Goal: Task Accomplishment & Management: Manage account settings

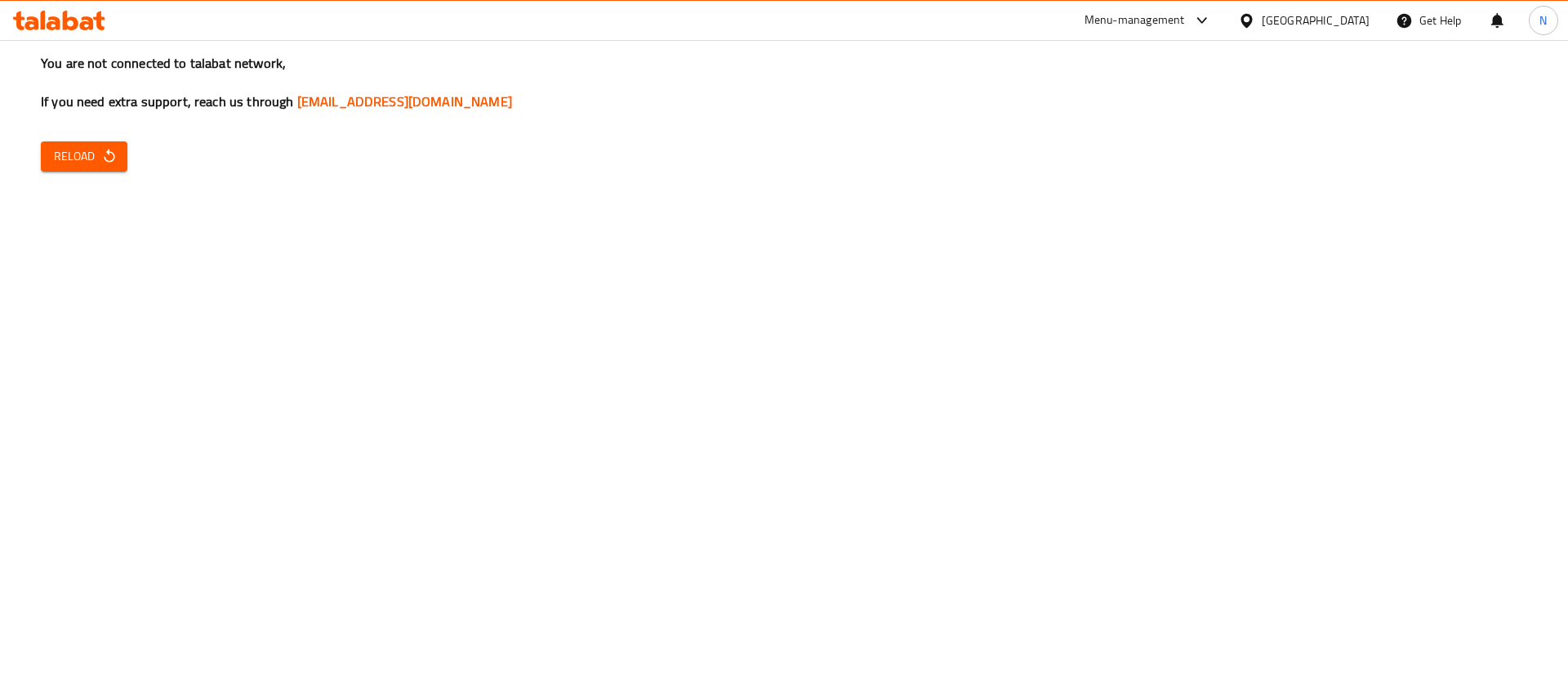
click at [153, 149] on div "You are not connected to talabat network, If you need extra support, reach us t…" at bounding box center [784, 338] width 1568 height 676
click at [127, 290] on div "You are not connected to talabat network, If you need extra support, reach us t…" at bounding box center [784, 338] width 1568 height 676
click at [83, 167] on button "Reload" at bounding box center [84, 157] width 86 height 30
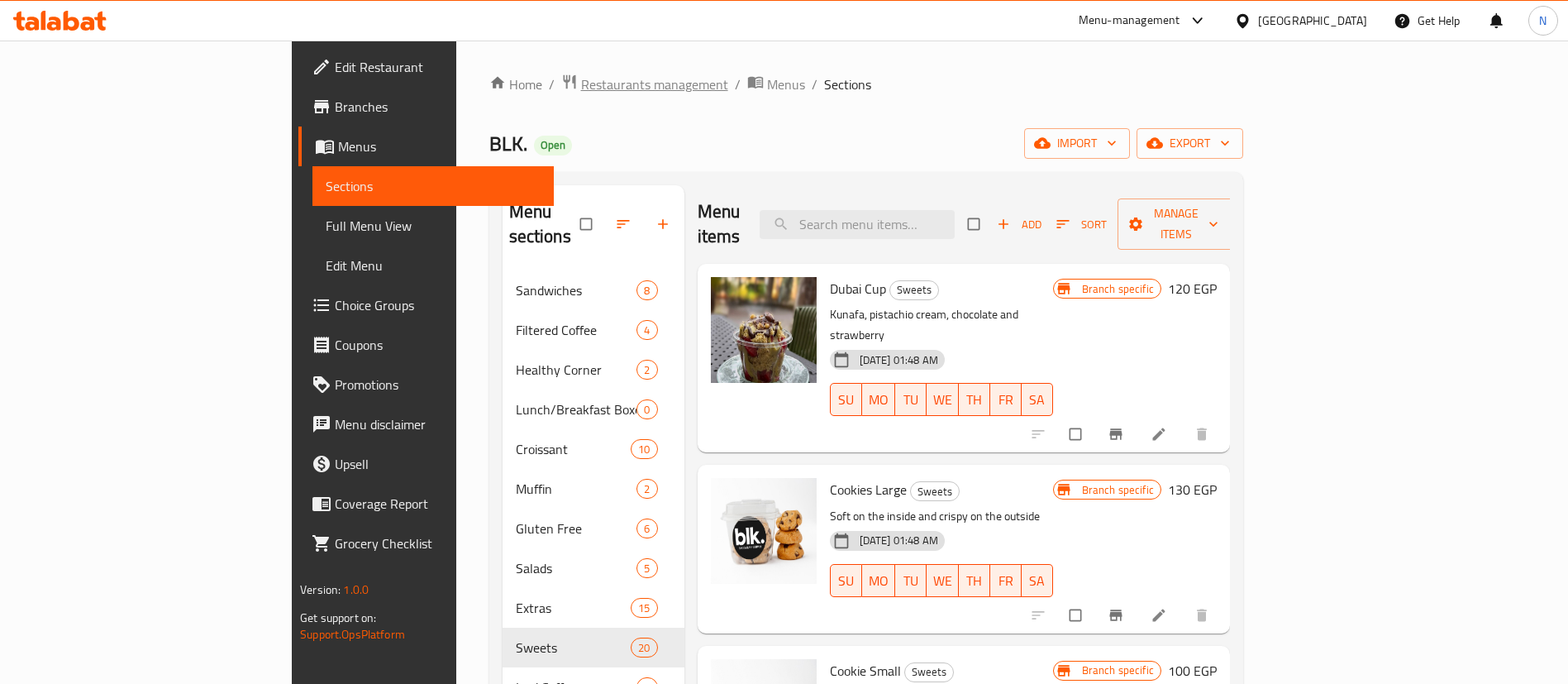
click at [581, 91] on span "Restaurants management" at bounding box center [655, 83] width 147 height 20
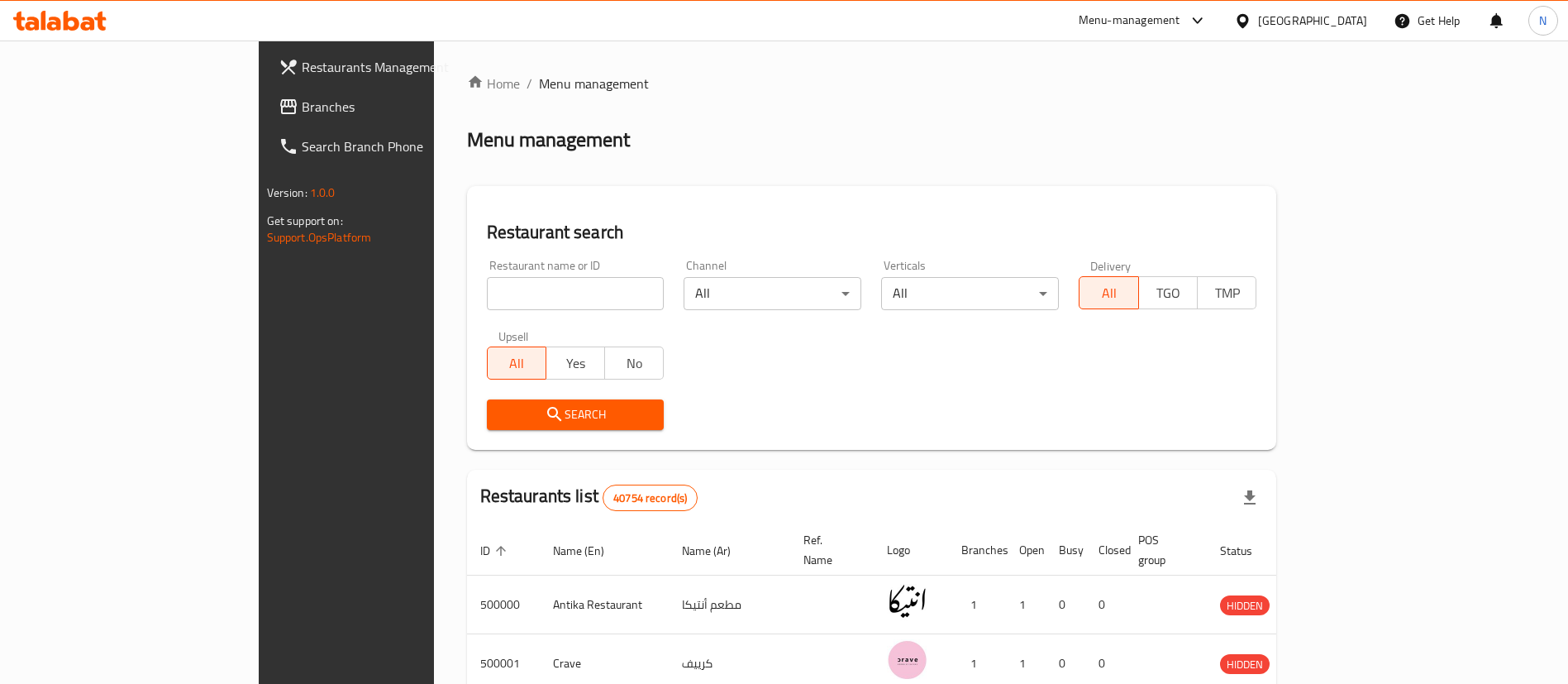
click at [487, 296] on input "search" at bounding box center [575, 293] width 177 height 33
paste input "701793"
type input "701793"
click button "Search" at bounding box center [575, 415] width 177 height 30
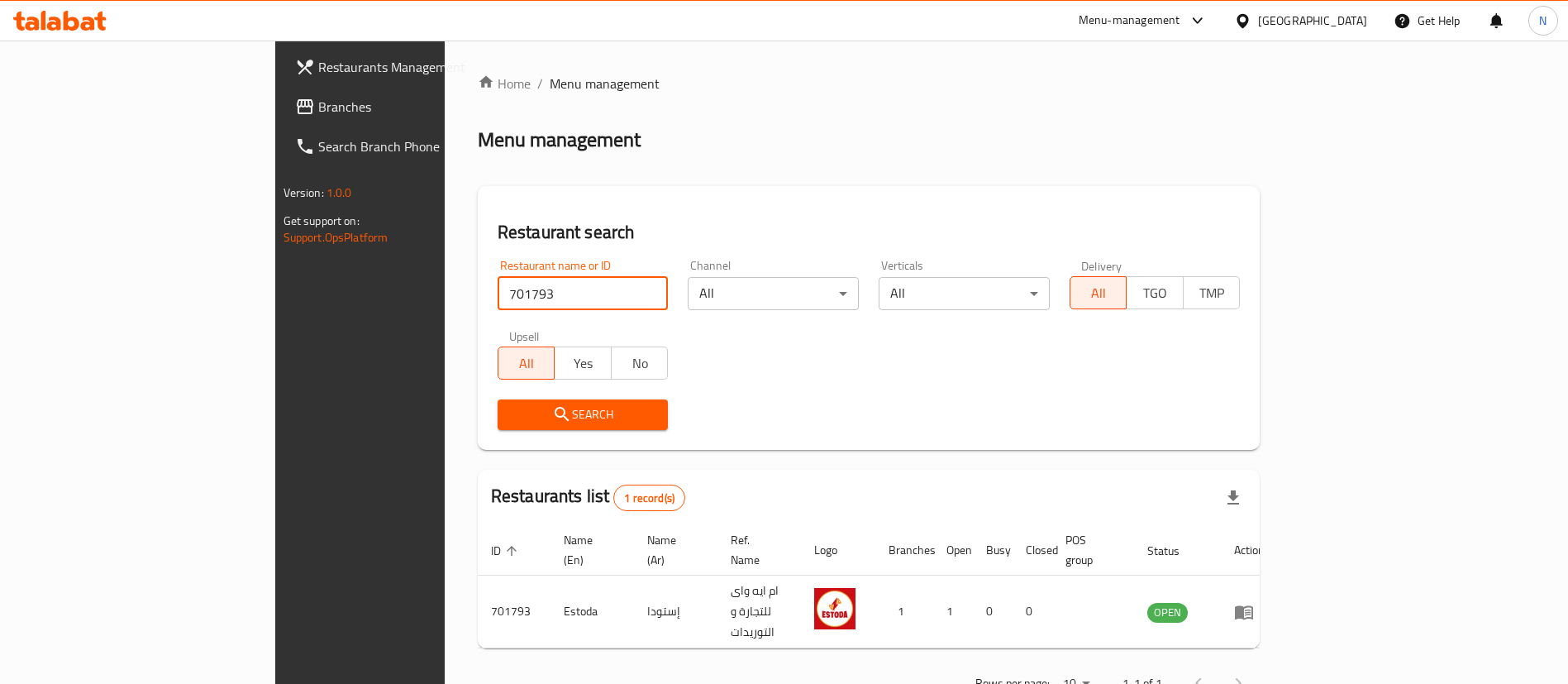
scroll to position [22, 0]
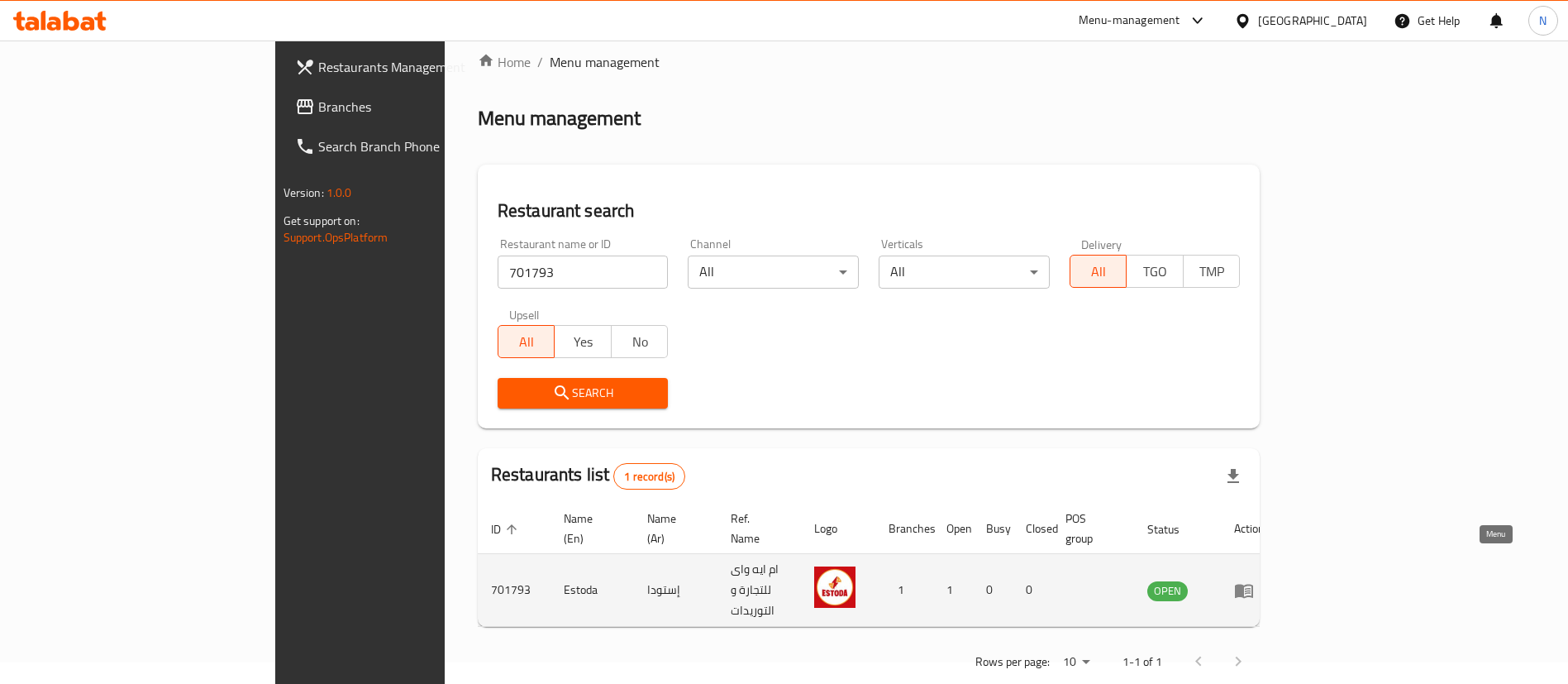
click at [1253, 583] on icon "enhanced table" at bounding box center [1244, 590] width 18 height 14
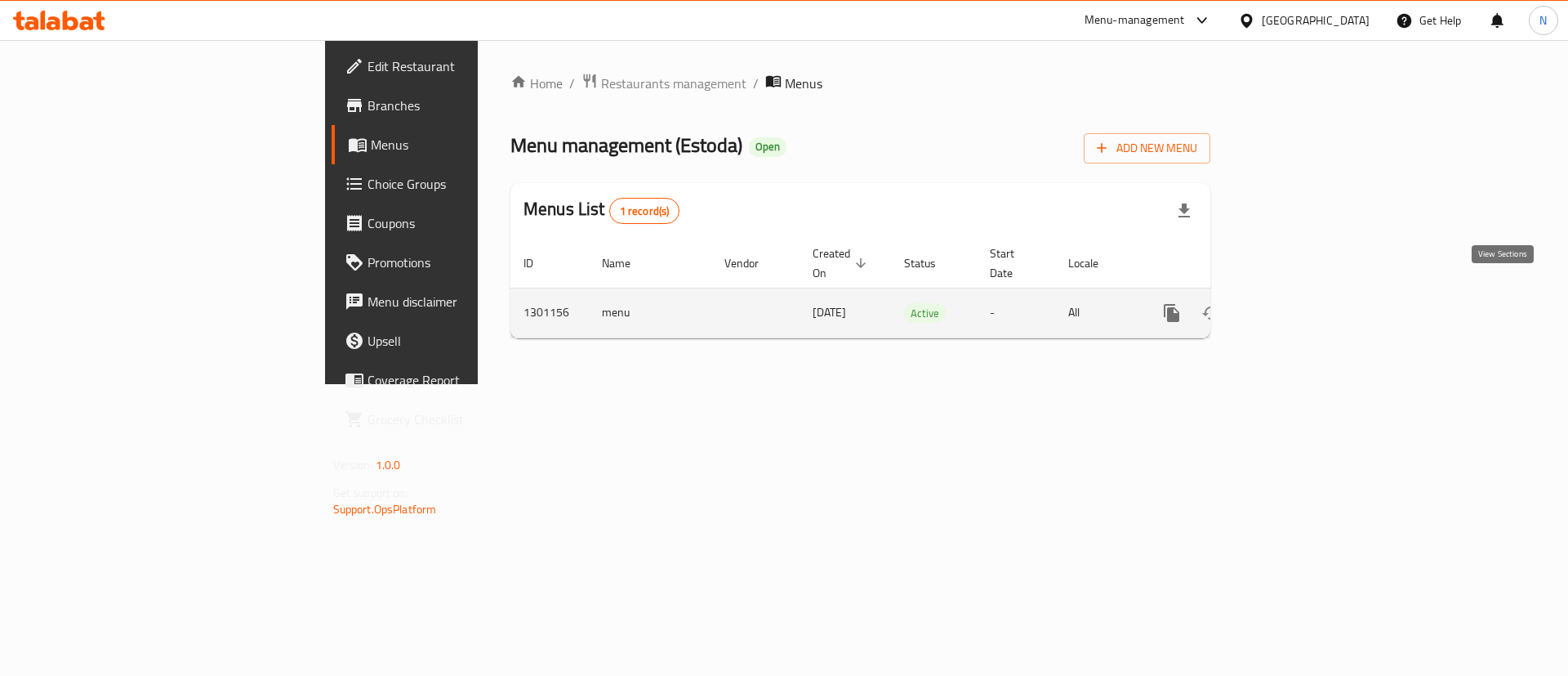
click at [1300, 303] on icon "enhanced table" at bounding box center [1290, 312] width 20 height 20
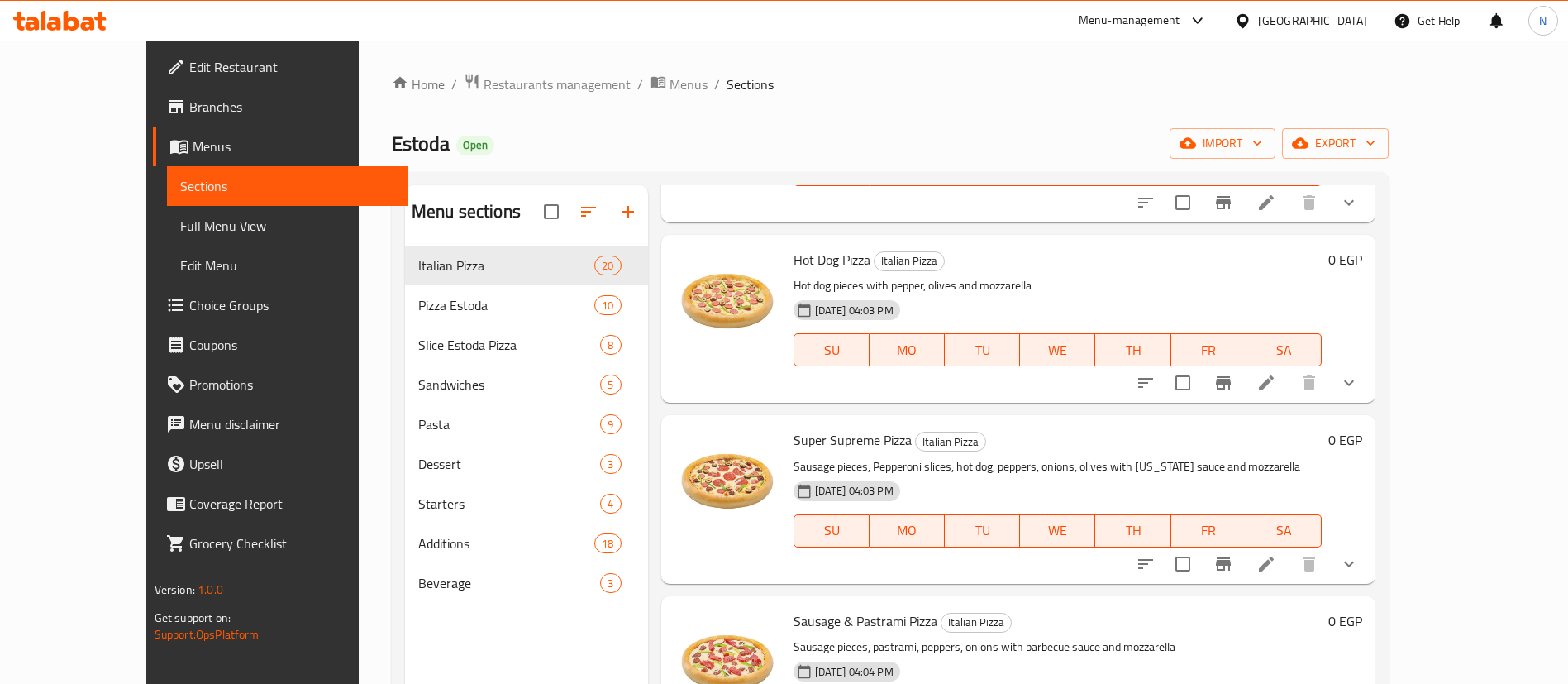
scroll to position [739, 0]
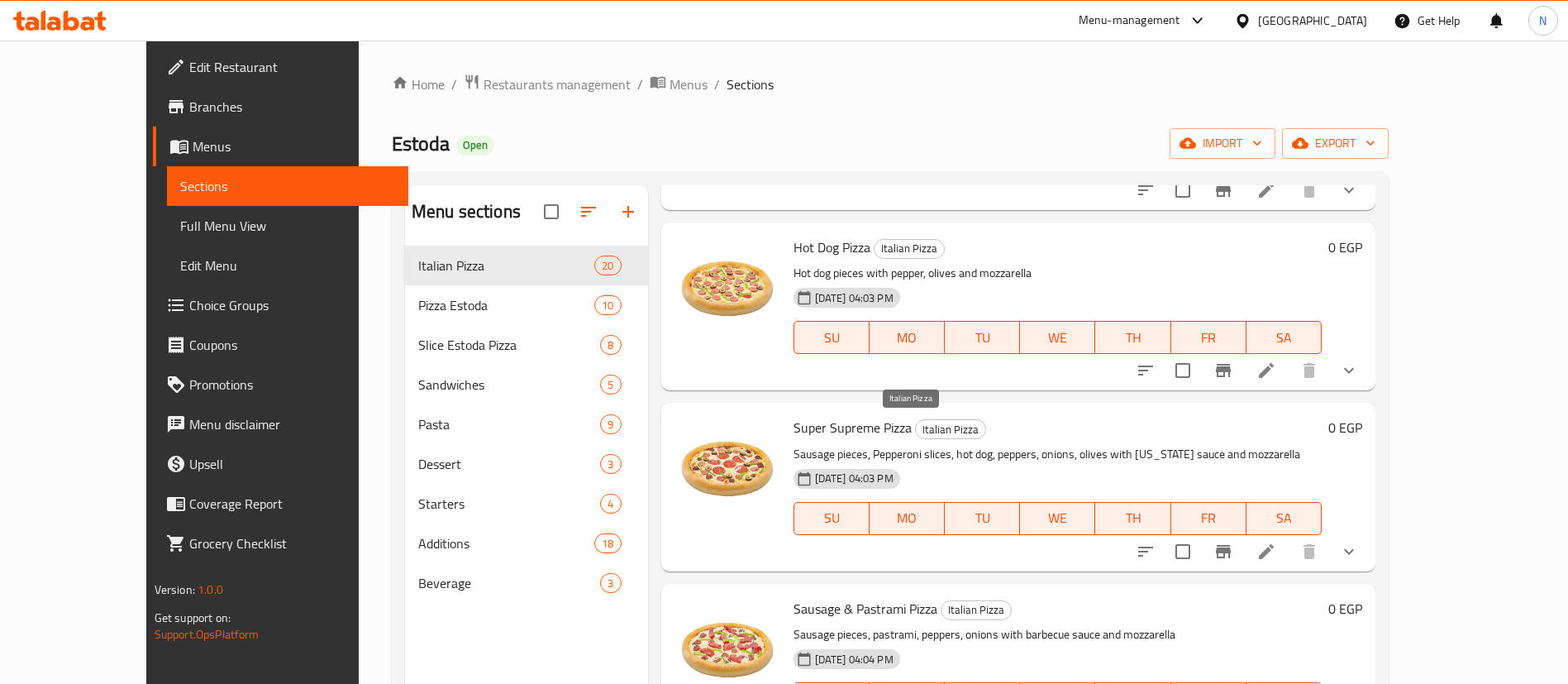
click at [916, 429] on span "Italian Pizza" at bounding box center [950, 430] width 69 height 19
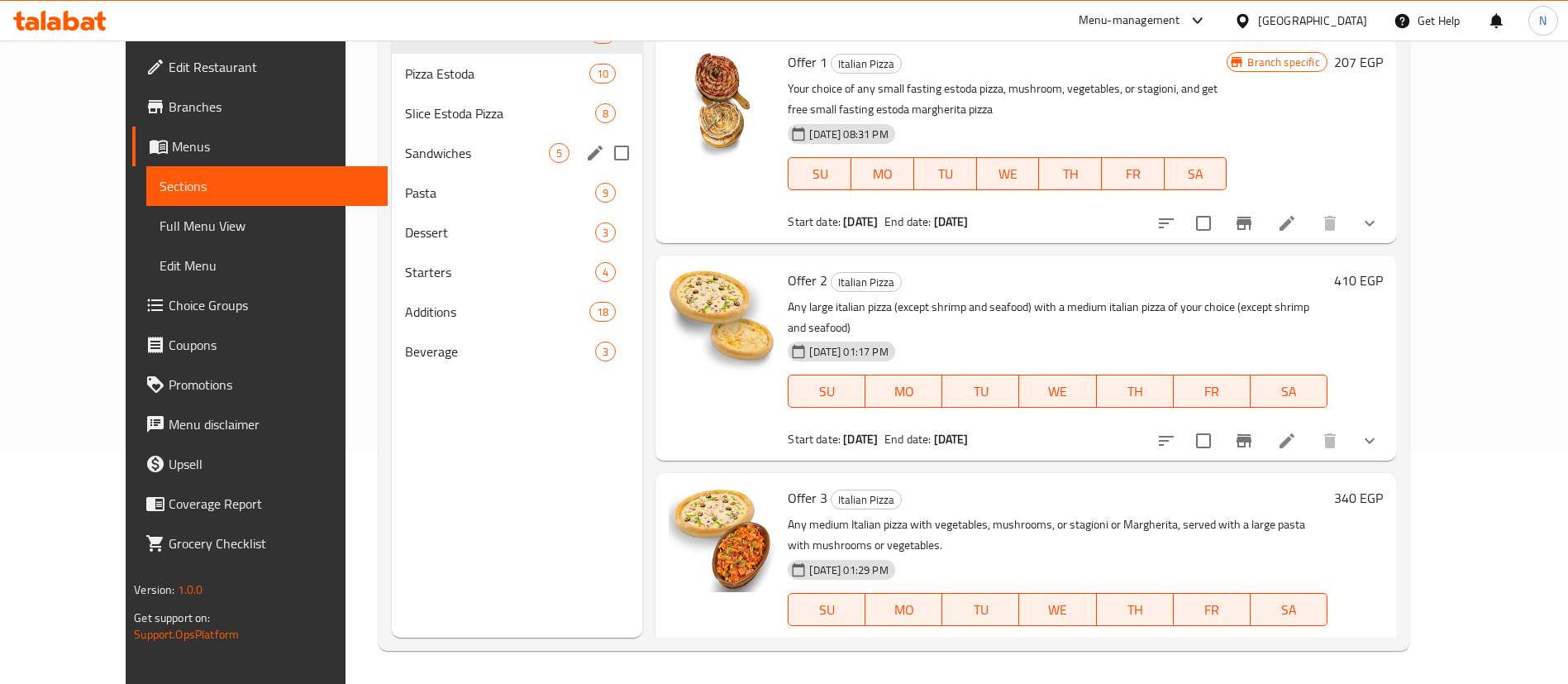
scroll to position [0, 0]
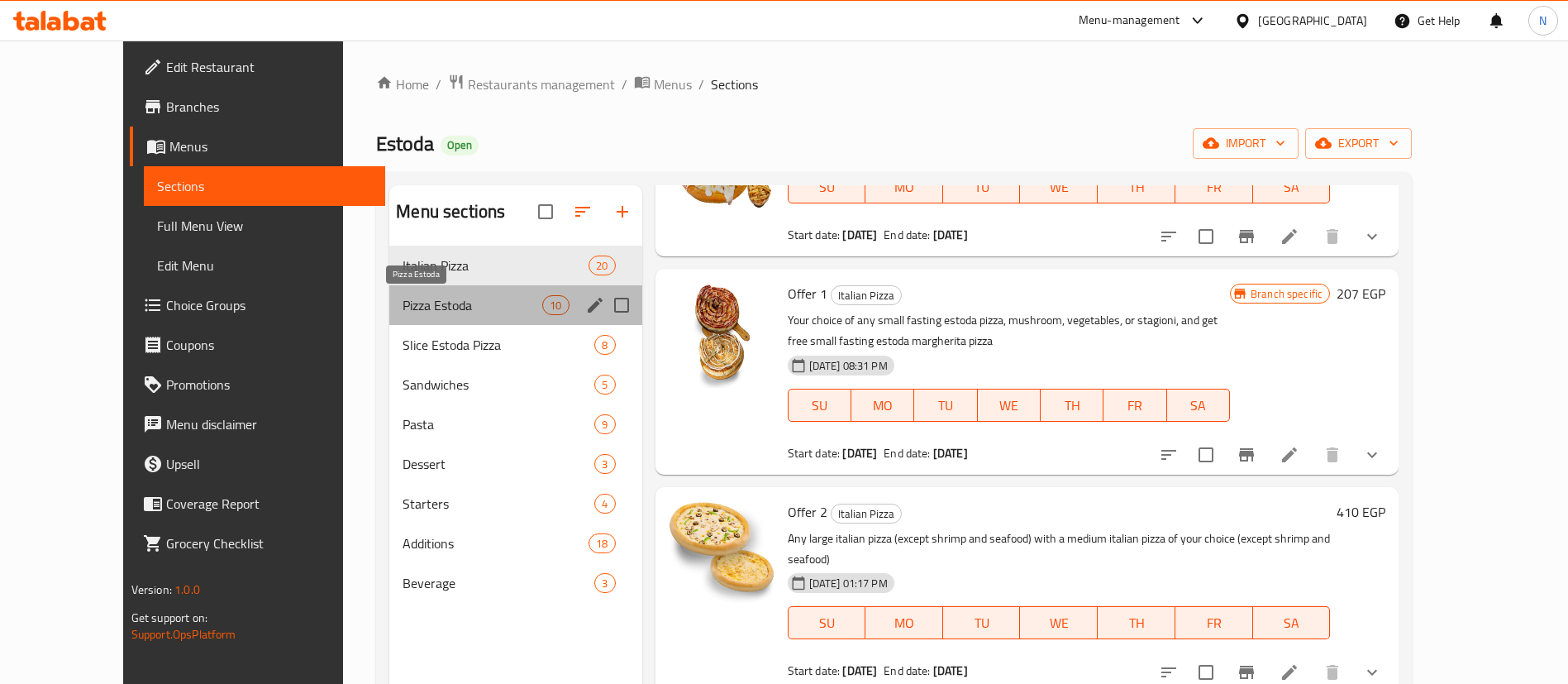
click at [402, 305] on span "Pizza Estoda" at bounding box center [471, 305] width 139 height 20
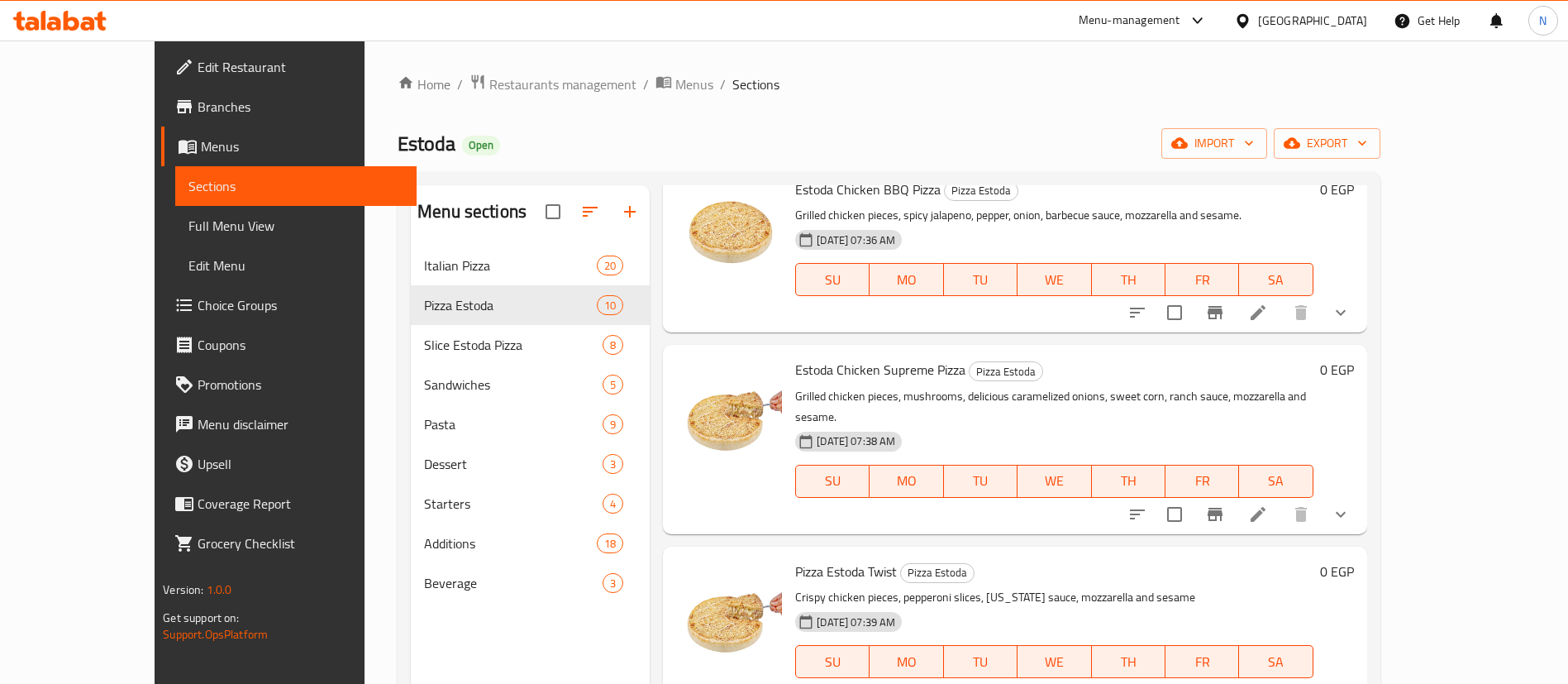
scroll to position [231, 0]
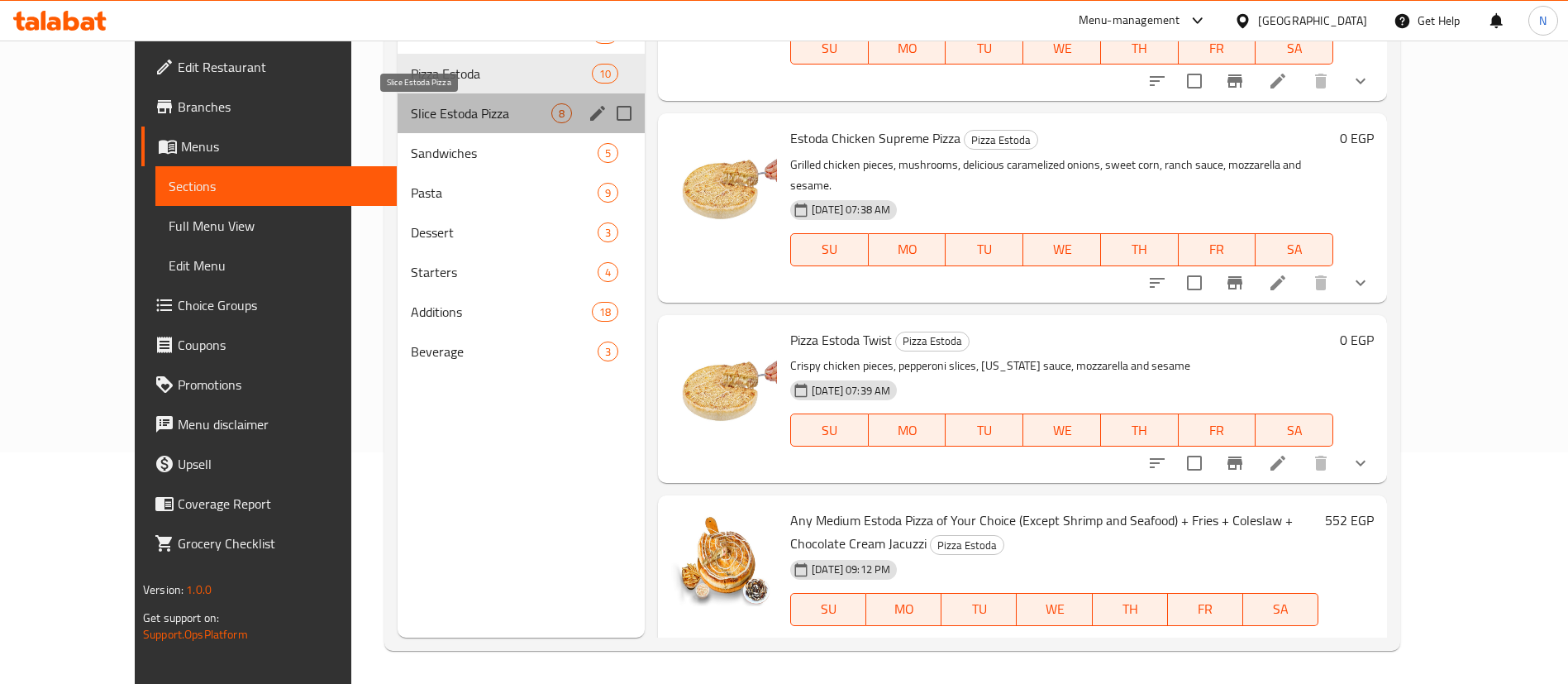
click at [411, 103] on span "Slice Estoda Pizza" at bounding box center [481, 113] width 140 height 20
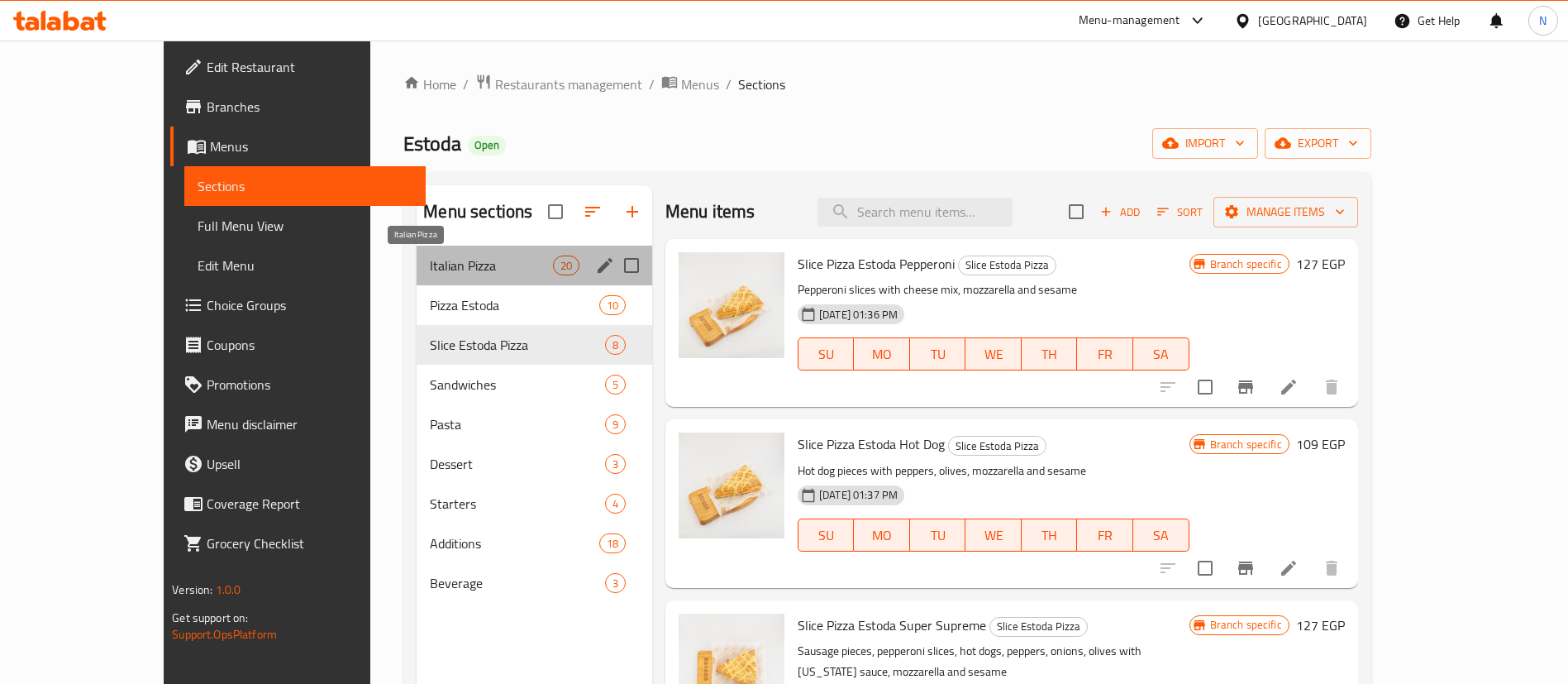
click at [430, 265] on span "Italian Pizza" at bounding box center [490, 265] width 122 height 20
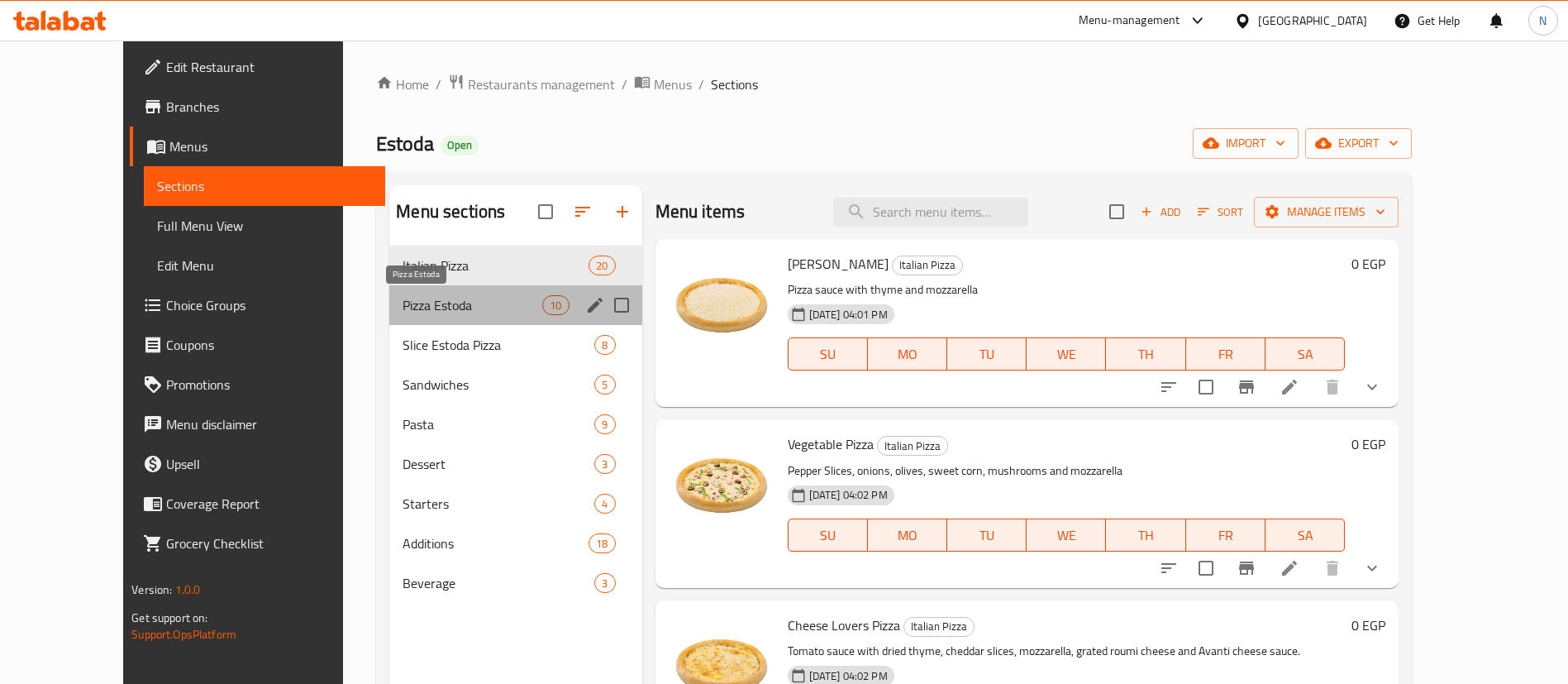
click at [406, 305] on span "Pizza Estoda" at bounding box center [471, 305] width 139 height 20
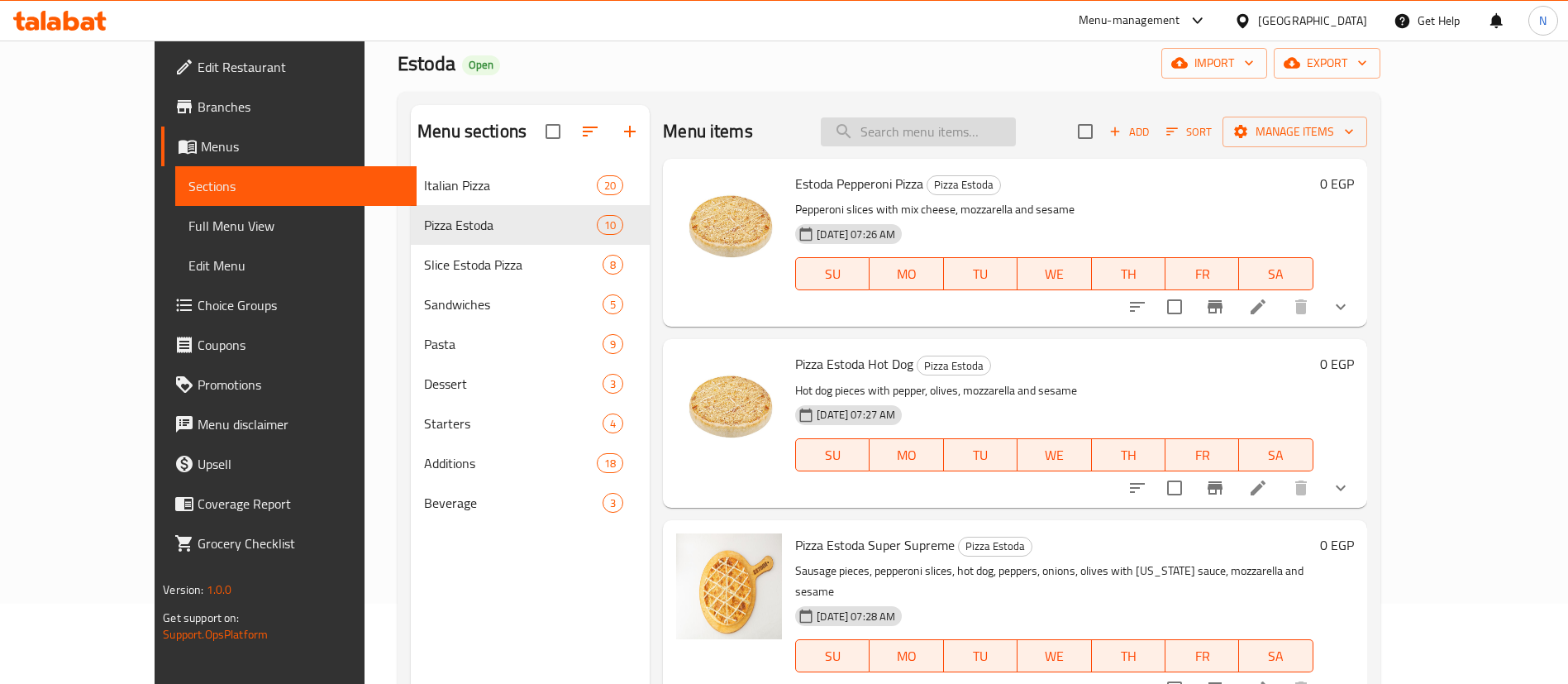
click at [947, 131] on input "search" at bounding box center [918, 132] width 195 height 29
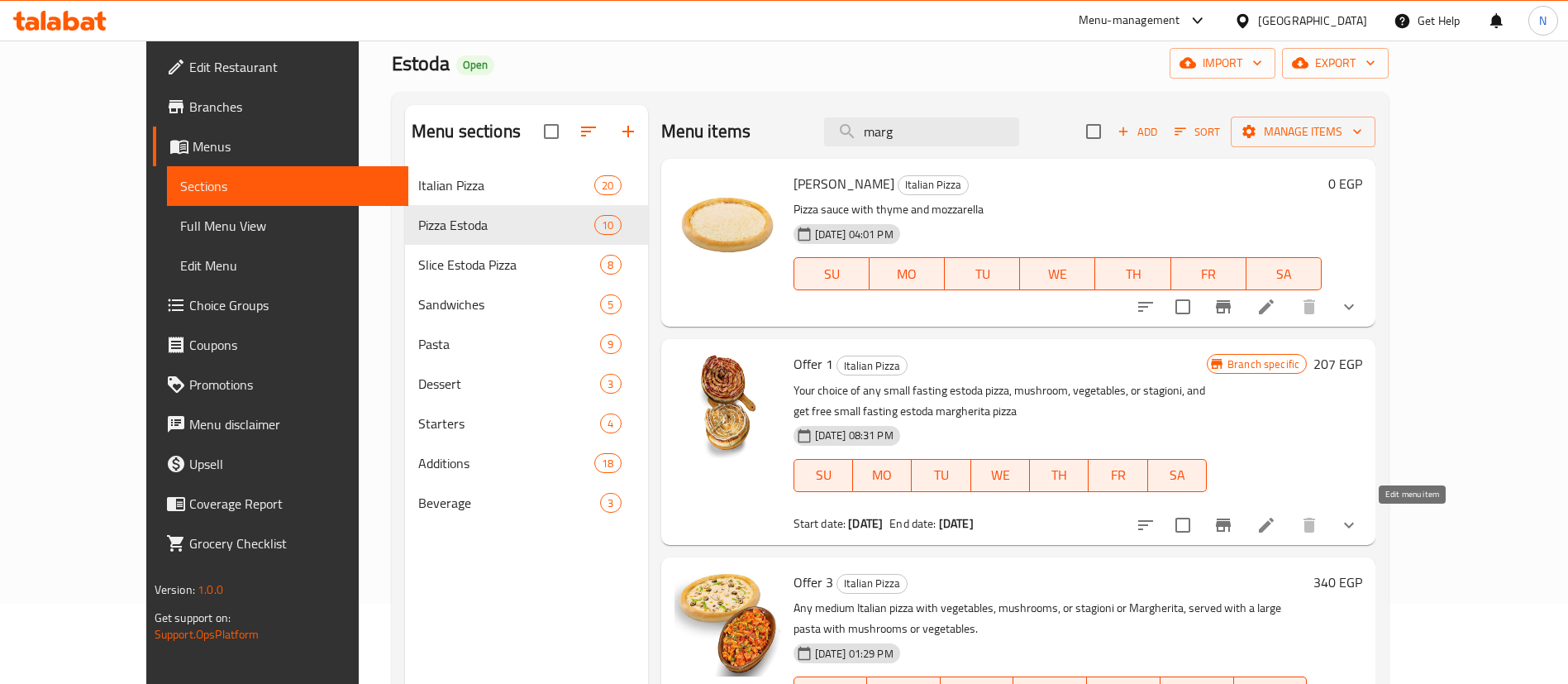
type input "marg"
click at [1274, 527] on icon at bounding box center [1266, 526] width 15 height 15
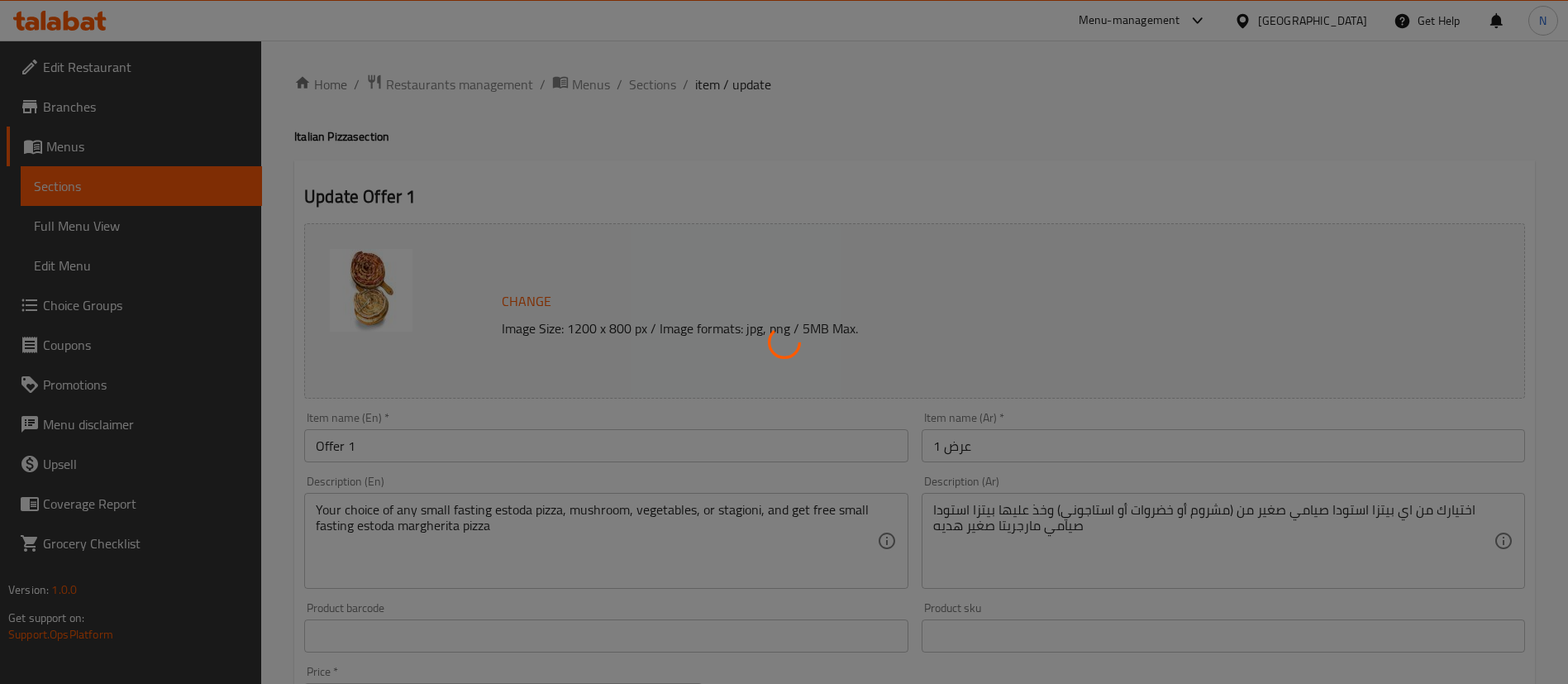
type input "اختيارك من البيتزا"
type input "1"
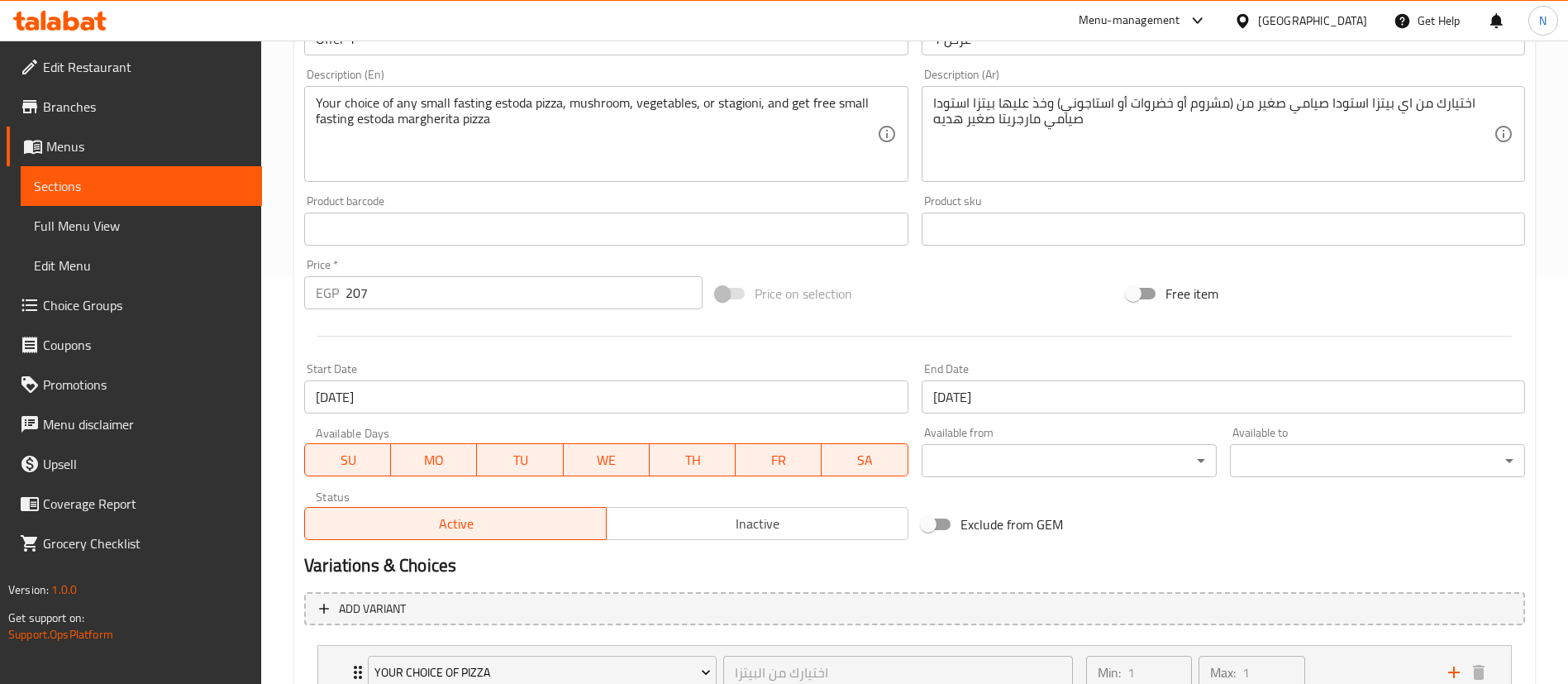
scroll to position [536, 0]
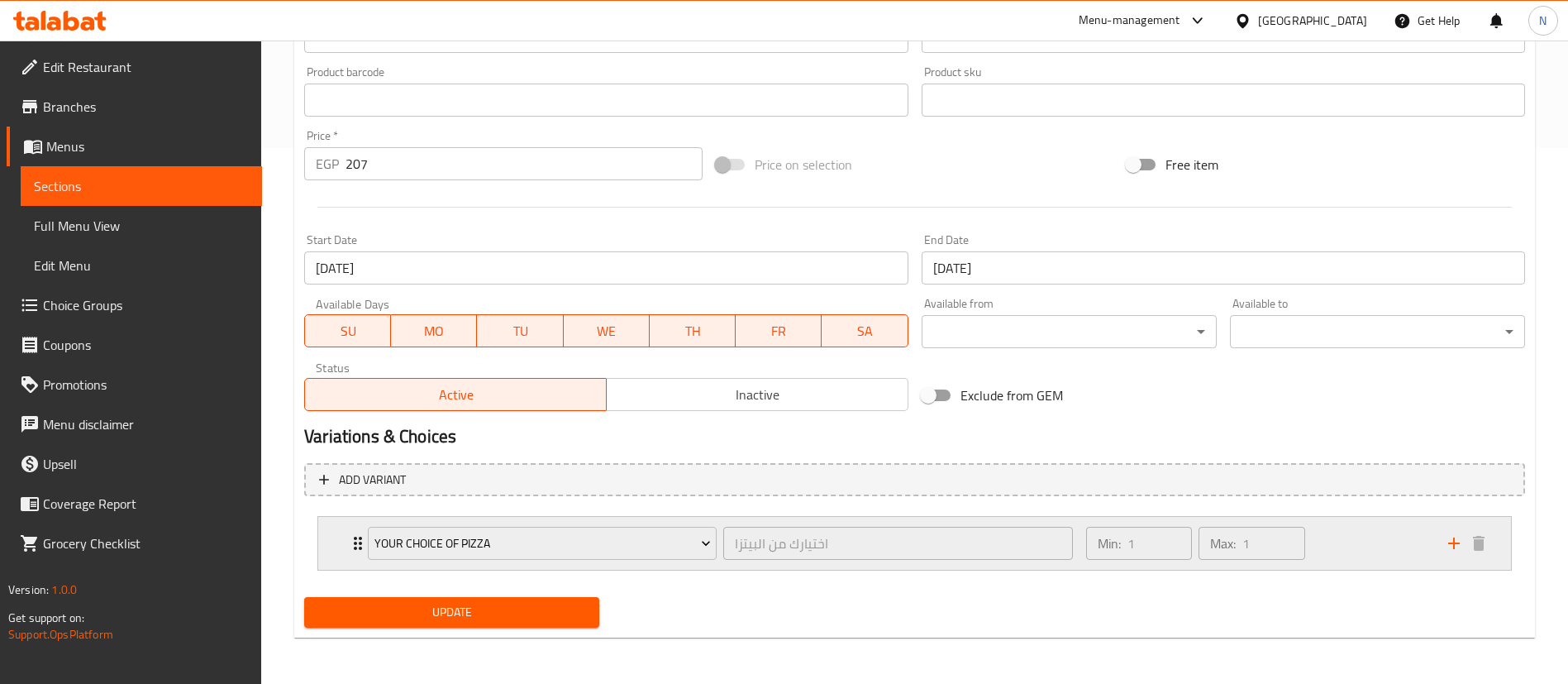
click at [361, 540] on div "Your Choice Of Pizza اختيارك من البيتزا ​" at bounding box center [720, 544] width 725 height 53
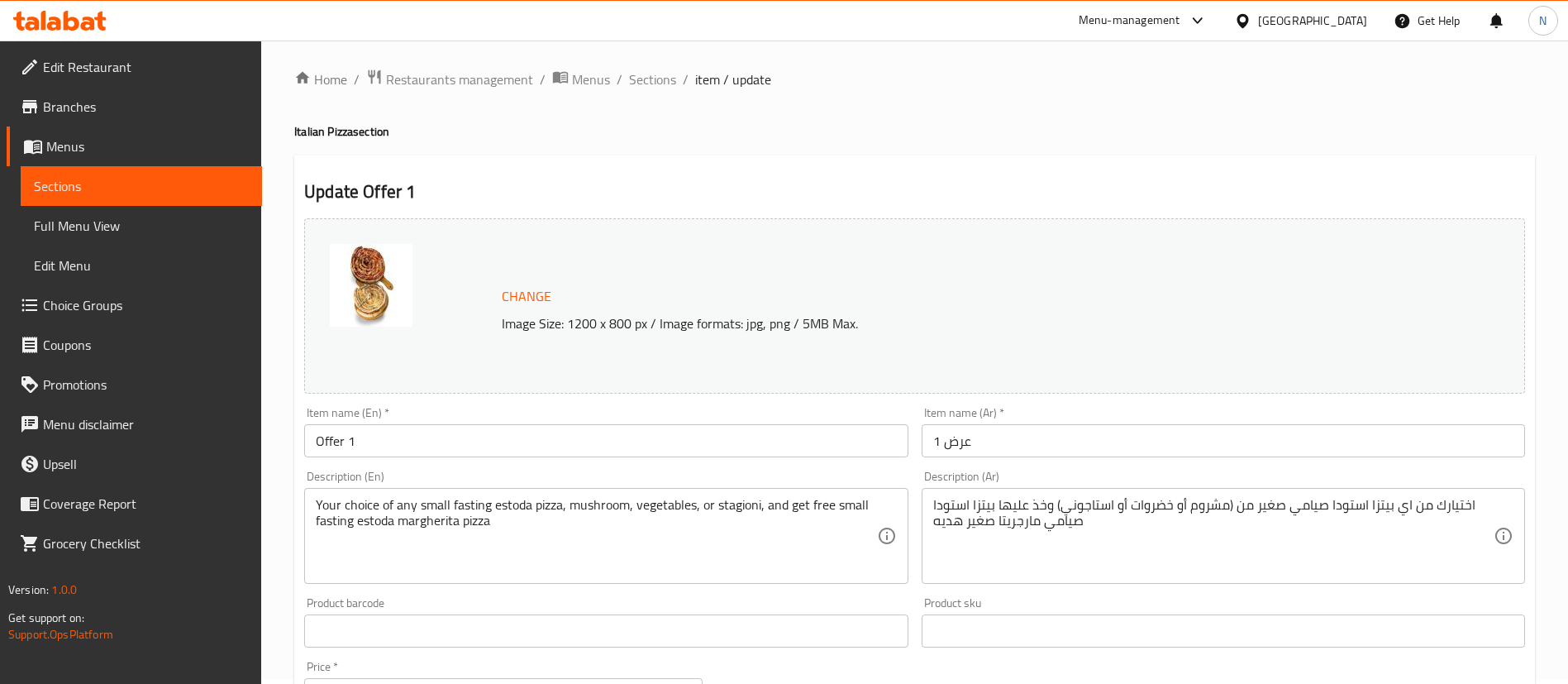
scroll to position [0, 0]
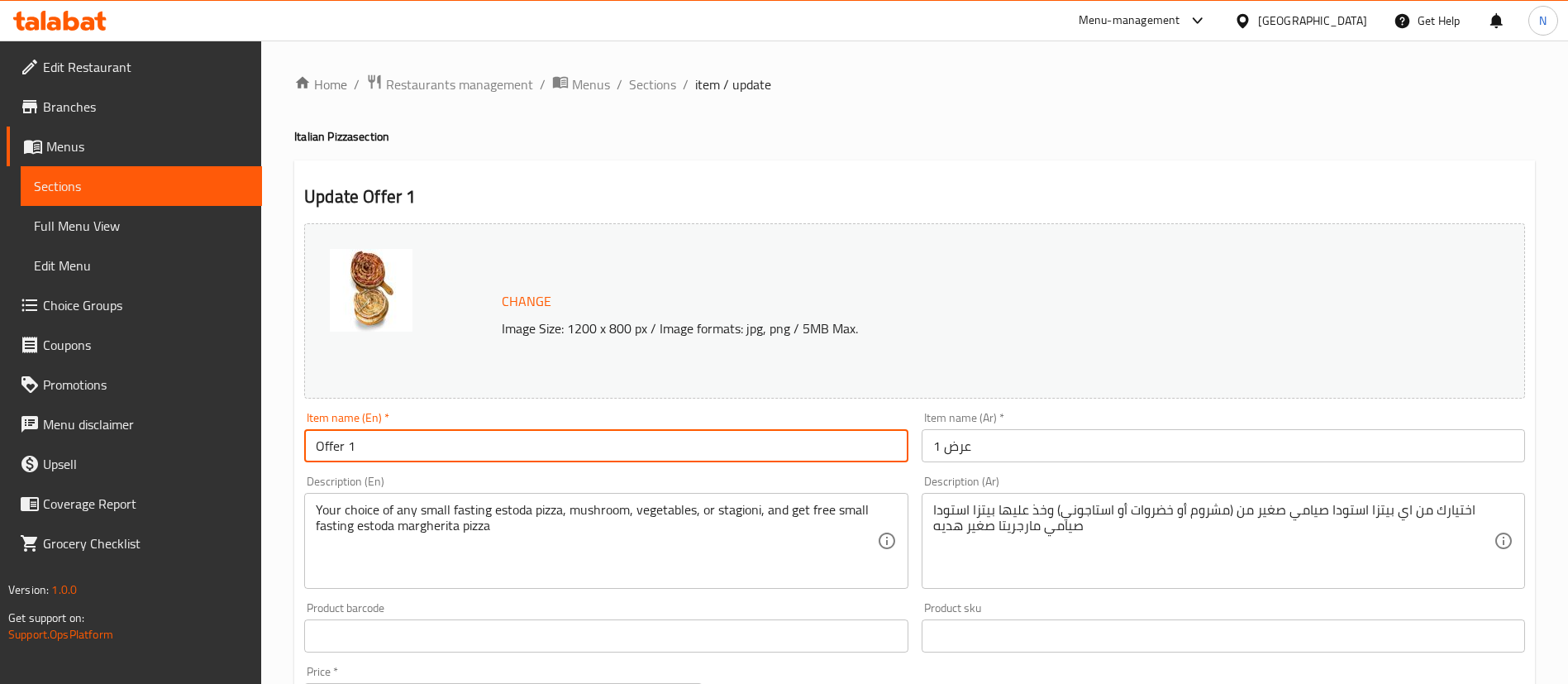
click at [375, 453] on input "Offer 1" at bounding box center [606, 445] width 603 height 33
type input "Syami Offer 1"
click at [1003, 450] on input "عرض 1" at bounding box center [1224, 445] width 603 height 33
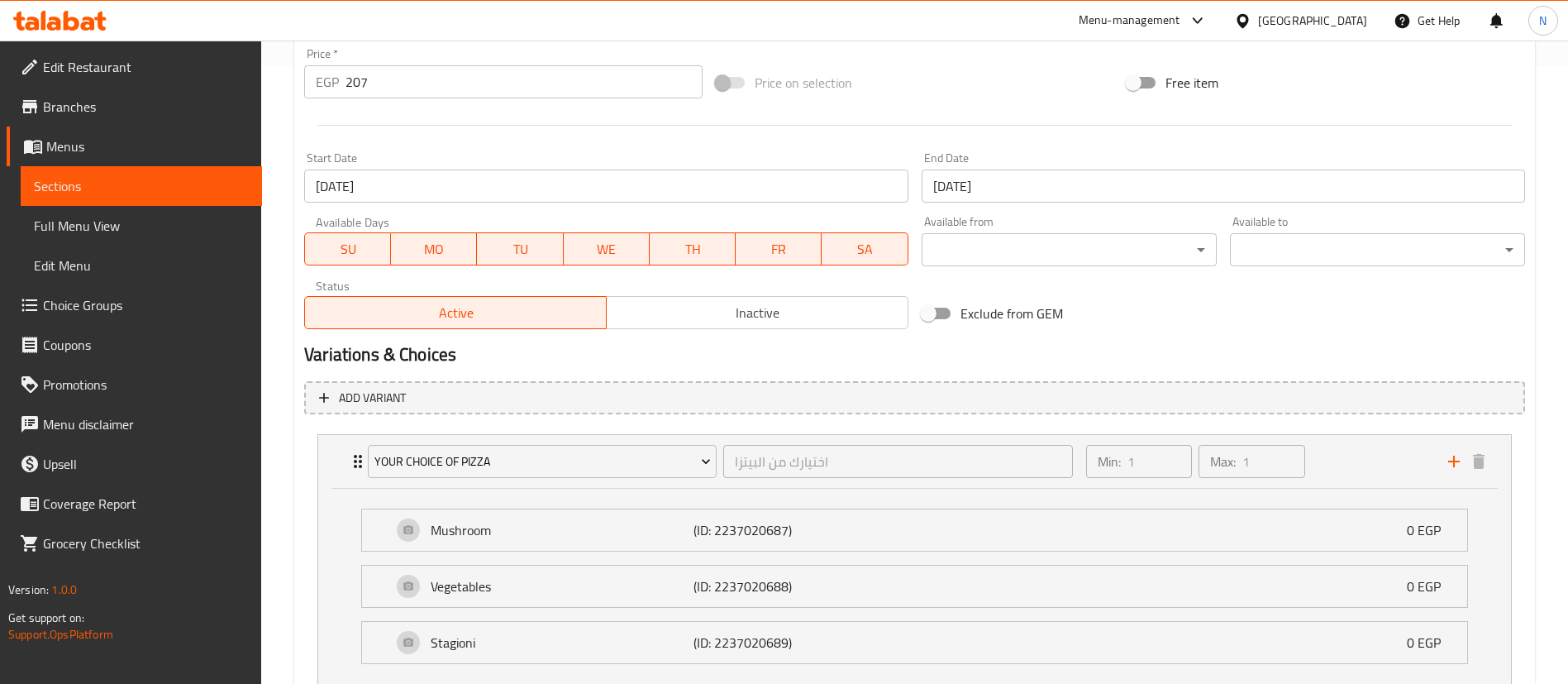
scroll to position [738, 0]
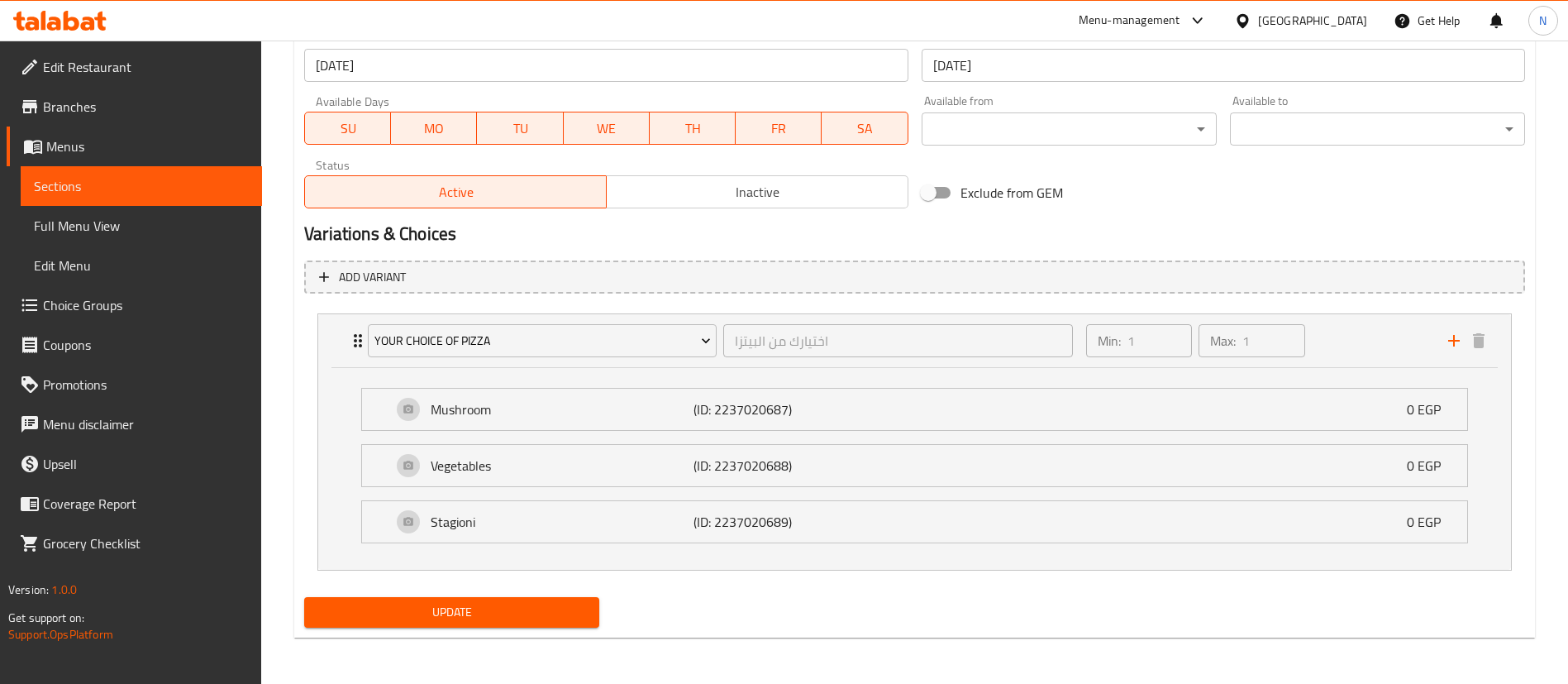
type input "عرض صيامي 1"
click at [491, 617] on span "Update" at bounding box center [452, 612] width 268 height 21
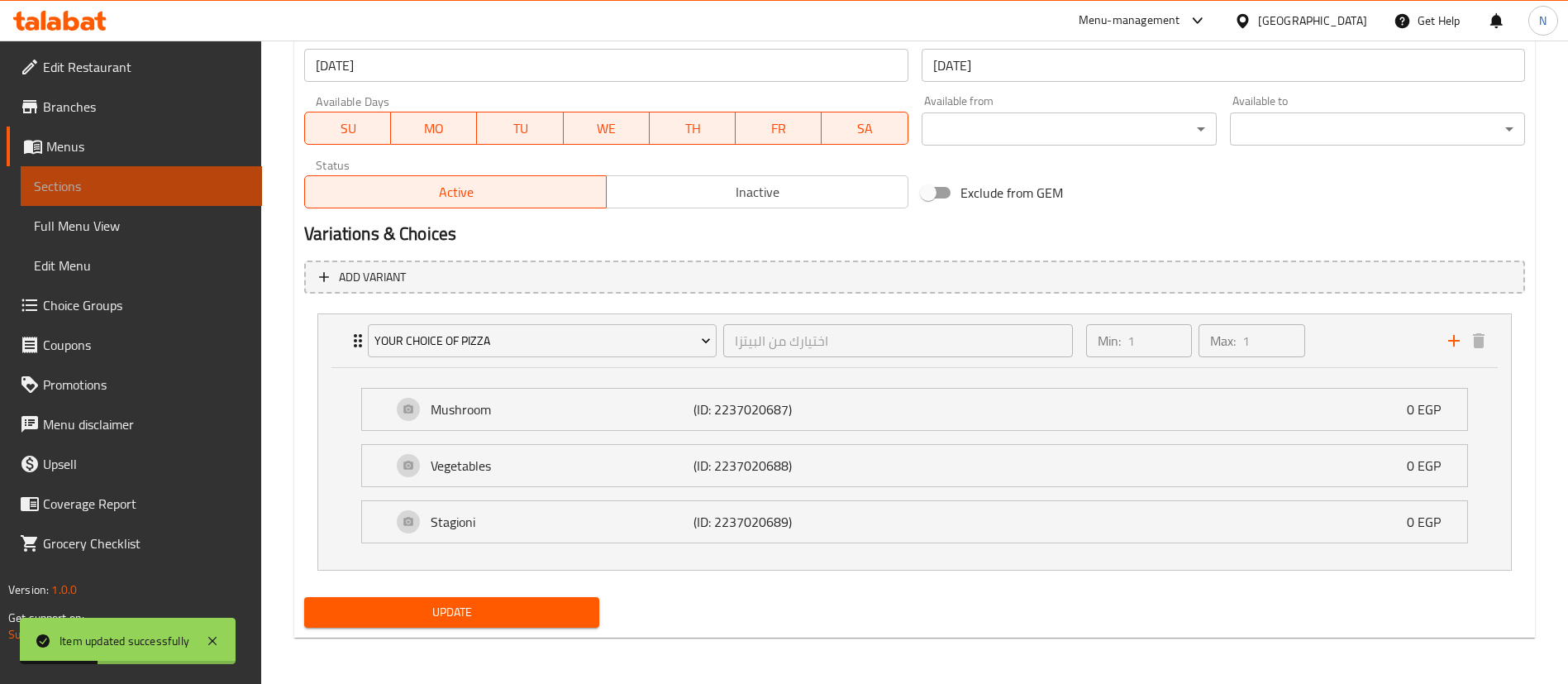
click at [200, 181] on span "Sections" at bounding box center [141, 186] width 215 height 20
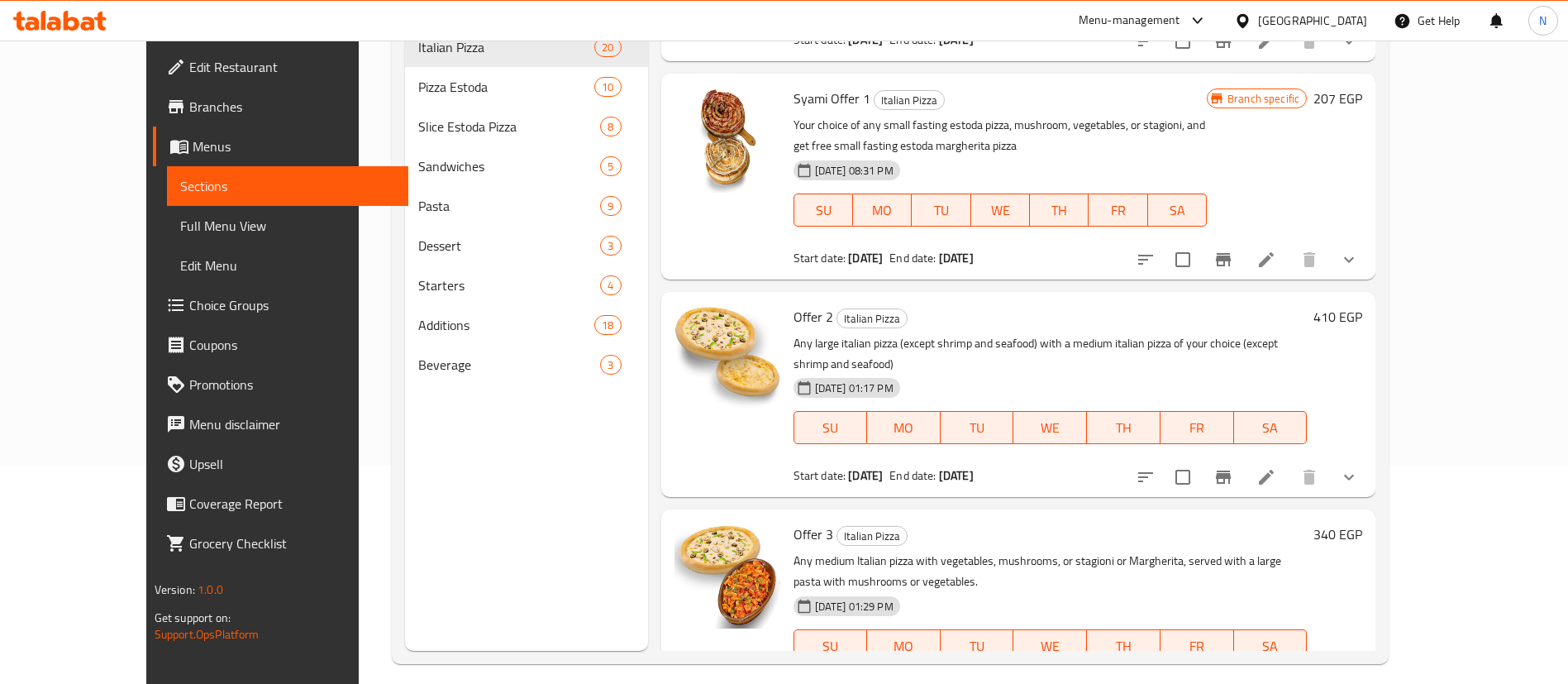
scroll to position [231, 0]
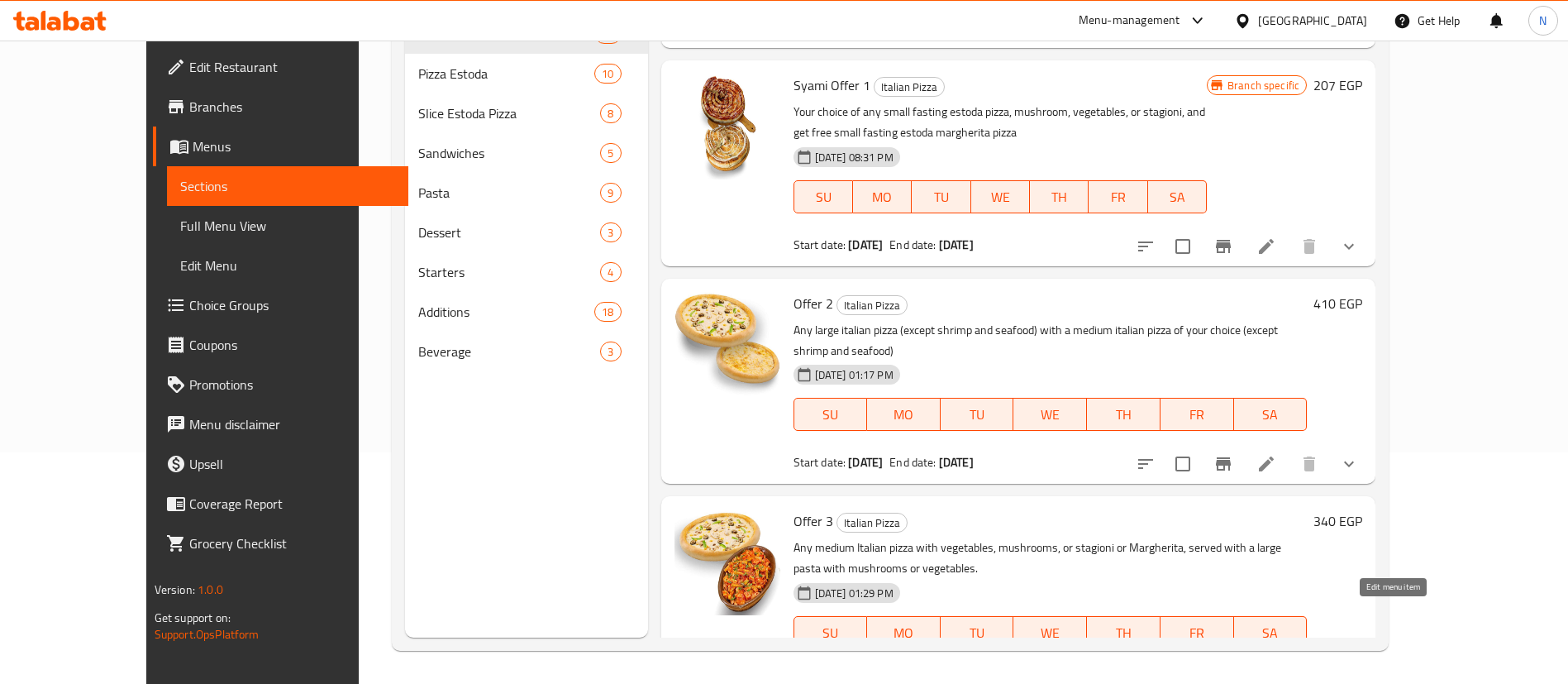
click at [1277, 673] on icon at bounding box center [1266, 682] width 20 height 20
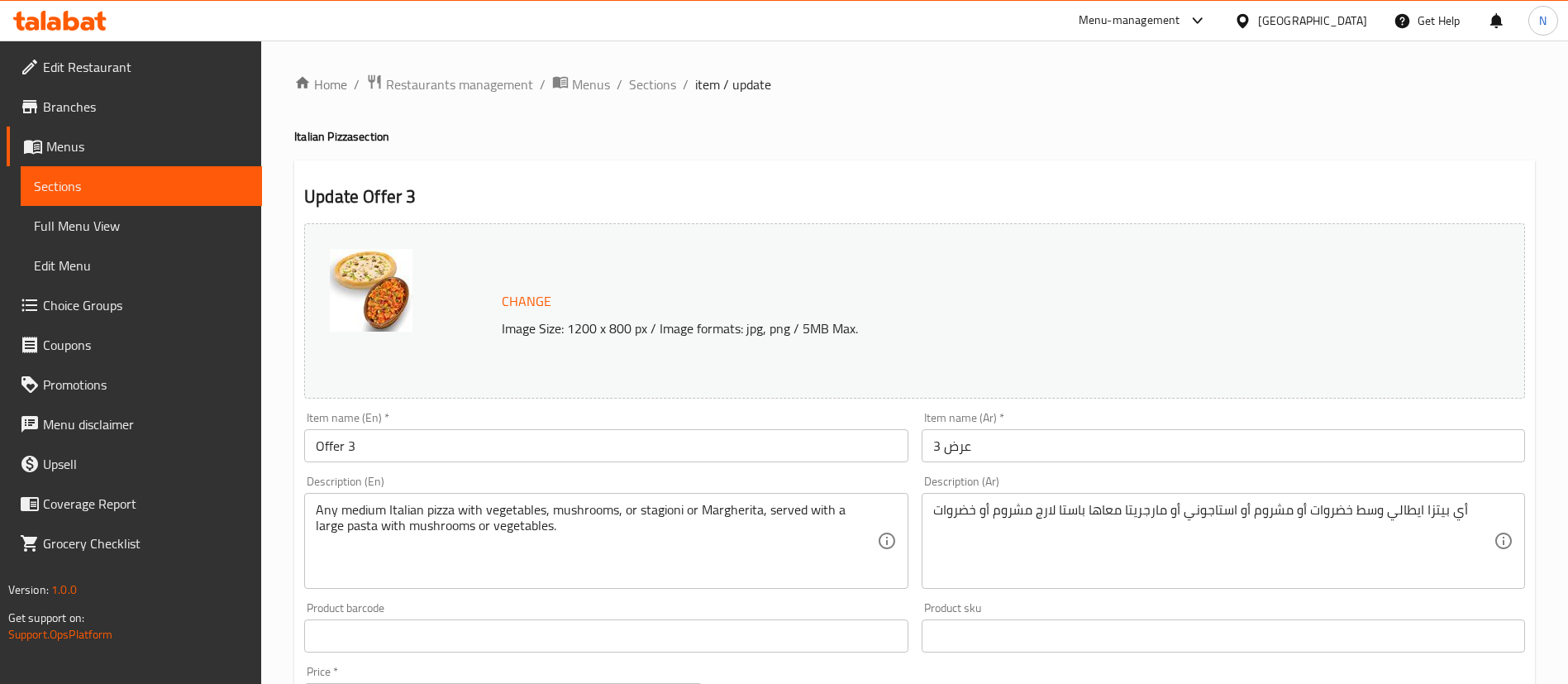
scroll to position [603, 0]
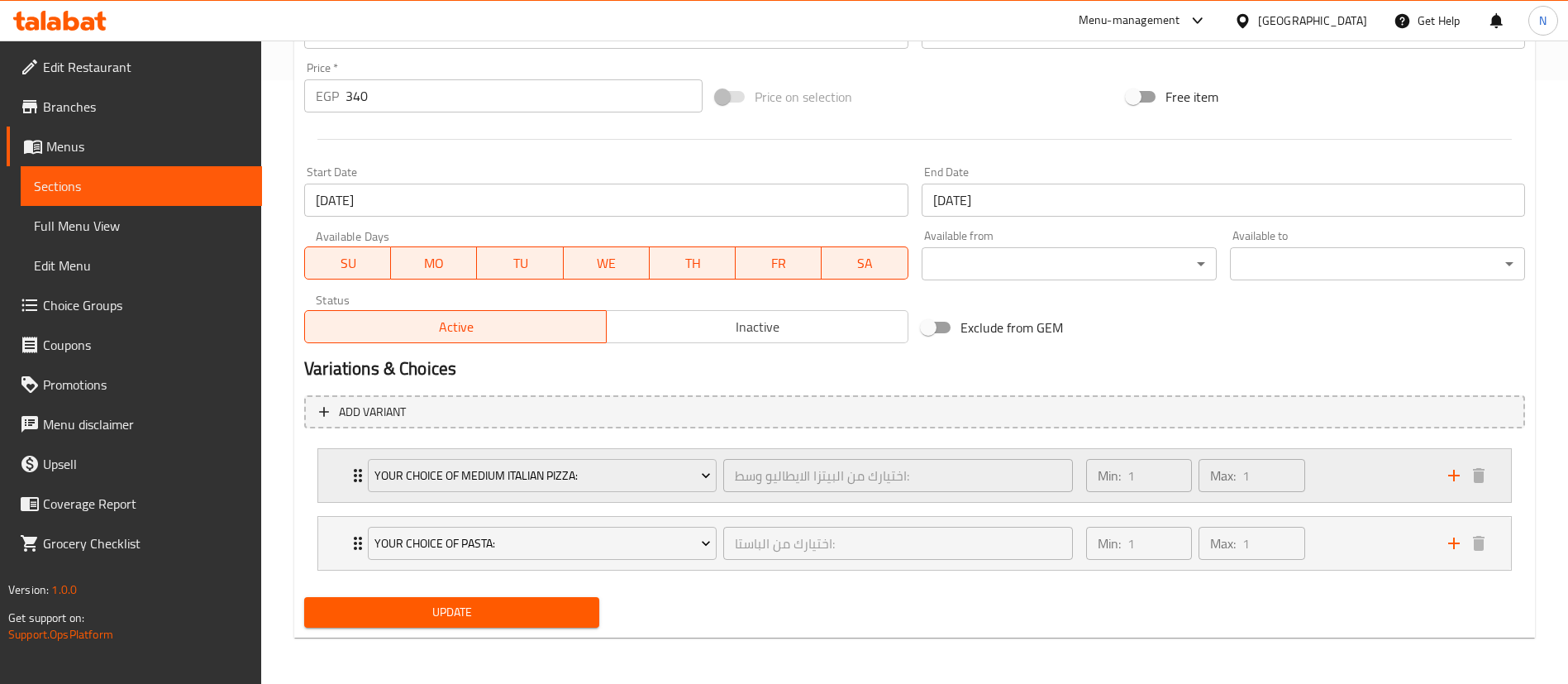
click at [358, 480] on div "Your Choice Of Medium Italian Pizza: اختيارك من البيتزا الايطاليو وسط: ​" at bounding box center [720, 475] width 725 height 53
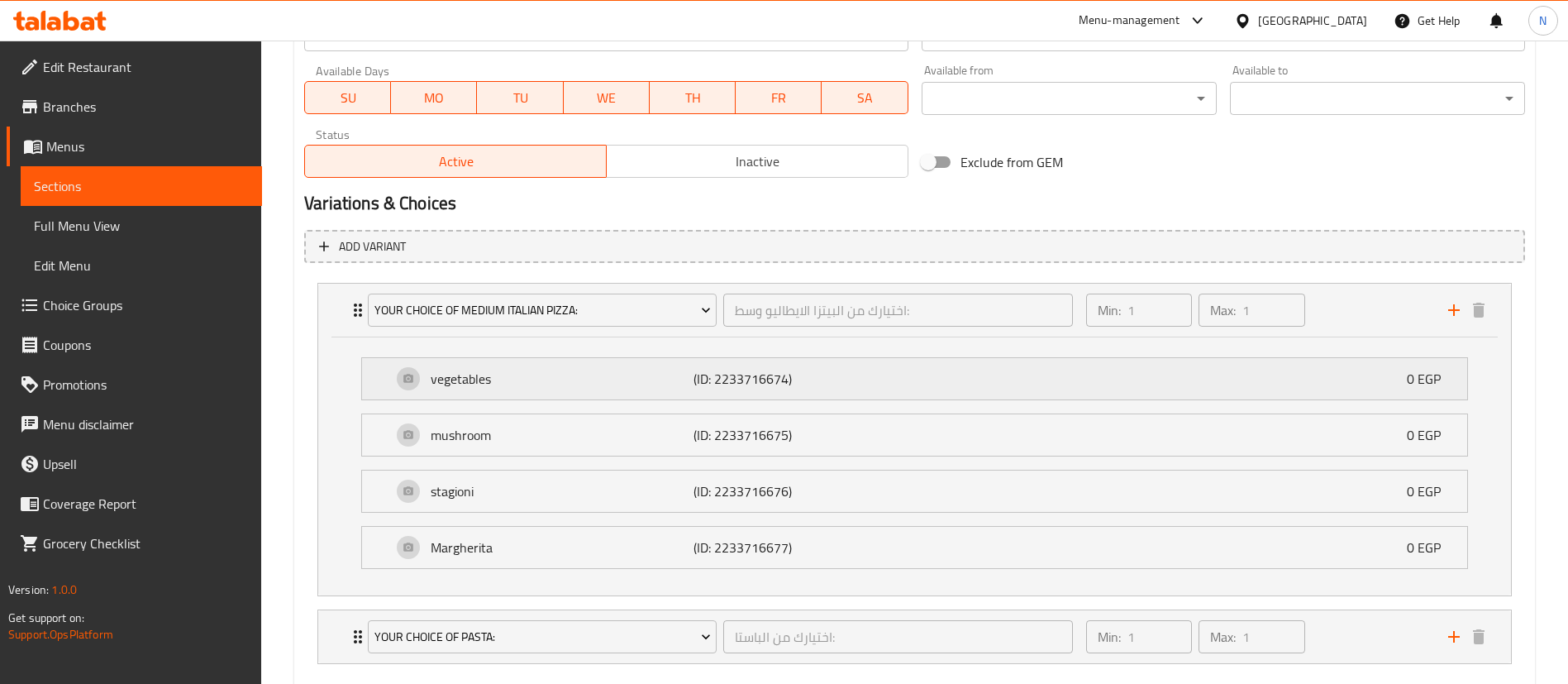
scroll to position [788, 0]
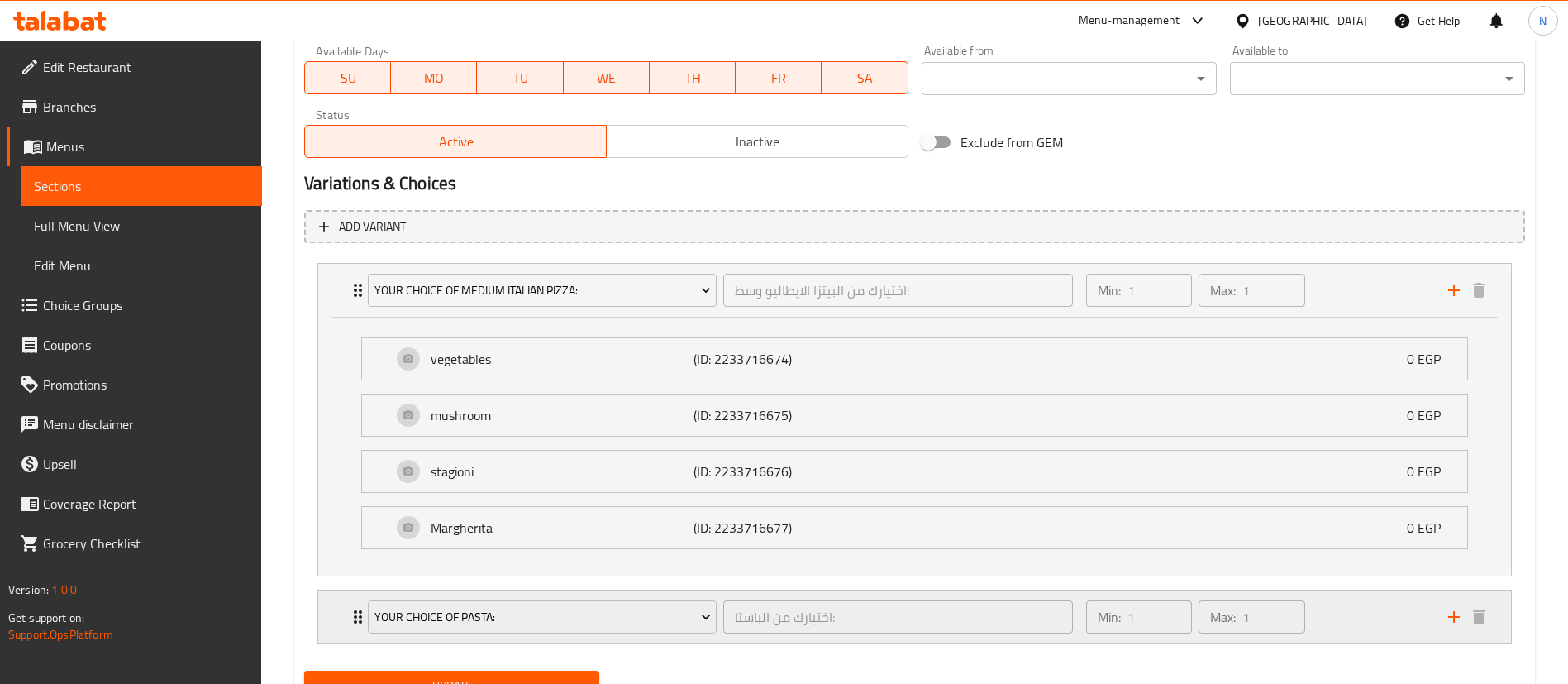
click at [354, 615] on icon "Expand" at bounding box center [358, 617] width 20 height 20
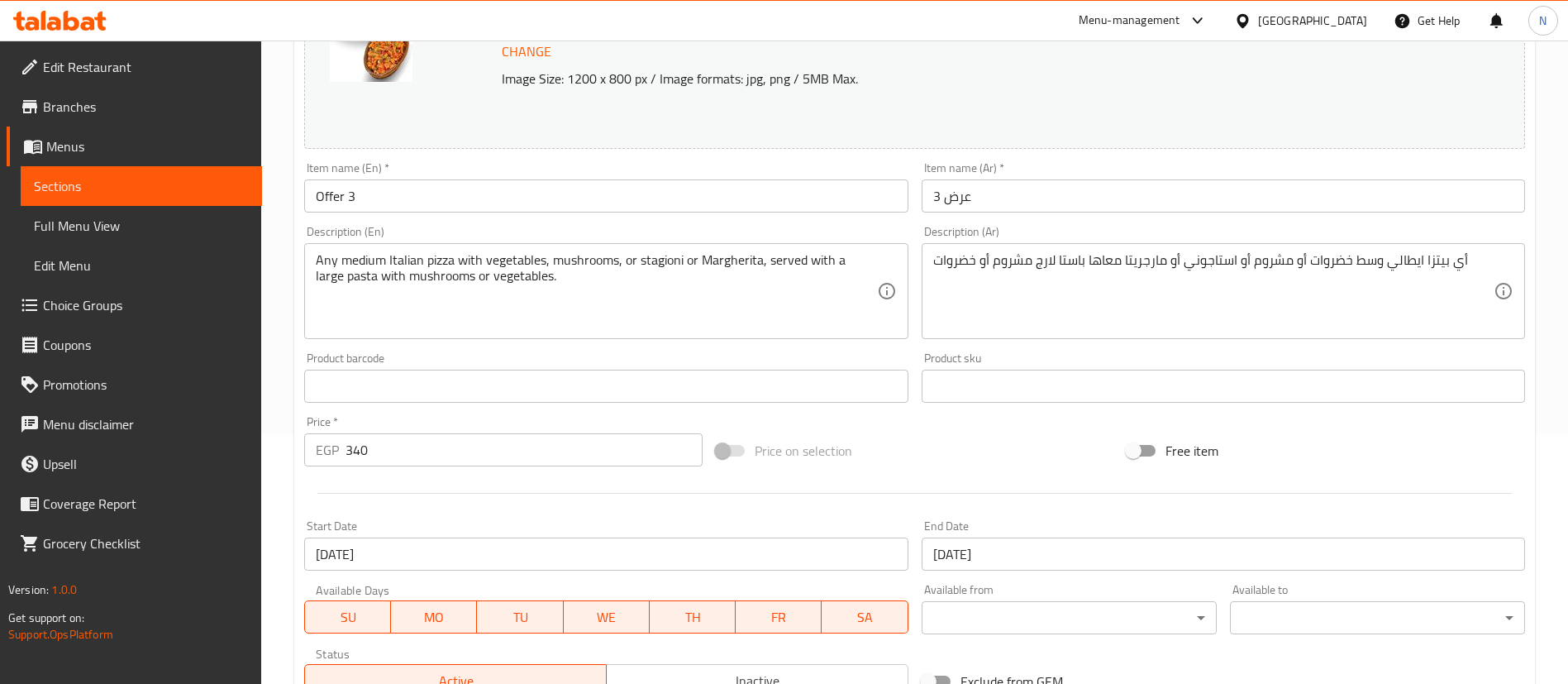
scroll to position [248, 0]
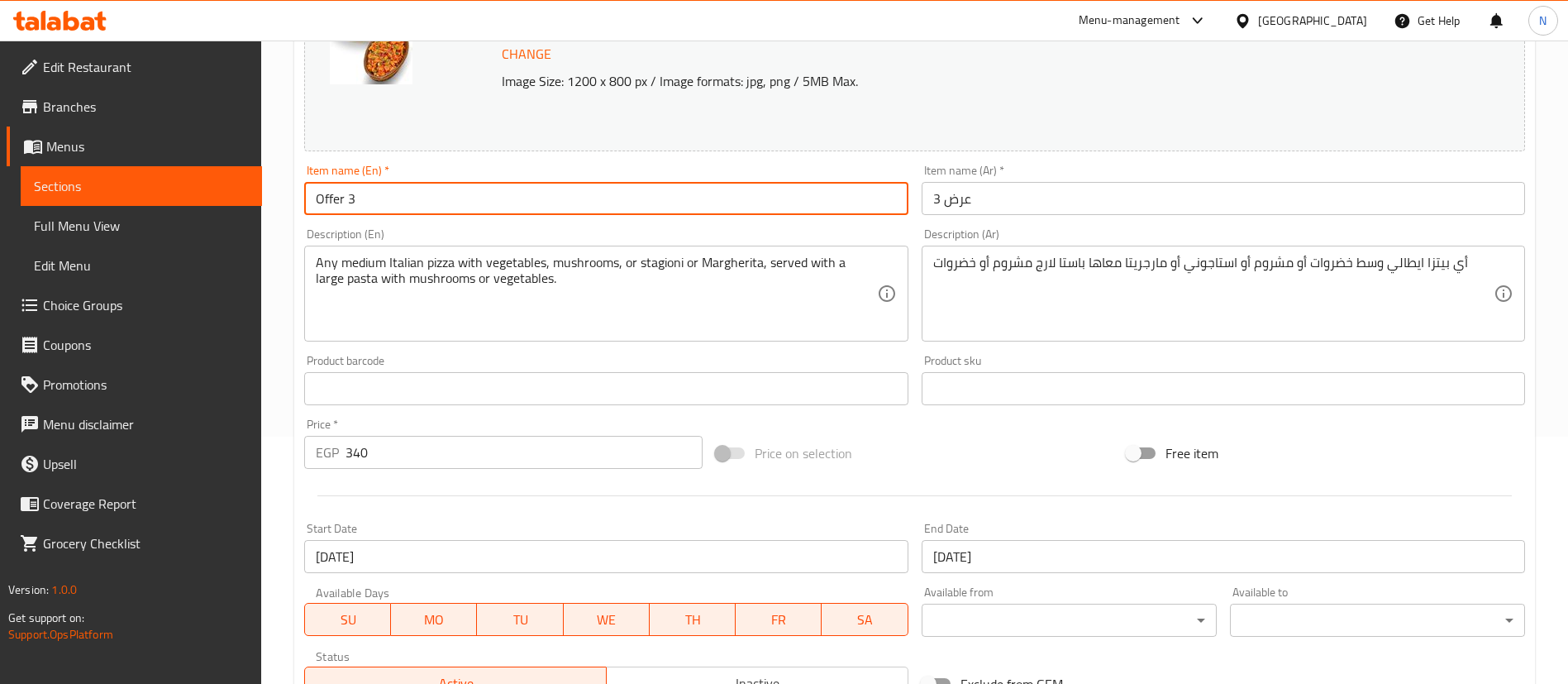
click at [363, 196] on input "Offer 3" at bounding box center [606, 198] width 603 height 33
drag, startPoint x: 328, startPoint y: 197, endPoint x: 255, endPoint y: 204, distance: 73.3
click at [255, 204] on div "Edit Restaurant Branches Menus Sections Full Menu View Edit Menu Choice Groups …" at bounding box center [784, 619] width 1568 height 1652
type input "Syami Offer 3"
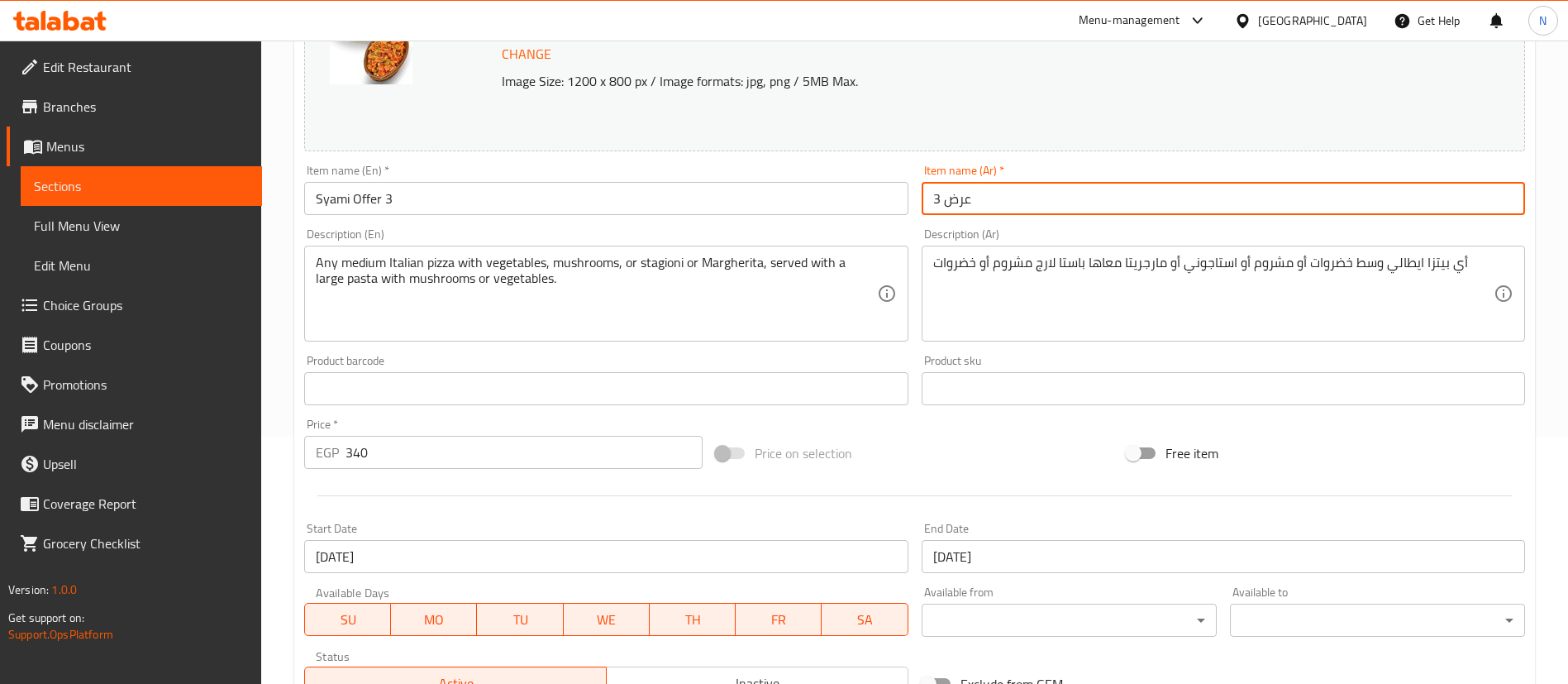
drag, startPoint x: 941, startPoint y: 194, endPoint x: 907, endPoint y: 196, distance: 34.1
click at [907, 196] on div "Change Image Size: 1200 x 800 px / Image formats: jpg, png / 5MB Max. Item name…" at bounding box center [914, 338] width 1234 height 737
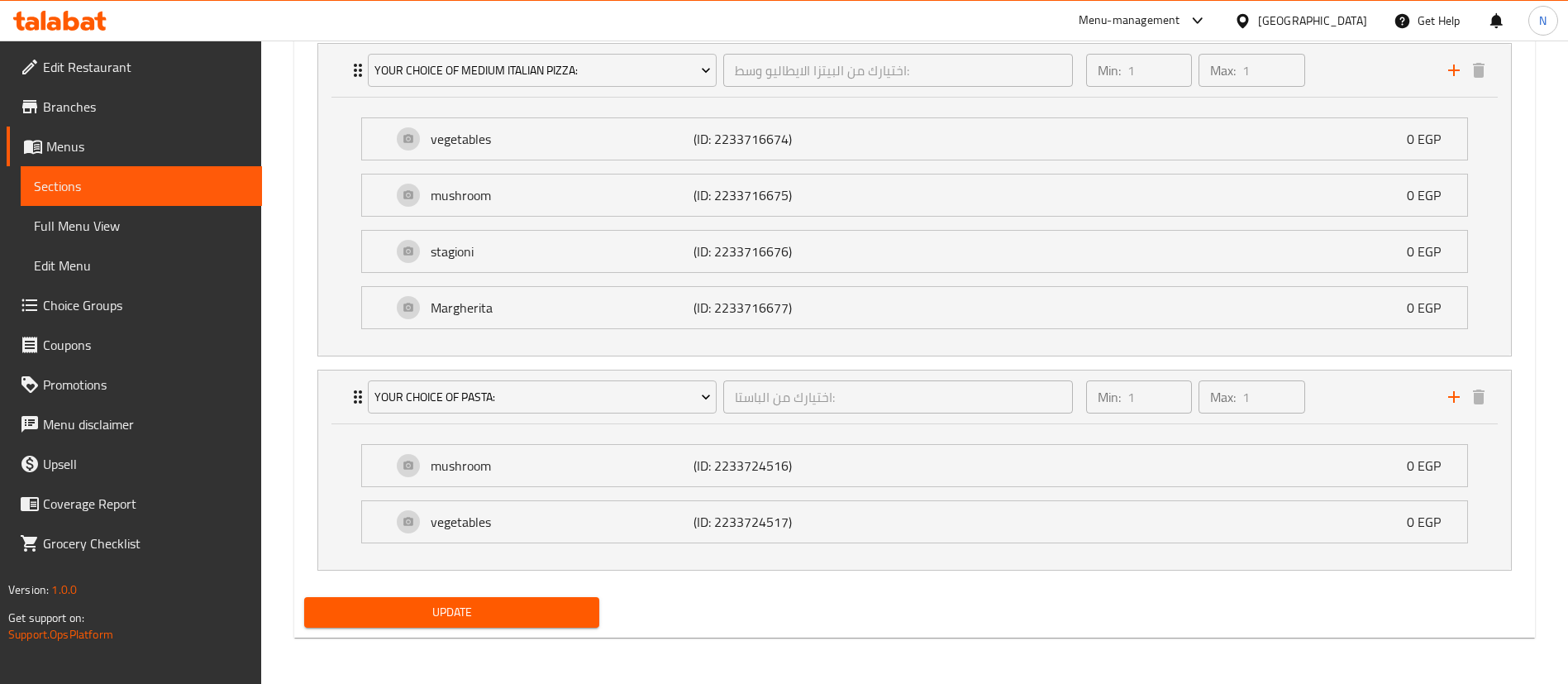
type input "عرض صيامي 3"
click at [427, 615] on span "Update" at bounding box center [452, 612] width 268 height 21
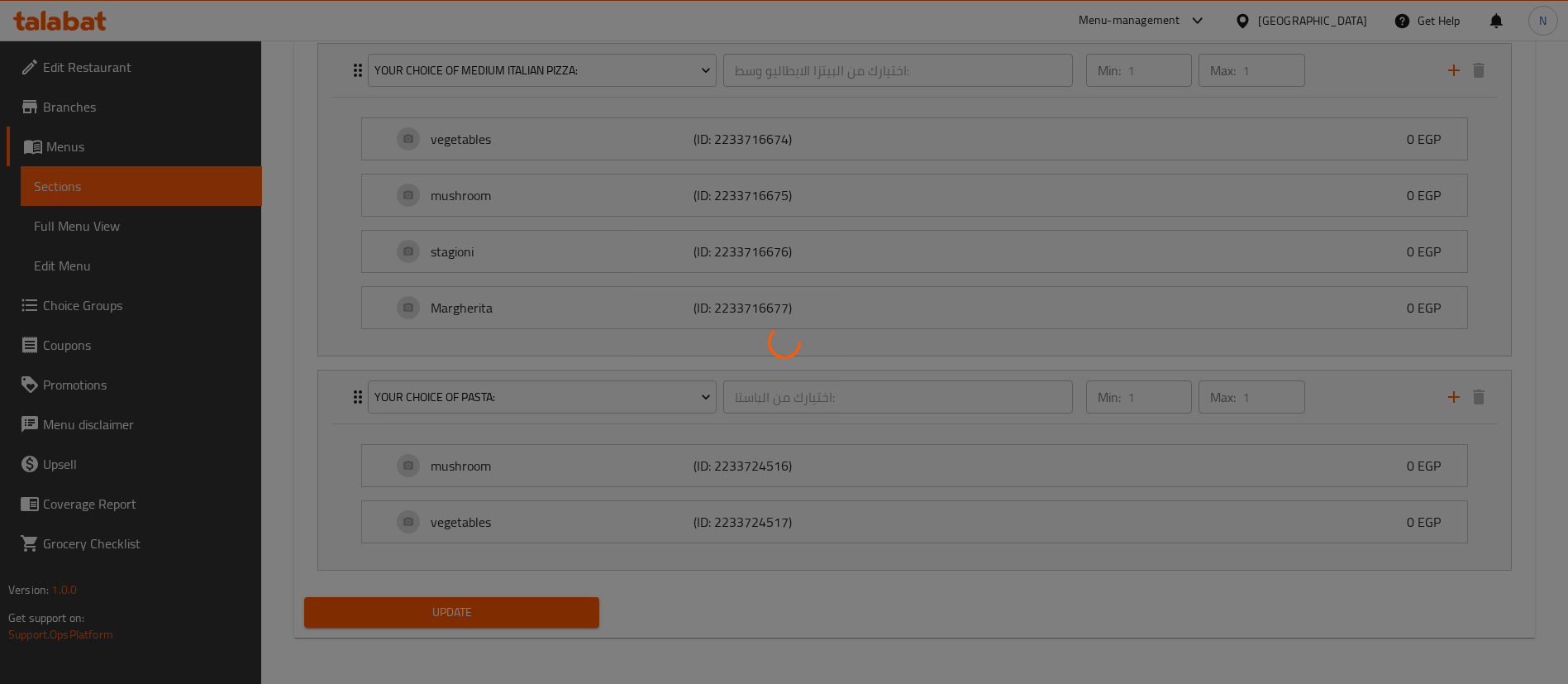
scroll to position [0, 0]
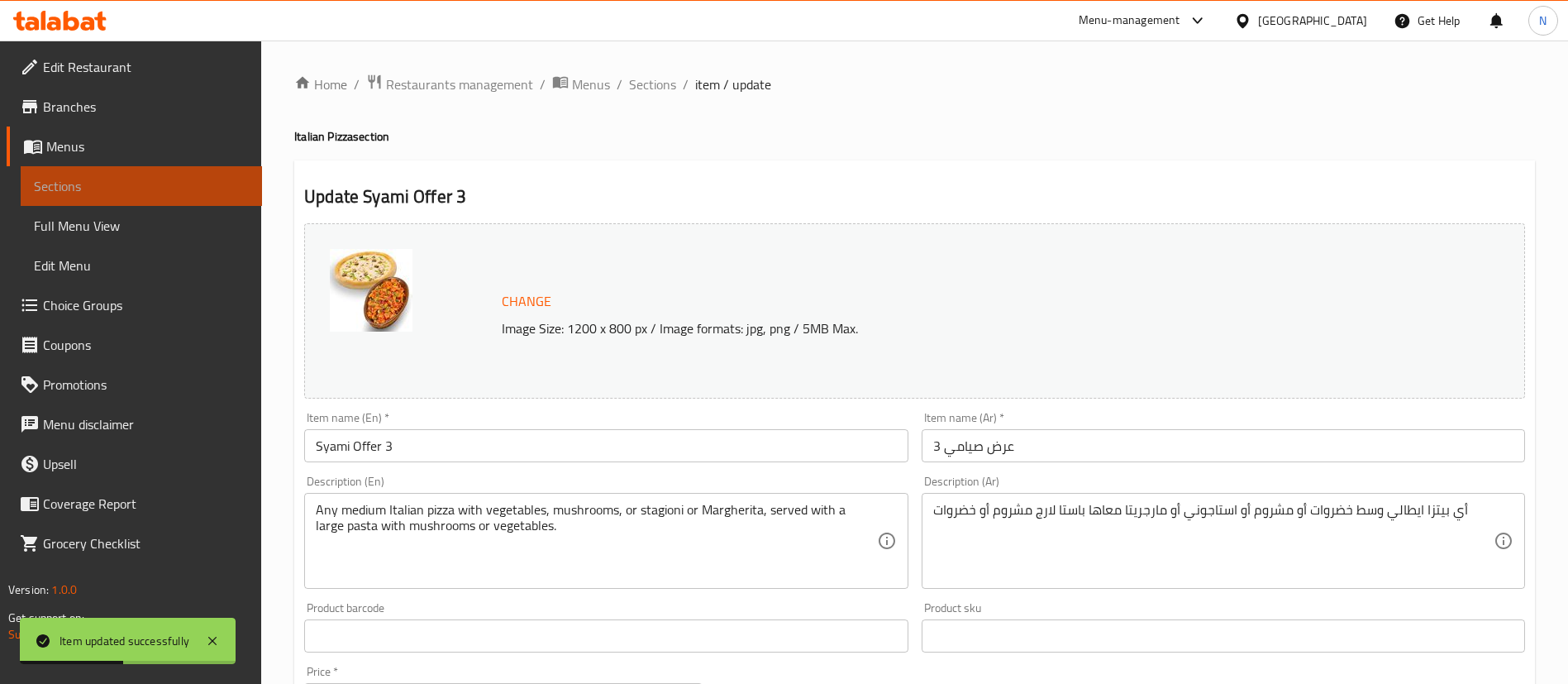
click at [190, 183] on span "Sections" at bounding box center [141, 186] width 215 height 20
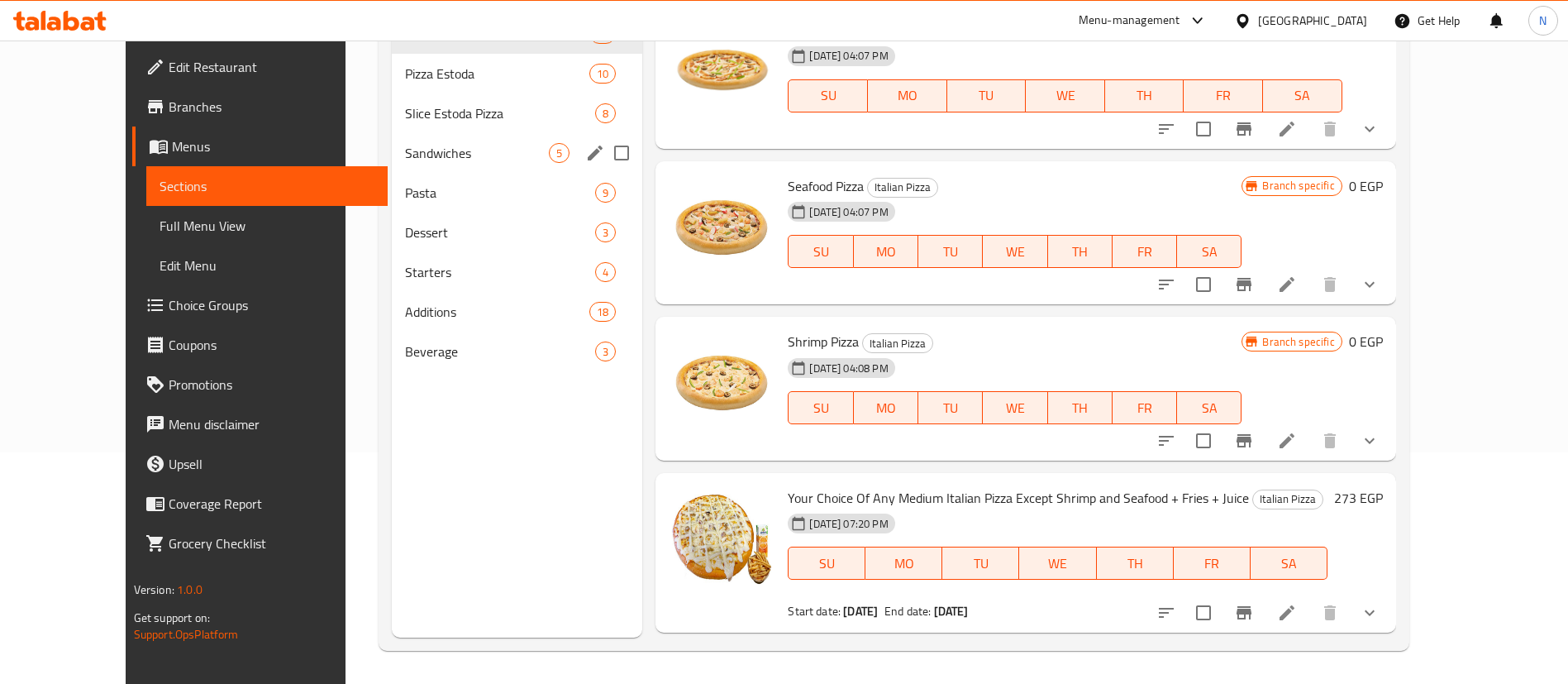
scroll to position [110, 0]
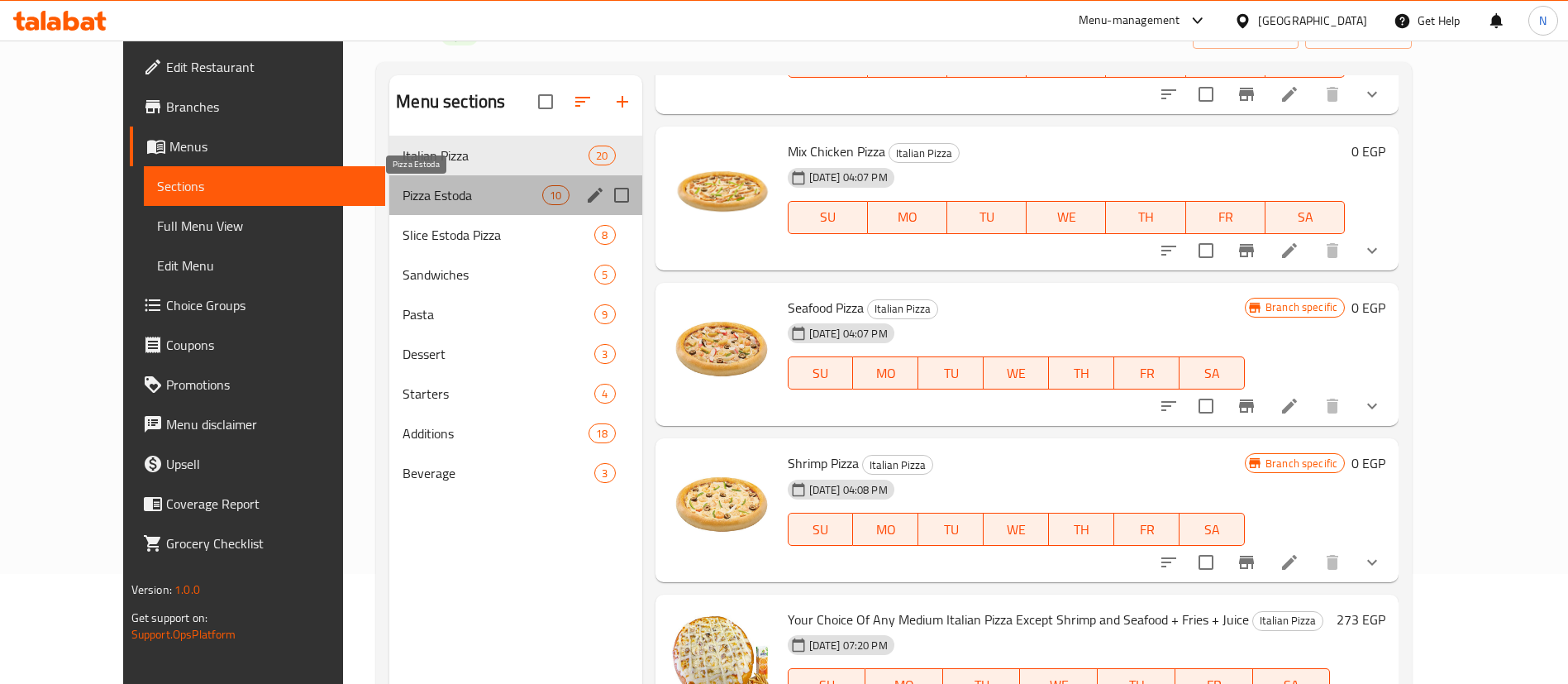
click at [405, 191] on span "Pizza Estoda" at bounding box center [471, 194] width 139 height 20
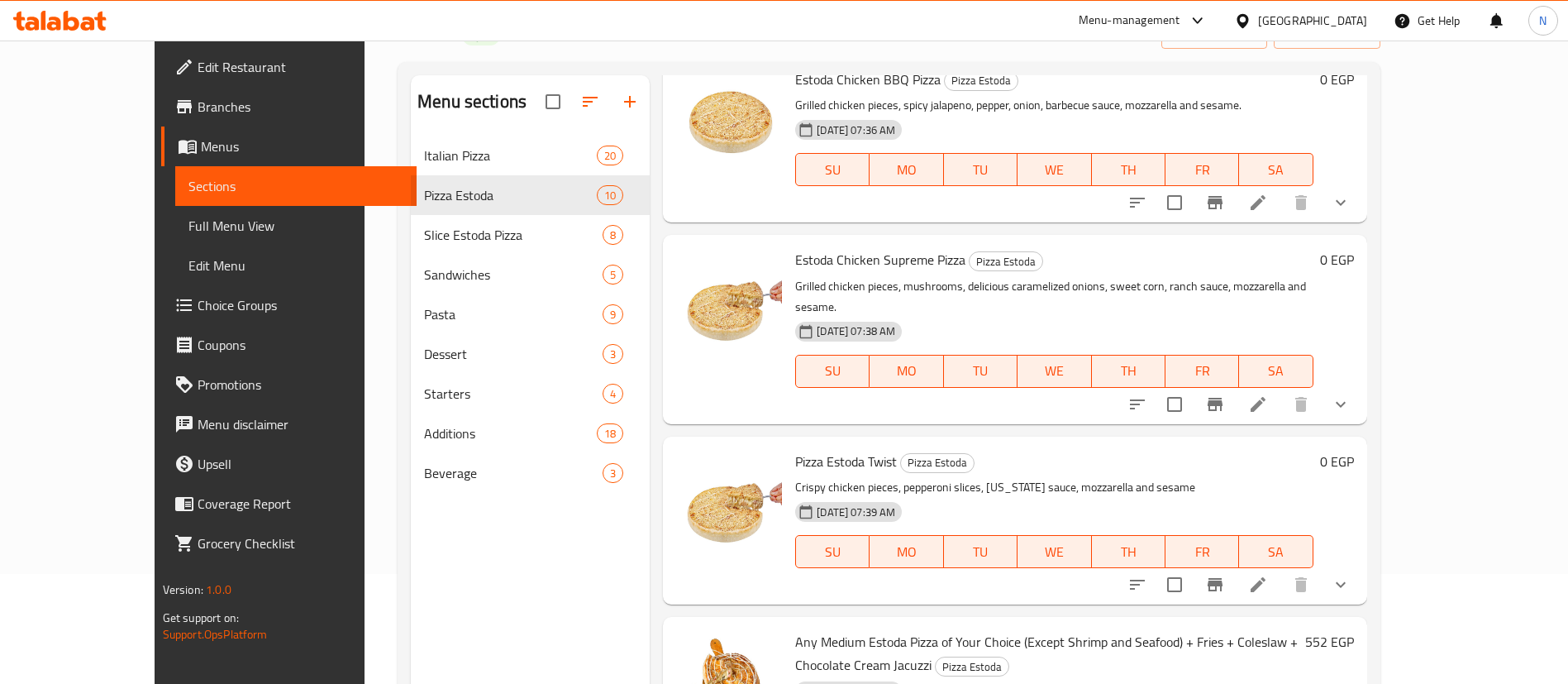
scroll to position [231, 0]
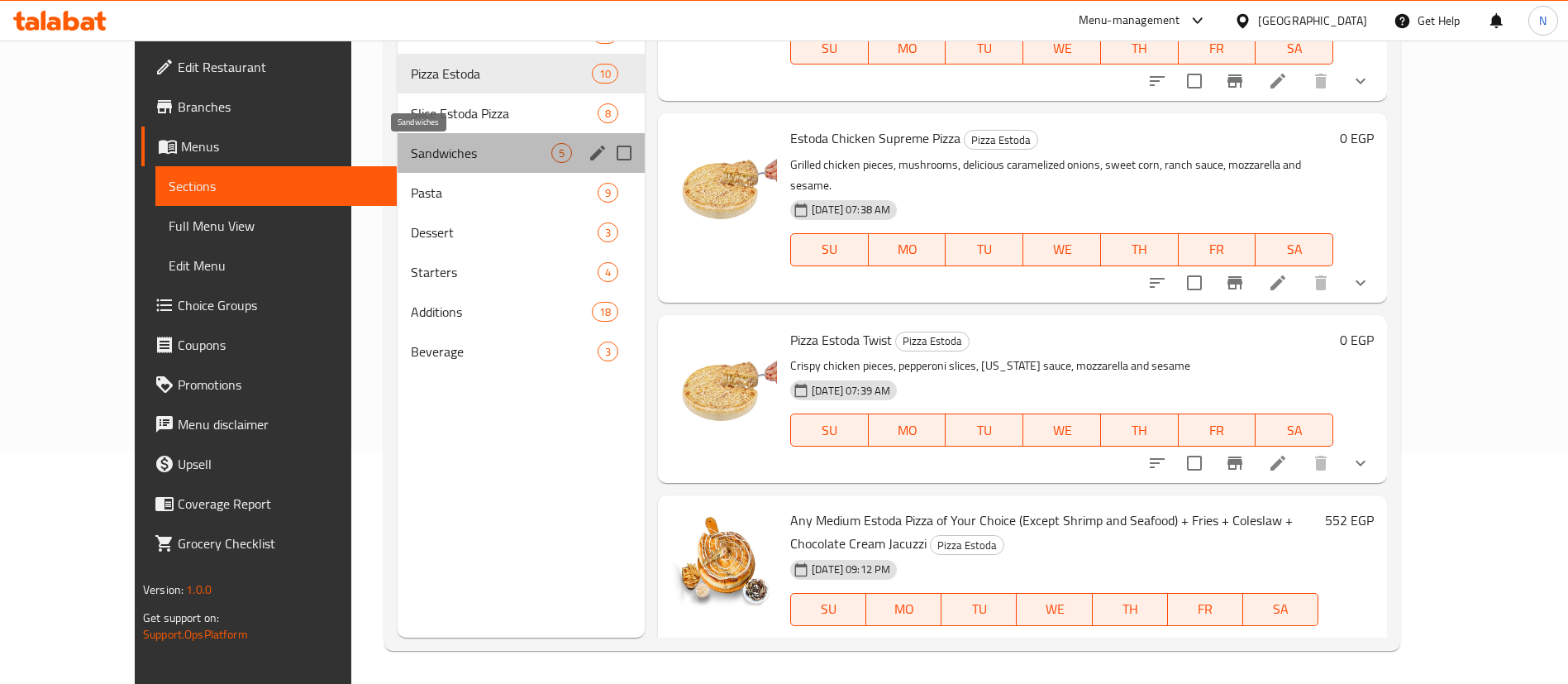
click at [416, 161] on span "Sandwiches" at bounding box center [481, 153] width 140 height 20
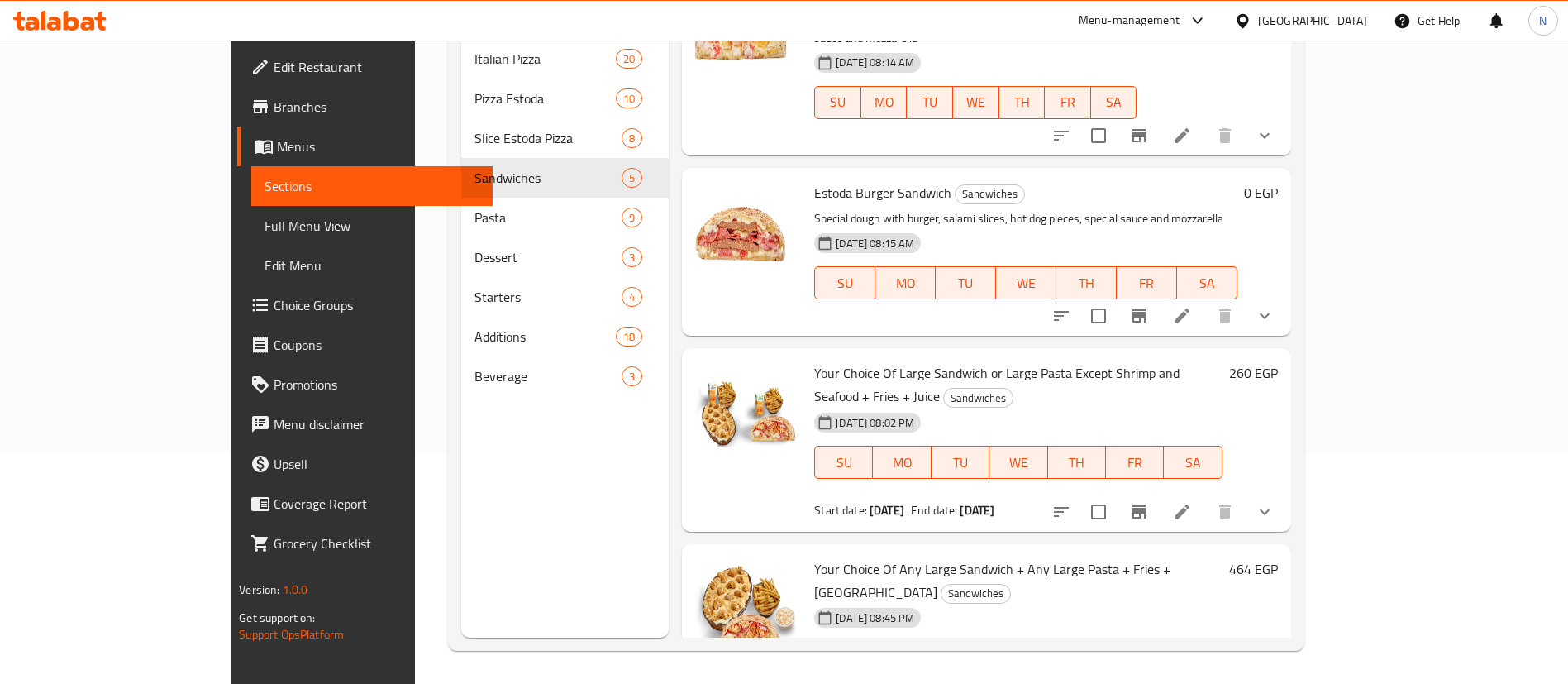
scroll to position [244, 0]
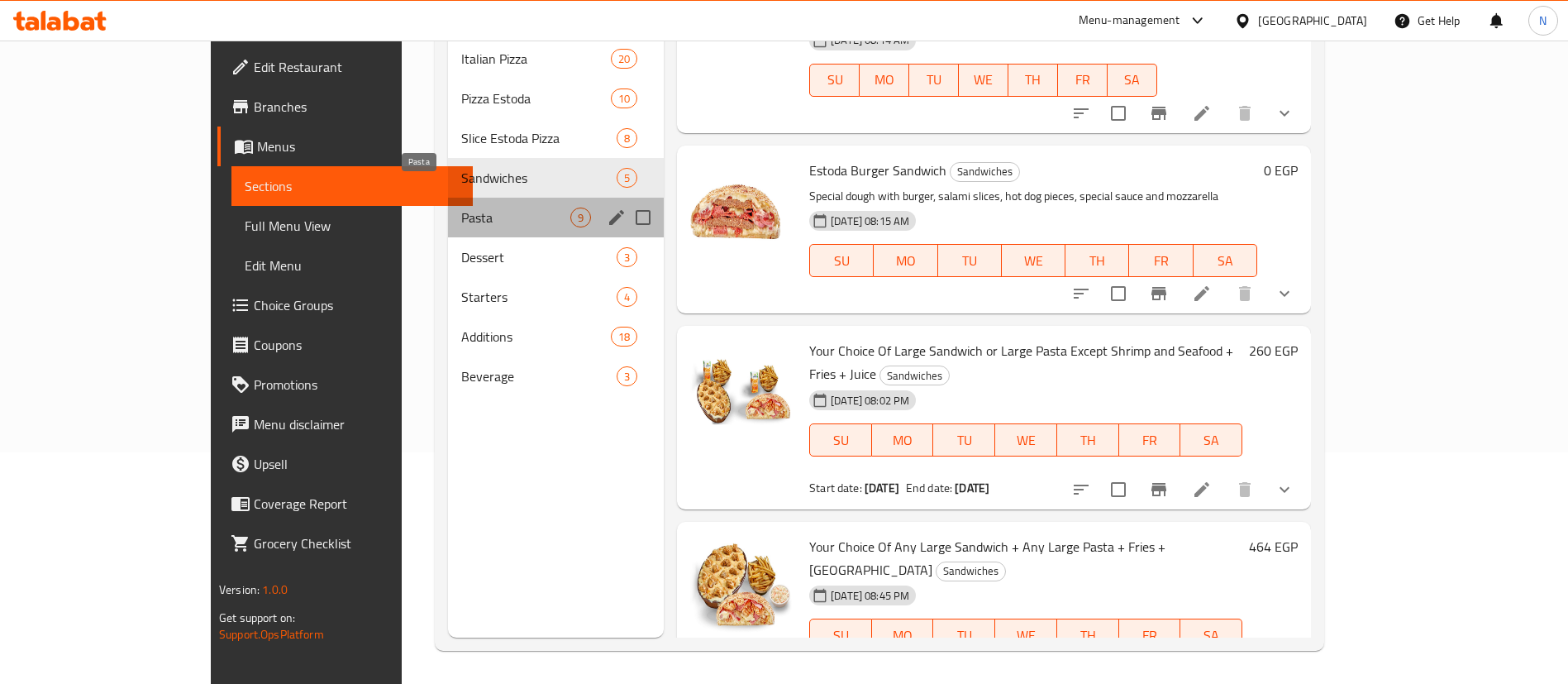
click at [461, 208] on span "Pasta" at bounding box center [515, 217] width 109 height 20
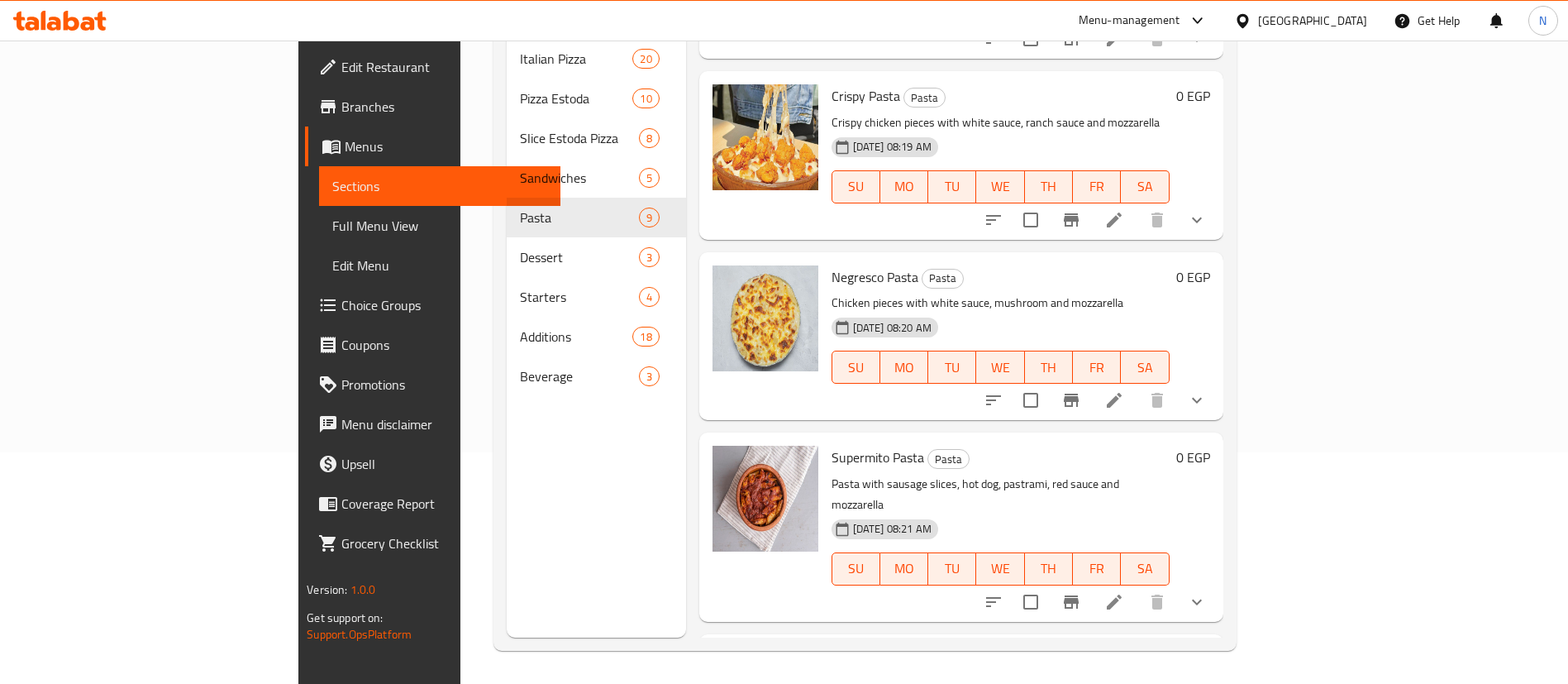
scroll to position [950, 0]
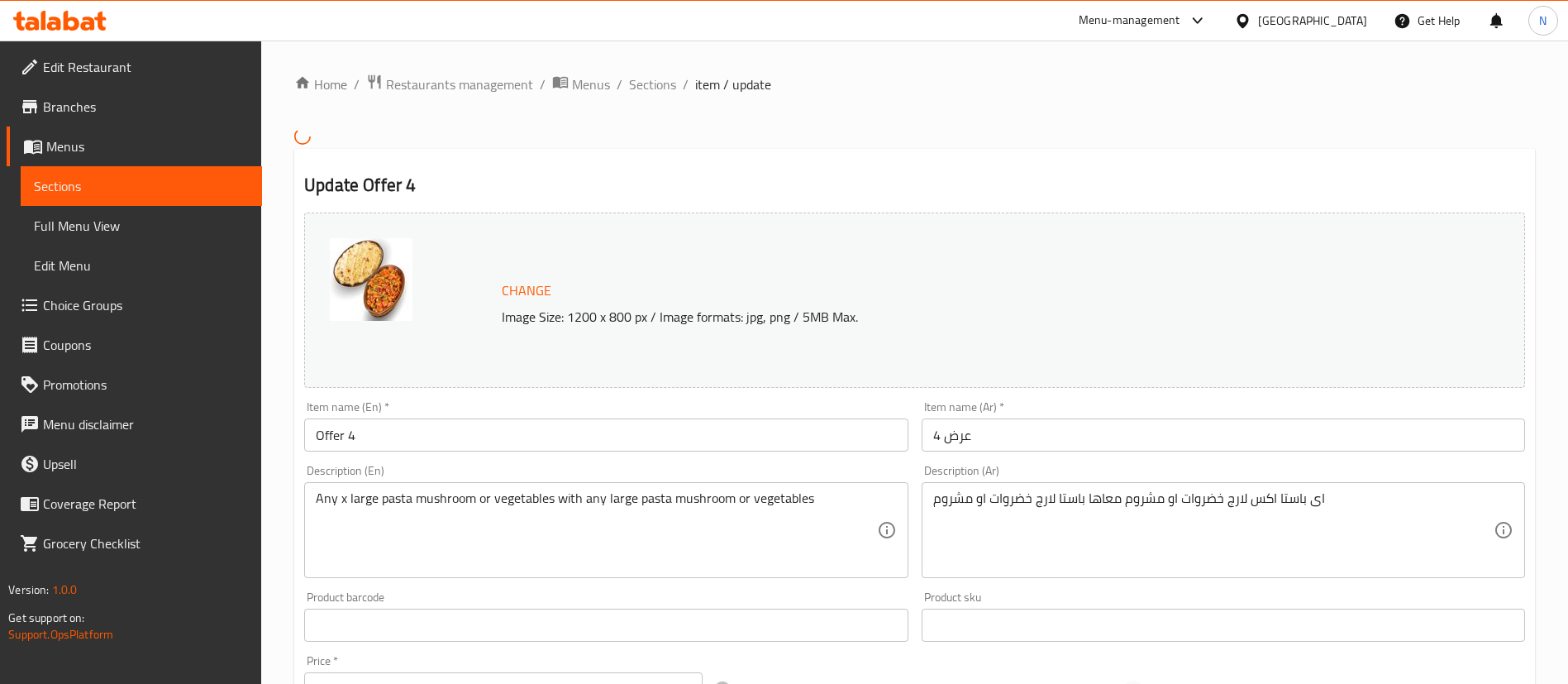
scroll to position [593, 0]
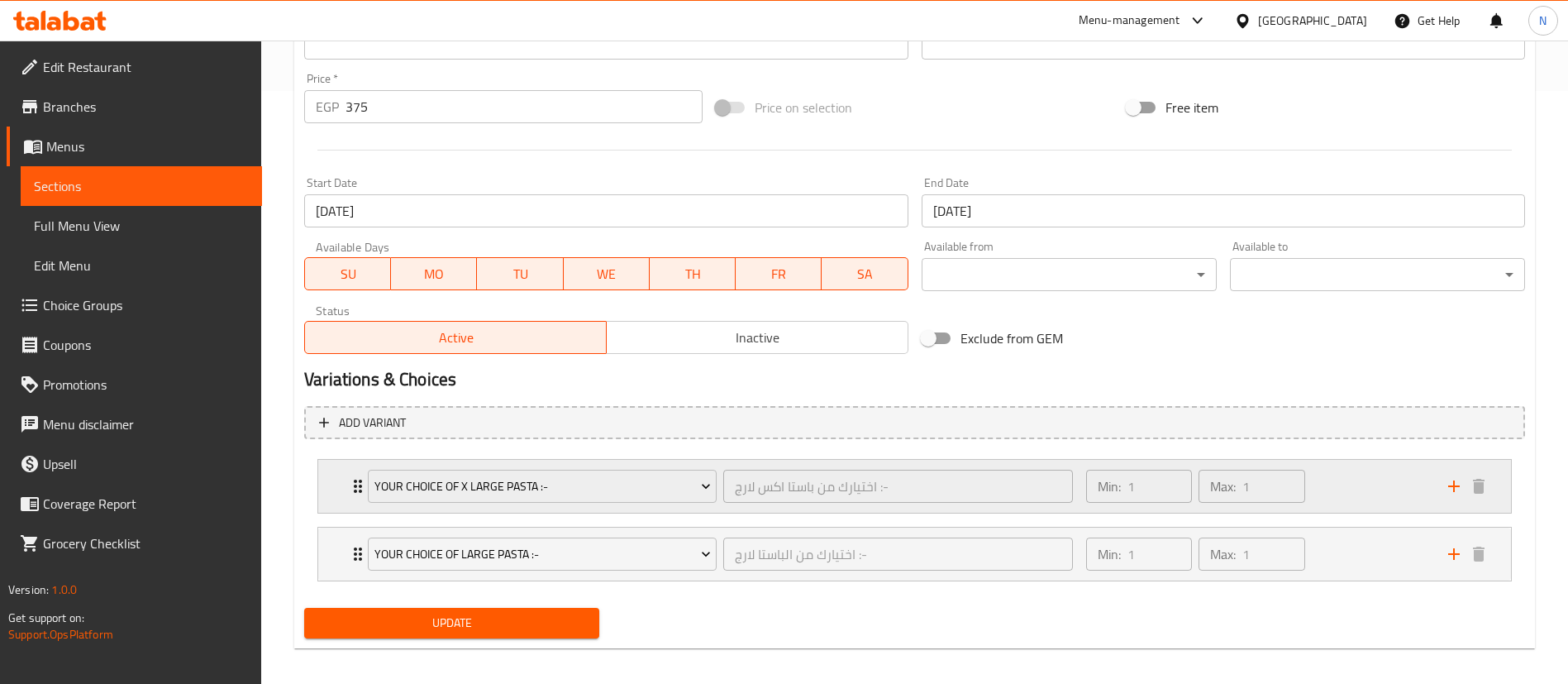
click at [353, 469] on div "Your Choice Of X Large Pasta :- اختيارك من باستا اكس لارج :- ​ Min: 1 ​ Max: 1 ​" at bounding box center [919, 487] width 1143 height 53
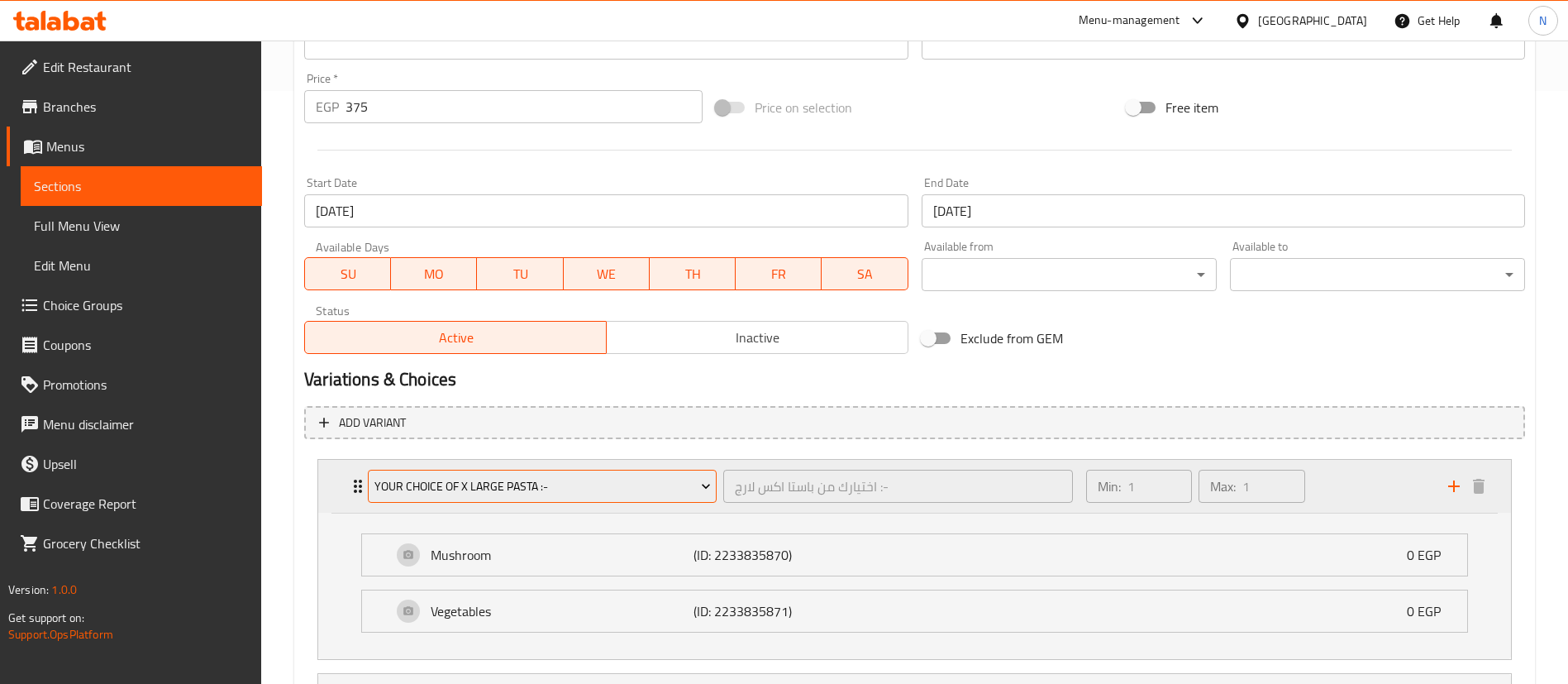
scroll to position [750, 0]
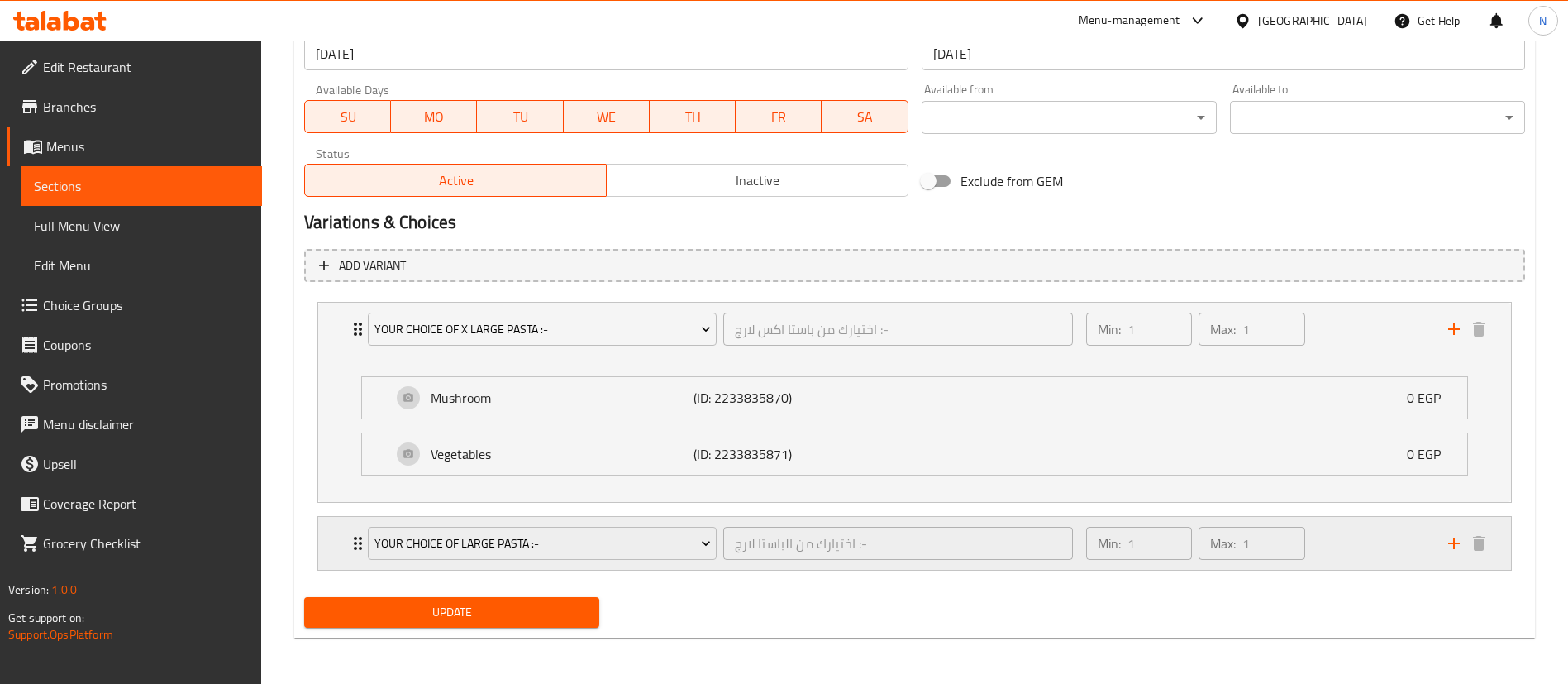
click at [358, 552] on icon "Expand" at bounding box center [358, 543] width 20 height 20
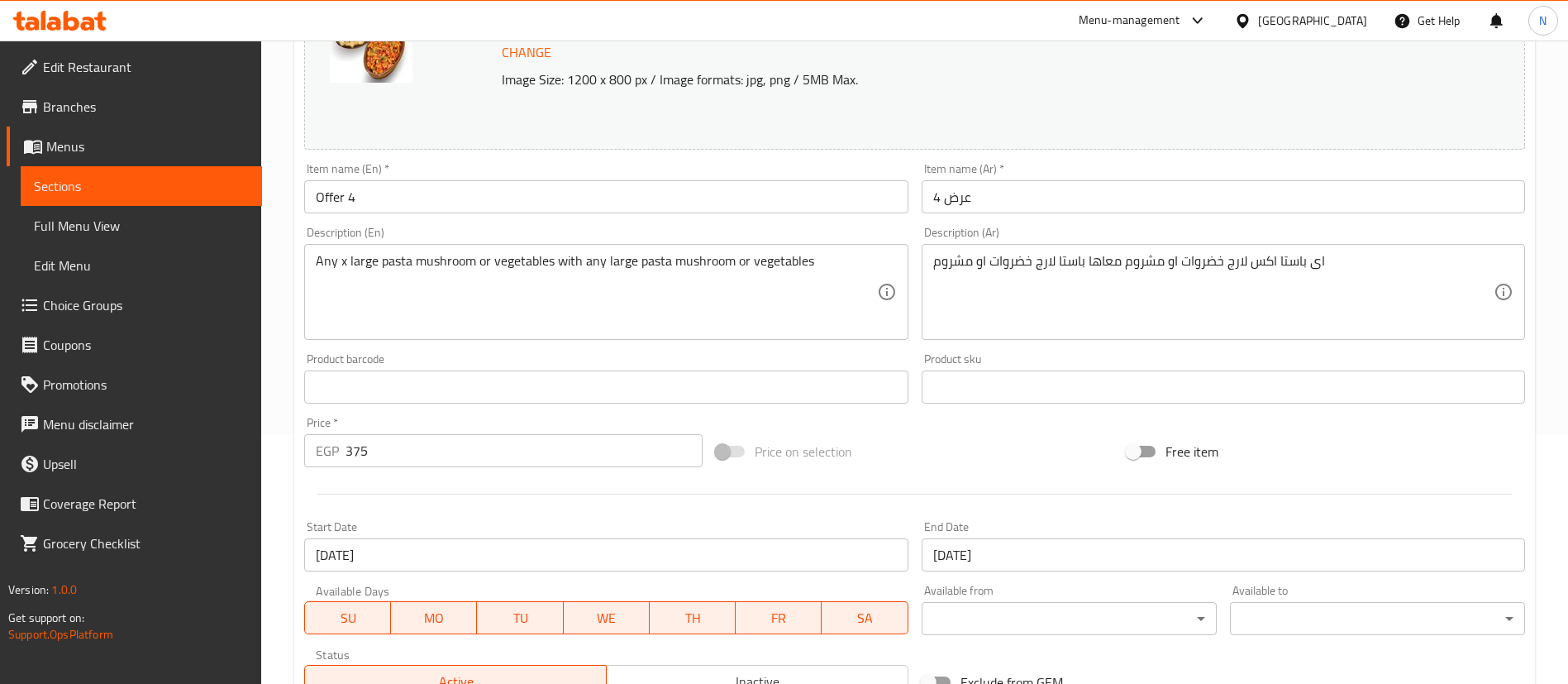
scroll to position [0, 0]
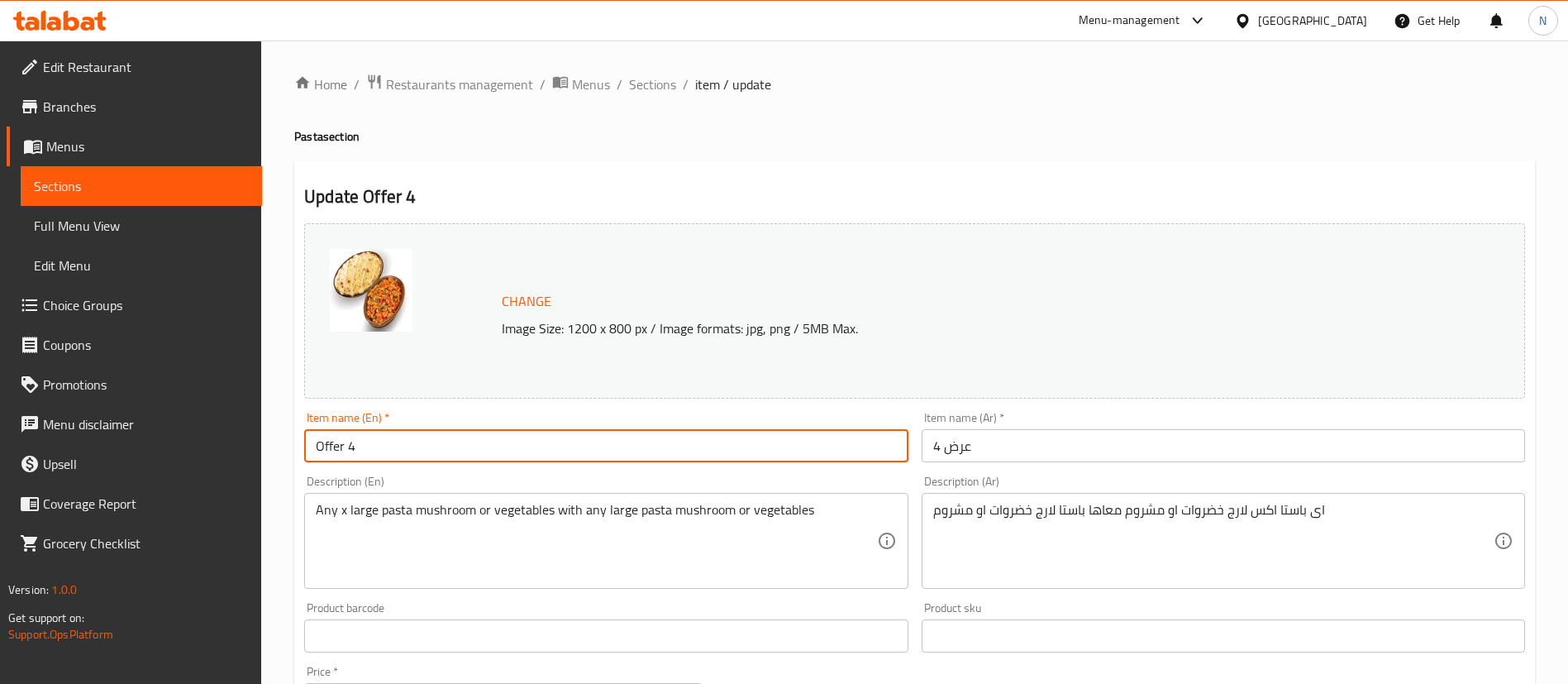
click at [351, 437] on input "Offer 4" at bounding box center [606, 445] width 603 height 33
type input "Syami Offer 4"
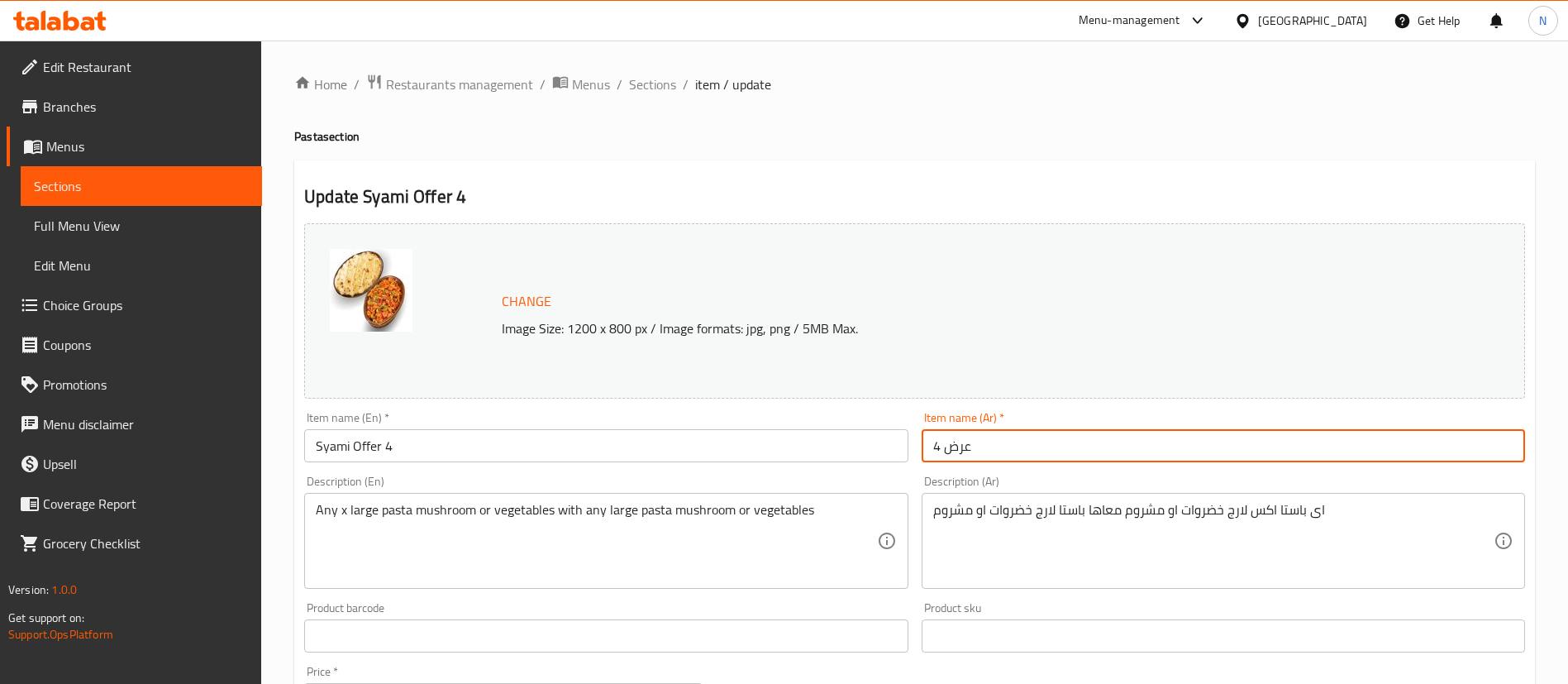
drag, startPoint x: 938, startPoint y: 450, endPoint x: 894, endPoint y: 451, distance: 44.0
click at [894, 451] on div "Change Image Size: 1200 x 800 px / Image formats: jpg, png / 5MB Max. Item name…" at bounding box center [914, 584] width 1234 height 737
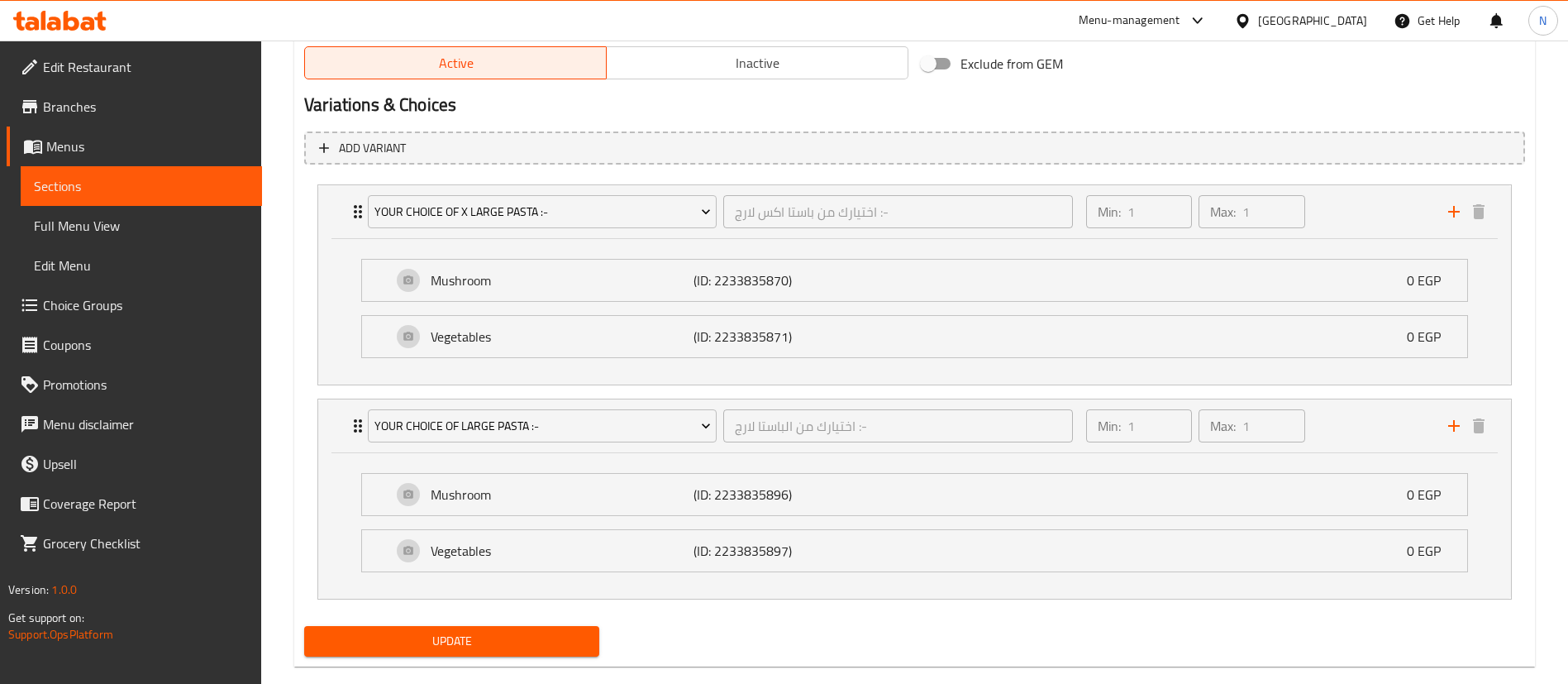
scroll to position [897, 0]
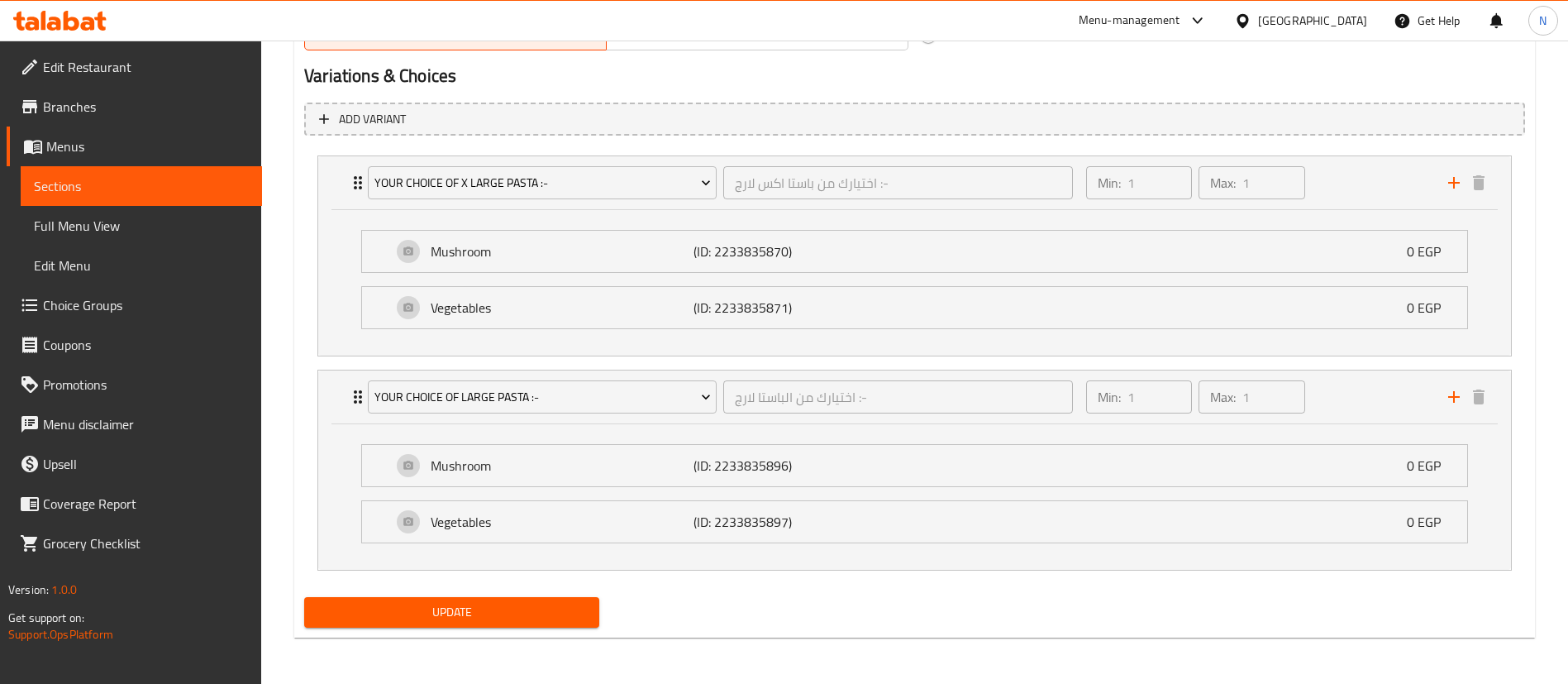
type input "عرض صيامي 4"
click at [495, 606] on span "Update" at bounding box center [452, 612] width 268 height 21
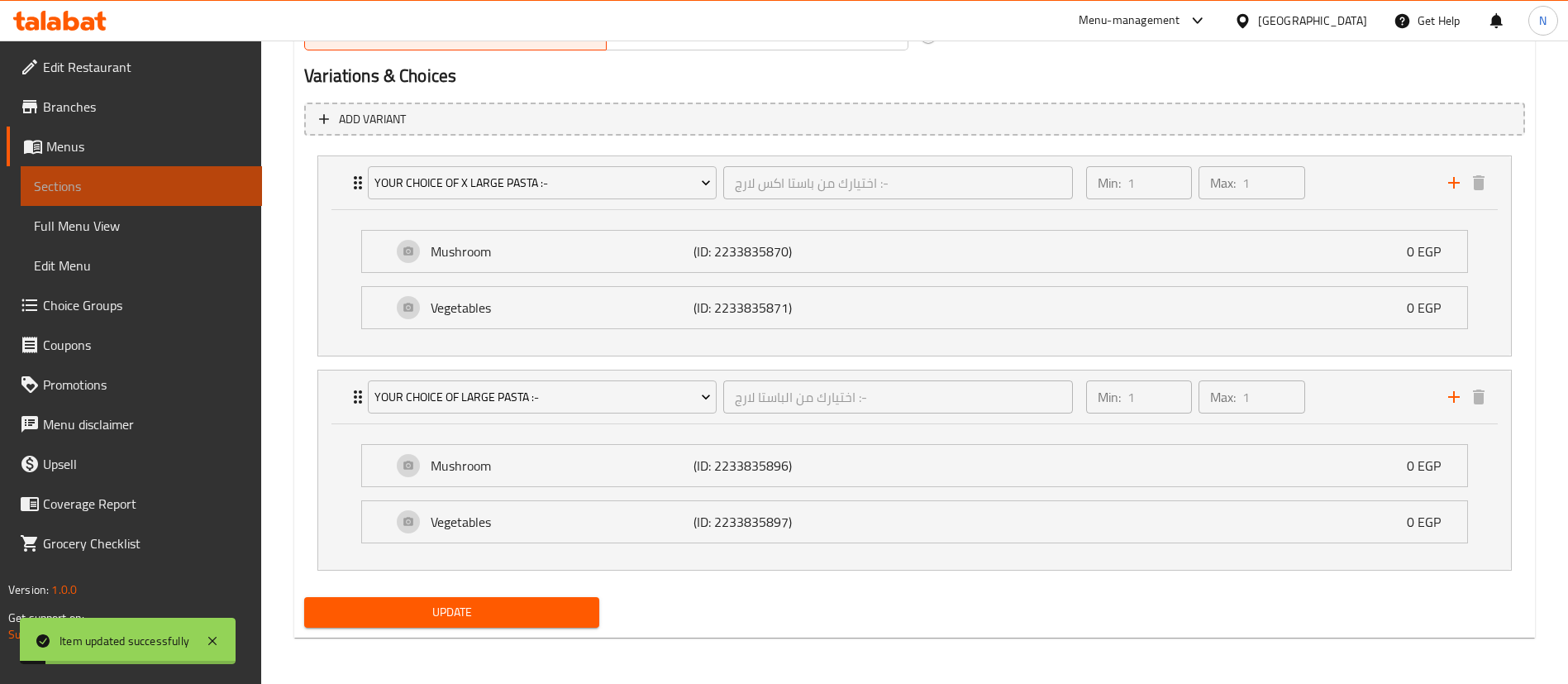
click at [177, 185] on span "Sections" at bounding box center [141, 186] width 215 height 20
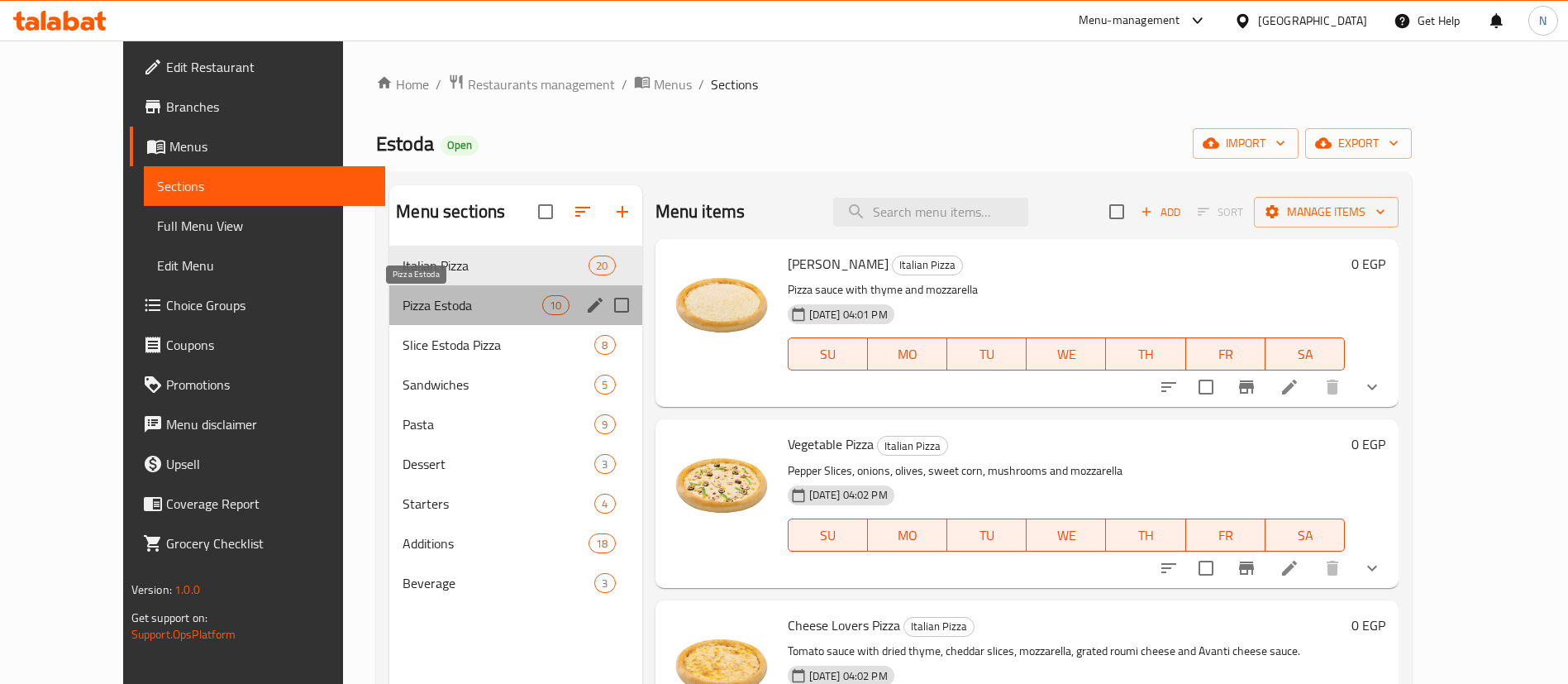
click at [472, 298] on span "Pizza Estoda" at bounding box center [471, 305] width 139 height 20
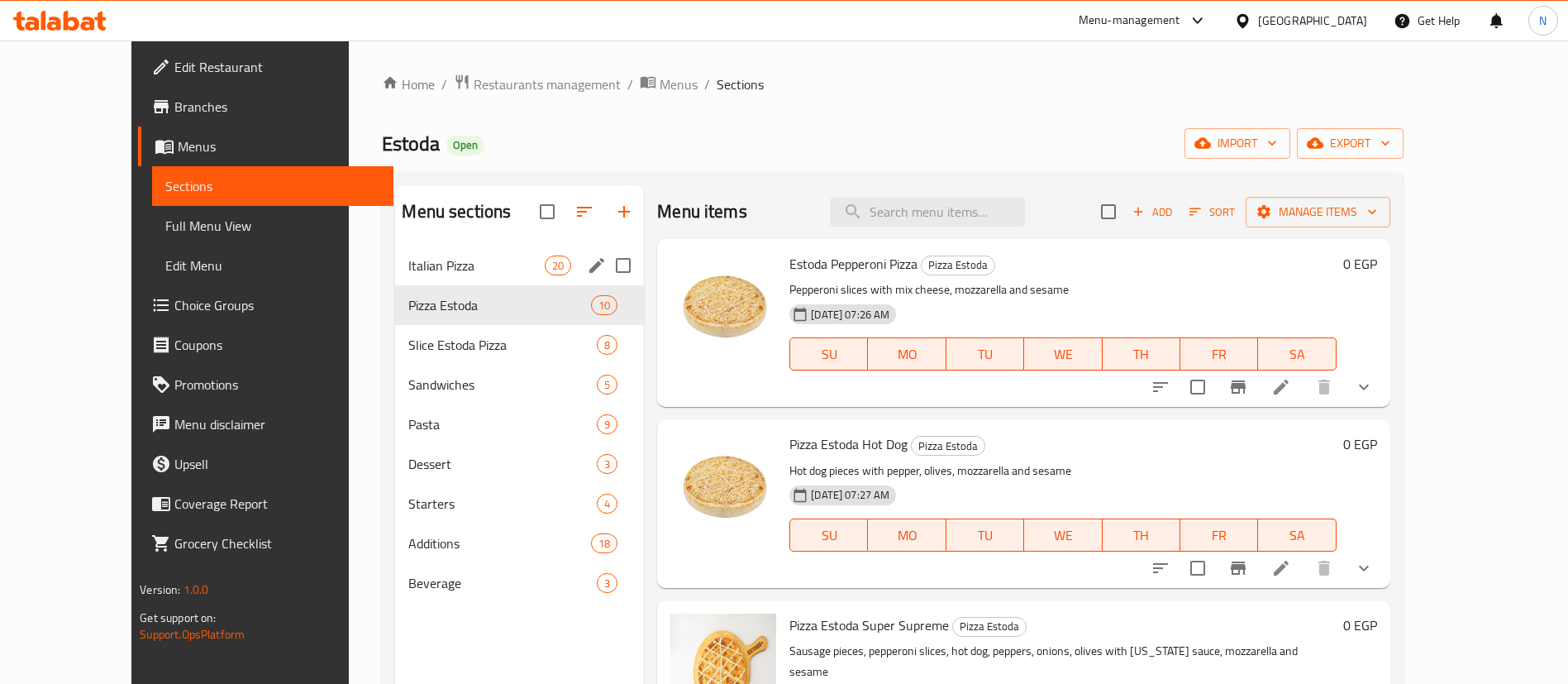
click at [415, 274] on span "Italian Pizza" at bounding box center [477, 265] width 137 height 20
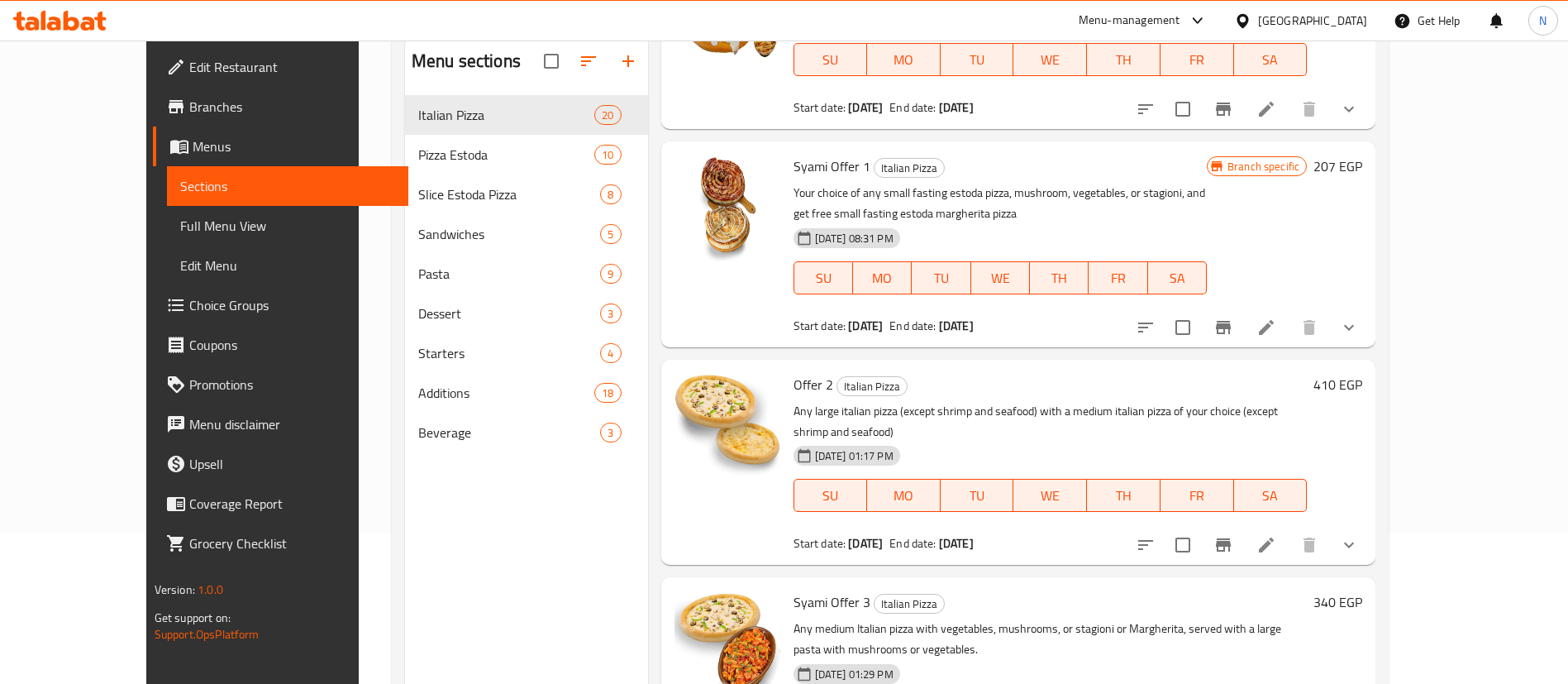
scroll to position [151, 0]
click at [1277, 534] on icon at bounding box center [1266, 544] width 20 height 20
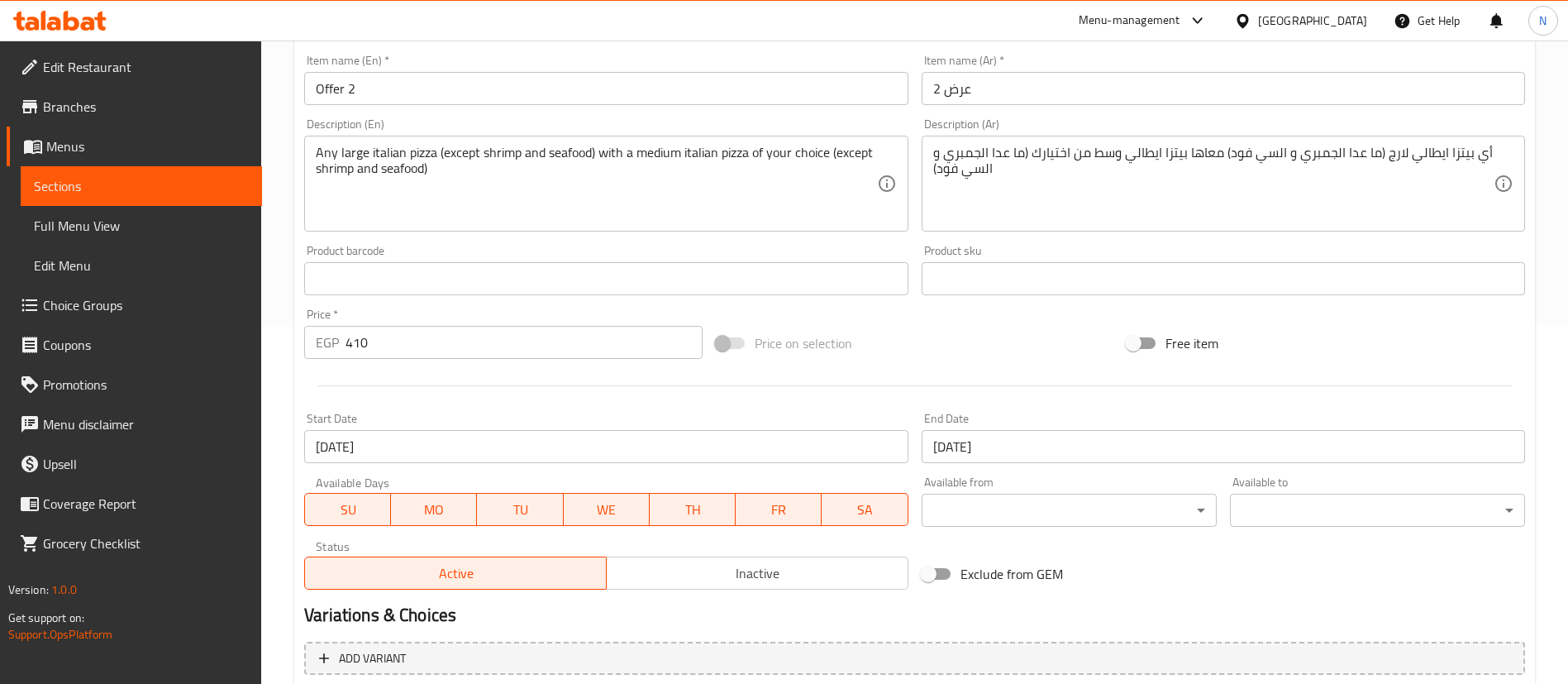
scroll to position [603, 0]
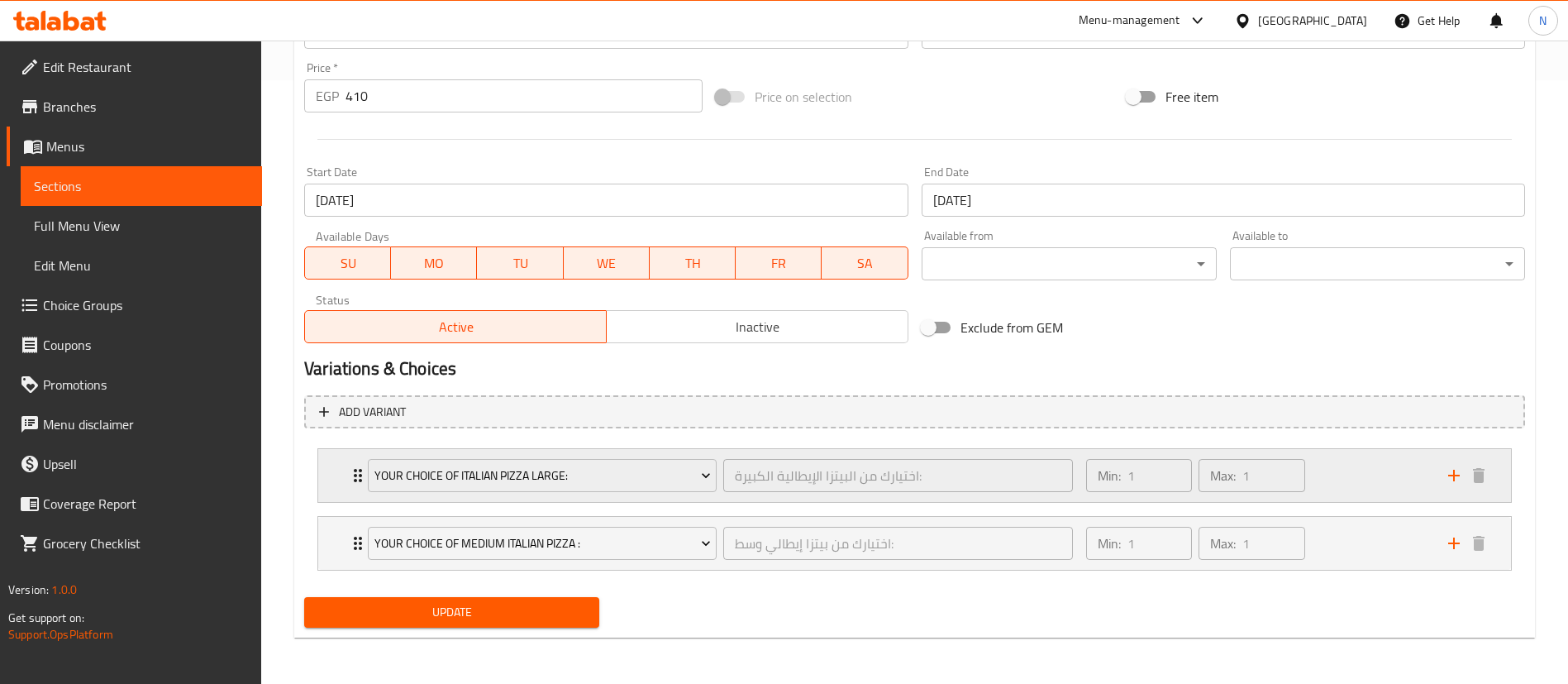
click at [358, 484] on icon "Expand" at bounding box center [358, 475] width 20 height 20
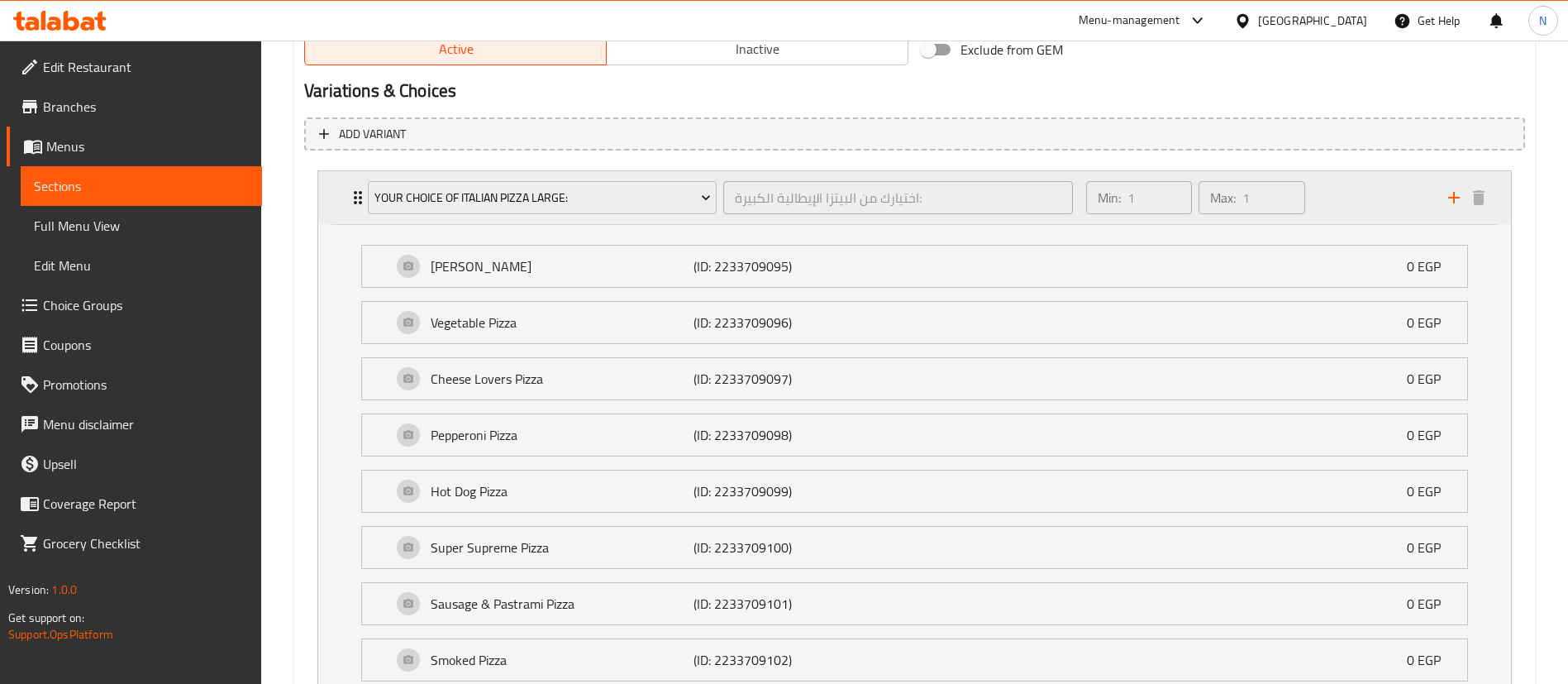
scroll to position [885, 0]
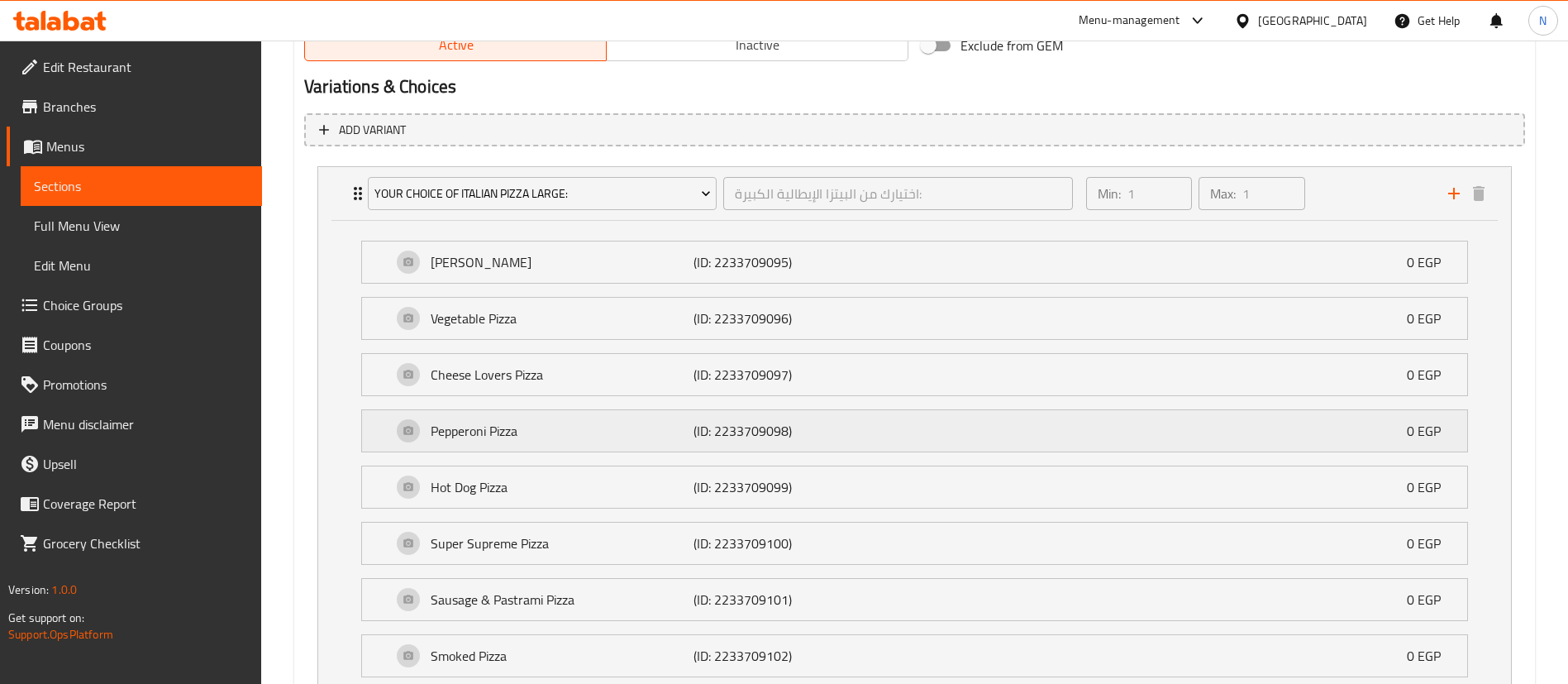
click at [434, 435] on p "Pepperoni Pizza" at bounding box center [562, 431] width 263 height 20
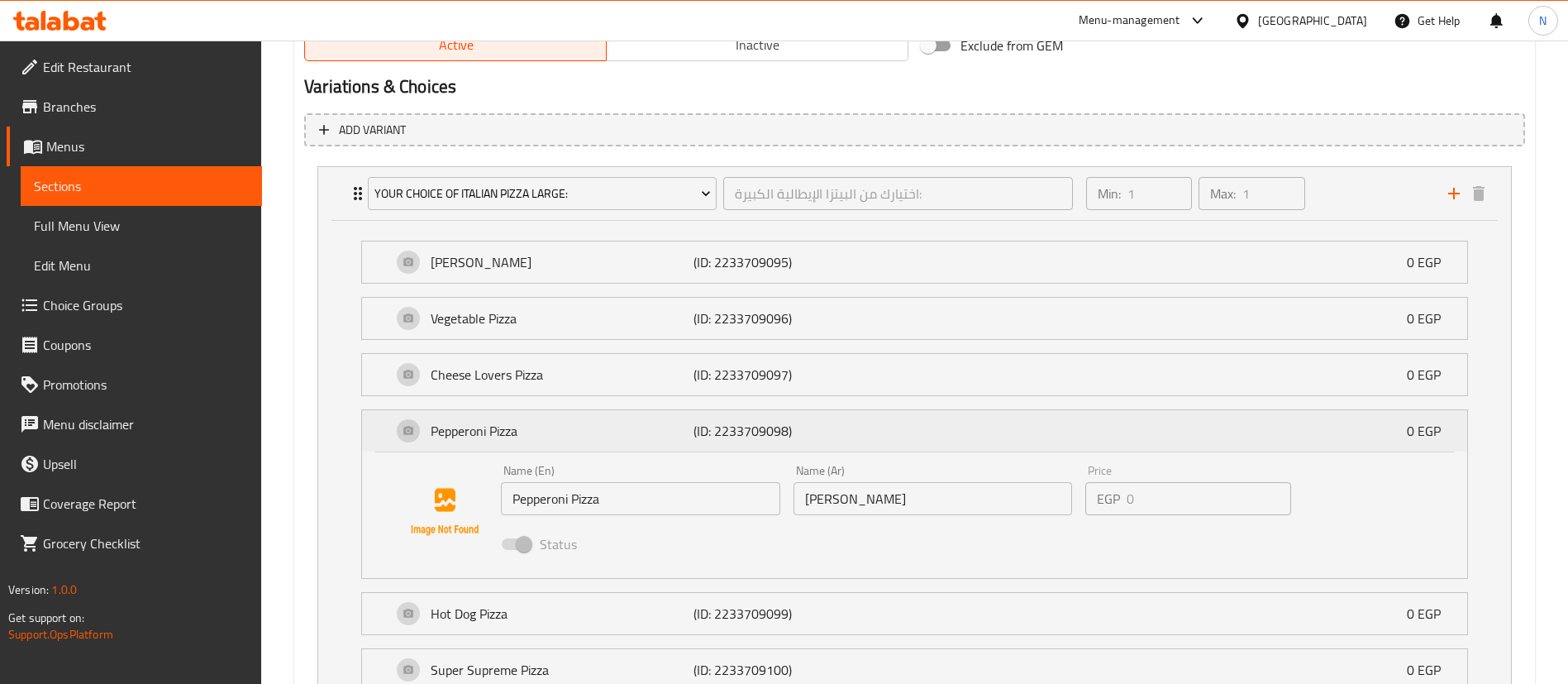
click at [434, 435] on p "Pepperoni Pizza" at bounding box center [562, 431] width 263 height 20
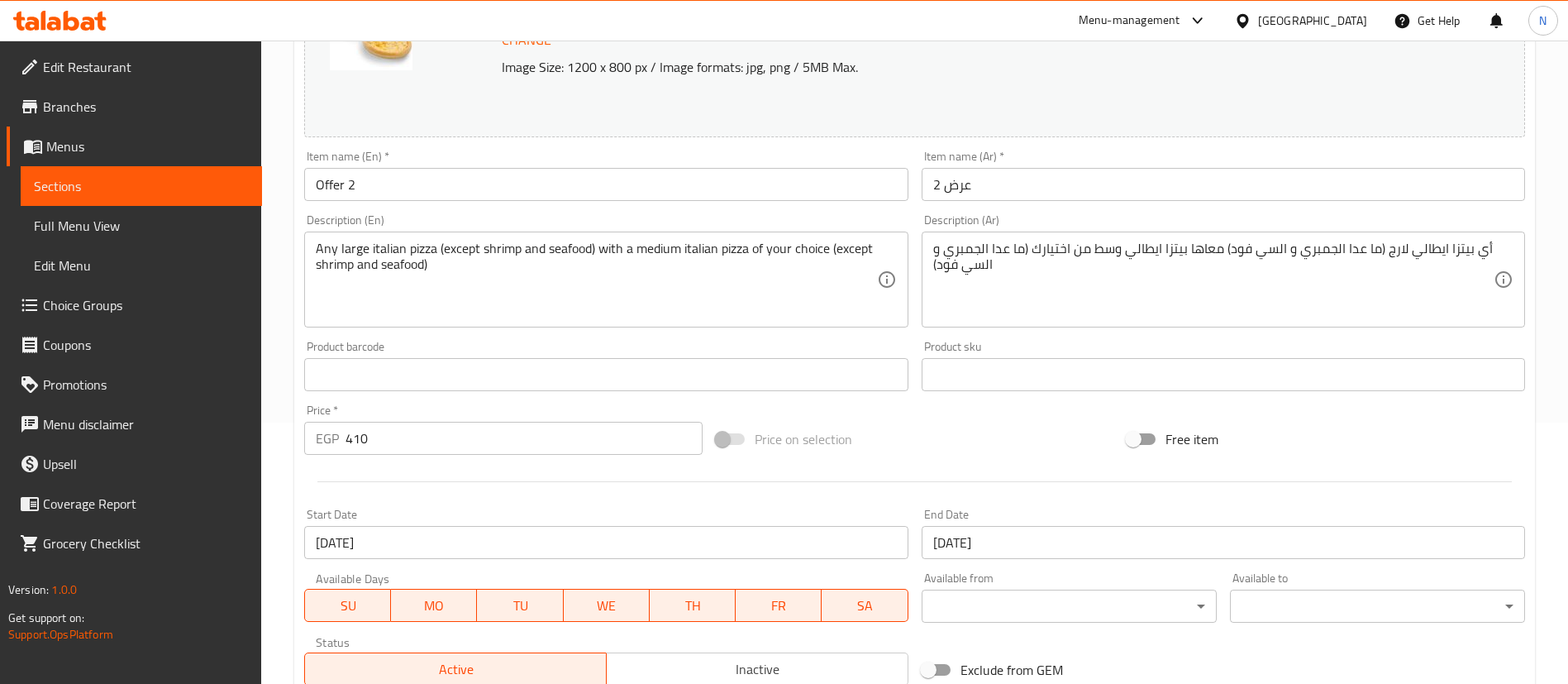
scroll to position [0, 0]
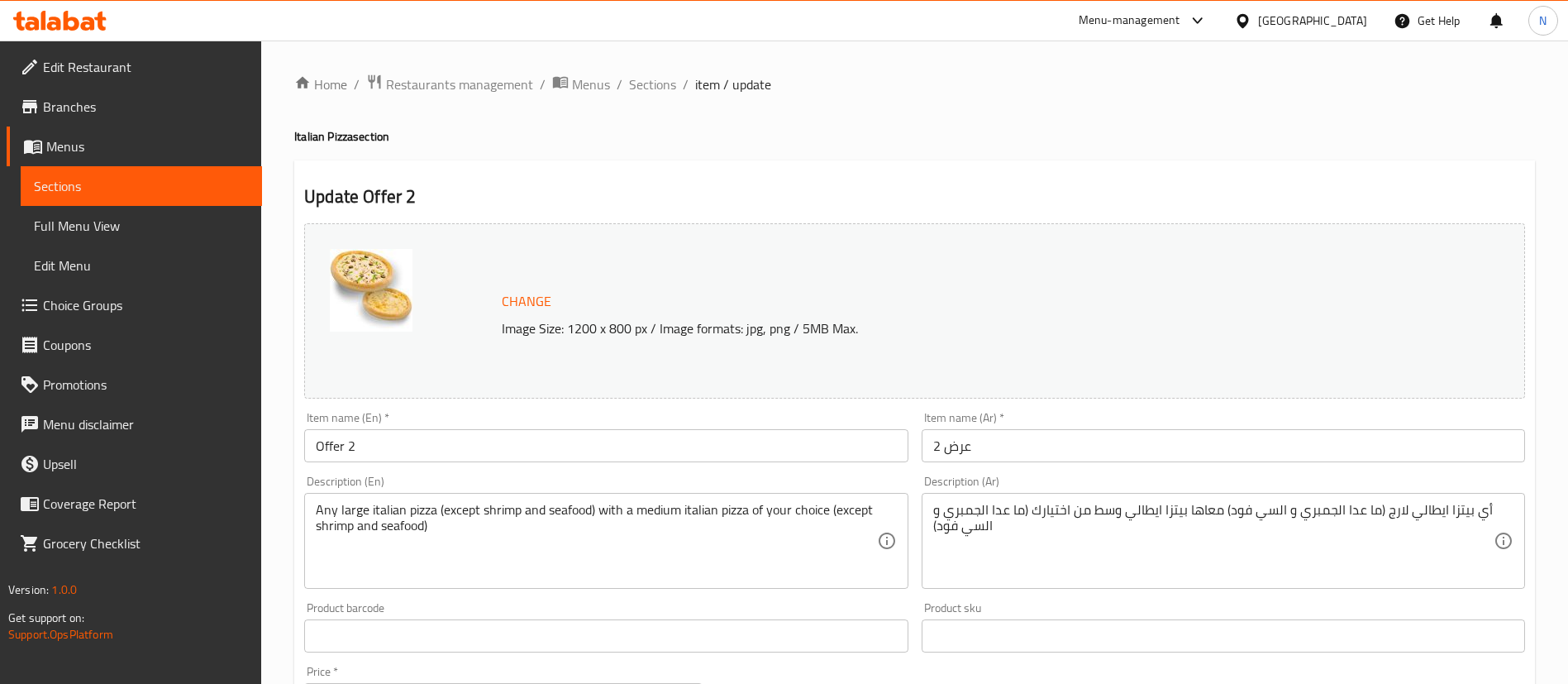
click at [316, 448] on input "Offer 2" at bounding box center [606, 445] width 603 height 33
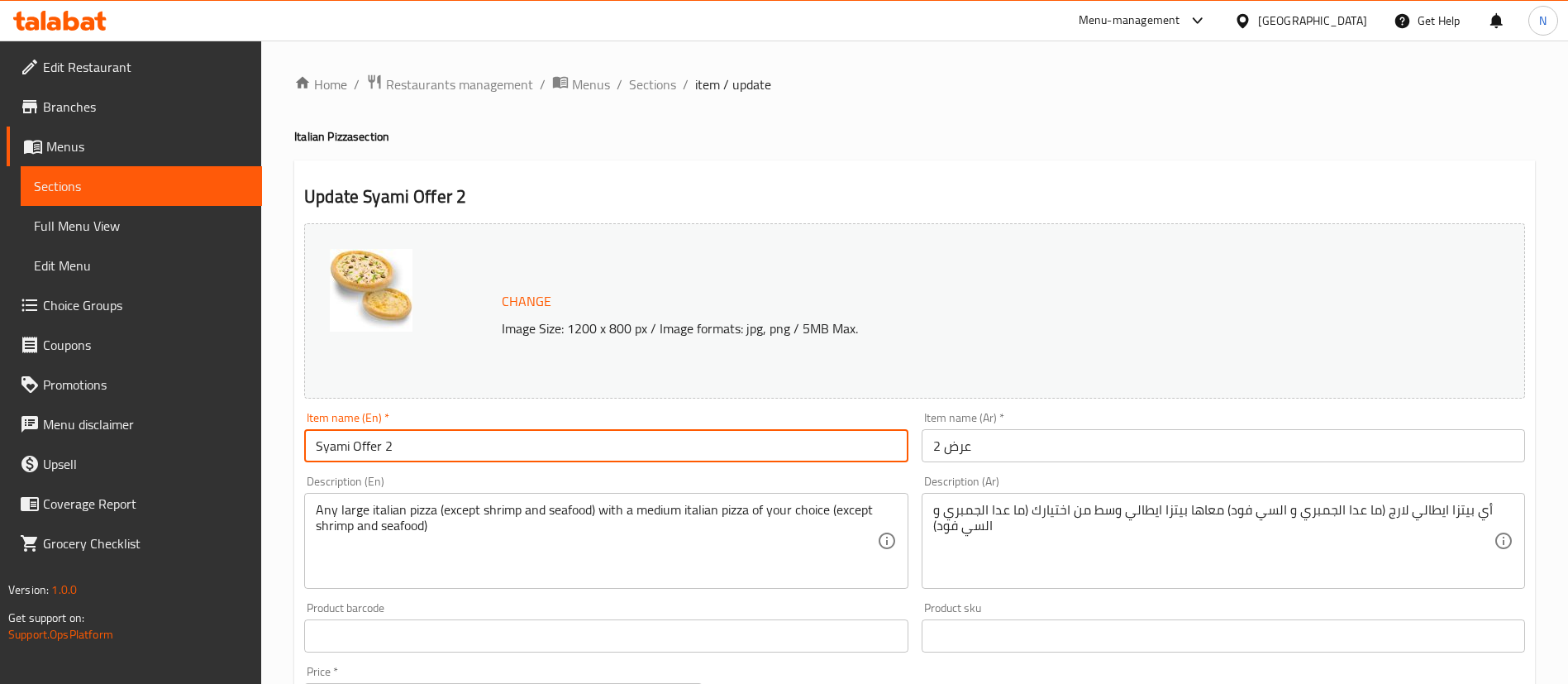
type input "Syami Offer 2"
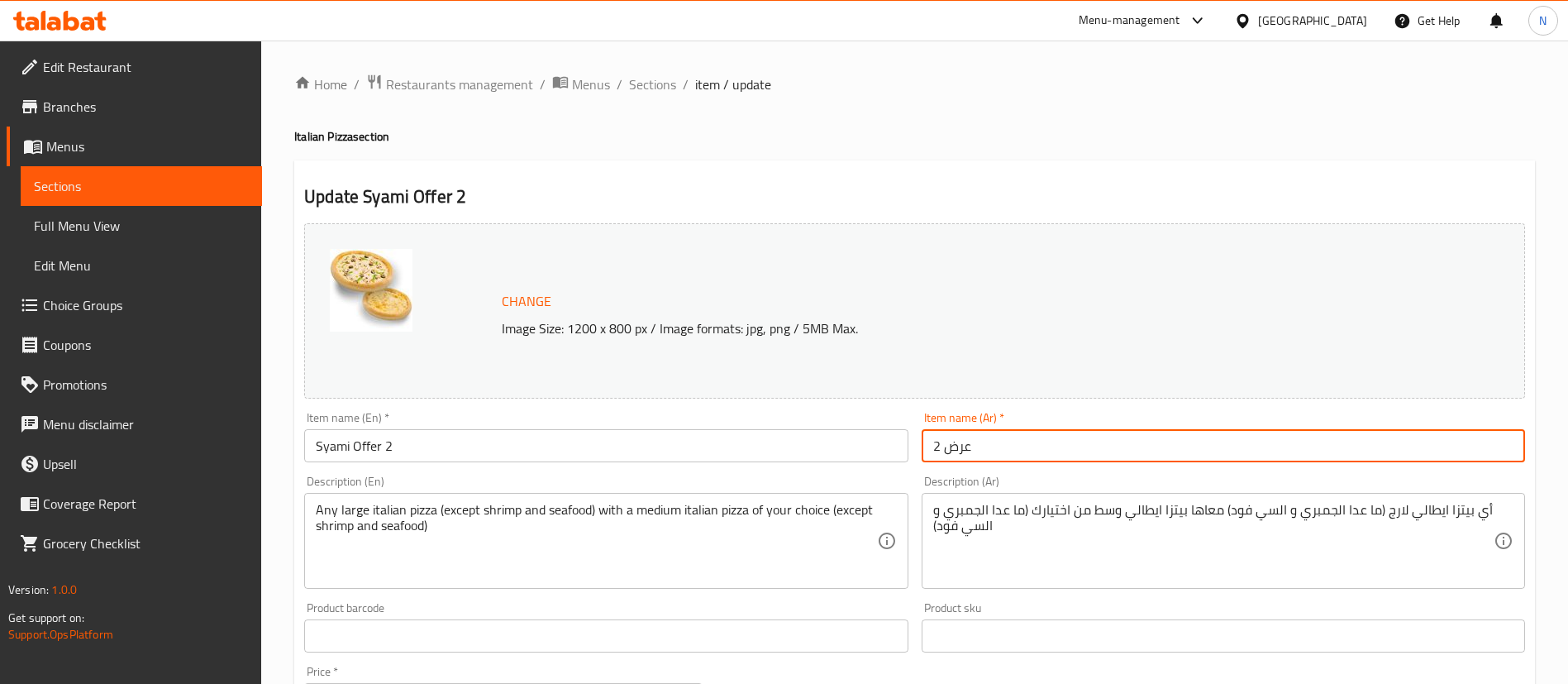
drag, startPoint x: 937, startPoint y: 441, endPoint x: 916, endPoint y: 441, distance: 21.0
click at [916, 441] on div "Item name (Ar)   * عرض 2 Item name (Ar) *" at bounding box center [1224, 436] width 617 height 64
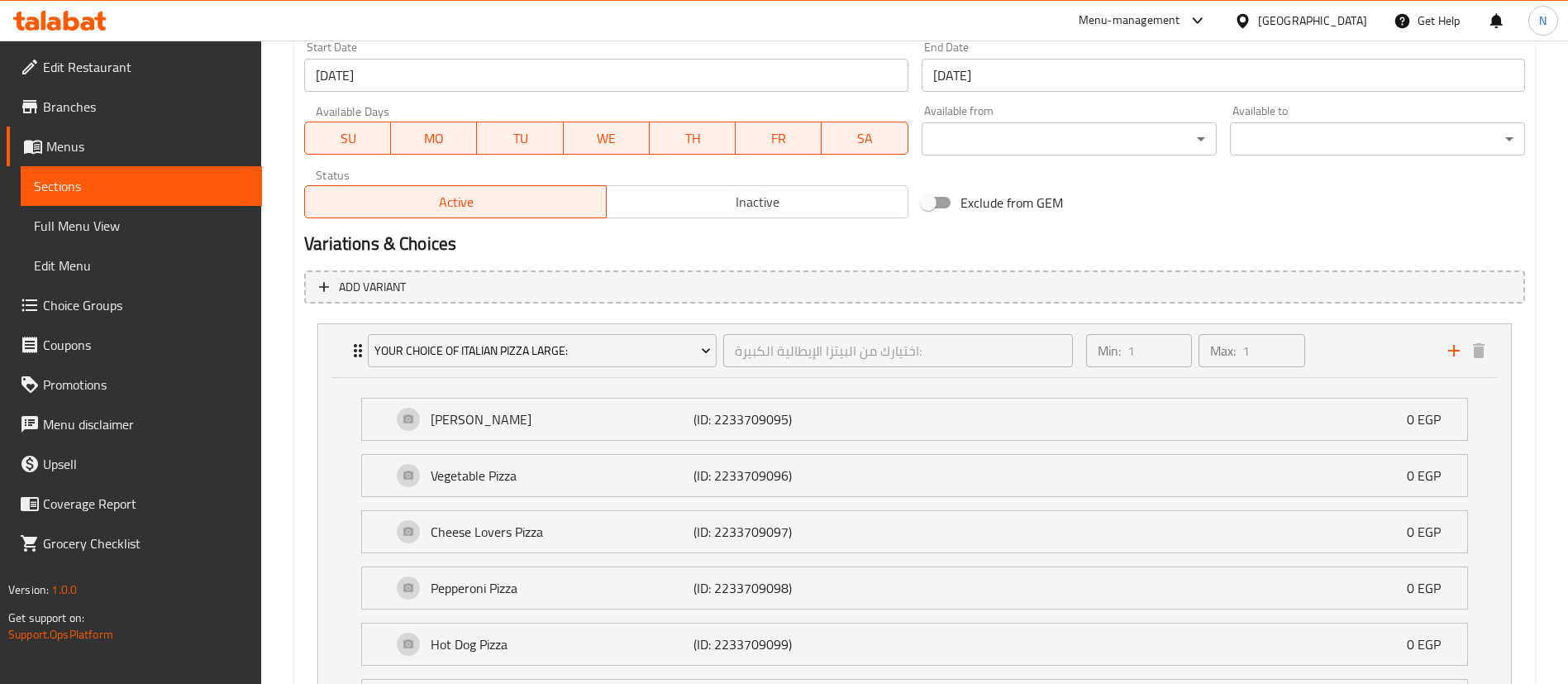
scroll to position [1425, 0]
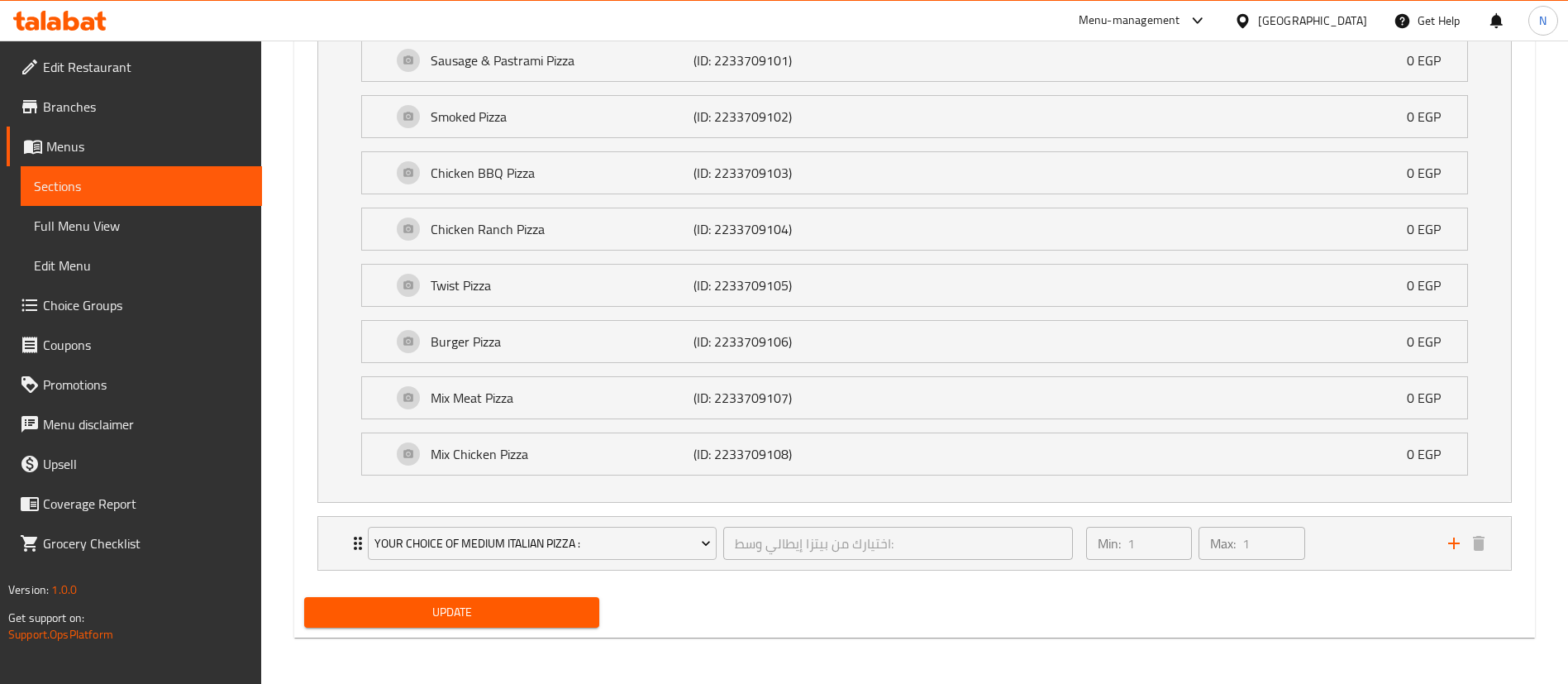
type input "عرض صيامي 2"
click at [480, 614] on span "Update" at bounding box center [452, 612] width 268 height 21
click at [626, 456] on p "Mix Chicken Pizza" at bounding box center [562, 453] width 263 height 20
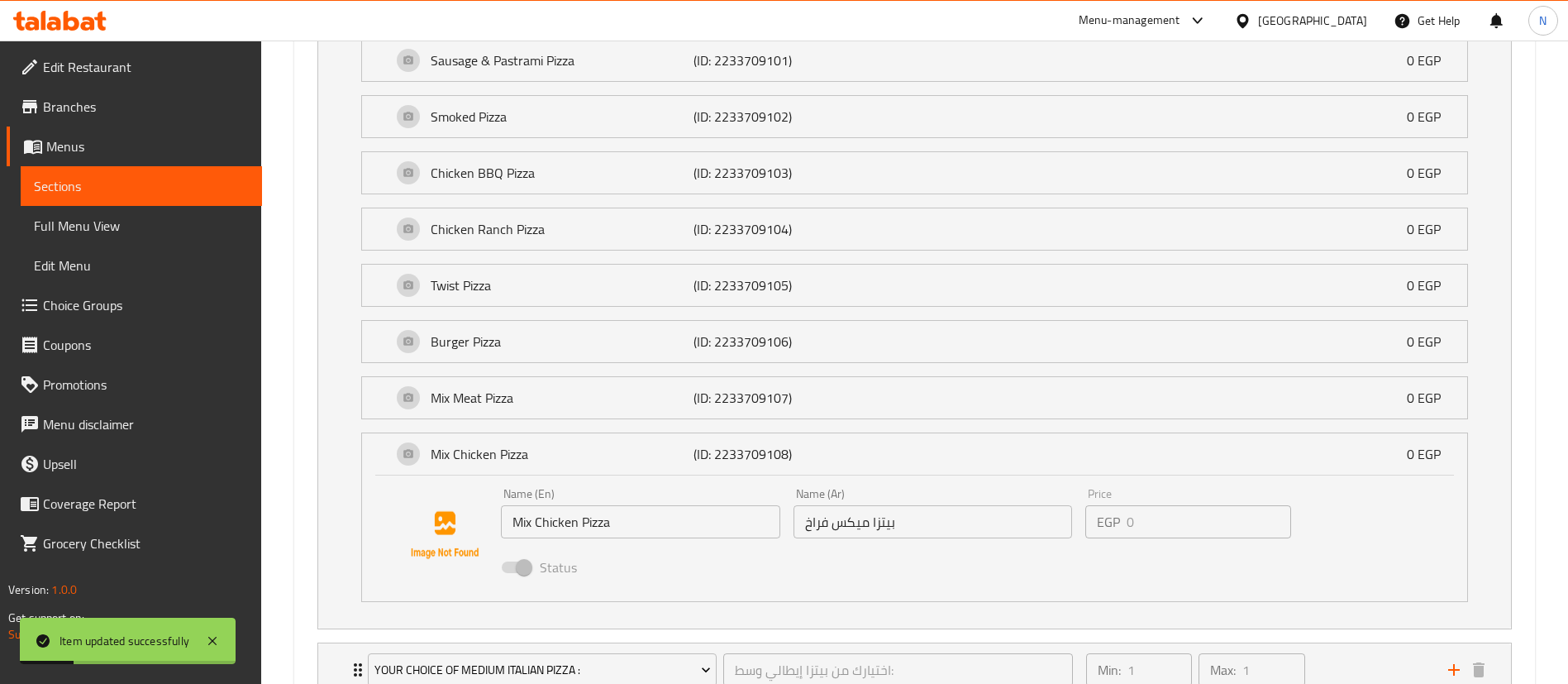
click at [518, 570] on span at bounding box center [516, 567] width 28 height 11
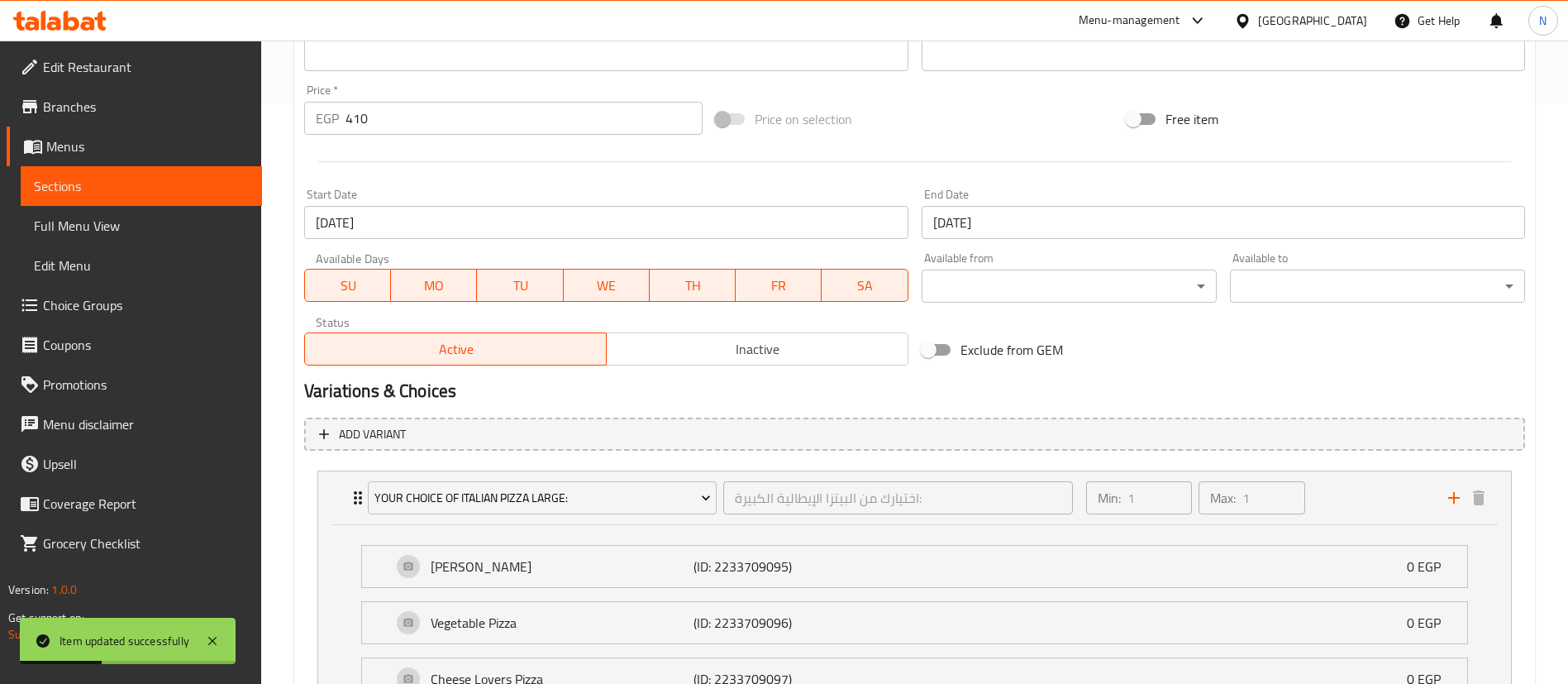
scroll to position [546, 0]
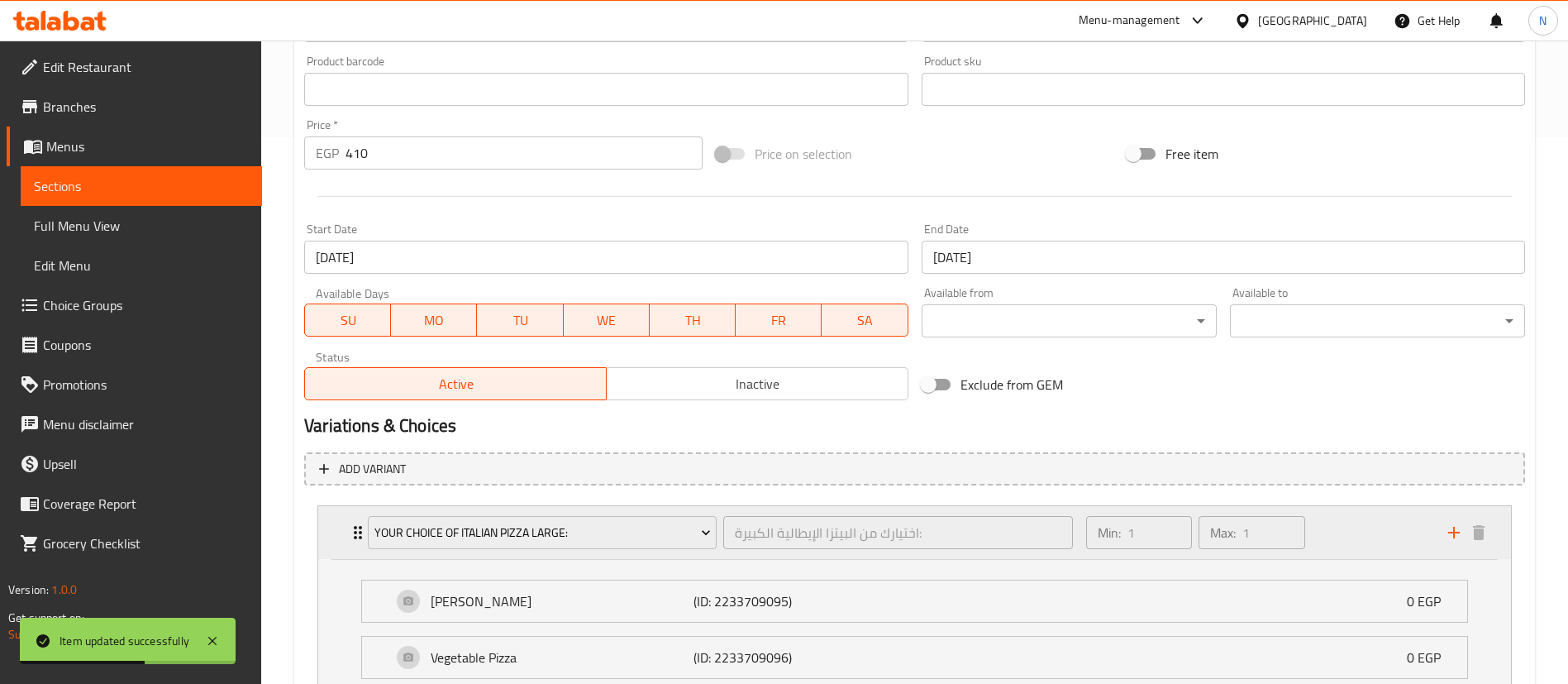
click at [358, 525] on icon "Expand" at bounding box center [358, 532] width 20 height 20
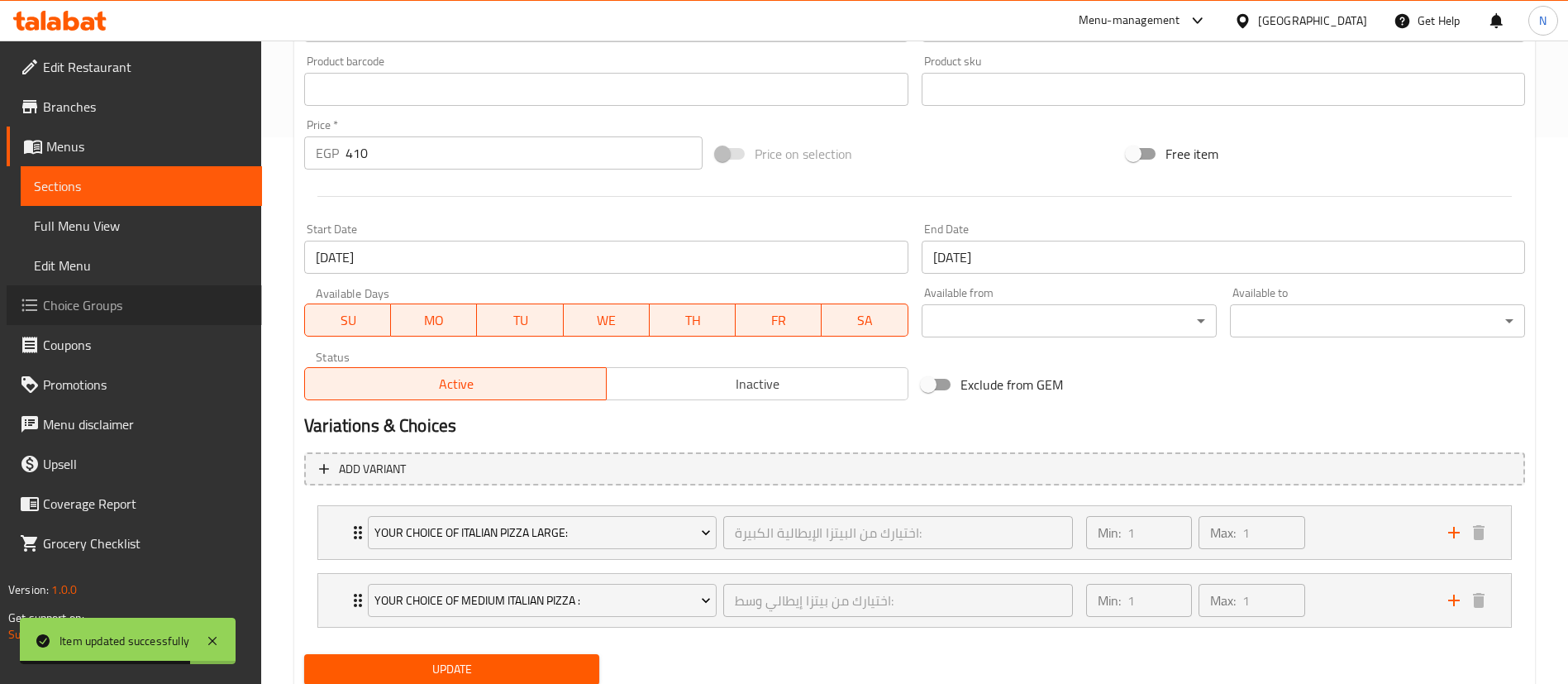
click at [95, 306] on span "Choice Groups" at bounding box center [145, 305] width 206 height 20
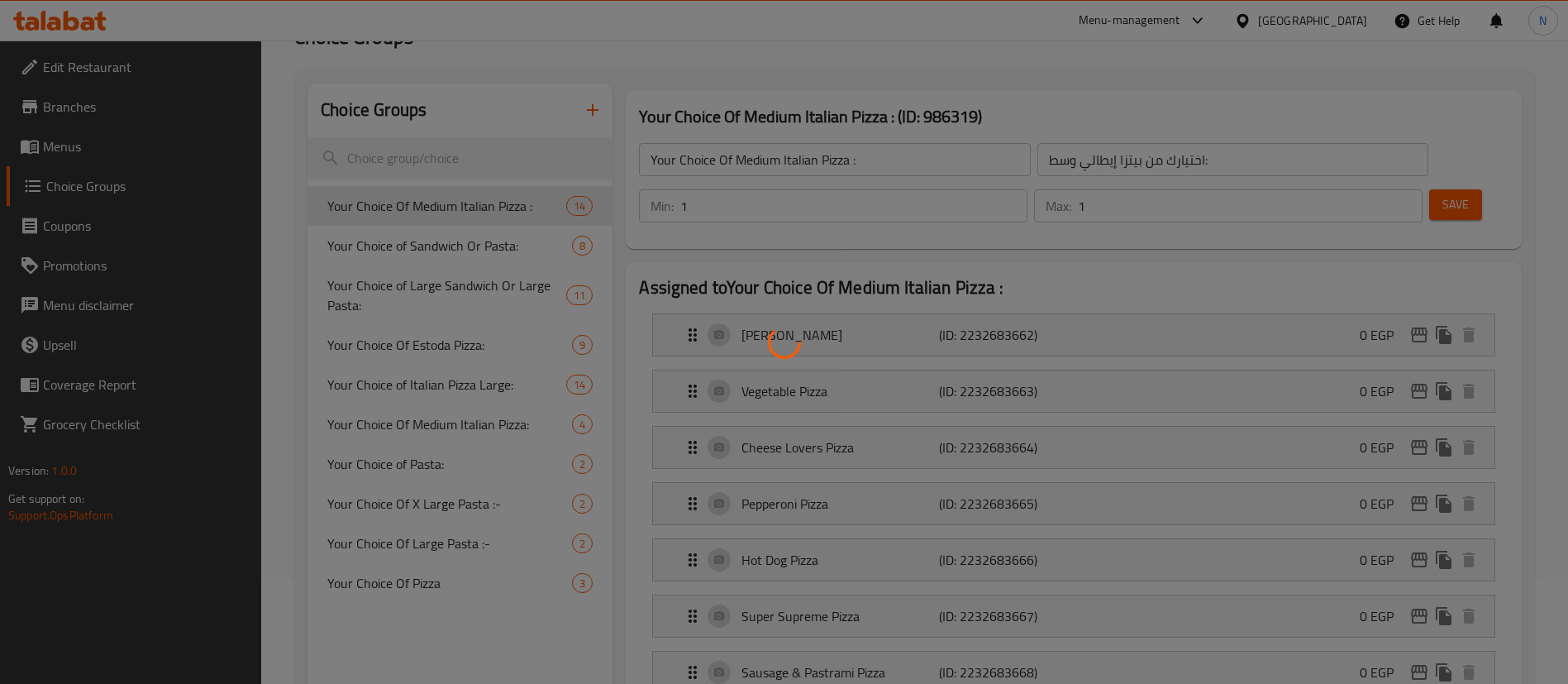
scroll to position [102, 0]
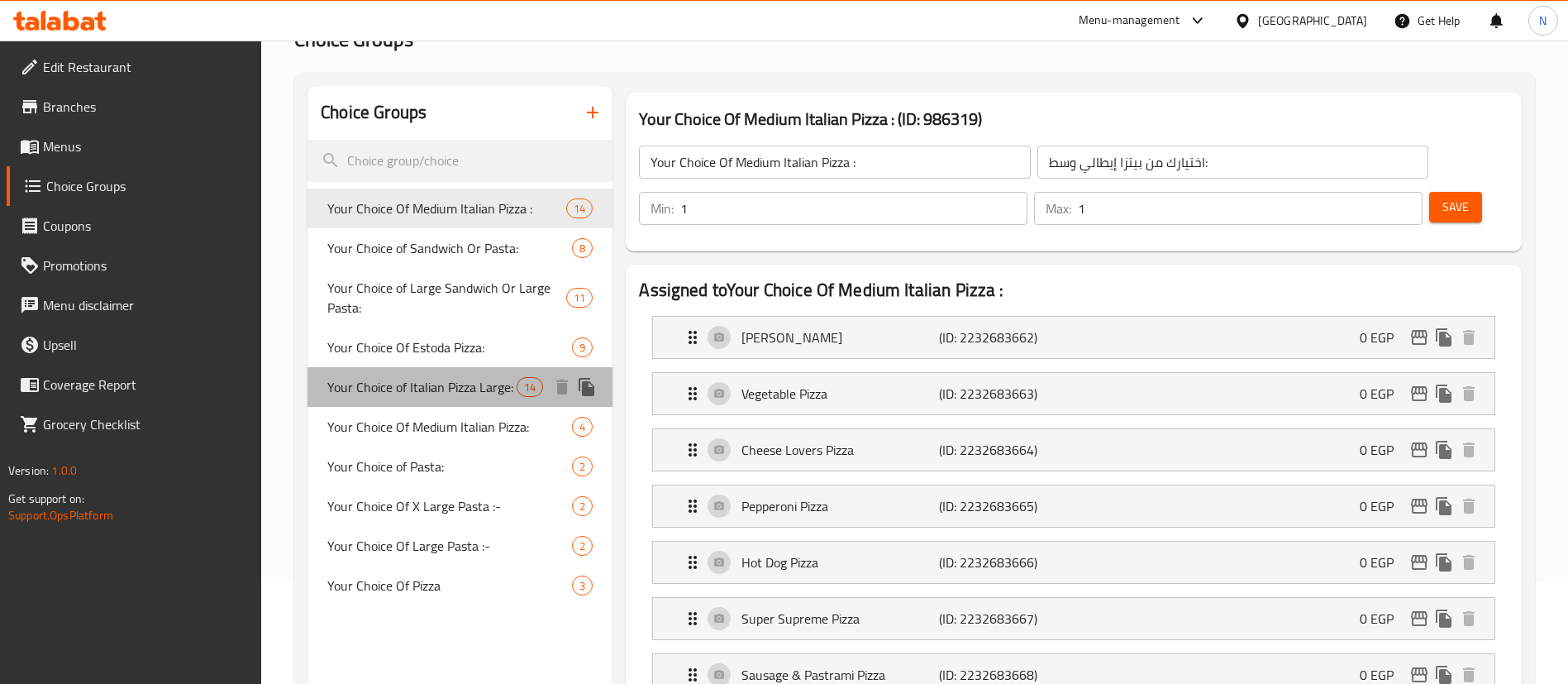
click at [440, 385] on span "Your Choice of Italian Pizza Large:" at bounding box center [422, 386] width 190 height 20
type input "Your Choice of Italian Pizza Large:"
type input "اختيارك من البيتزا الإيطالية الكبيرة:"
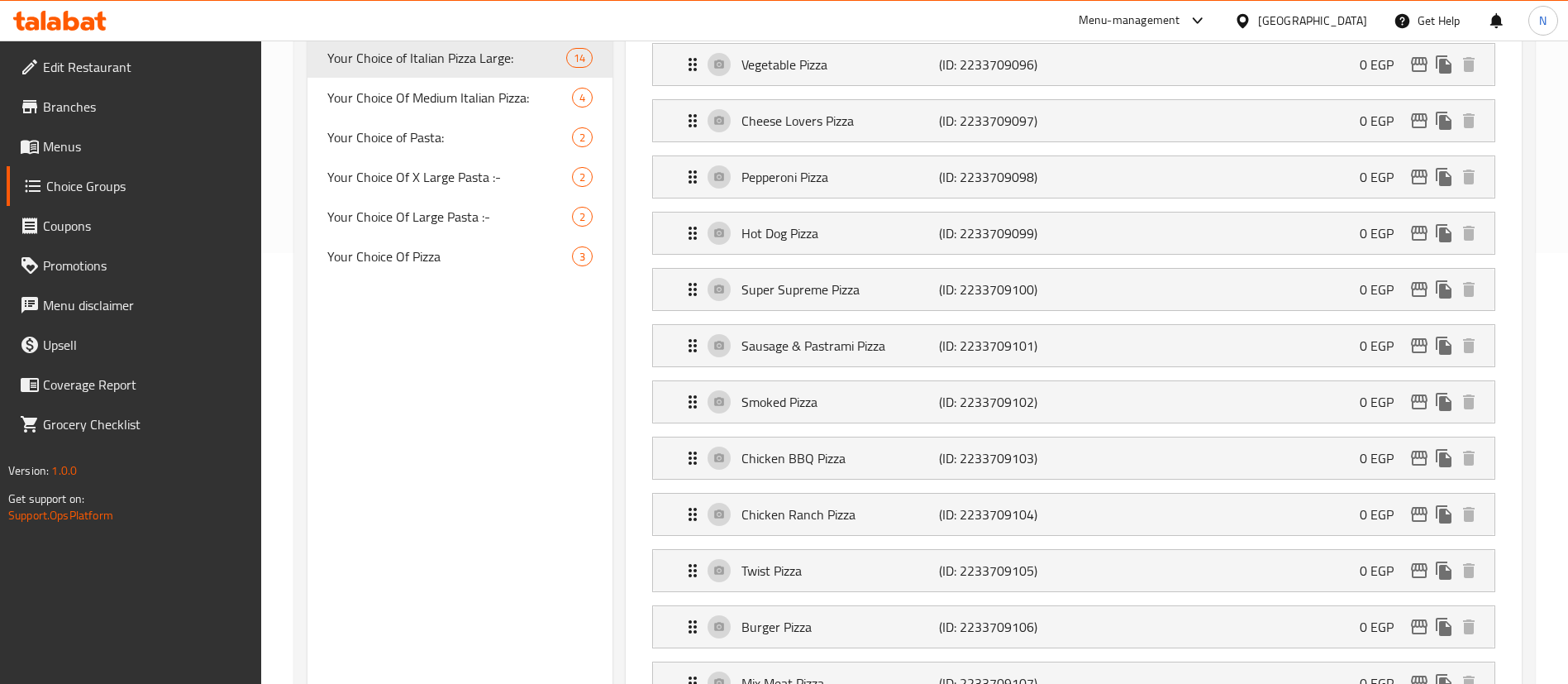
scroll to position [423, 0]
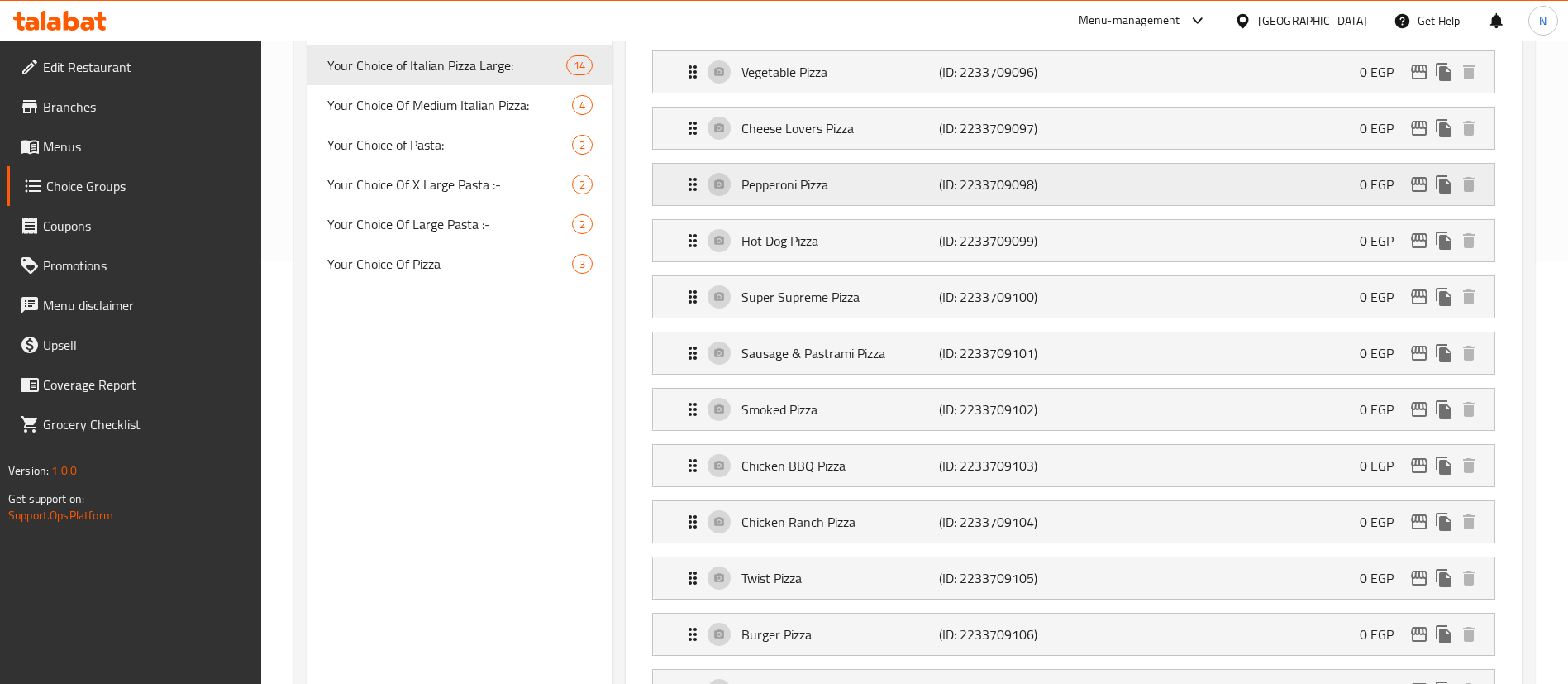
click at [1097, 164] on div "Pepperoni Pizza (ID: 2233709098) 0 EGP" at bounding box center [1079, 185] width 792 height 42
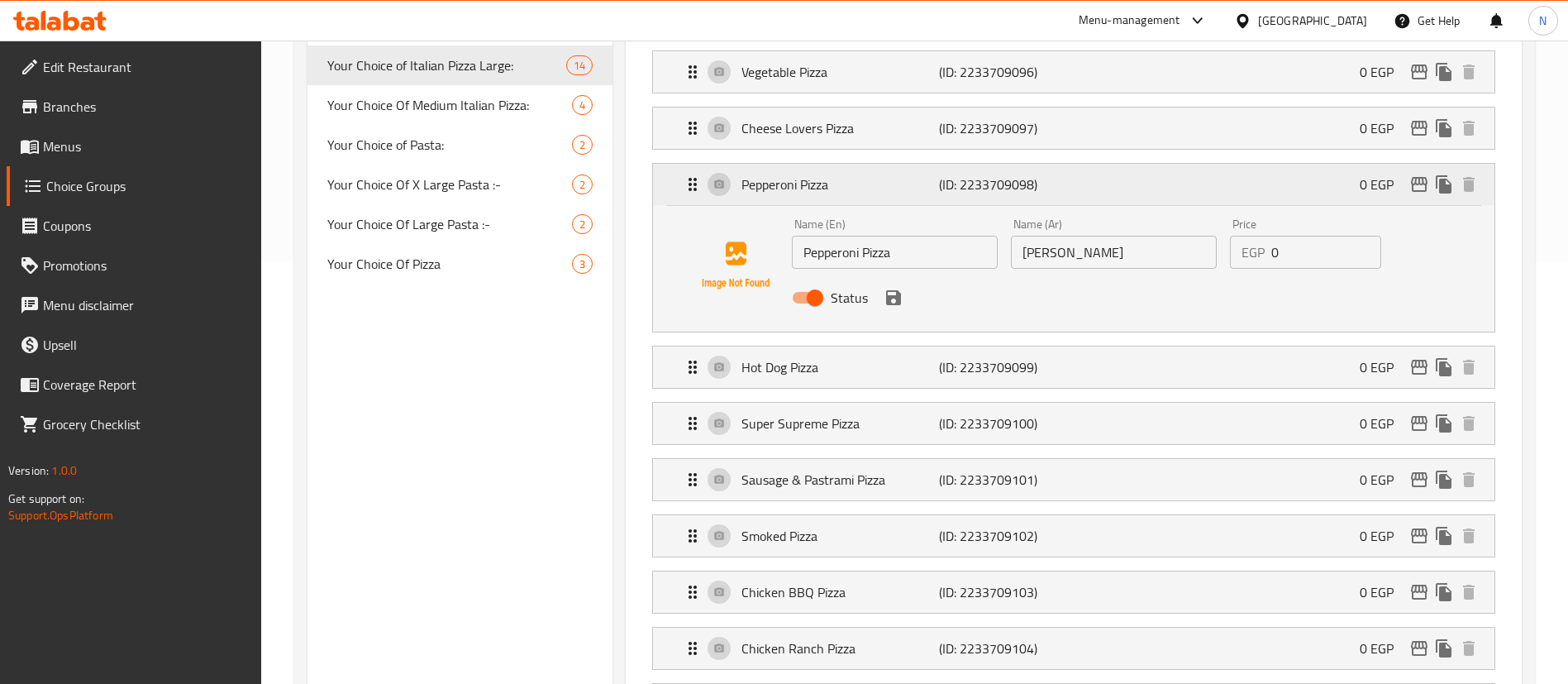
click at [1097, 164] on div "Pepperoni Pizza (ID: 2233709098) 0 EGP" at bounding box center [1079, 185] width 792 height 42
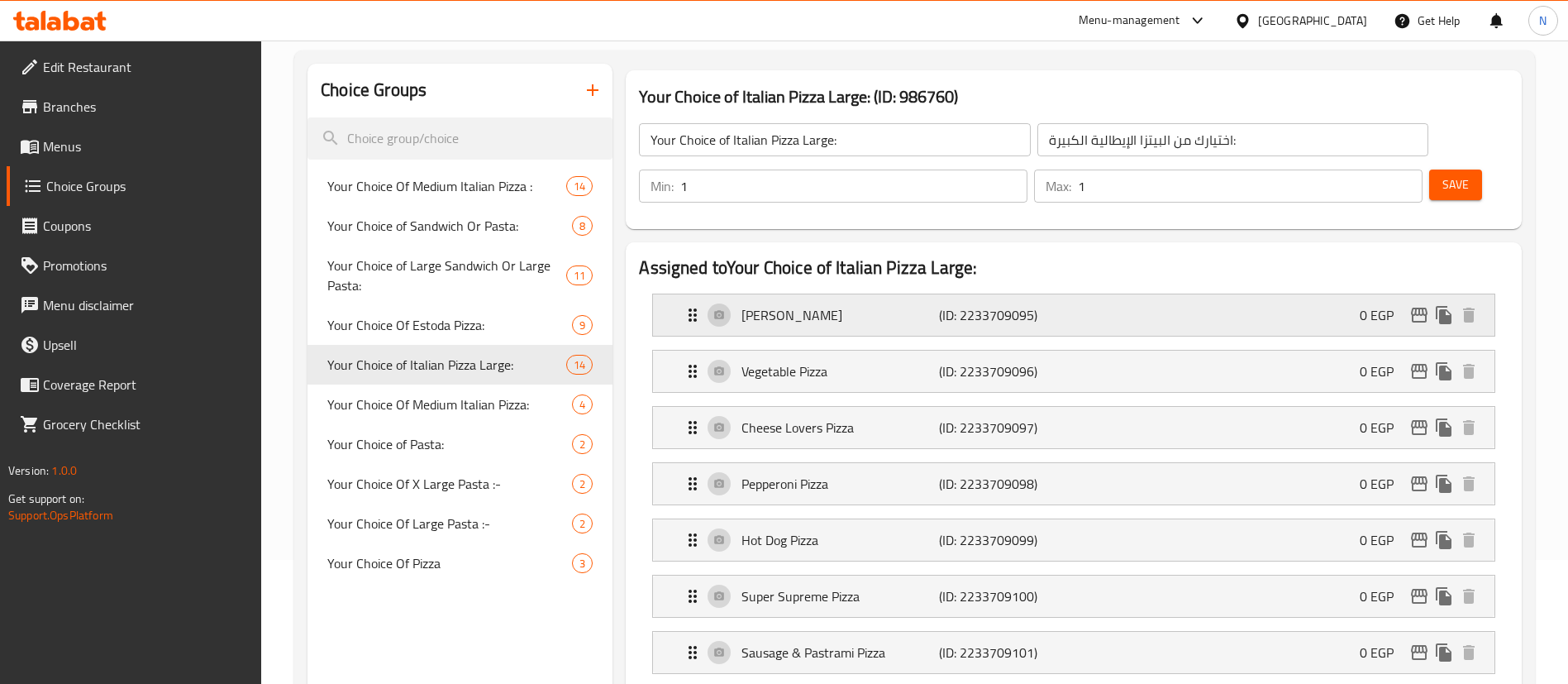
scroll to position [126, 0]
click at [693, 471] on icon "Expand" at bounding box center [692, 481] width 20 height 20
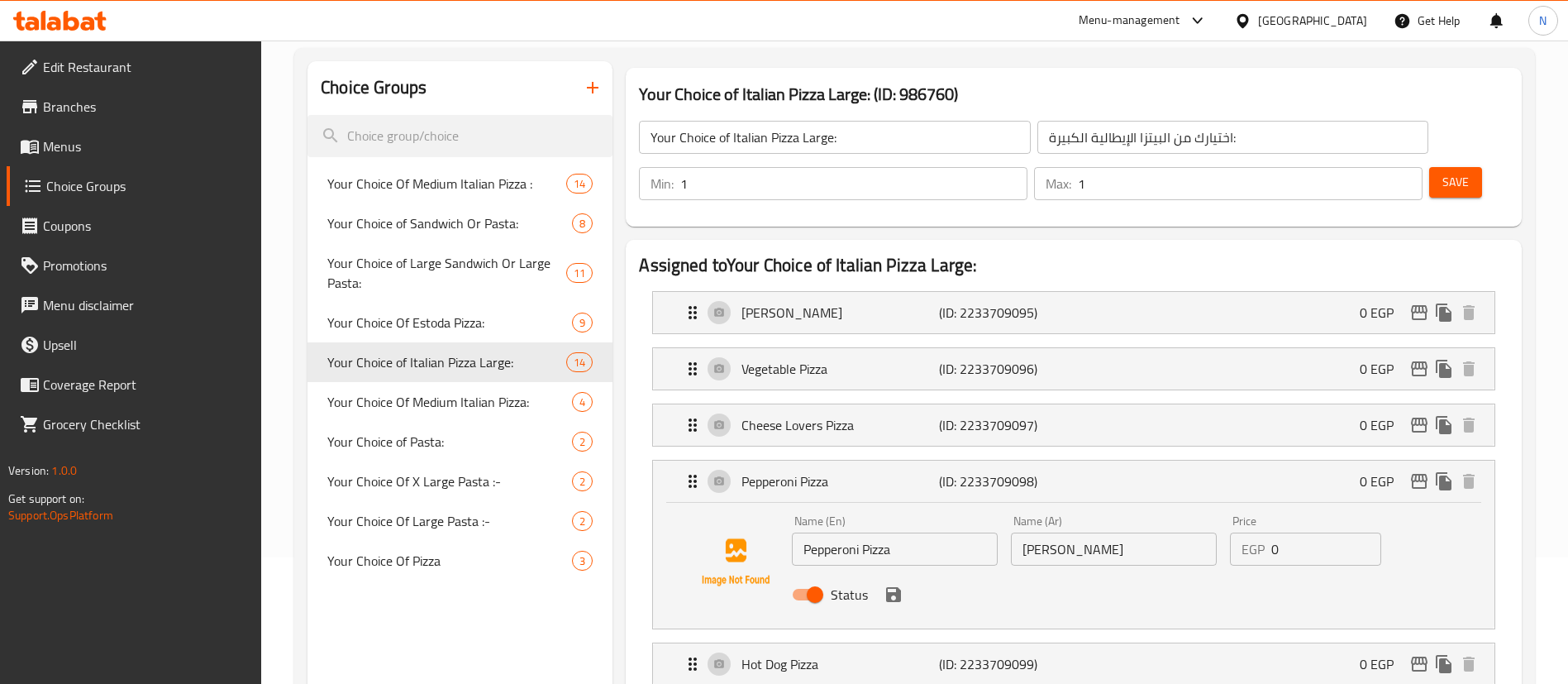
click at [814, 579] on input "Status" at bounding box center [815, 594] width 94 height 31
checkbox input "false"
click at [885, 584] on icon "save" at bounding box center [894, 594] width 20 height 20
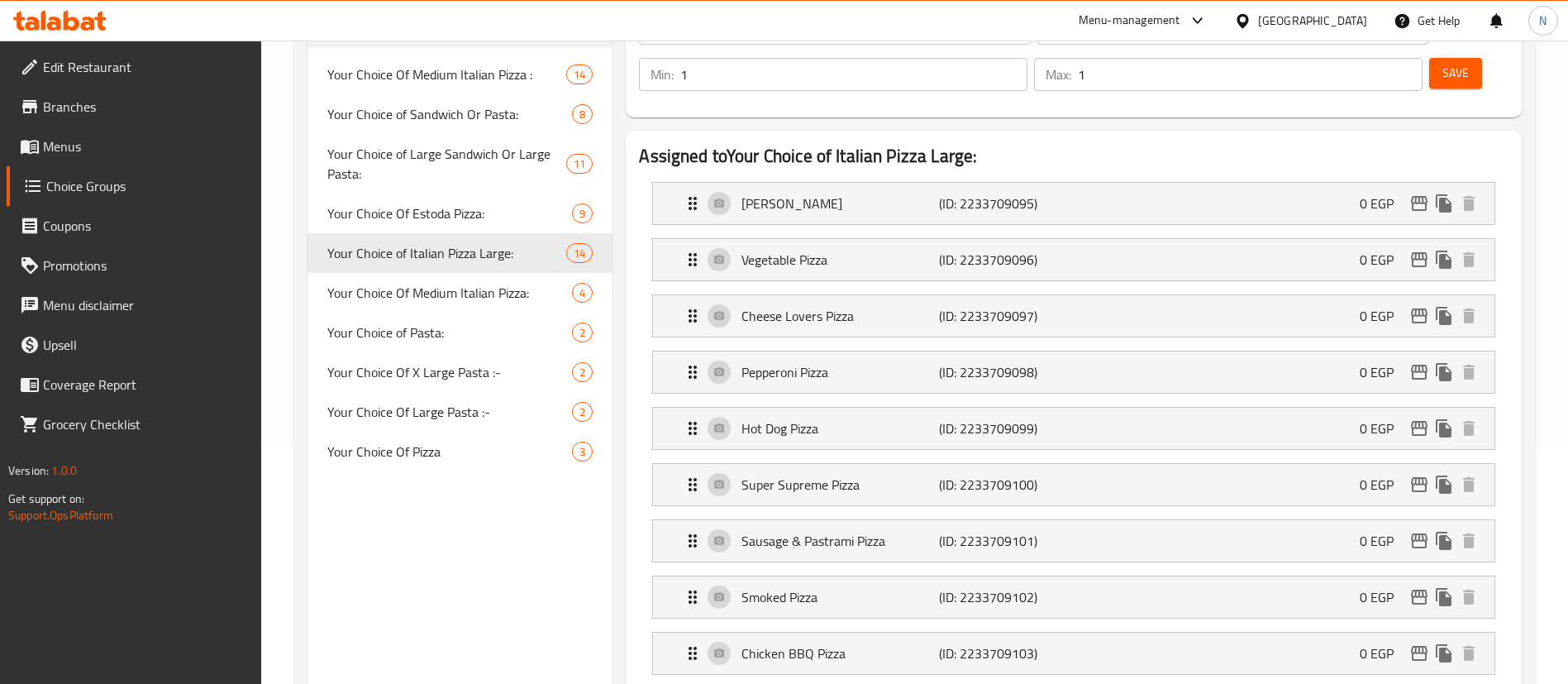
scroll to position [242, 0]
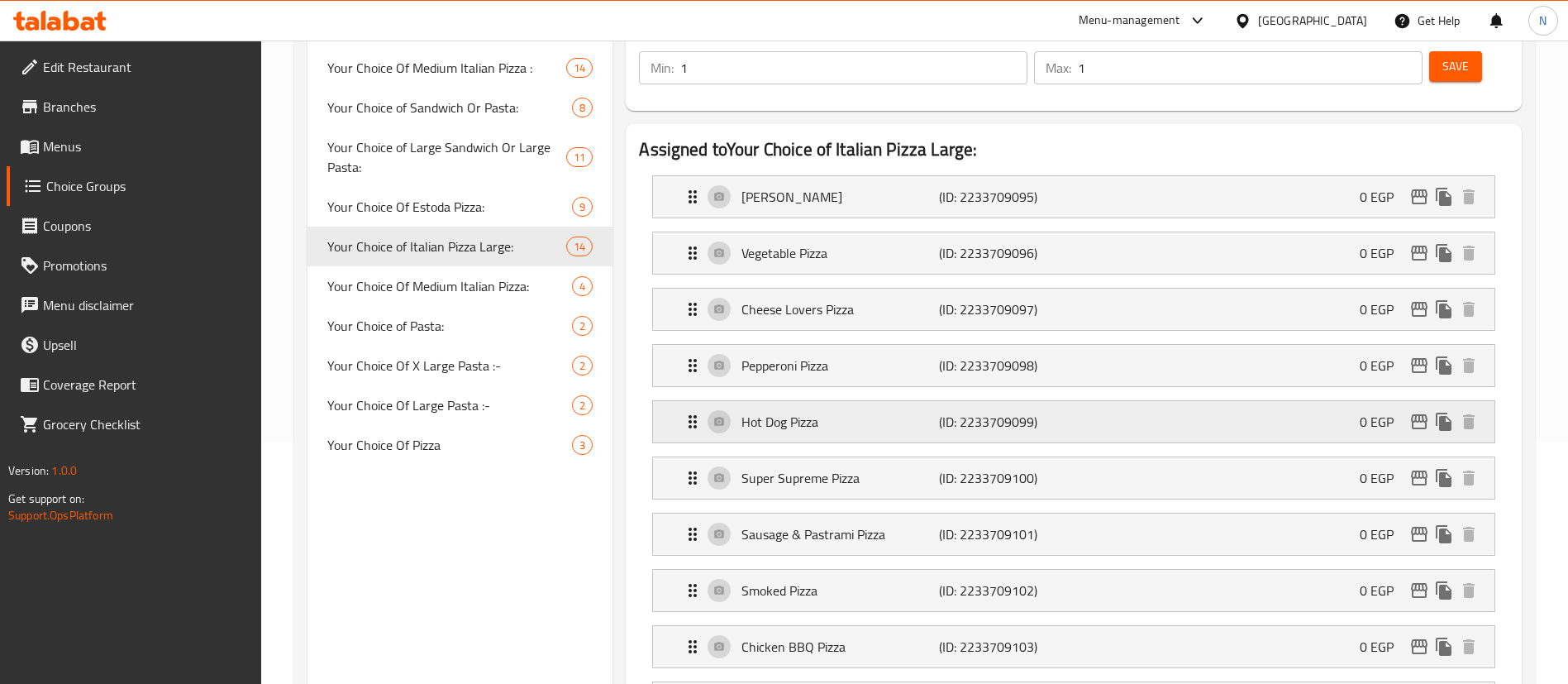
click at [821, 412] on p "Hot Dog Pizza" at bounding box center [839, 421] width 196 height 20
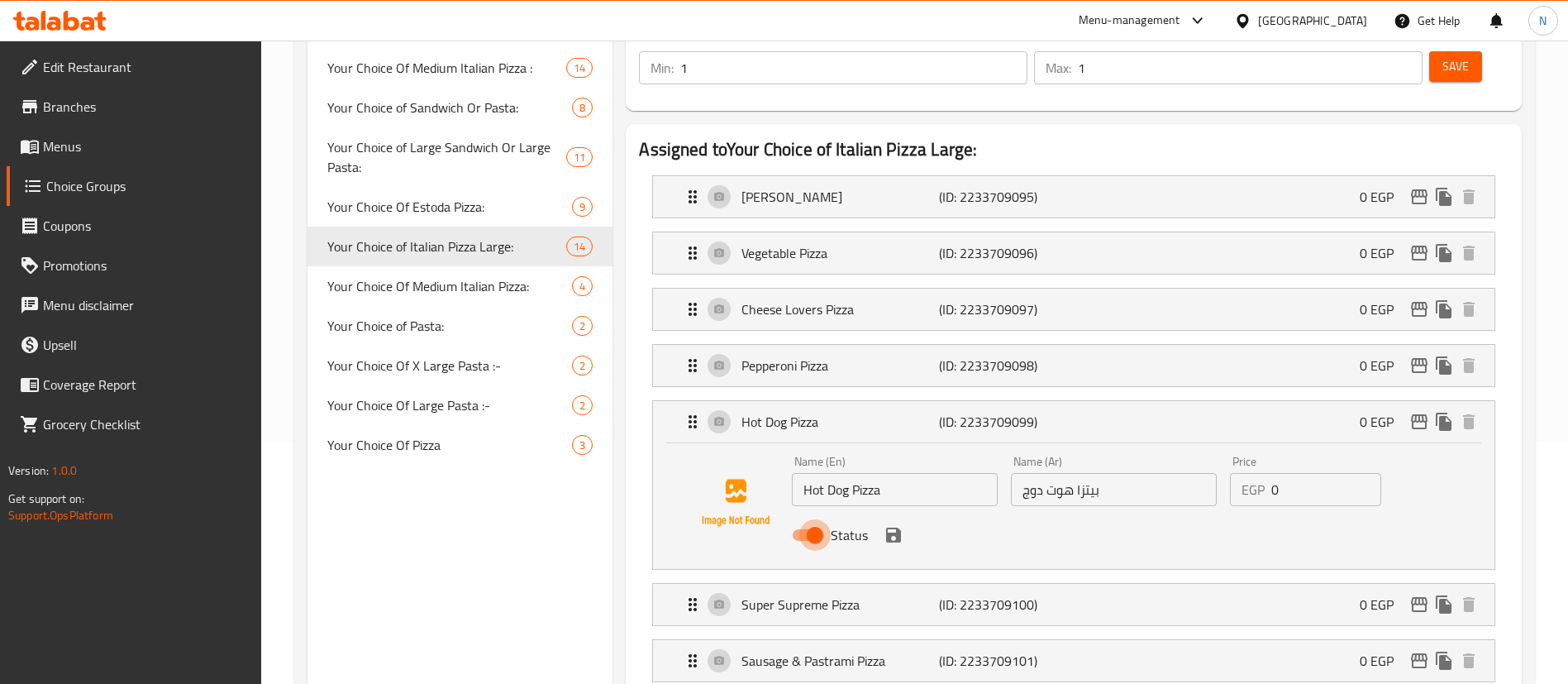
click at [813, 519] on input "Status" at bounding box center [815, 534] width 94 height 31
checkbox input "false"
click at [895, 527] on icon "save" at bounding box center [894, 535] width 15 height 15
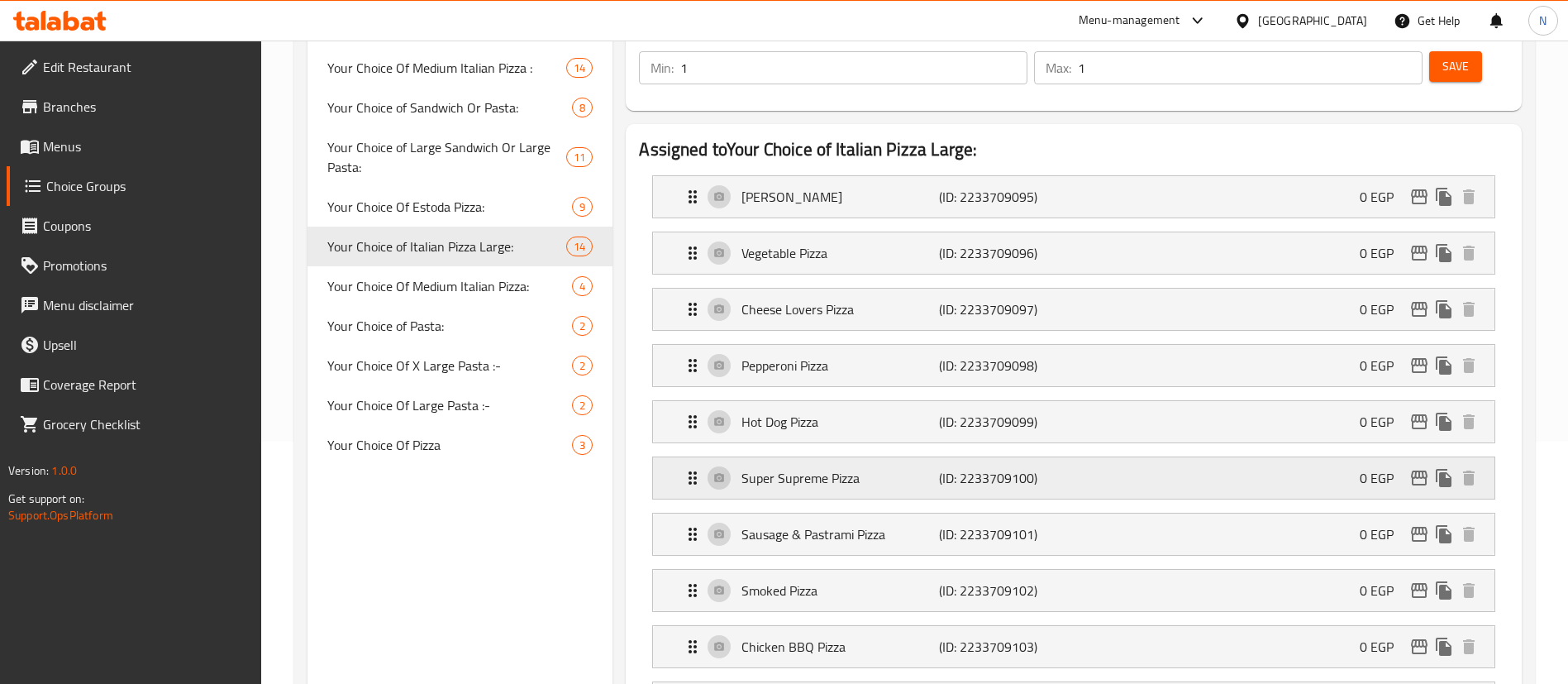
click at [825, 468] on p "Super Supreme Pizza" at bounding box center [839, 477] width 196 height 20
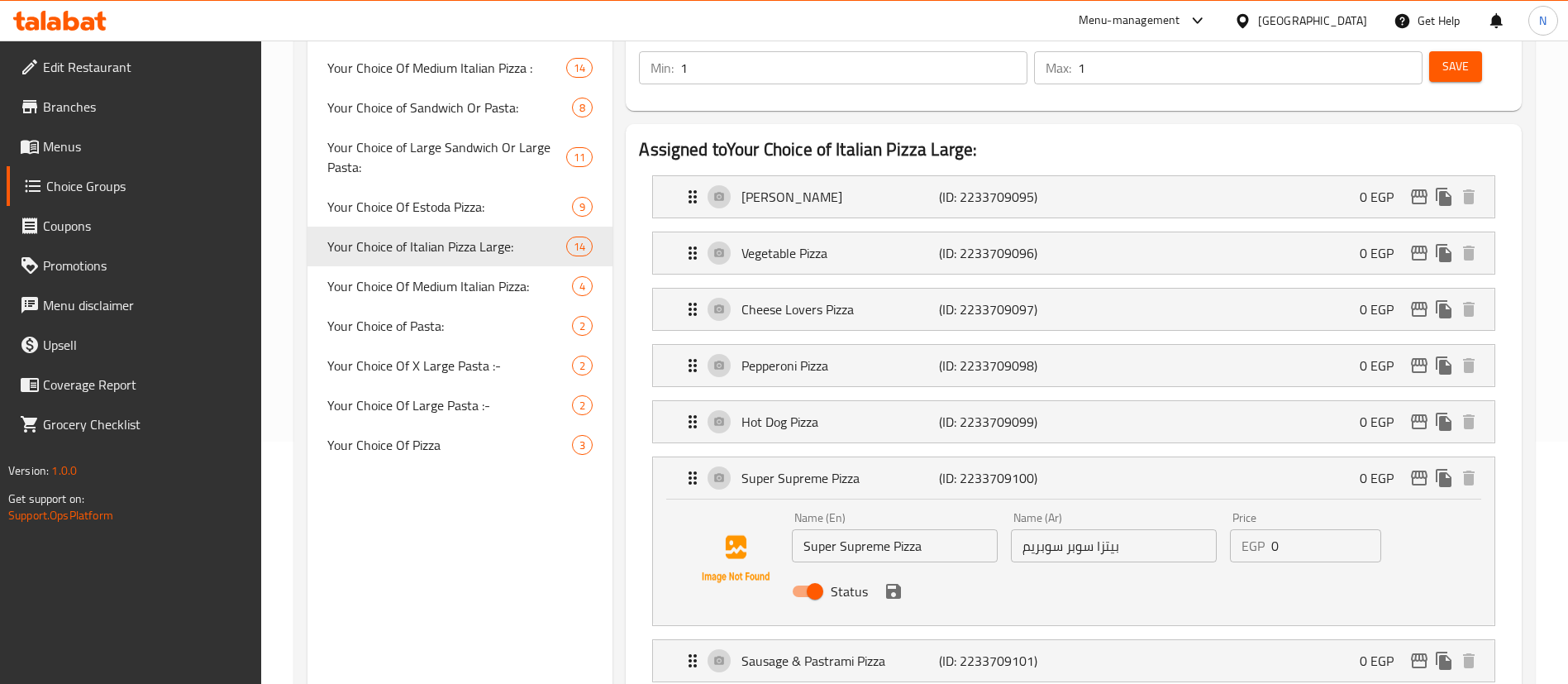
click at [818, 576] on input "Status" at bounding box center [815, 591] width 94 height 31
checkbox input "false"
click at [895, 583] on icon "save" at bounding box center [894, 591] width 15 height 15
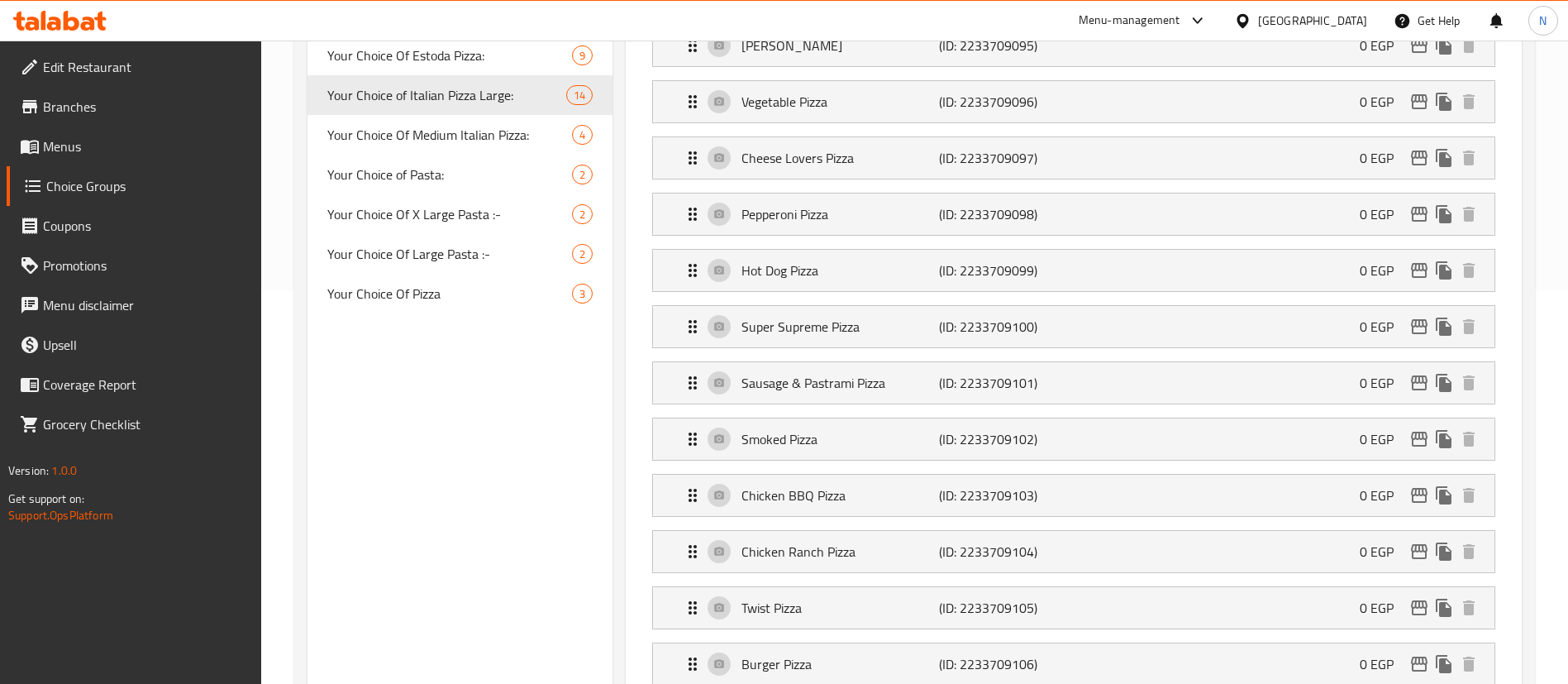
scroll to position [419, 0]
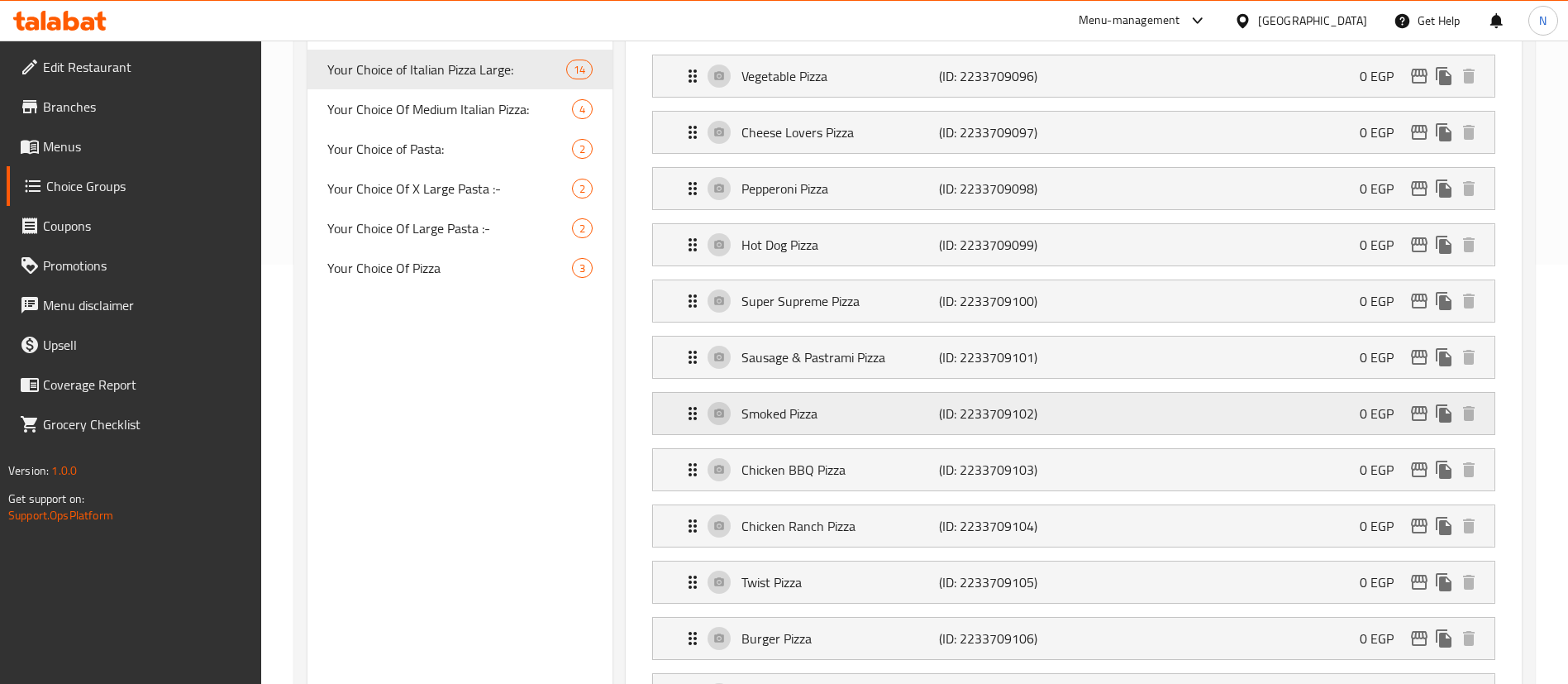
click at [832, 403] on p "Smoked Pizza" at bounding box center [839, 413] width 196 height 20
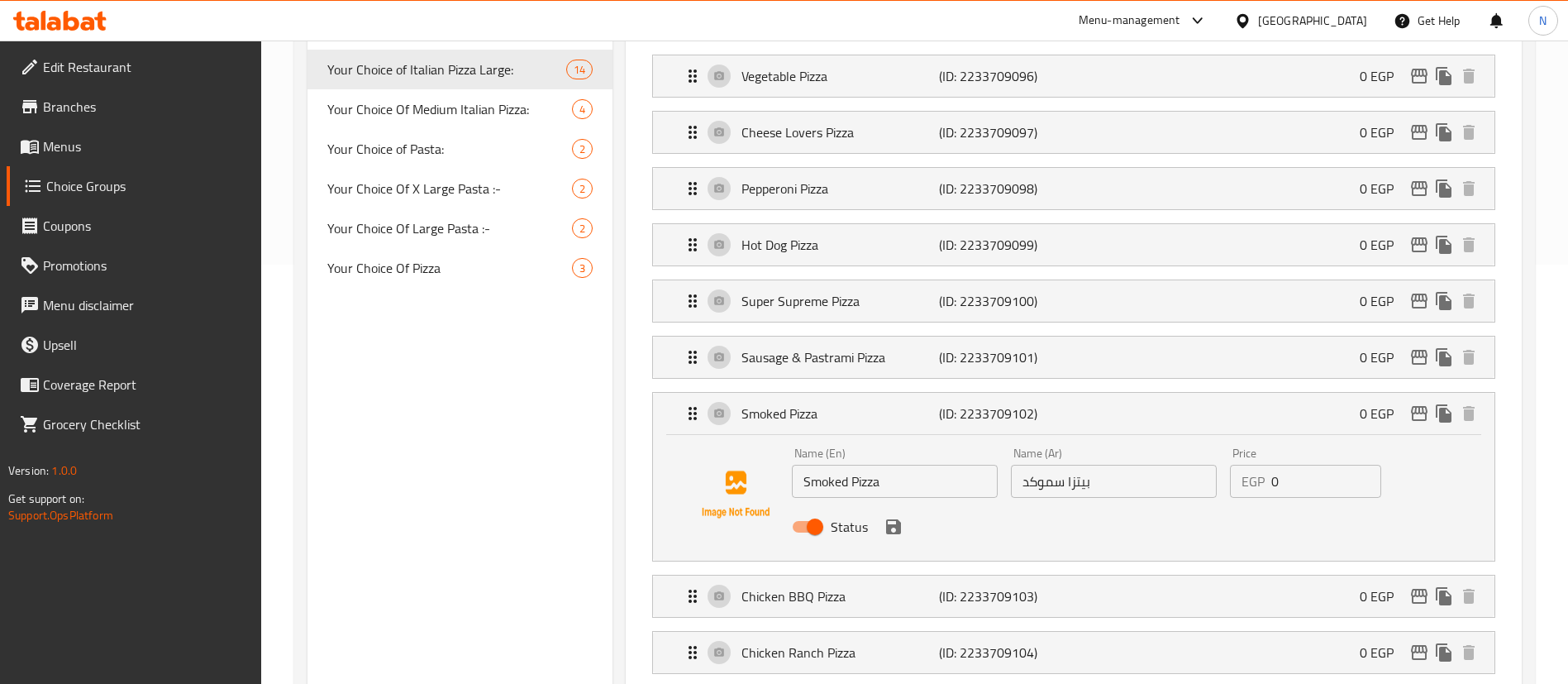
click at [808, 511] on input "Status" at bounding box center [815, 527] width 94 height 31
checkbox input "false"
click at [898, 519] on icon "save" at bounding box center [894, 527] width 15 height 15
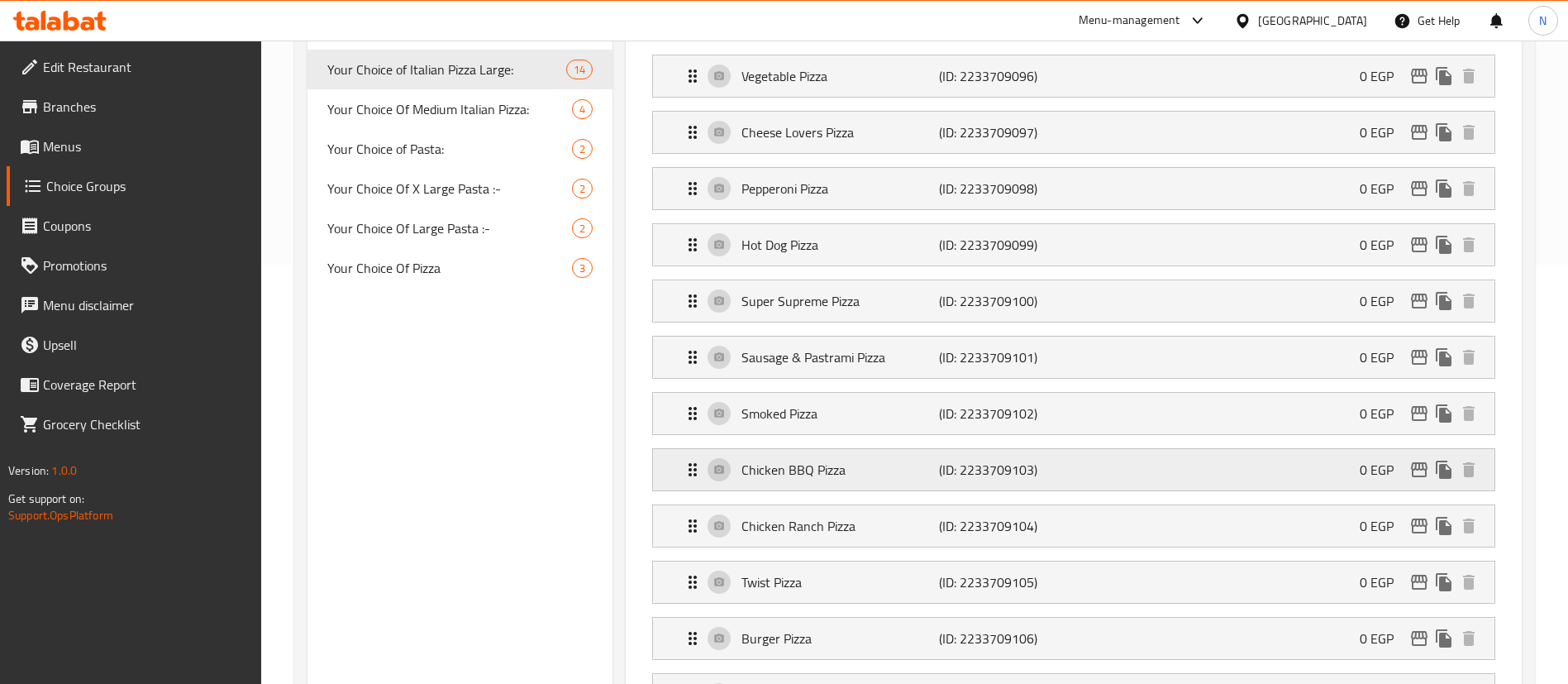
click at [784, 460] on p "Chicken BBQ Pizza" at bounding box center [839, 470] width 196 height 20
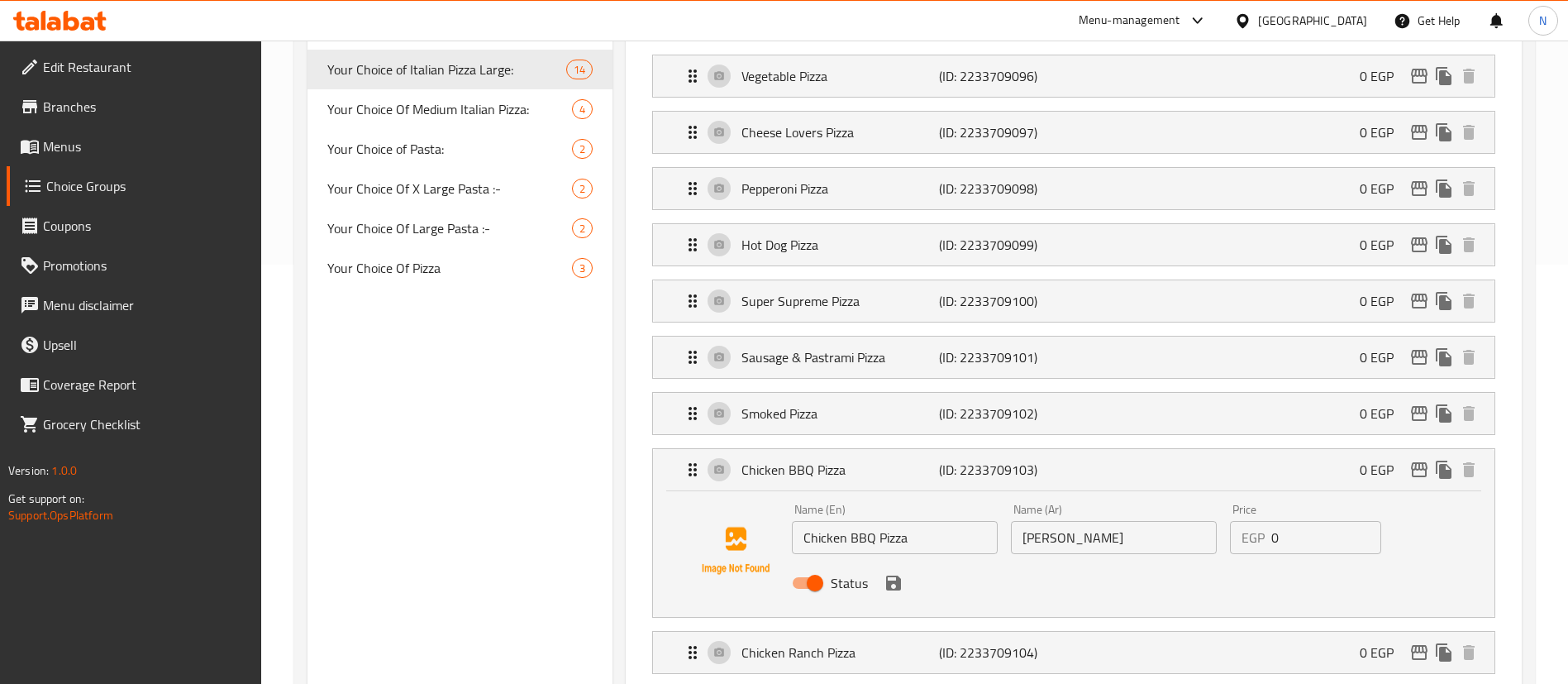
click at [817, 567] on input "Status" at bounding box center [815, 582] width 94 height 31
checkbox input "false"
click at [892, 573] on icon "save" at bounding box center [894, 582] width 20 height 20
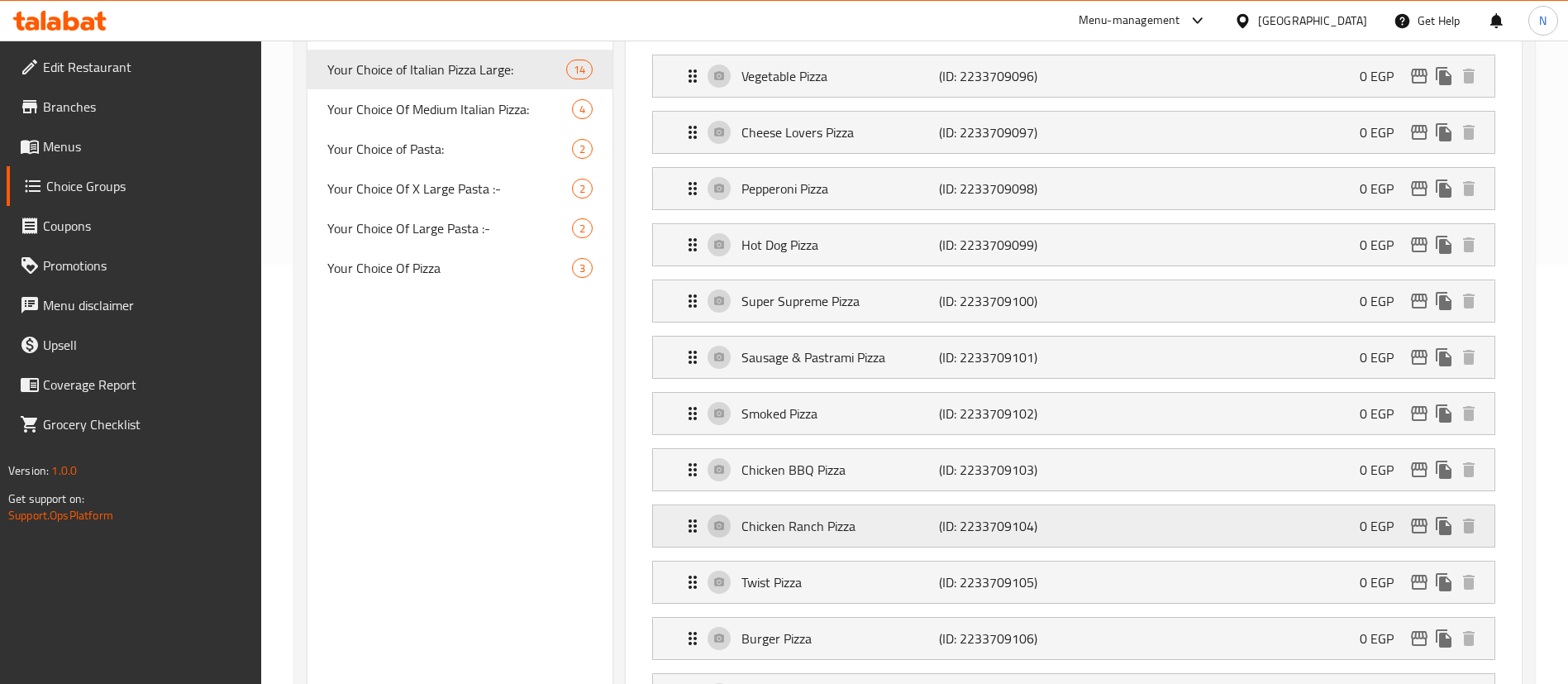
click at [782, 516] on p "Chicken Ranch Pizza" at bounding box center [839, 526] width 196 height 20
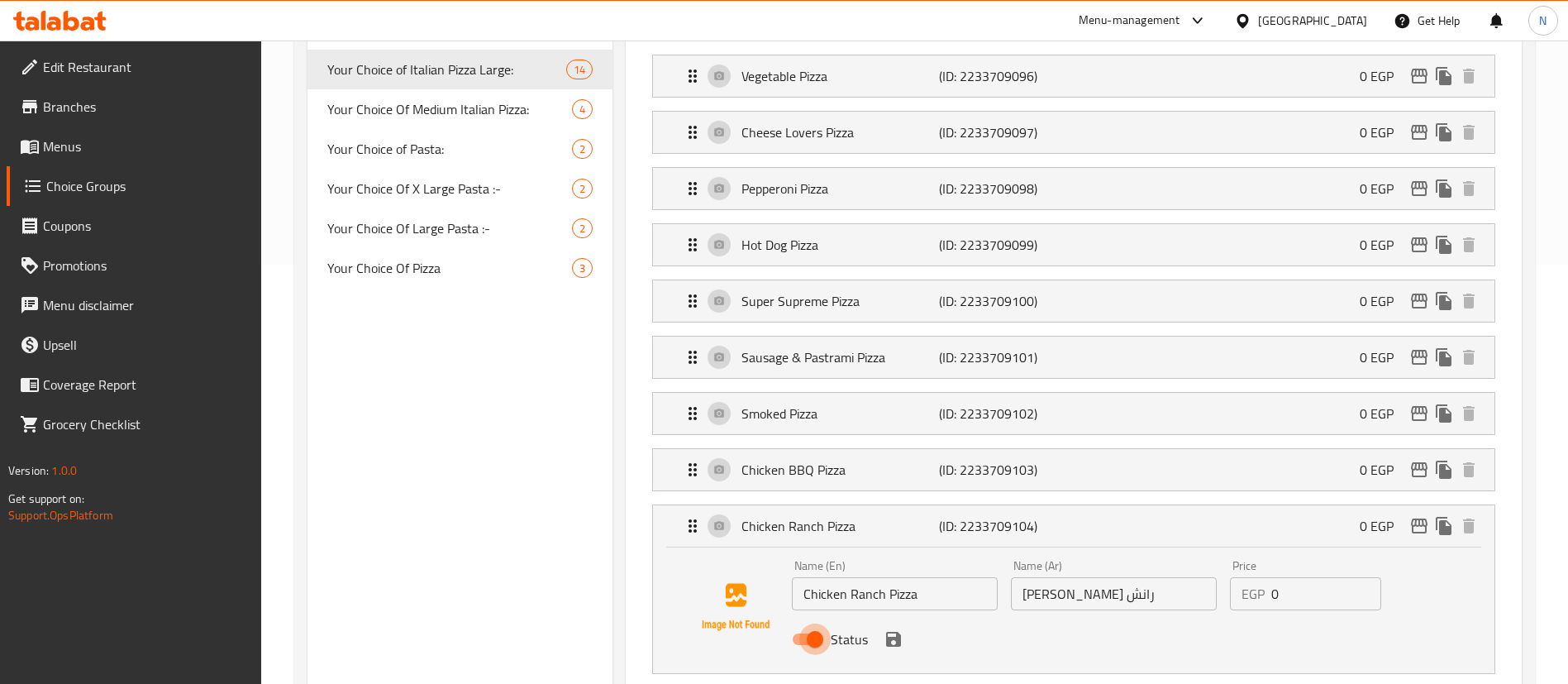
click at [808, 623] on input "Status" at bounding box center [815, 638] width 94 height 31
checkbox input "false"
click at [890, 632] on icon "save" at bounding box center [894, 639] width 15 height 15
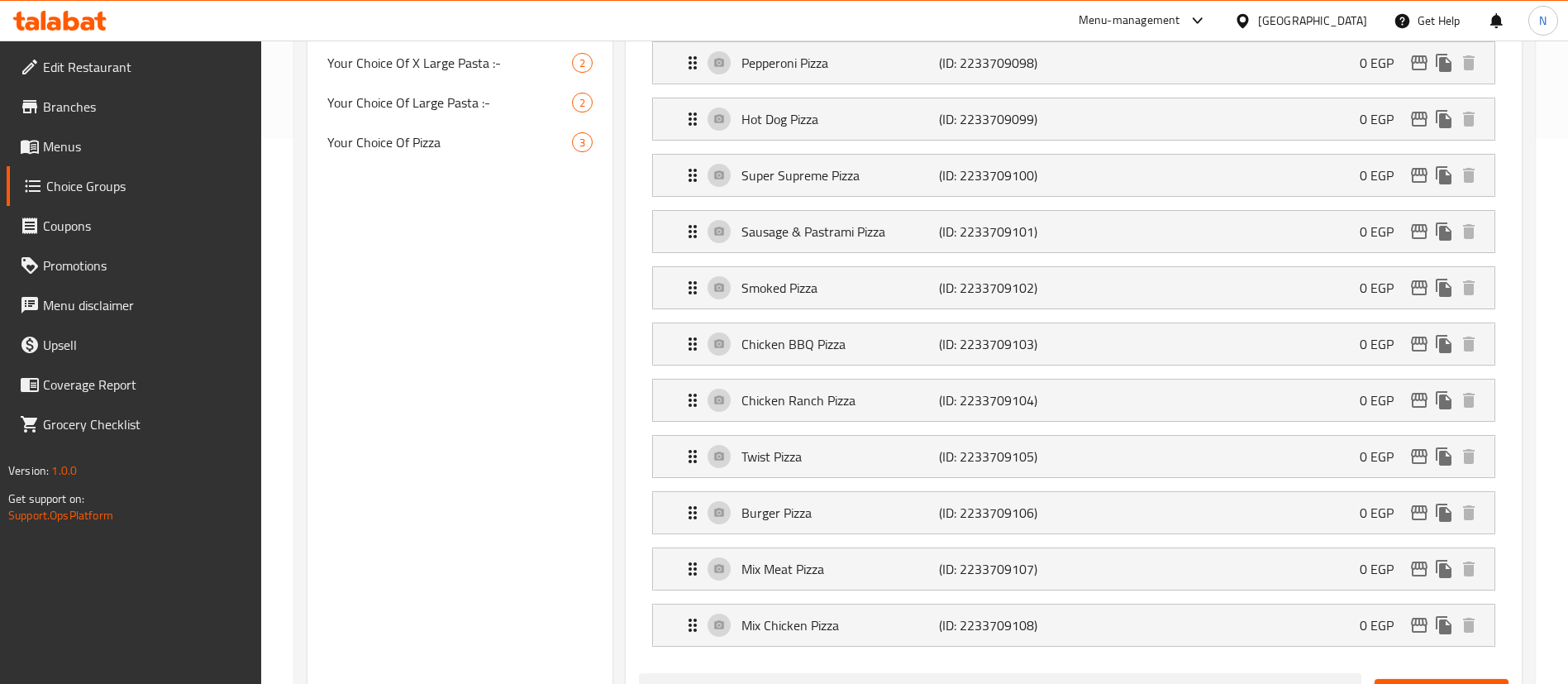
scroll to position [545, 0]
click at [831, 434] on div "Twist Pizza (ID: 2233709105) 0 EGP" at bounding box center [1079, 455] width 792 height 42
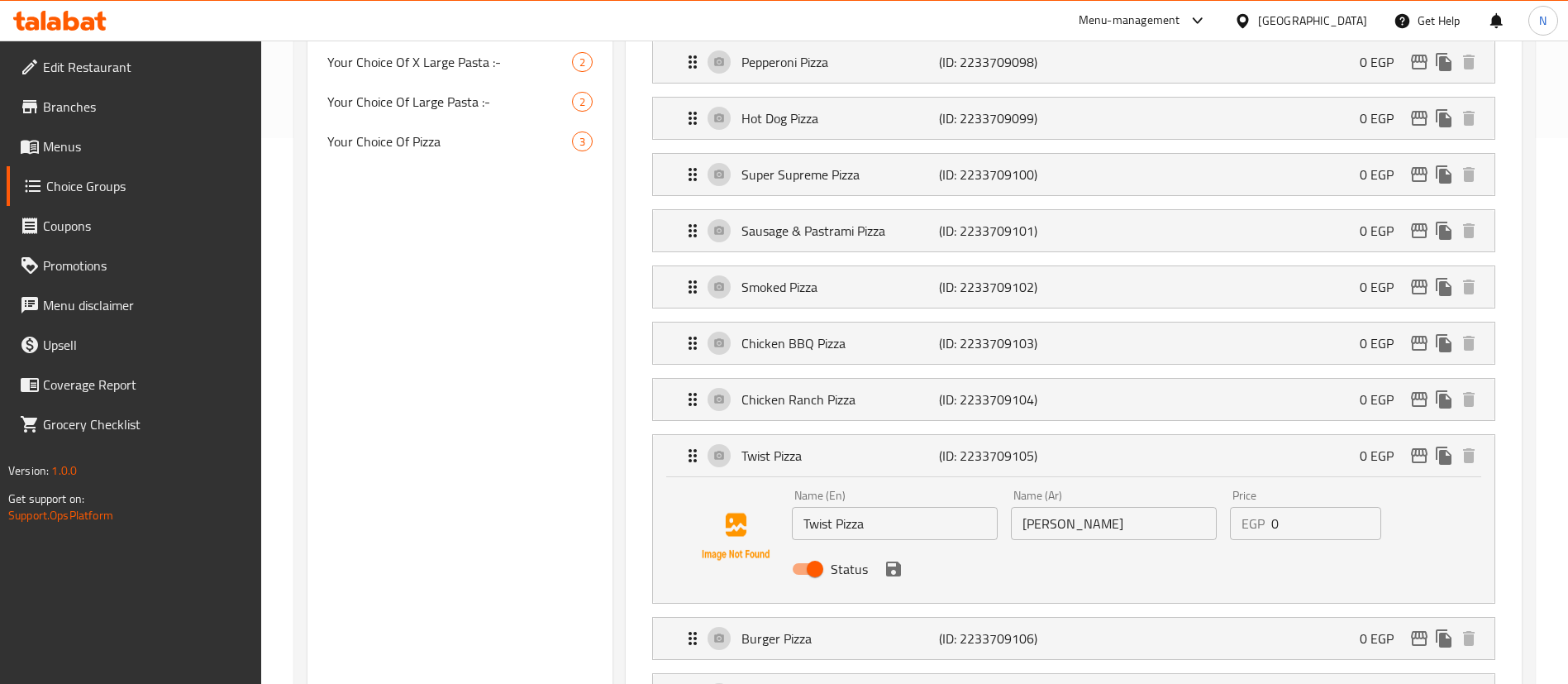
click at [816, 553] on input "Status" at bounding box center [815, 568] width 94 height 31
checkbox input "false"
click at [897, 562] on icon "save" at bounding box center [894, 569] width 15 height 15
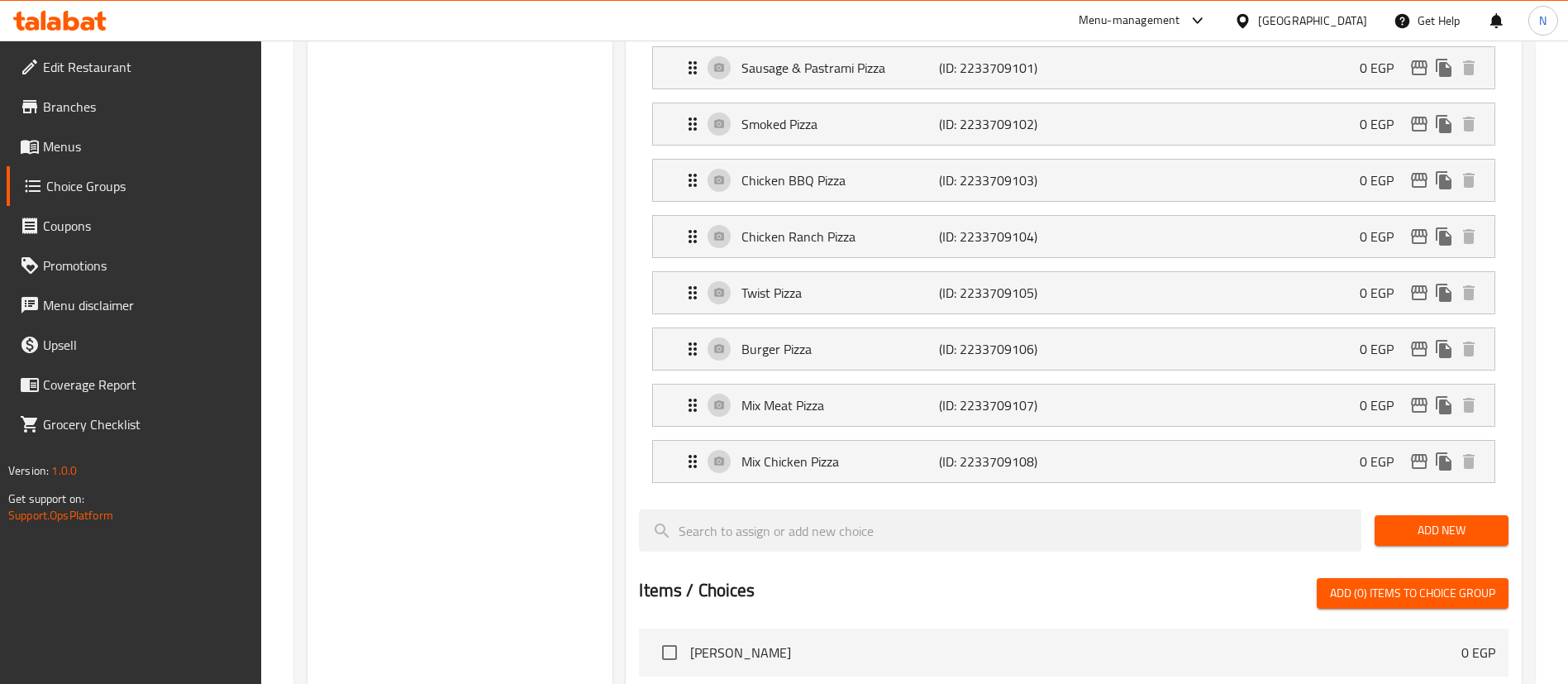
scroll to position [710, 0]
click at [790, 395] on p "Mix Meat Pizza" at bounding box center [839, 404] width 196 height 20
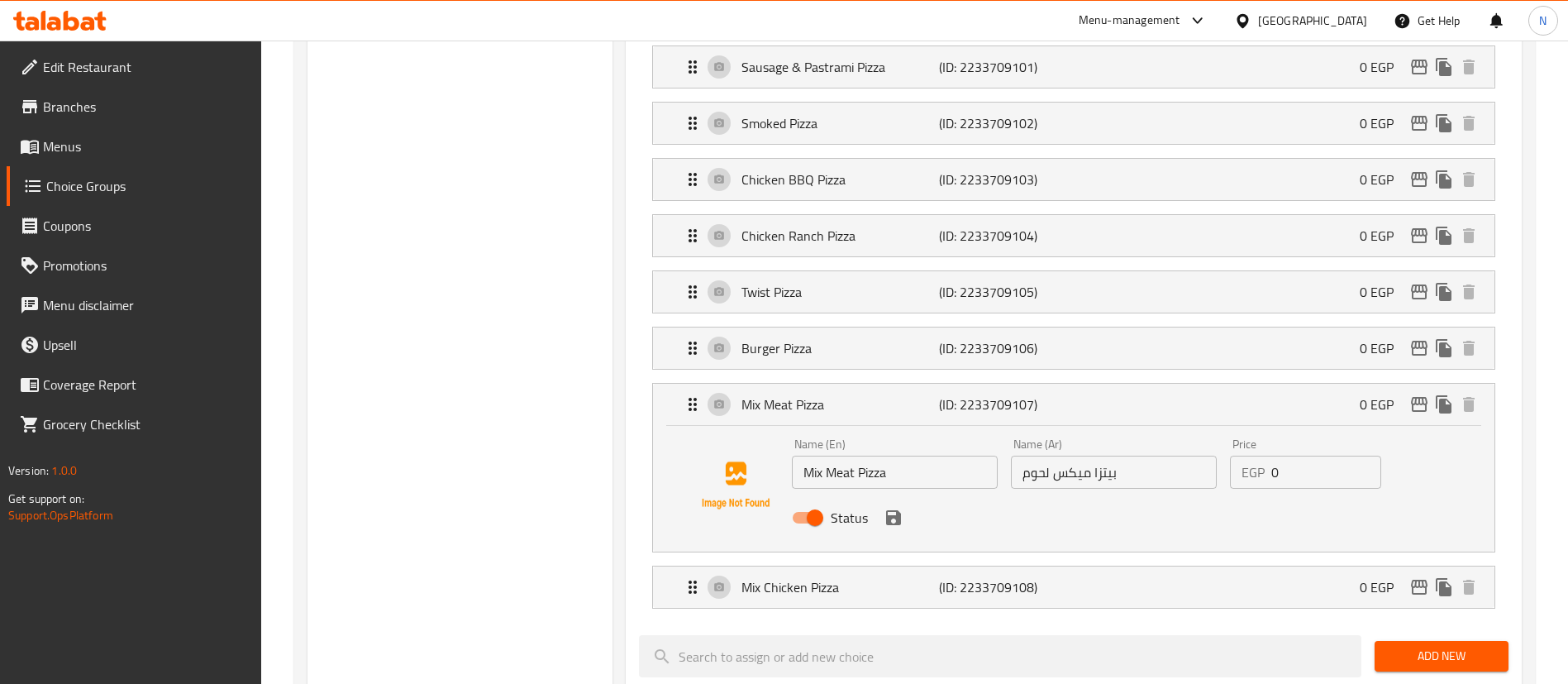
click at [812, 502] on input "Status" at bounding box center [815, 517] width 94 height 31
checkbox input "false"
click at [895, 510] on icon "save" at bounding box center [894, 518] width 15 height 15
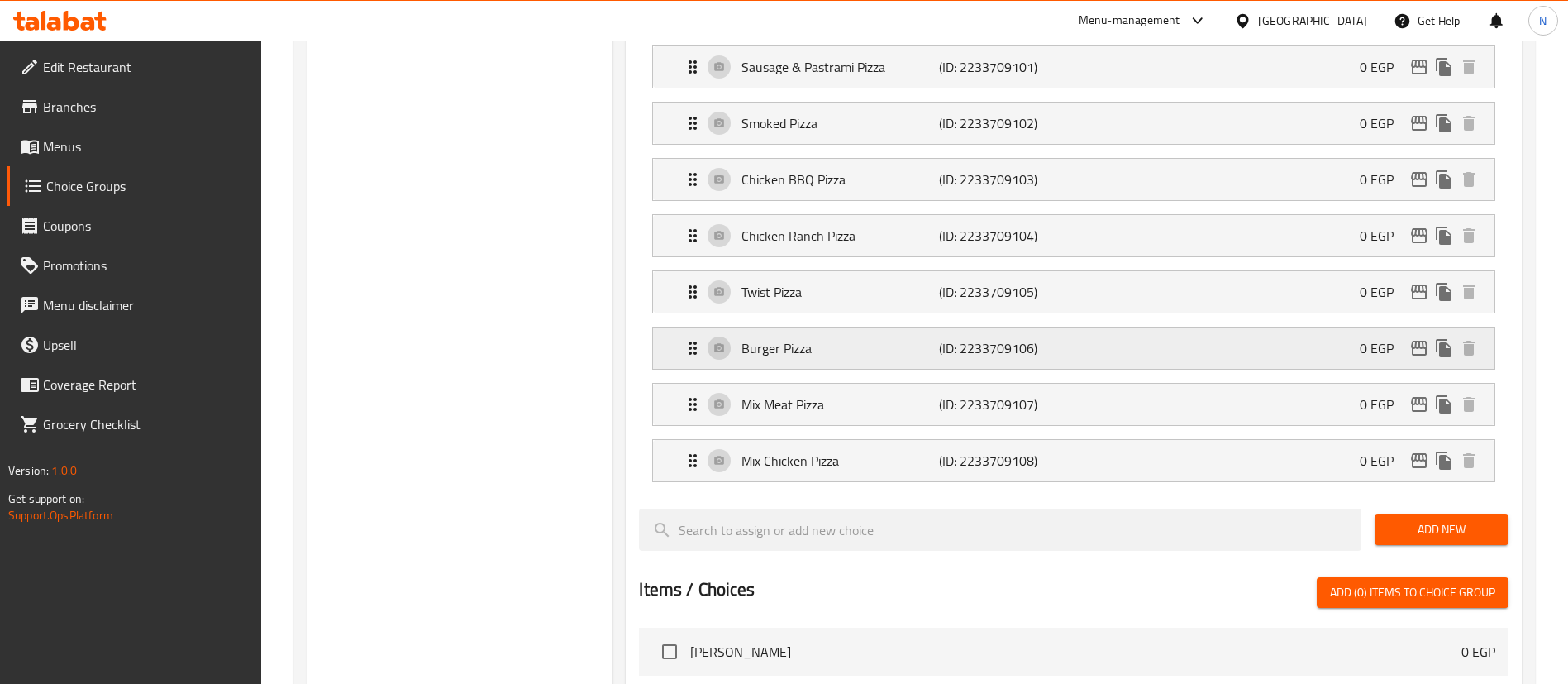
click at [785, 338] on p "Burger Pizza" at bounding box center [839, 347] width 196 height 20
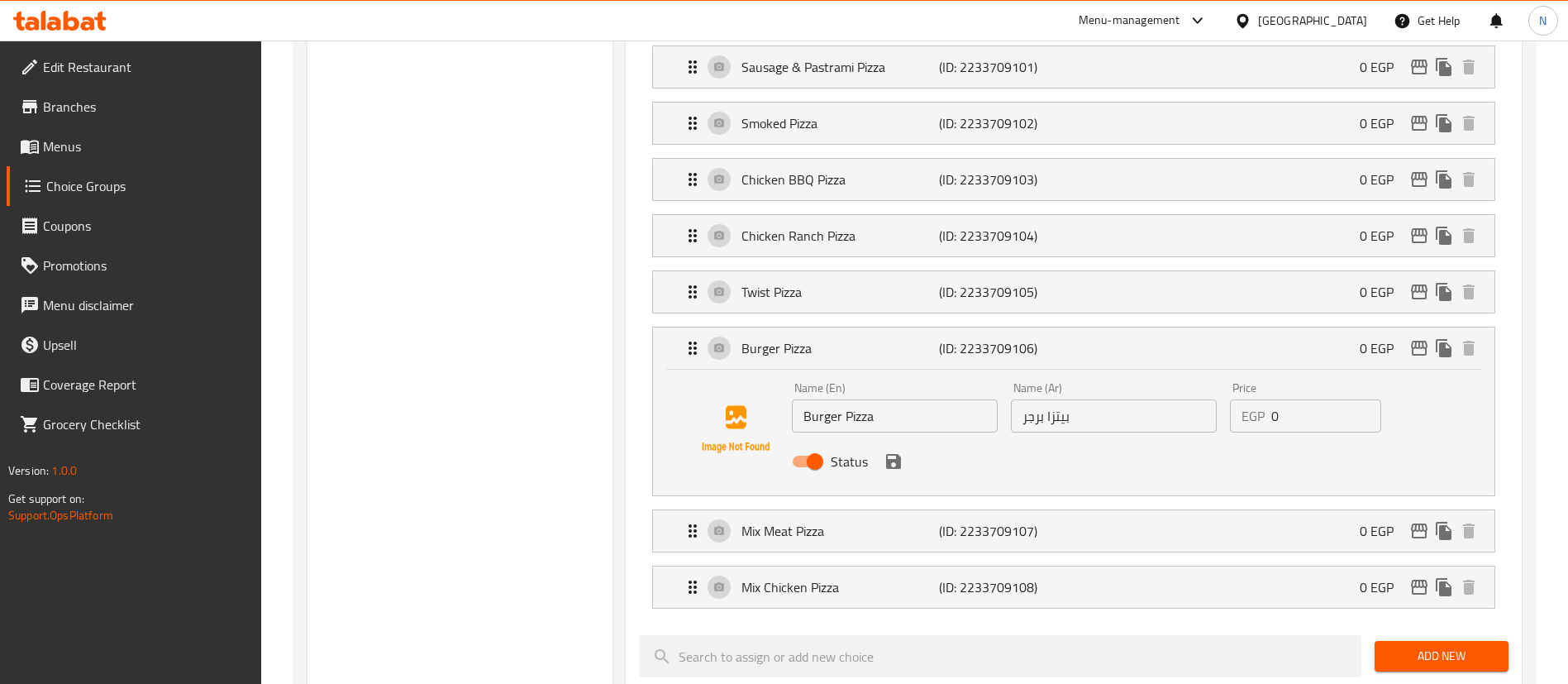
click at [805, 446] on input "Status" at bounding box center [815, 461] width 94 height 31
checkbox input "false"
click at [885, 452] on icon "save" at bounding box center [894, 461] width 20 height 20
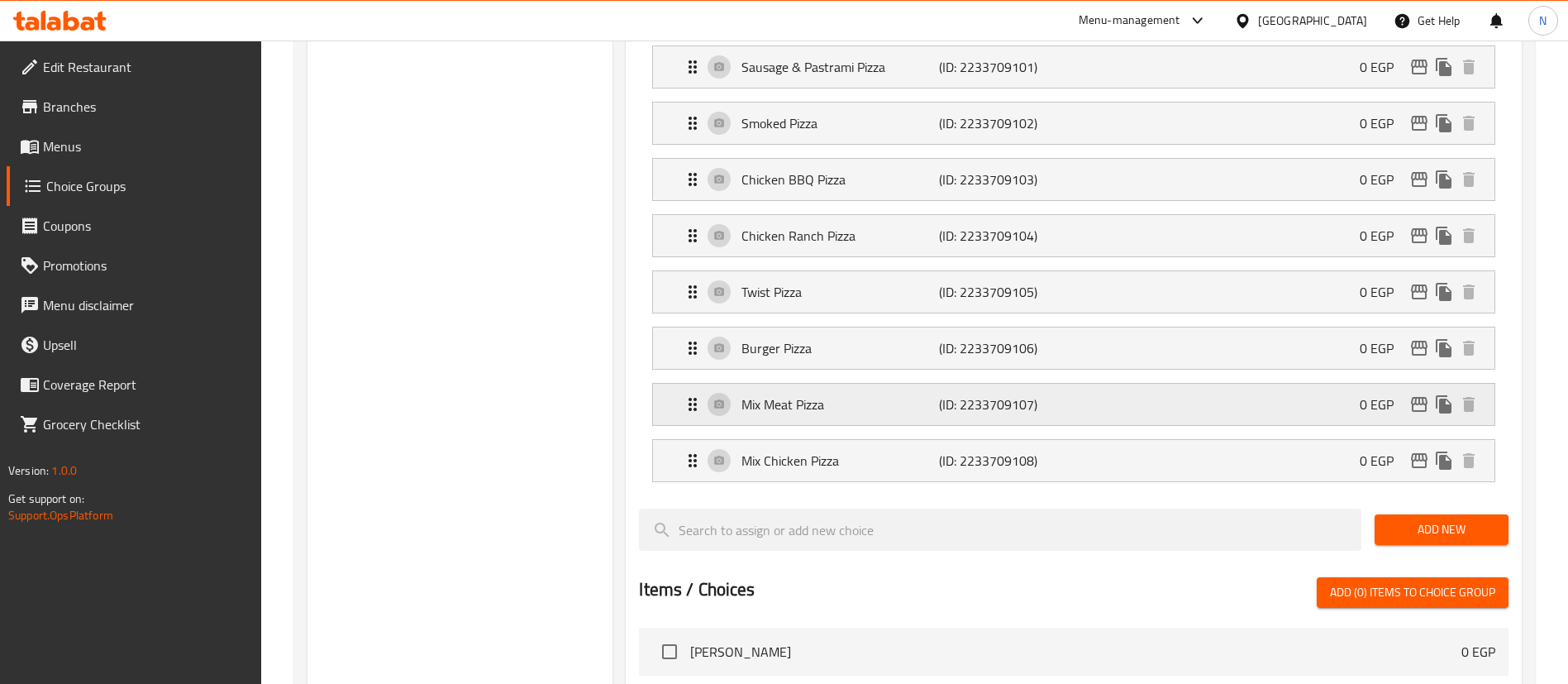
click at [759, 395] on p "Mix Meat Pizza" at bounding box center [839, 404] width 196 height 20
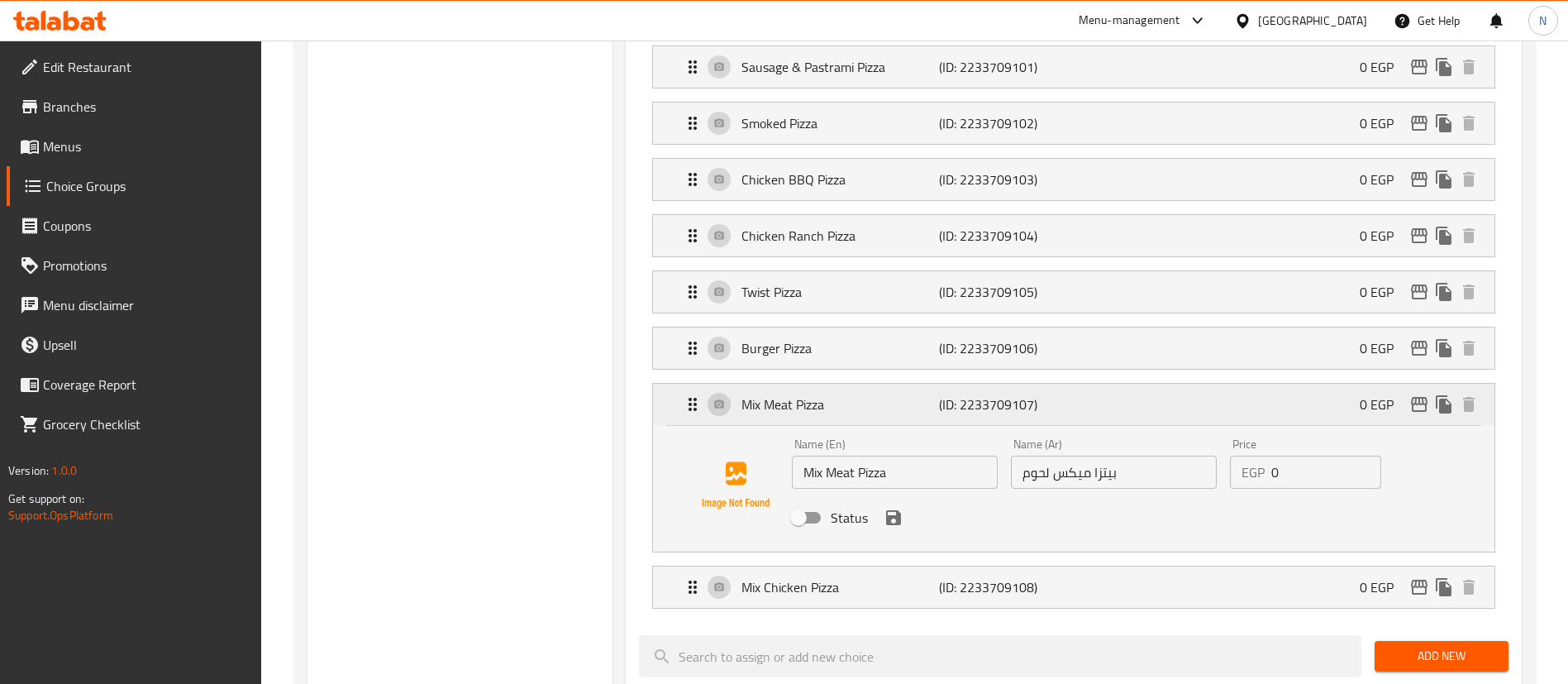
click at [759, 395] on p "Mix Meat Pizza" at bounding box center [839, 404] width 196 height 20
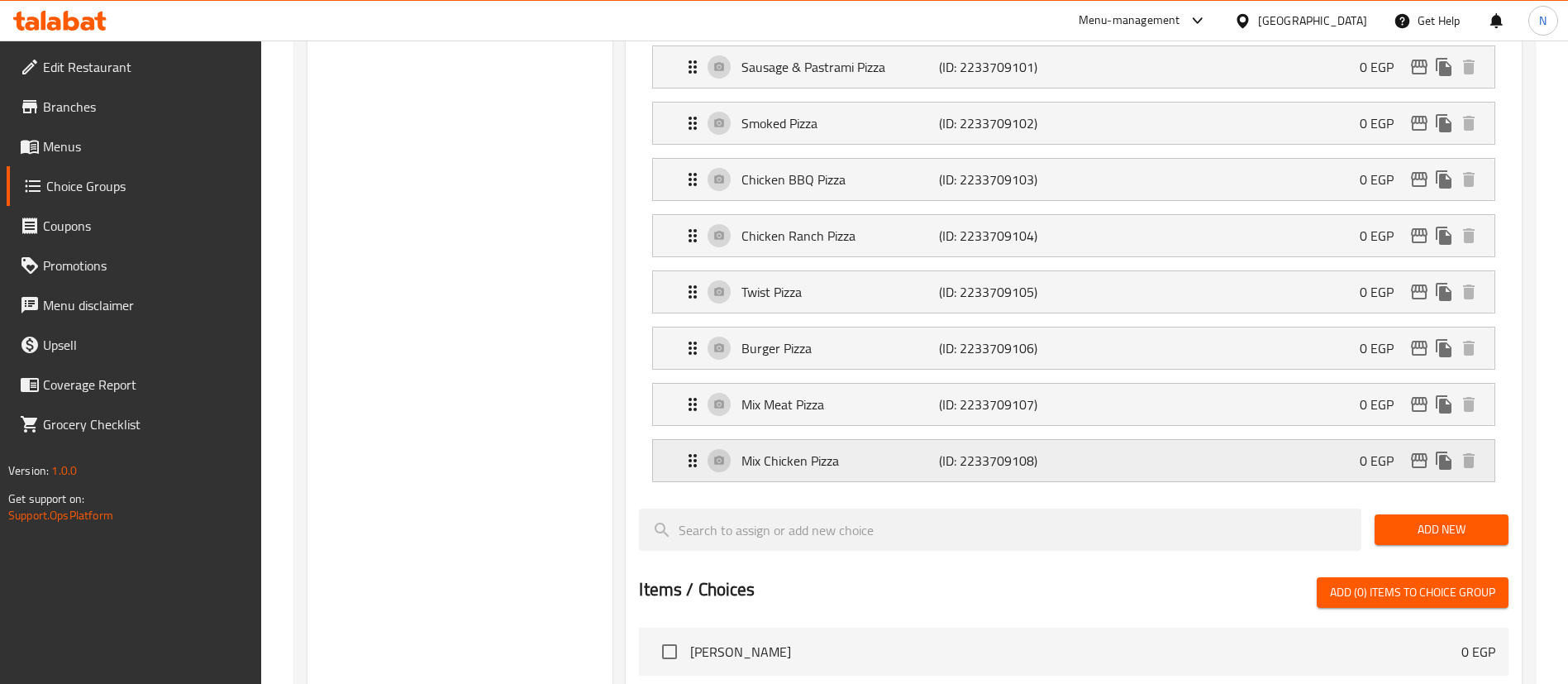
click at [774, 451] on p "Mix Chicken Pizza" at bounding box center [839, 460] width 196 height 20
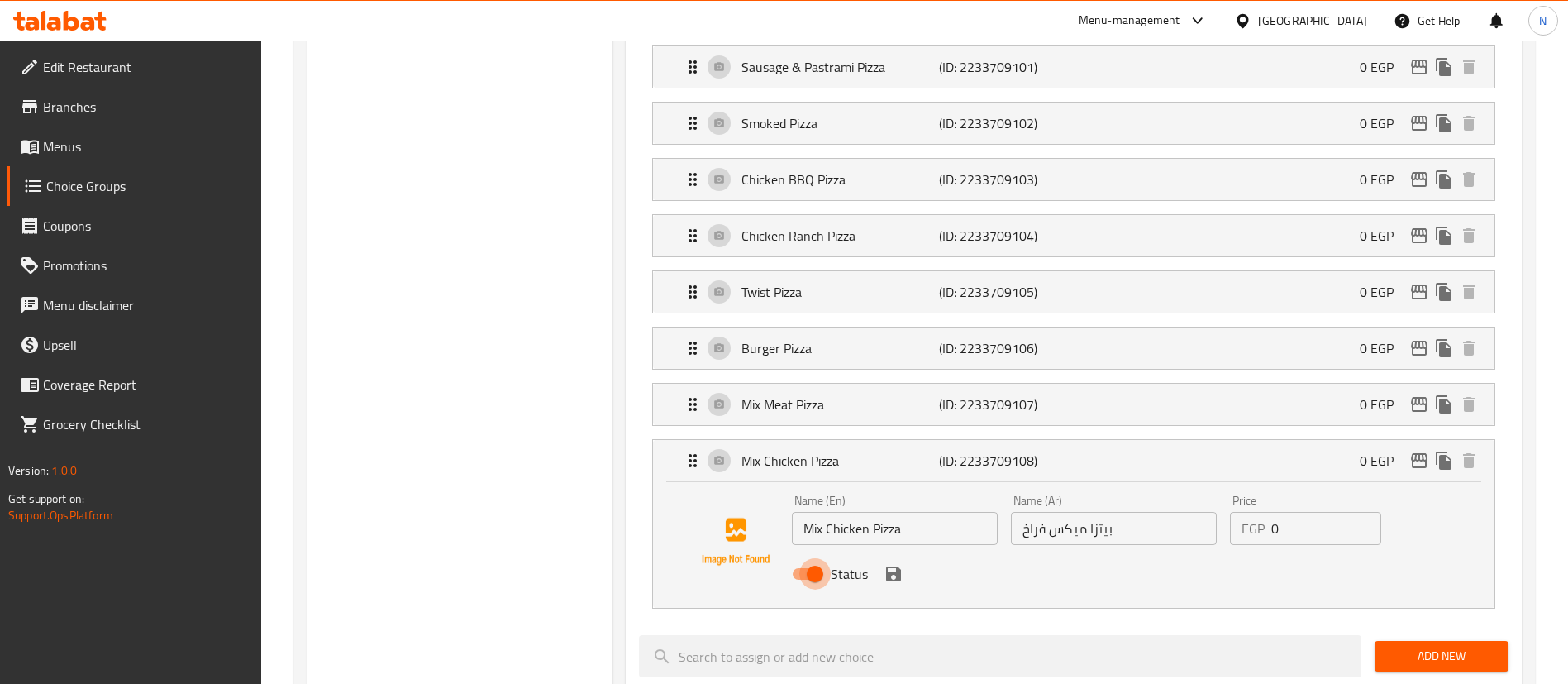
click at [820, 558] on input "Status" at bounding box center [815, 573] width 94 height 31
checkbox input "false"
click at [890, 566] on icon "save" at bounding box center [894, 574] width 15 height 15
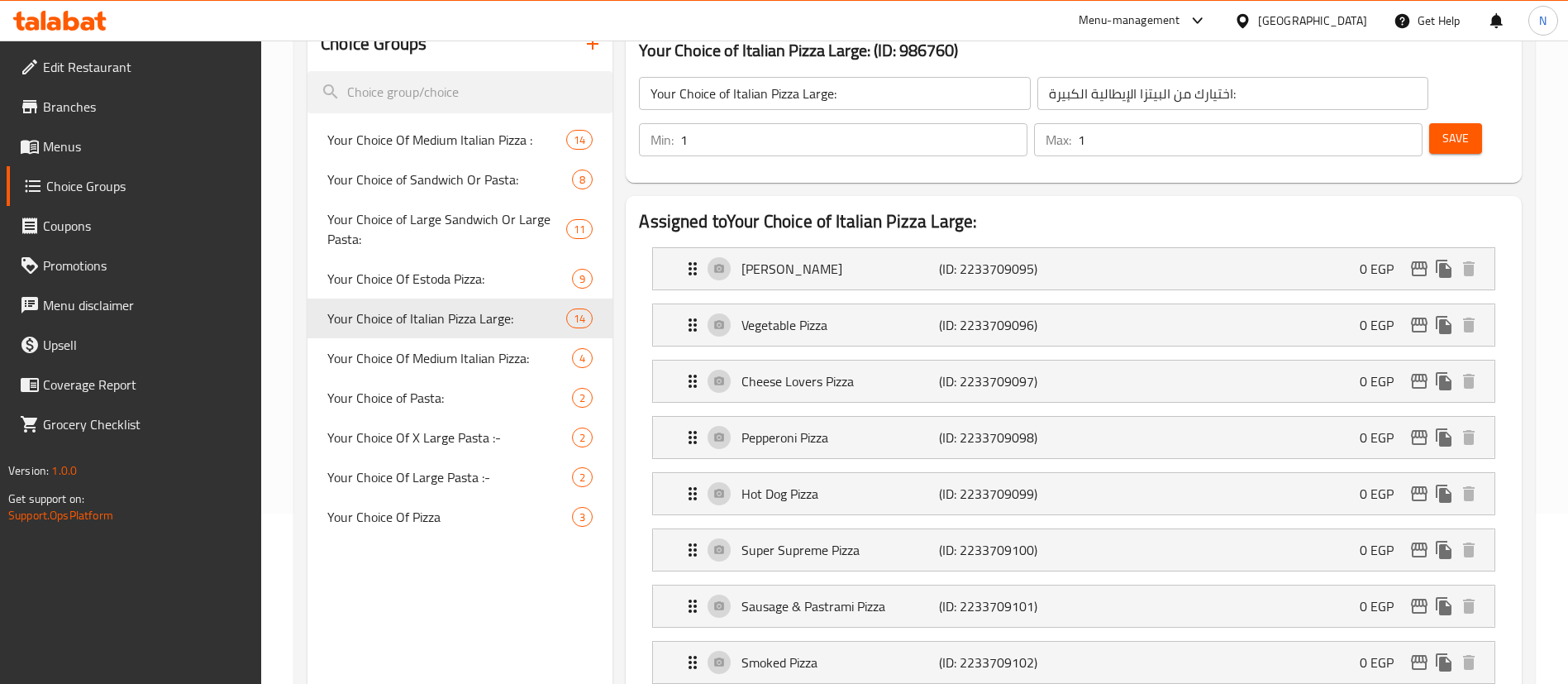
scroll to position [169, 0]
click at [873, 373] on p "Cheese Lovers Pizza" at bounding box center [839, 382] width 196 height 20
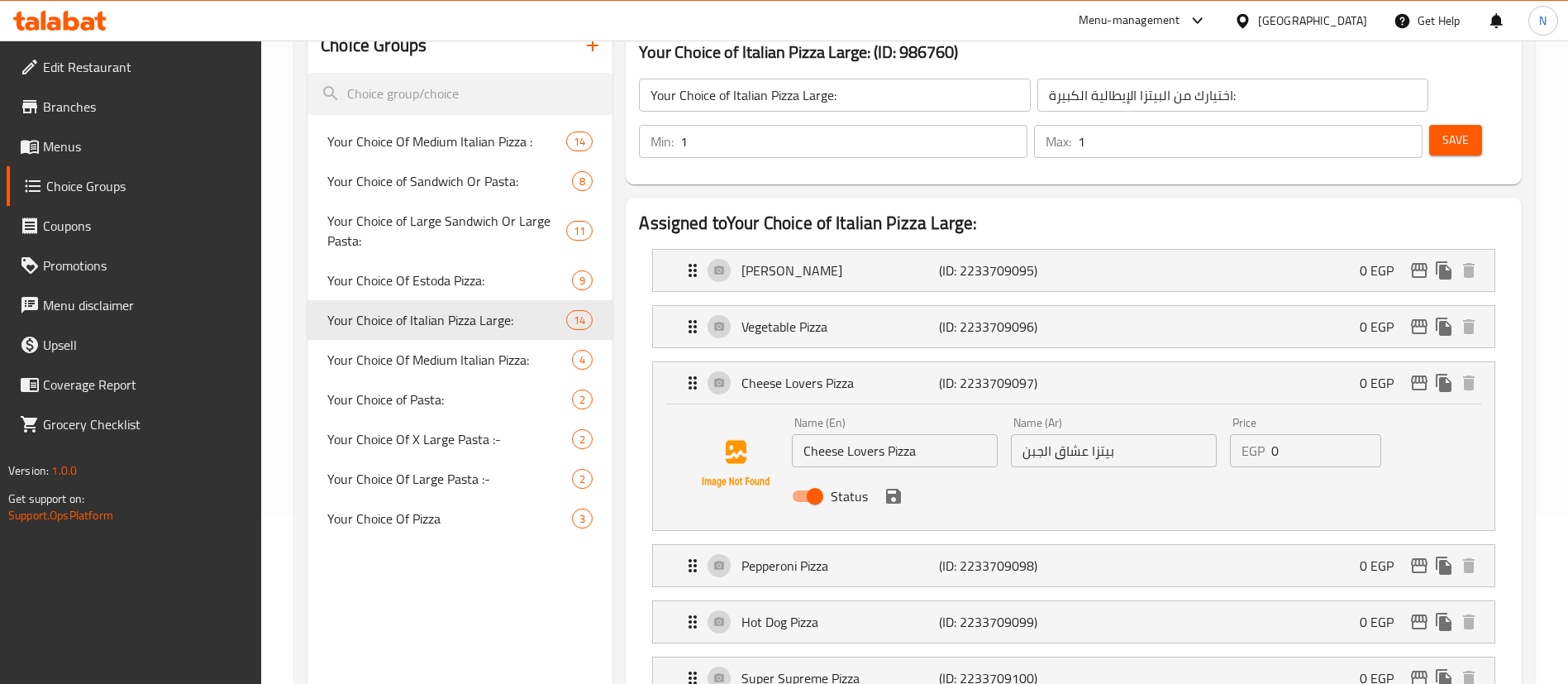
click at [808, 480] on input "Status" at bounding box center [815, 495] width 94 height 31
checkbox input "false"
click at [892, 489] on icon "save" at bounding box center [894, 496] width 15 height 15
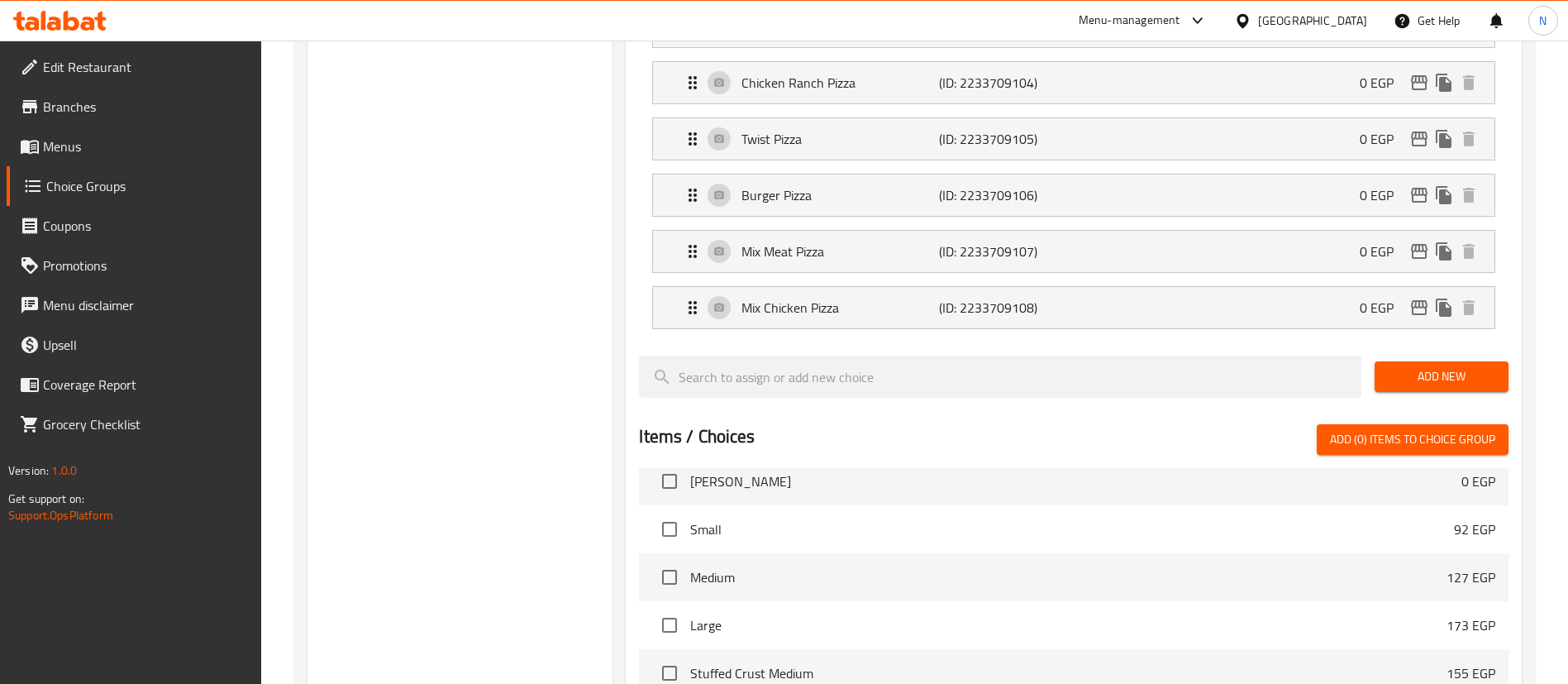
scroll to position [0, 0]
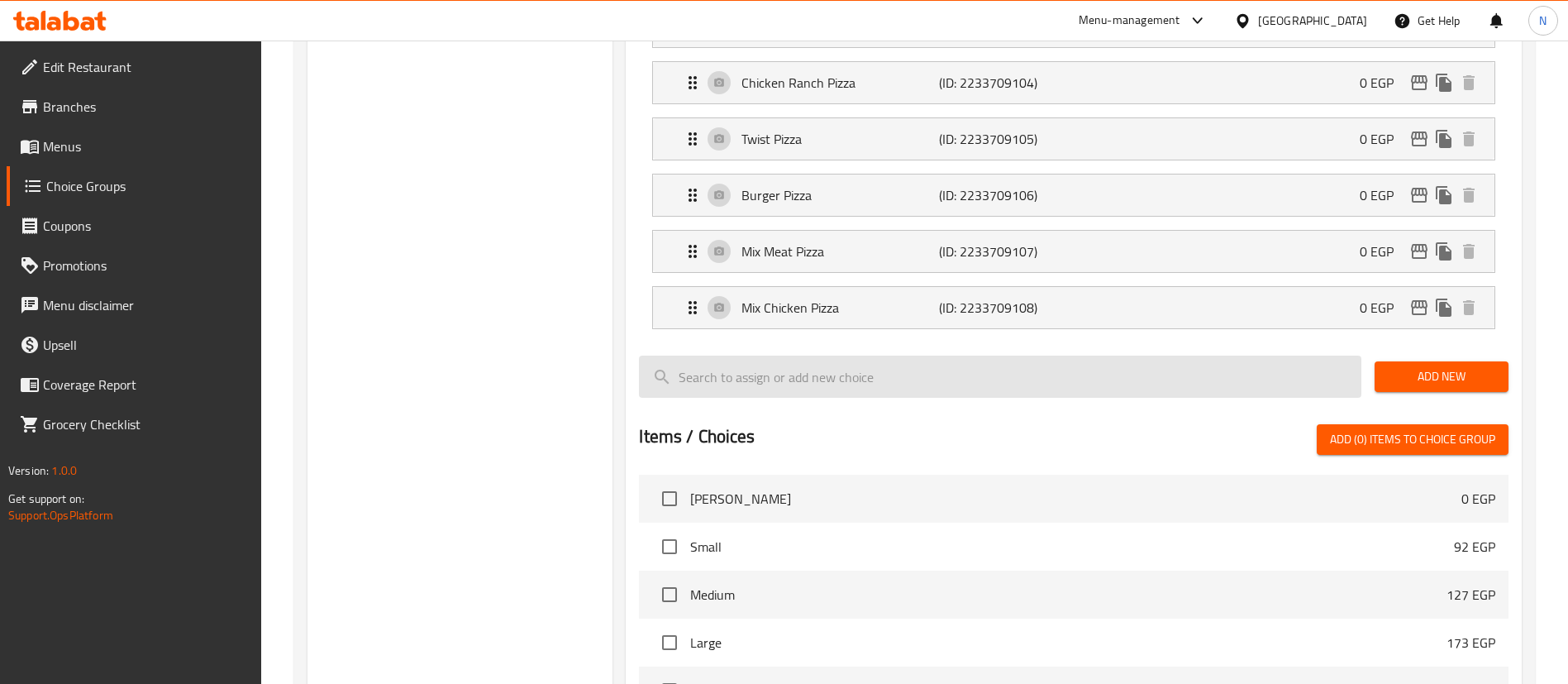
click at [937, 356] on input "search" at bounding box center [1001, 377] width 723 height 42
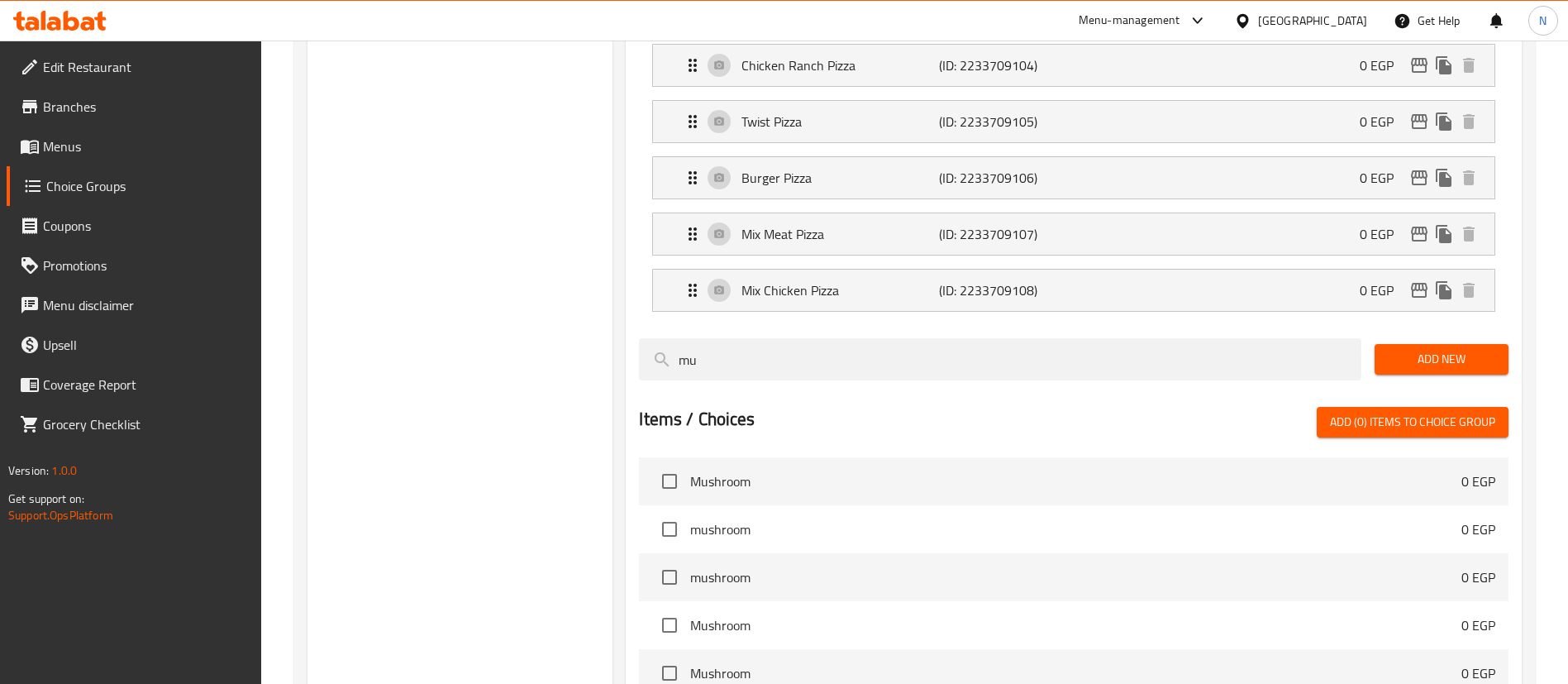
scroll to position [885, 0]
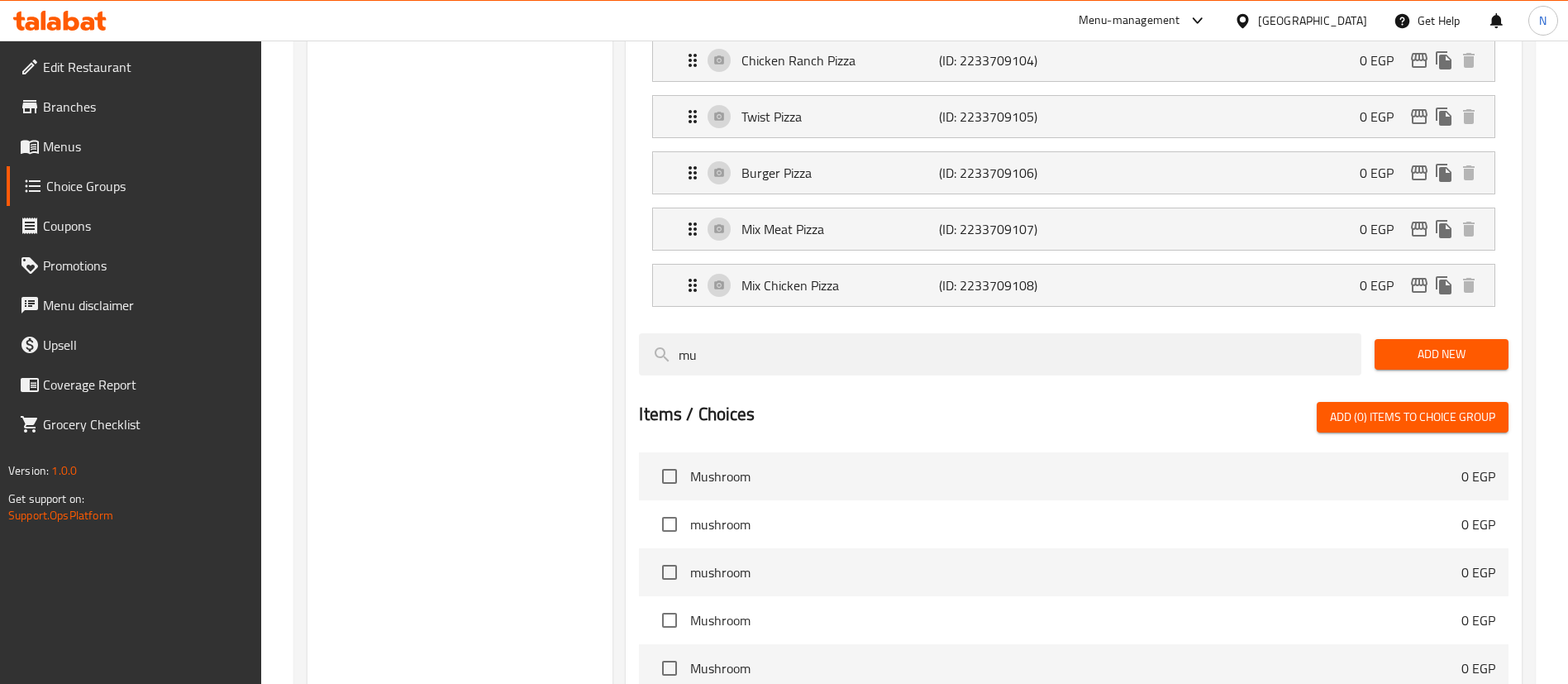
type input "mu"
click at [675, 459] on input "checkbox" at bounding box center [670, 476] width 35 height 35
click at [1437, 407] on span "Add (1) items to choice group" at bounding box center [1412, 417] width 165 height 21
checkbox input "false"
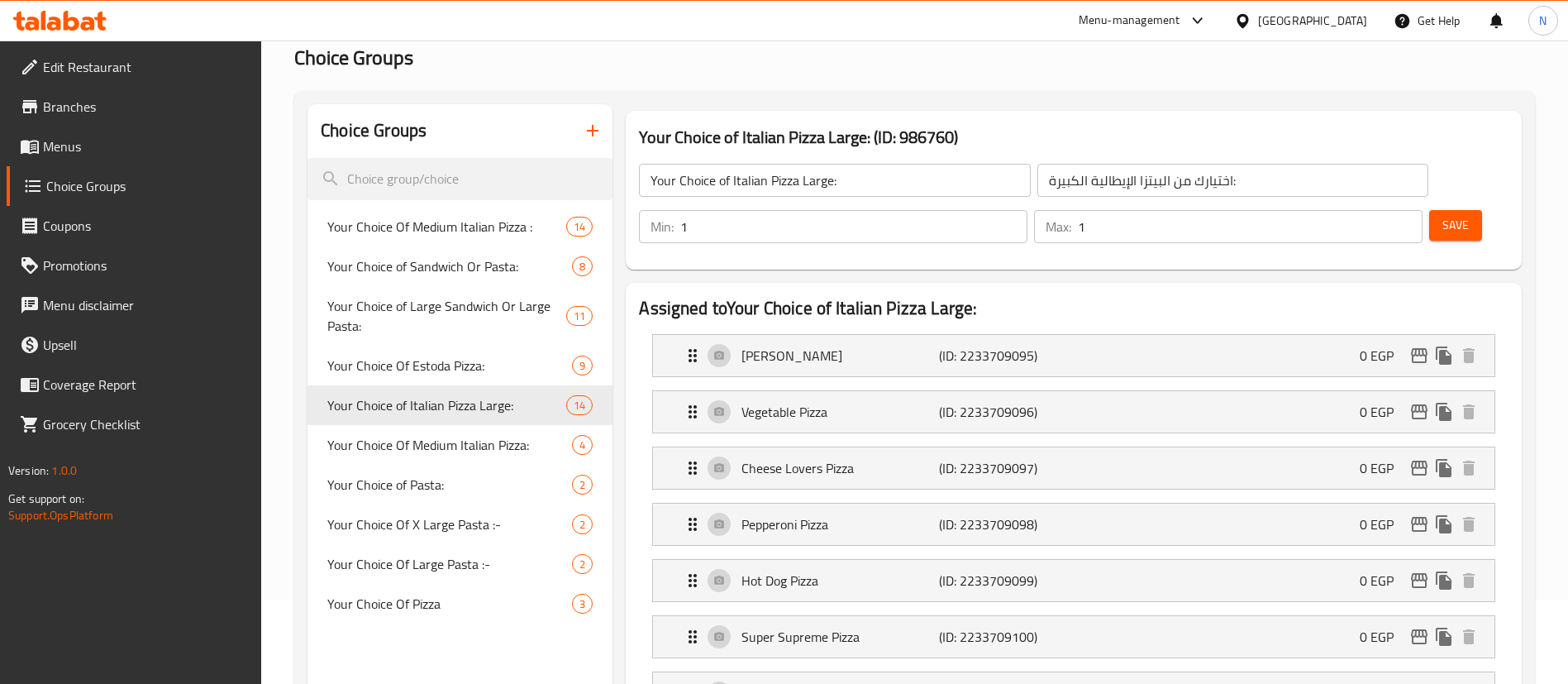
scroll to position [0, 0]
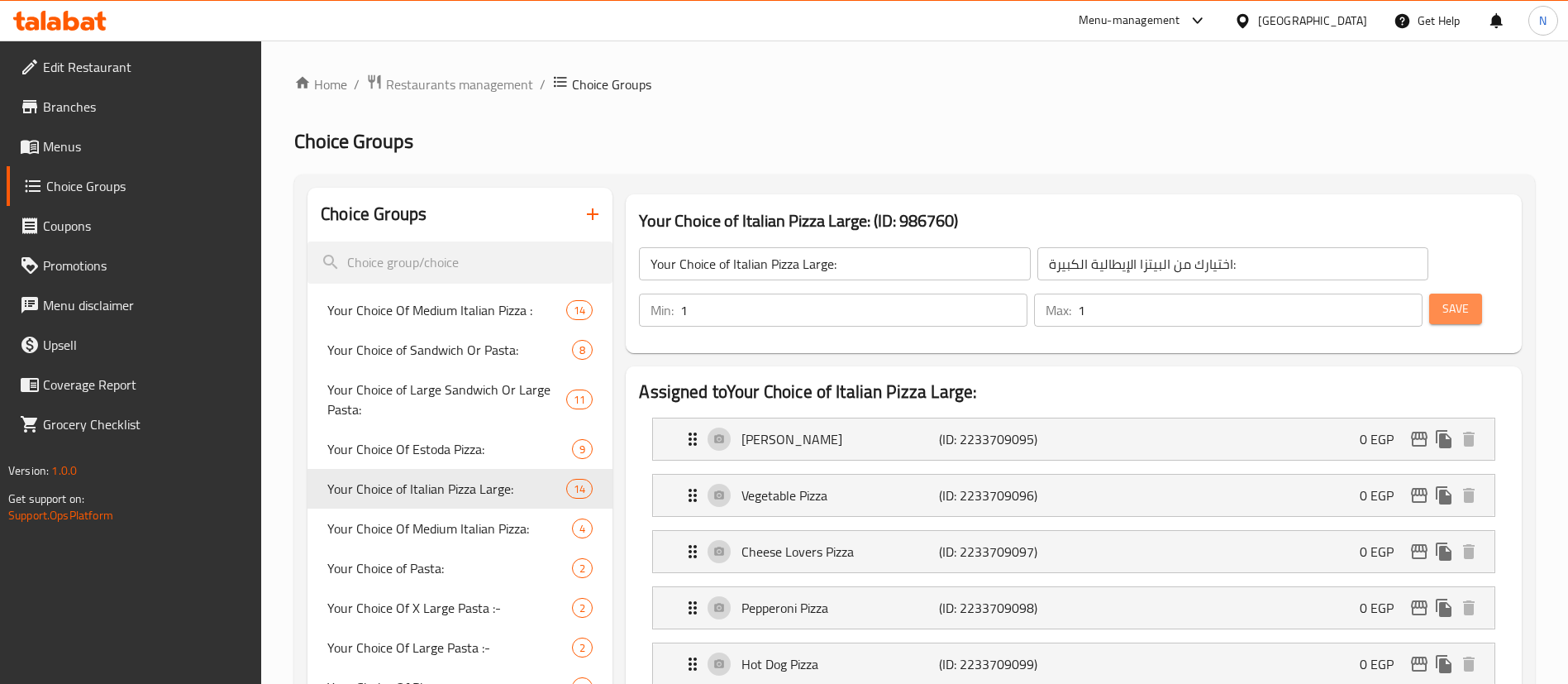
click at [1443, 299] on span "Save" at bounding box center [1456, 309] width 27 height 21
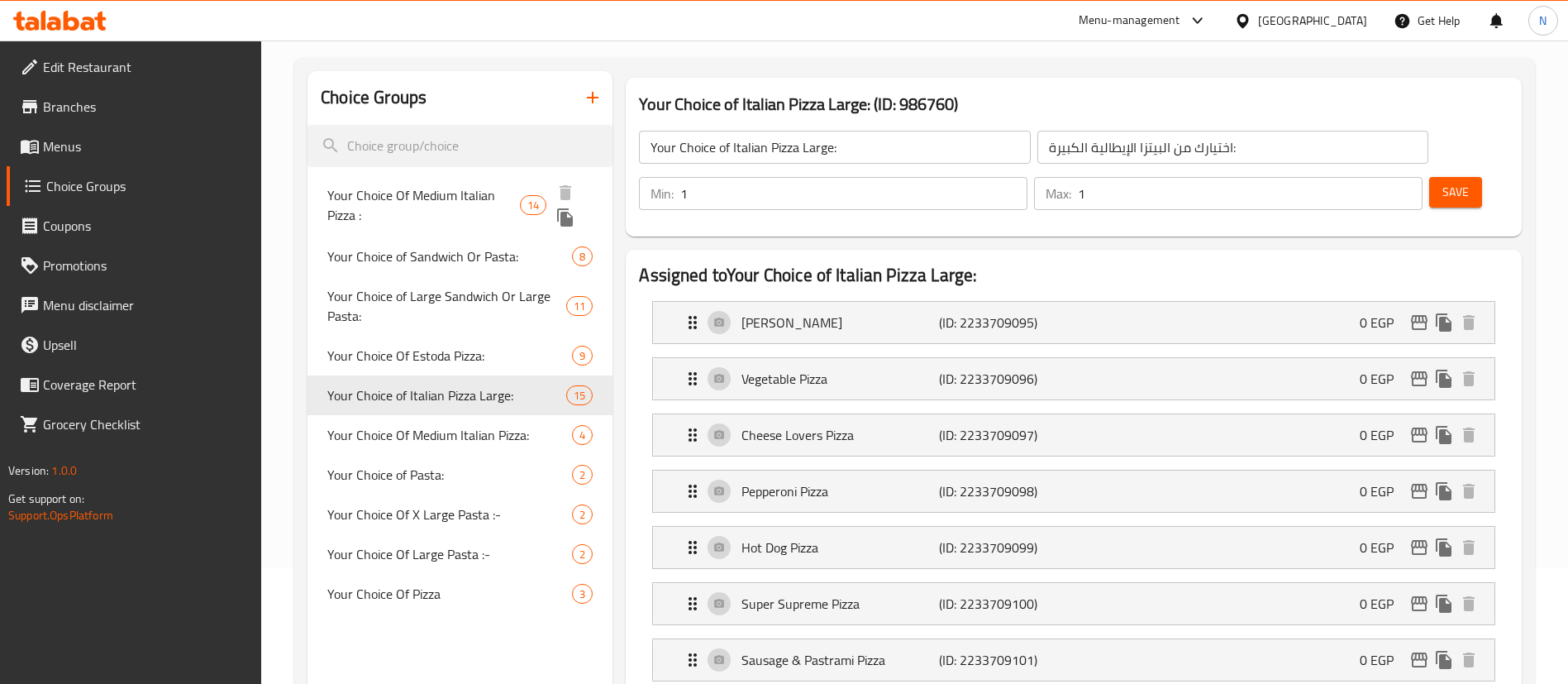
scroll to position [129, 0]
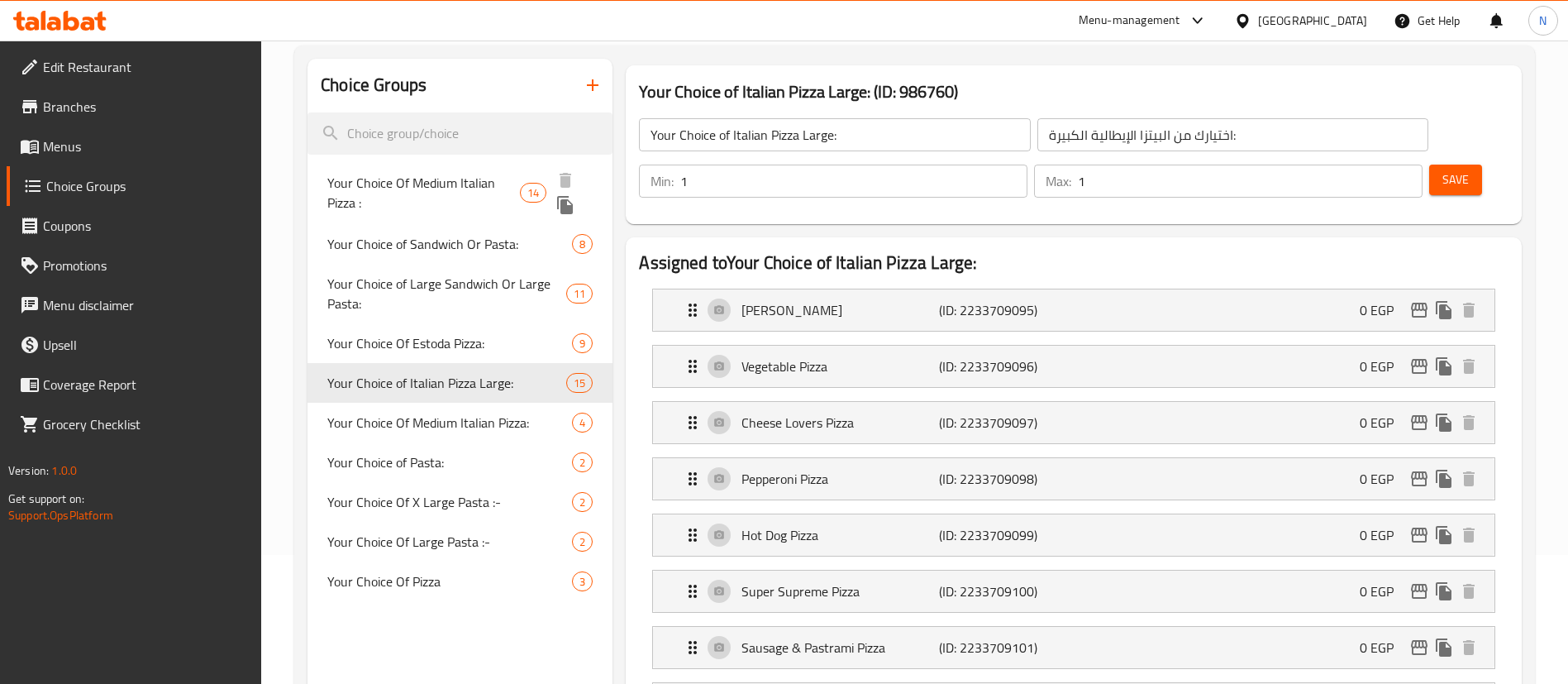
click at [450, 178] on span "Your Choice Of Medium Italian Pizza :" at bounding box center [423, 193] width 193 height 40
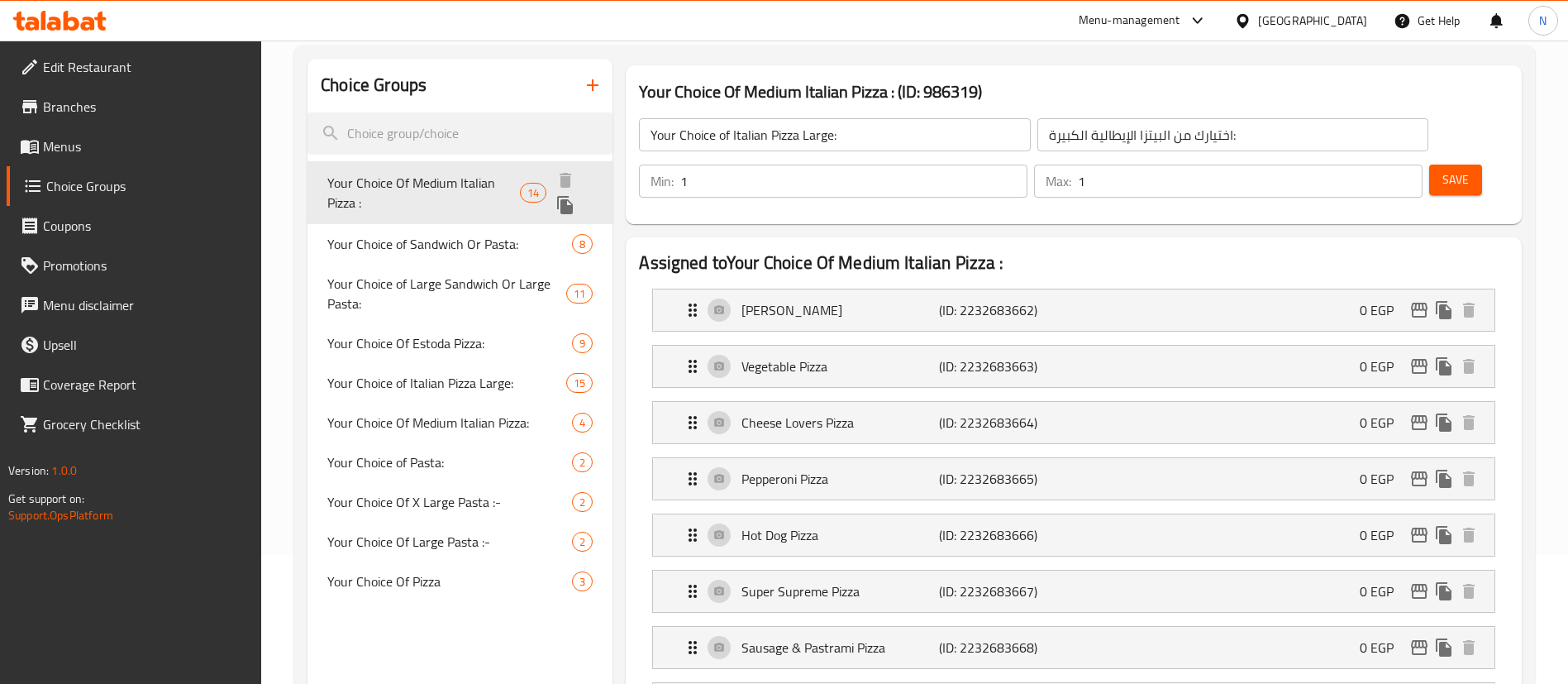
type input "Your Choice Of Medium Italian Pizza :"
type input "اختيارك من بيتزا إيطالي وسط:"
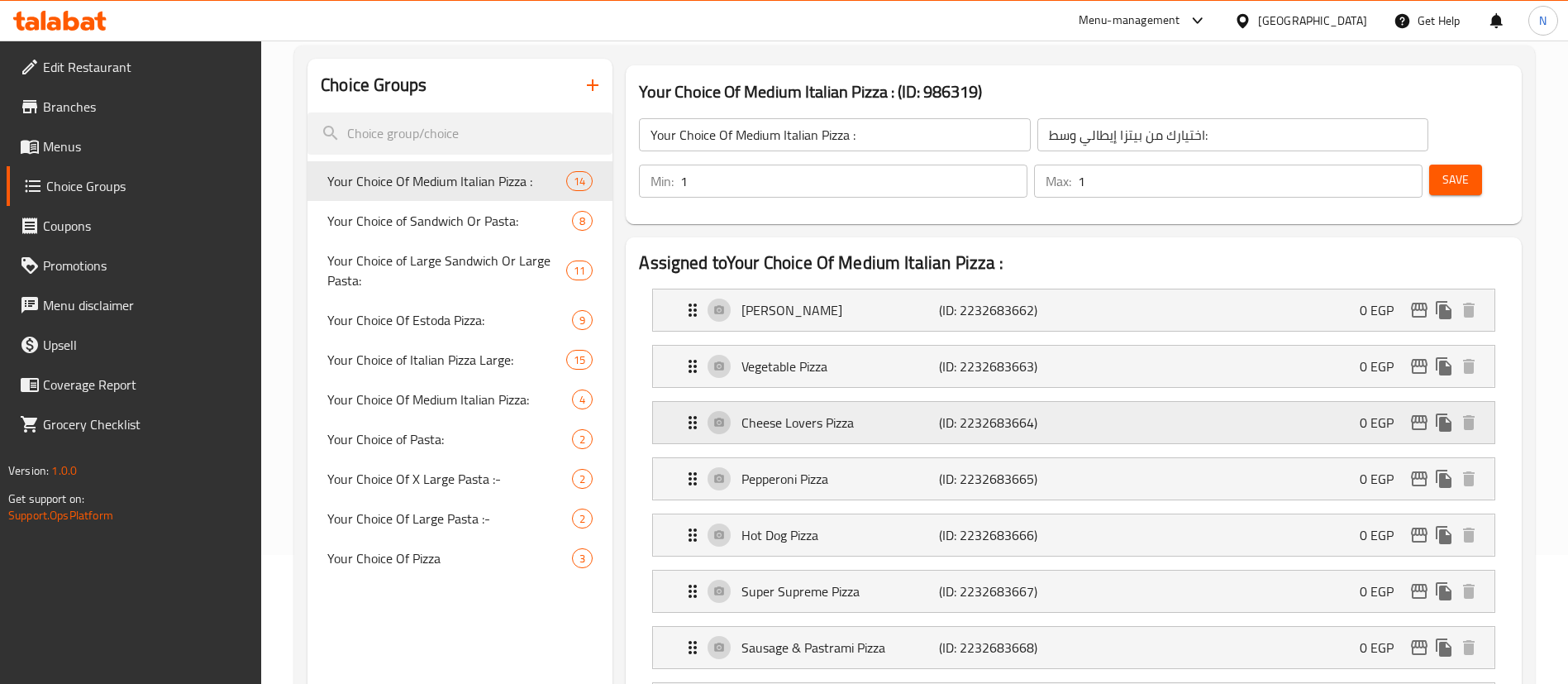
click at [821, 413] on p "Cheese Lovers Pizza" at bounding box center [839, 422] width 196 height 20
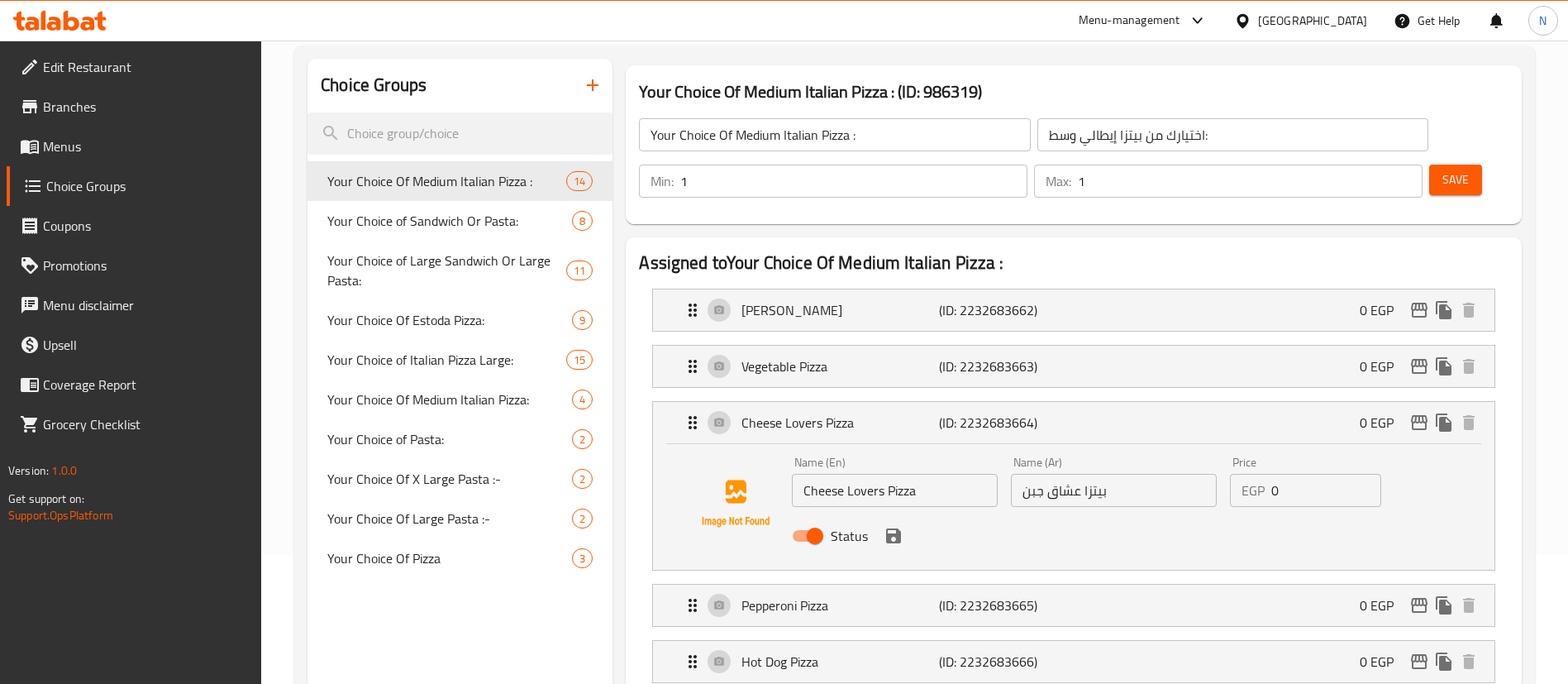
click at [807, 520] on input "Status" at bounding box center [815, 535] width 94 height 31
checkbox input "false"
click at [898, 528] on icon "save" at bounding box center [894, 536] width 15 height 15
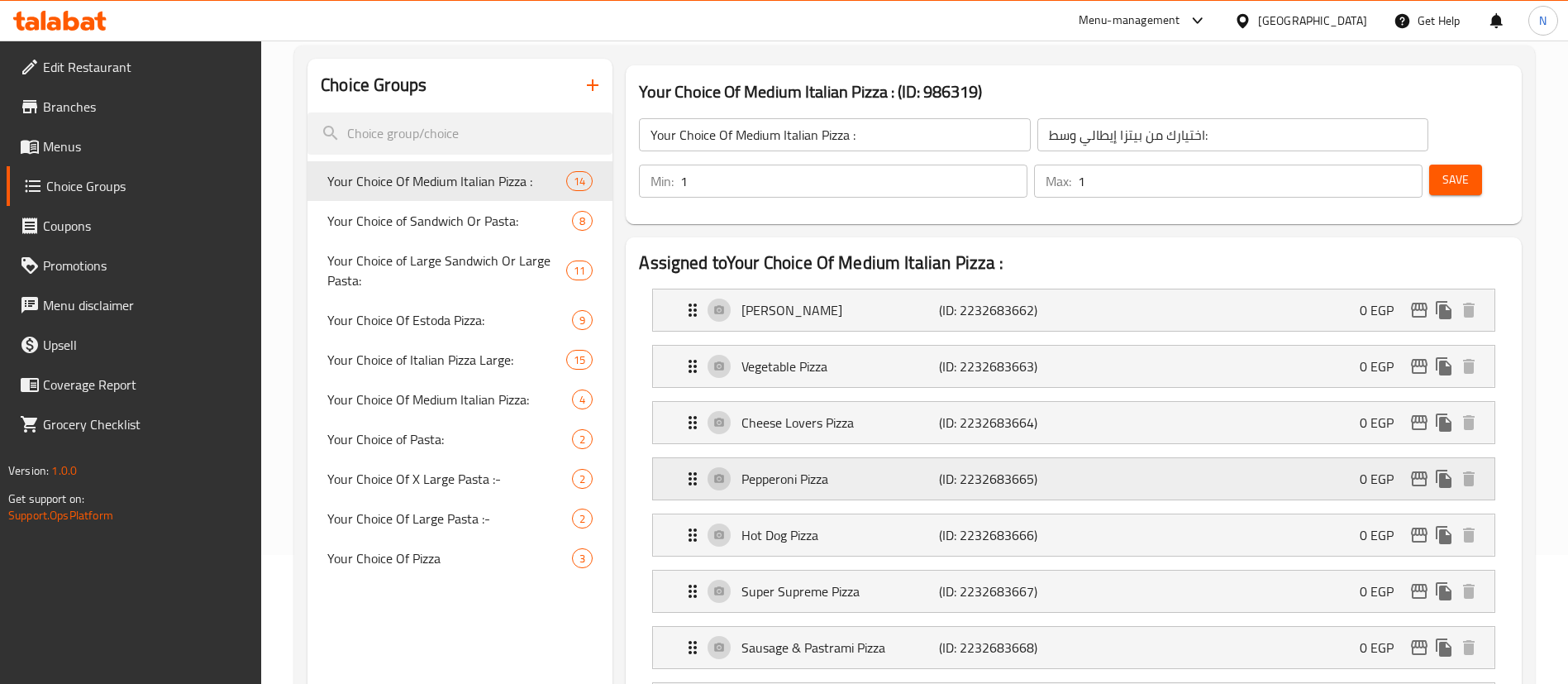
click at [788, 469] on p "Pepperoni Pizza" at bounding box center [839, 478] width 196 height 20
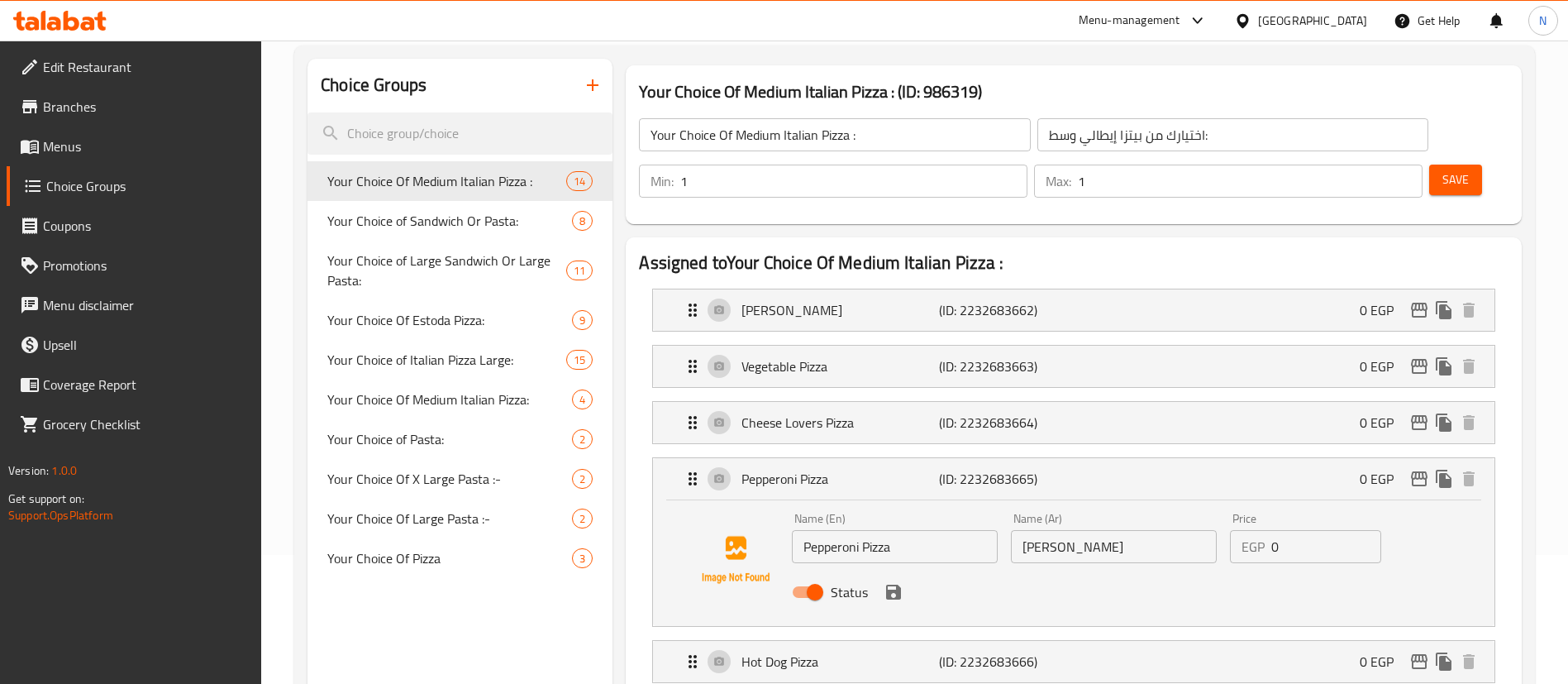
click at [802, 576] on input "Status" at bounding box center [815, 591] width 94 height 31
checkbox input "false"
click at [890, 584] on icon "save" at bounding box center [894, 592] width 15 height 15
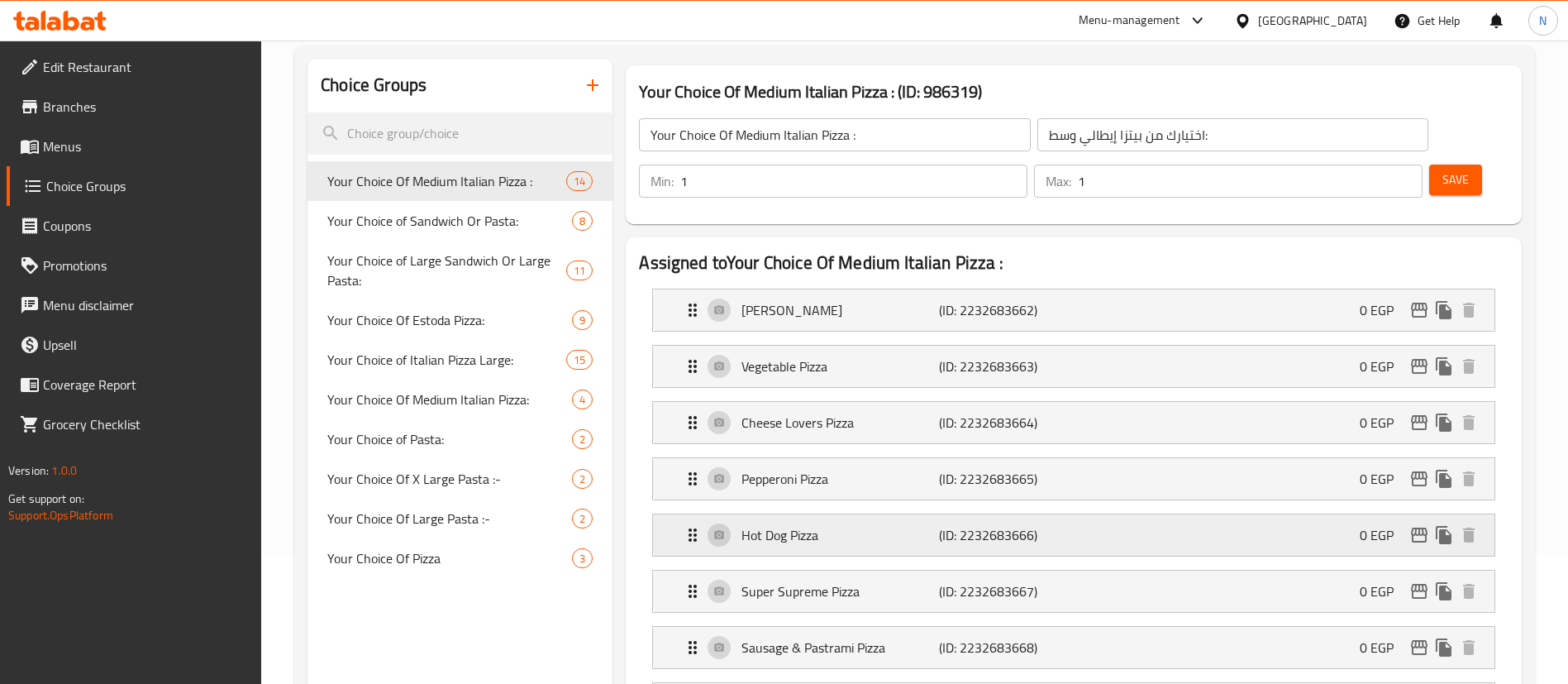
click at [770, 525] on p "Hot Dog Pizza" at bounding box center [839, 534] width 196 height 20
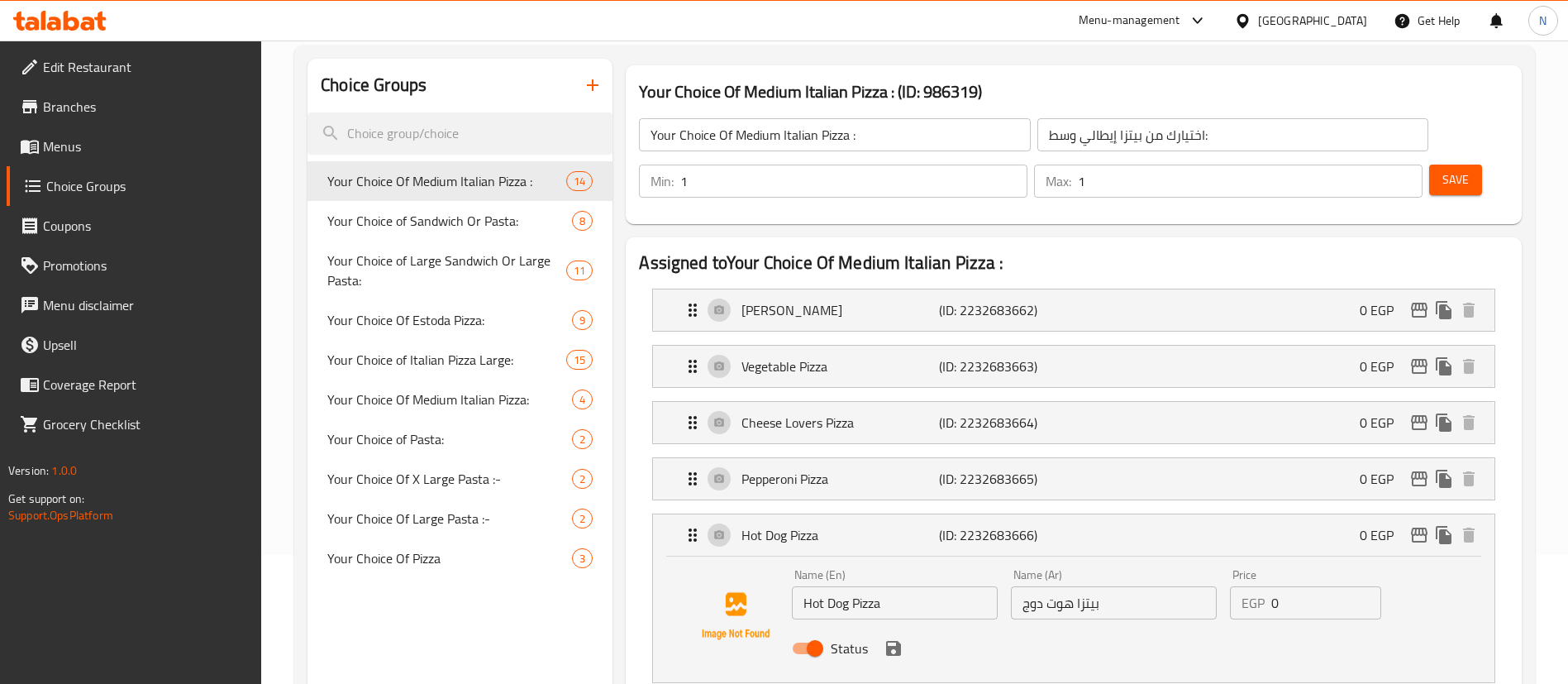
click at [809, 633] on input "Status" at bounding box center [815, 648] width 94 height 31
checkbox input "false"
click at [892, 640] on icon "save" at bounding box center [894, 648] width 15 height 15
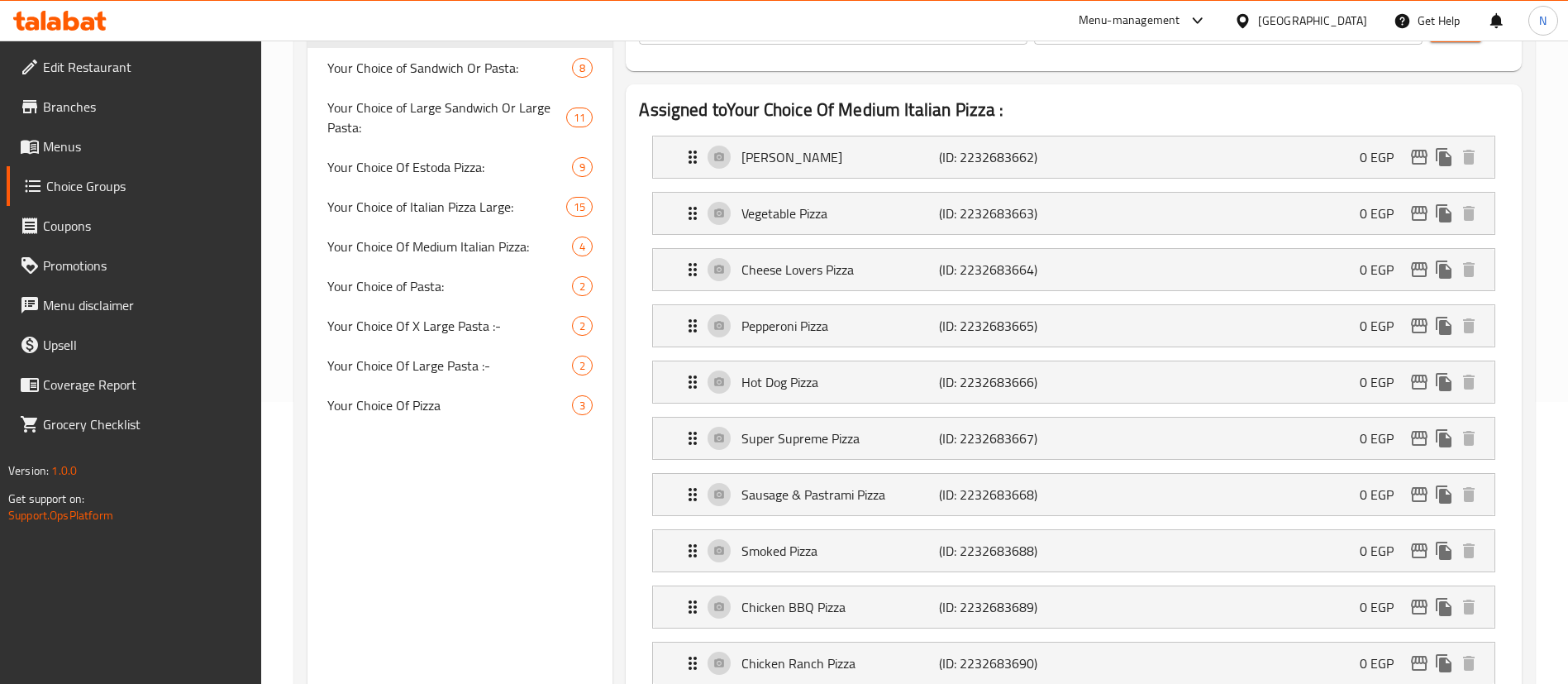
scroll to position [283, 0]
click at [836, 484] on p "Sausage & Pastrami Pizza" at bounding box center [839, 493] width 196 height 20
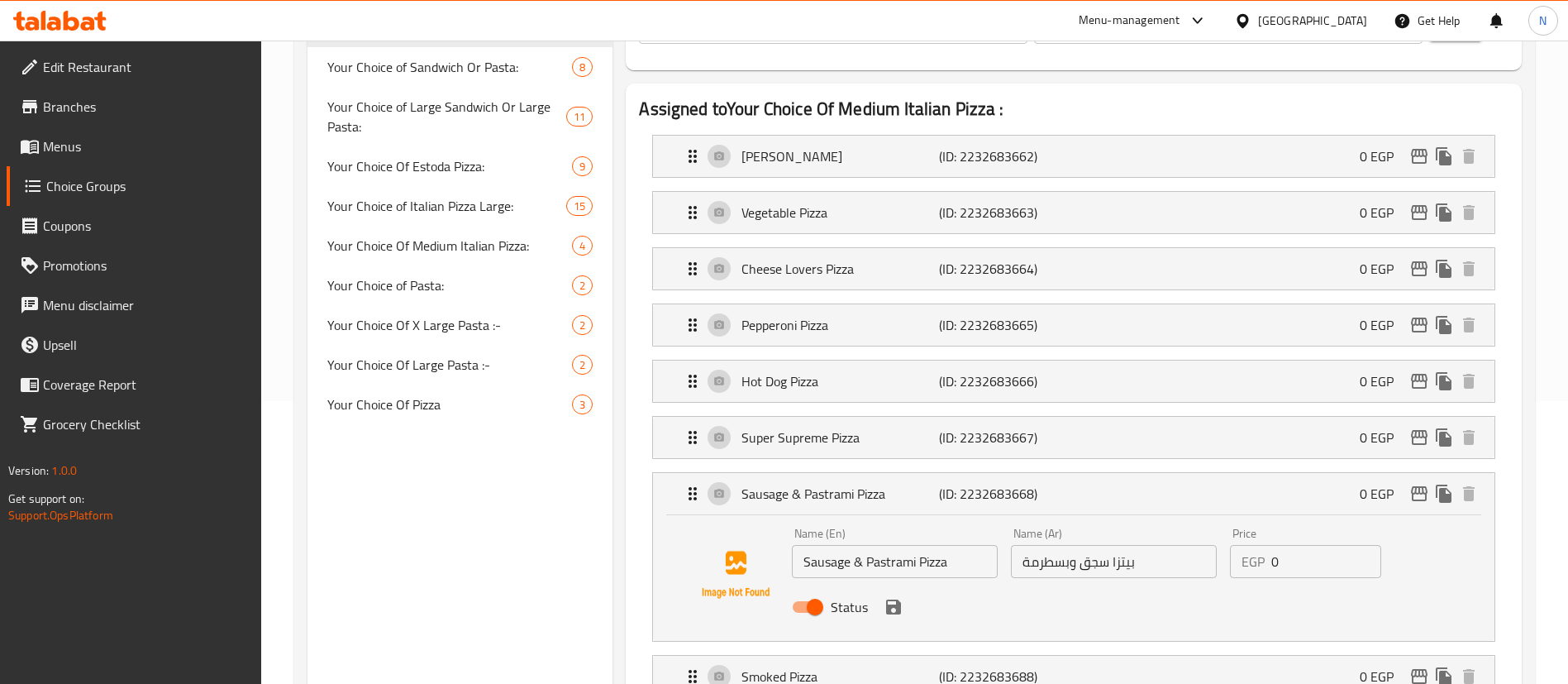
click at [809, 591] on input "Status" at bounding box center [815, 606] width 94 height 31
checkbox input "false"
click at [888, 600] on icon "save" at bounding box center [894, 607] width 15 height 15
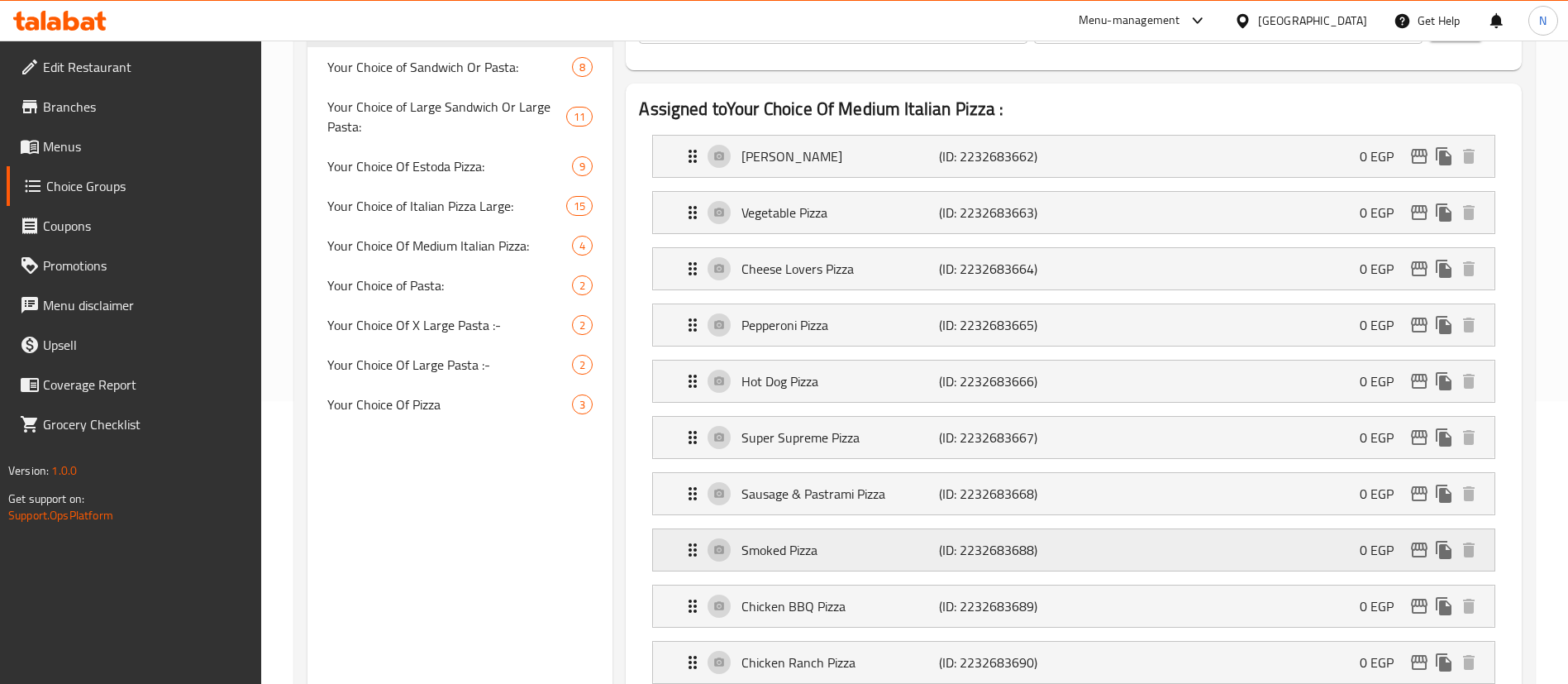
click at [790, 540] on p "Smoked Pizza" at bounding box center [839, 549] width 196 height 20
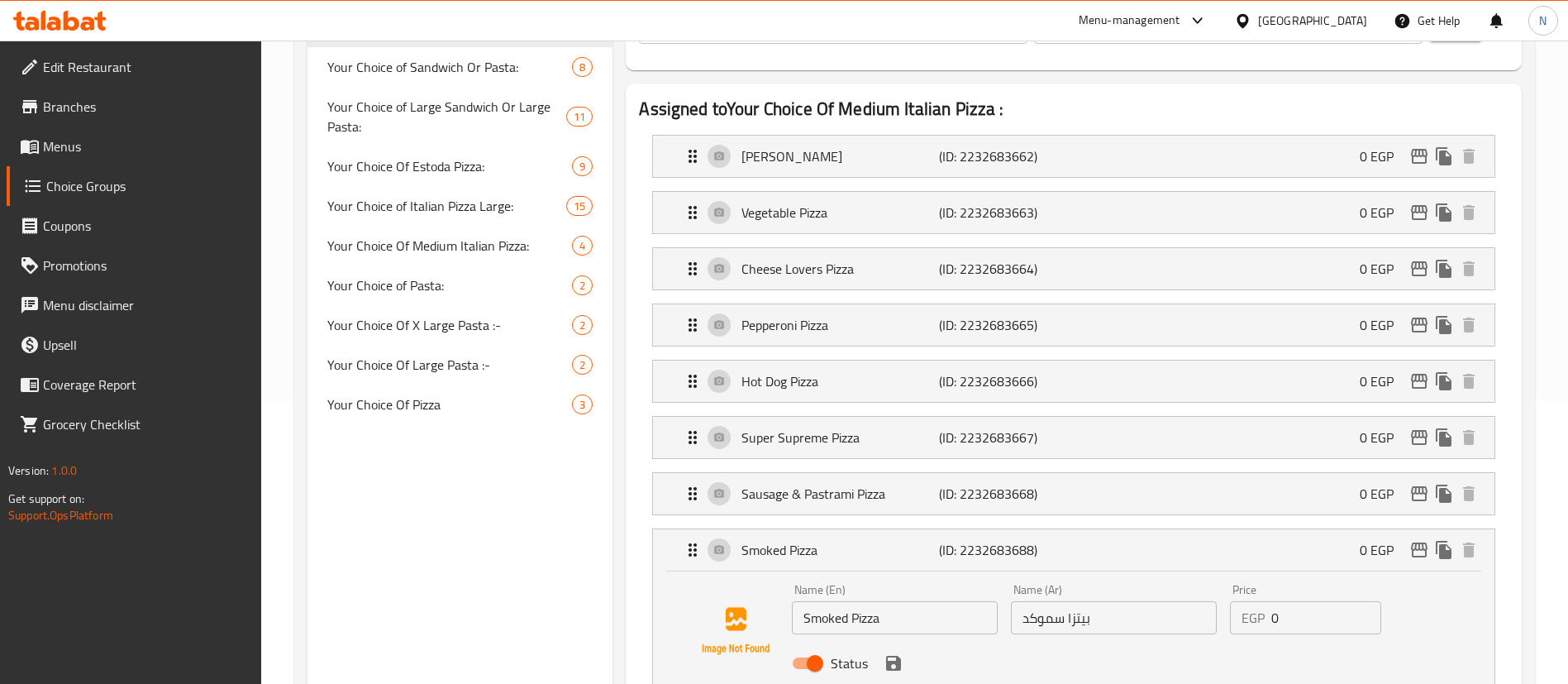
click at [807, 647] on input "Status" at bounding box center [815, 662] width 94 height 31
checkbox input "false"
click at [895, 656] on icon "save" at bounding box center [894, 663] width 15 height 15
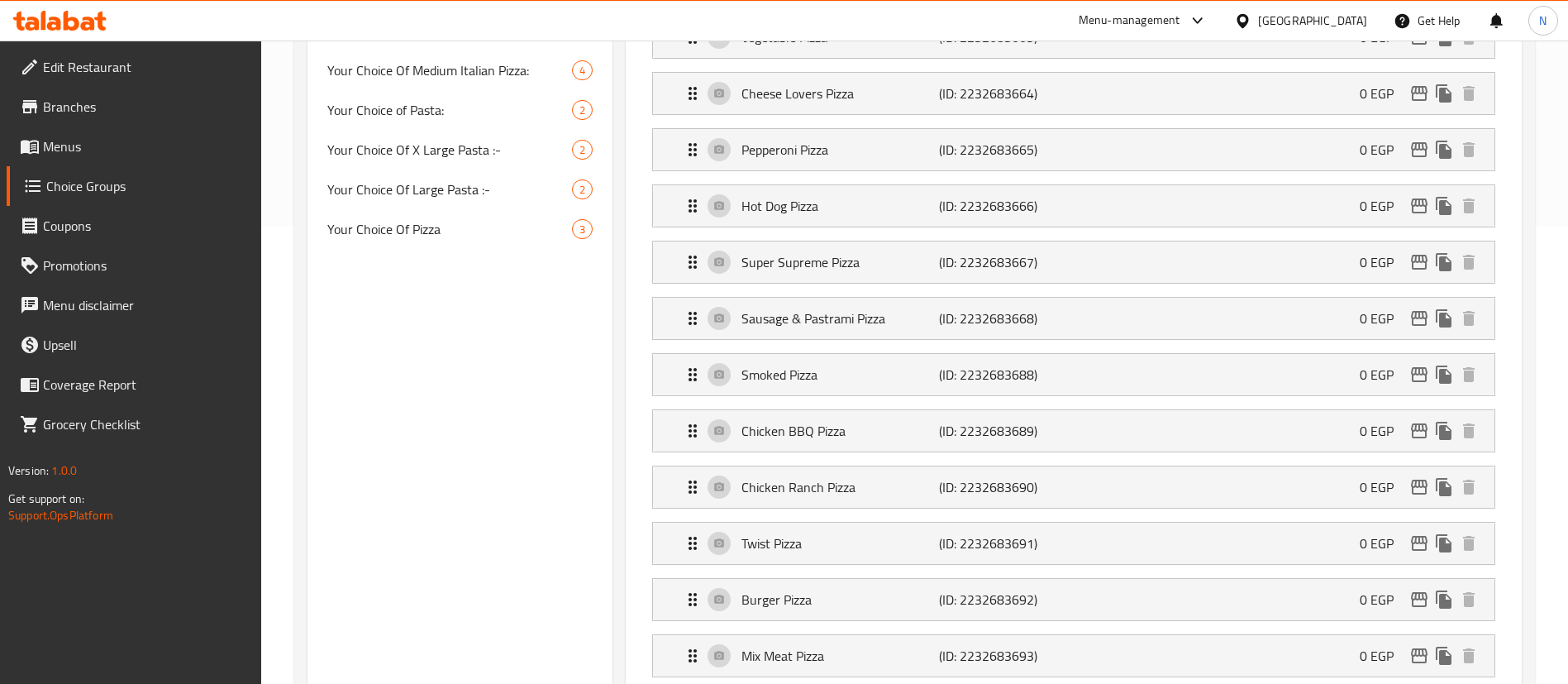
scroll to position [486, 0]
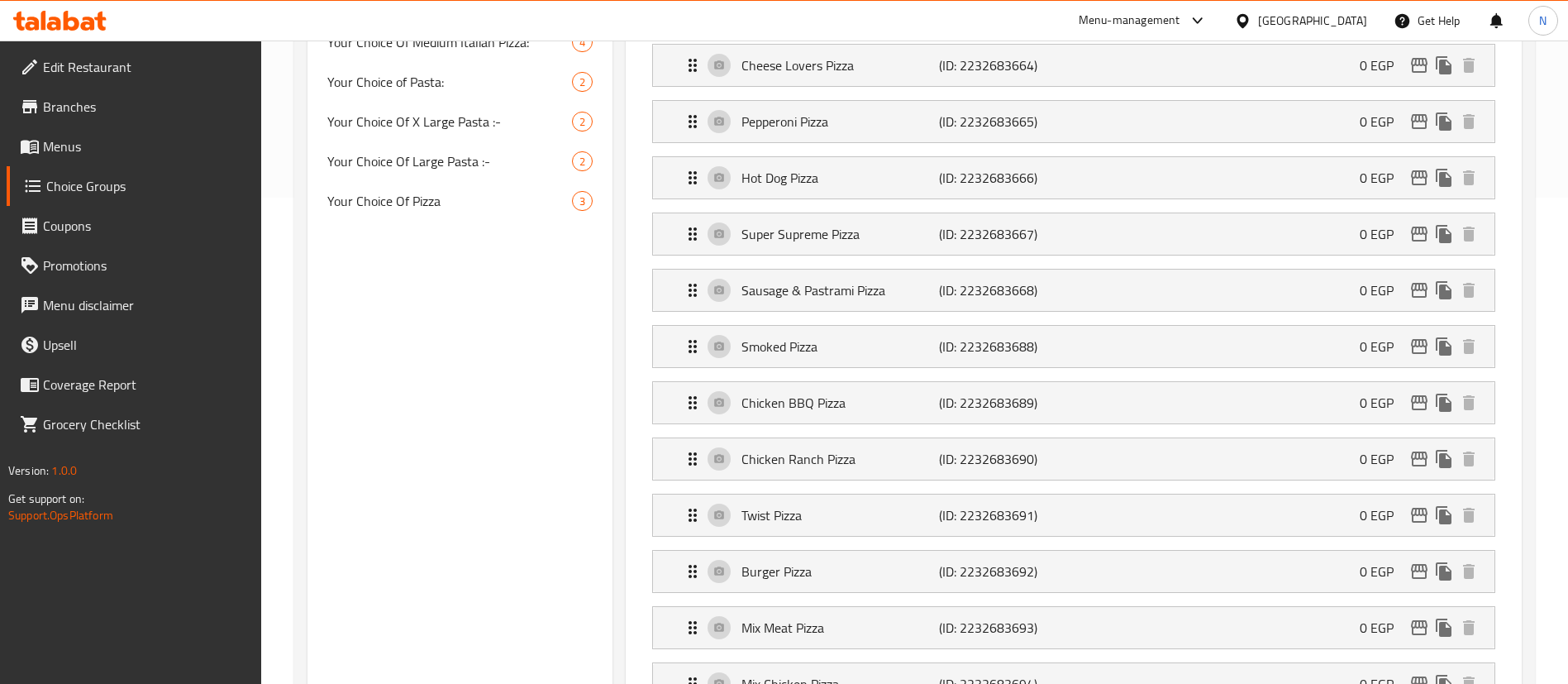
click at [820, 436] on li "Chicken Ranch Pizza (ID: 2232683690) 0 EGP Name (En) Chicken Ranch Pizza Name (…" at bounding box center [1074, 458] width 870 height 56
click at [806, 449] on p "Chicken Ranch Pizza" at bounding box center [839, 458] width 196 height 20
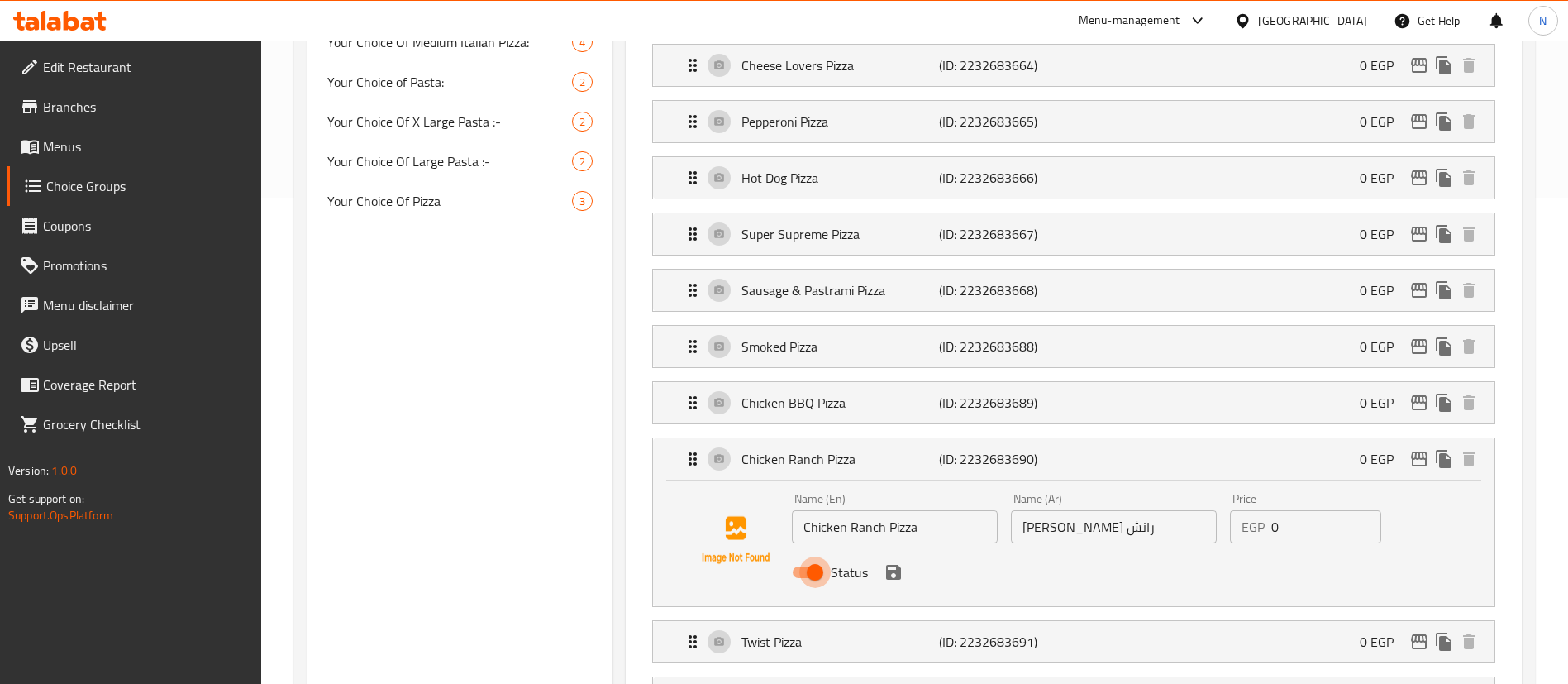
click at [818, 557] on input "Status" at bounding box center [815, 572] width 94 height 31
checkbox input "false"
click at [892, 564] on icon "save" at bounding box center [894, 572] width 15 height 15
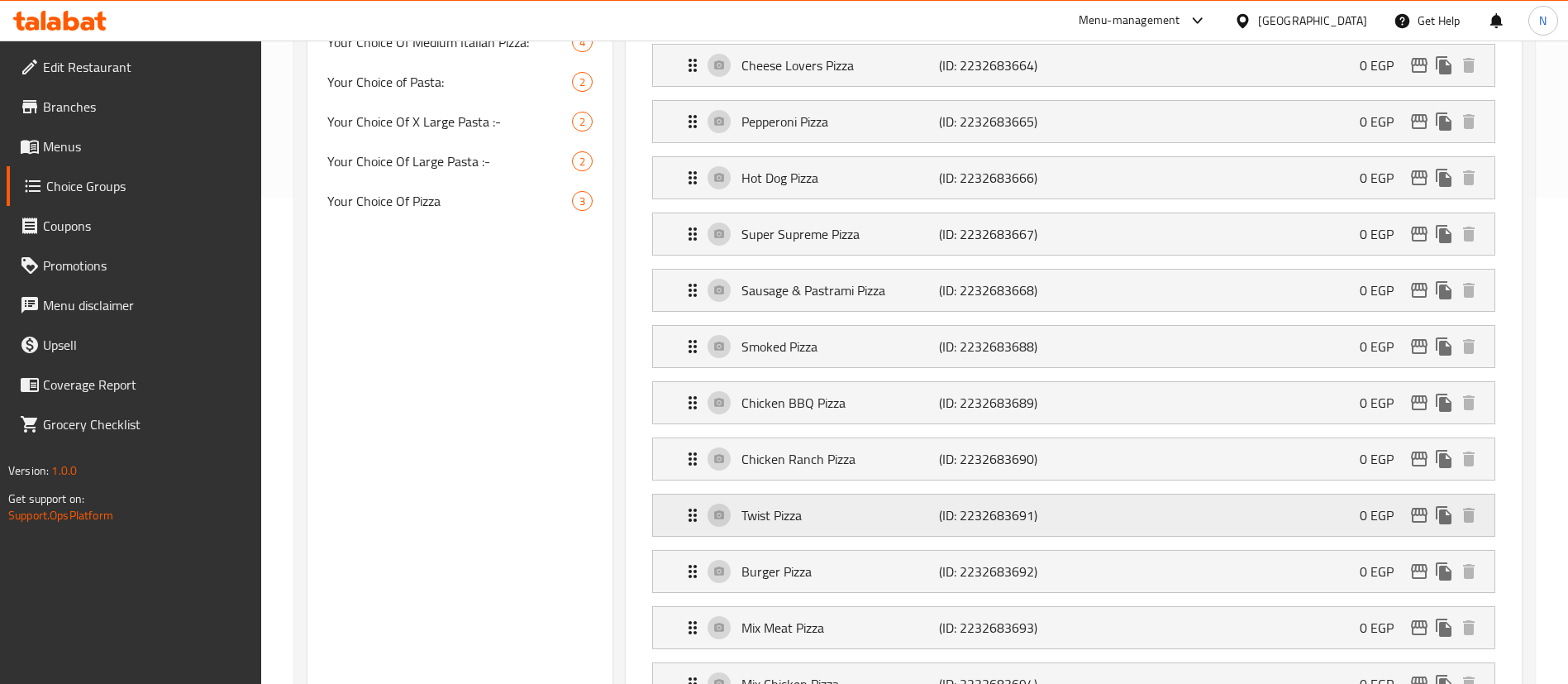
click at [788, 506] on p "Twist Pizza" at bounding box center [839, 515] width 196 height 20
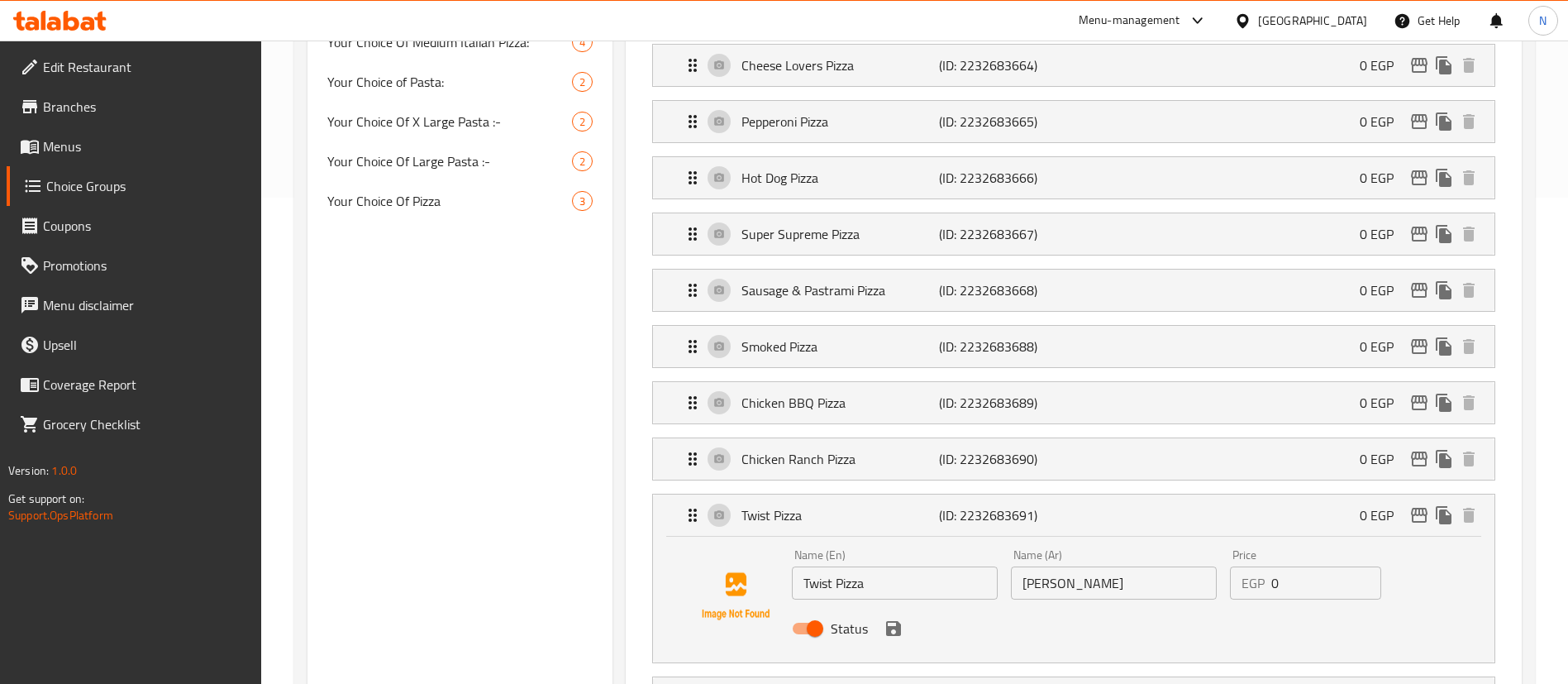
click at [818, 613] on input "Status" at bounding box center [815, 628] width 94 height 31
checkbox input "false"
click at [895, 621] on icon "save" at bounding box center [894, 629] width 15 height 15
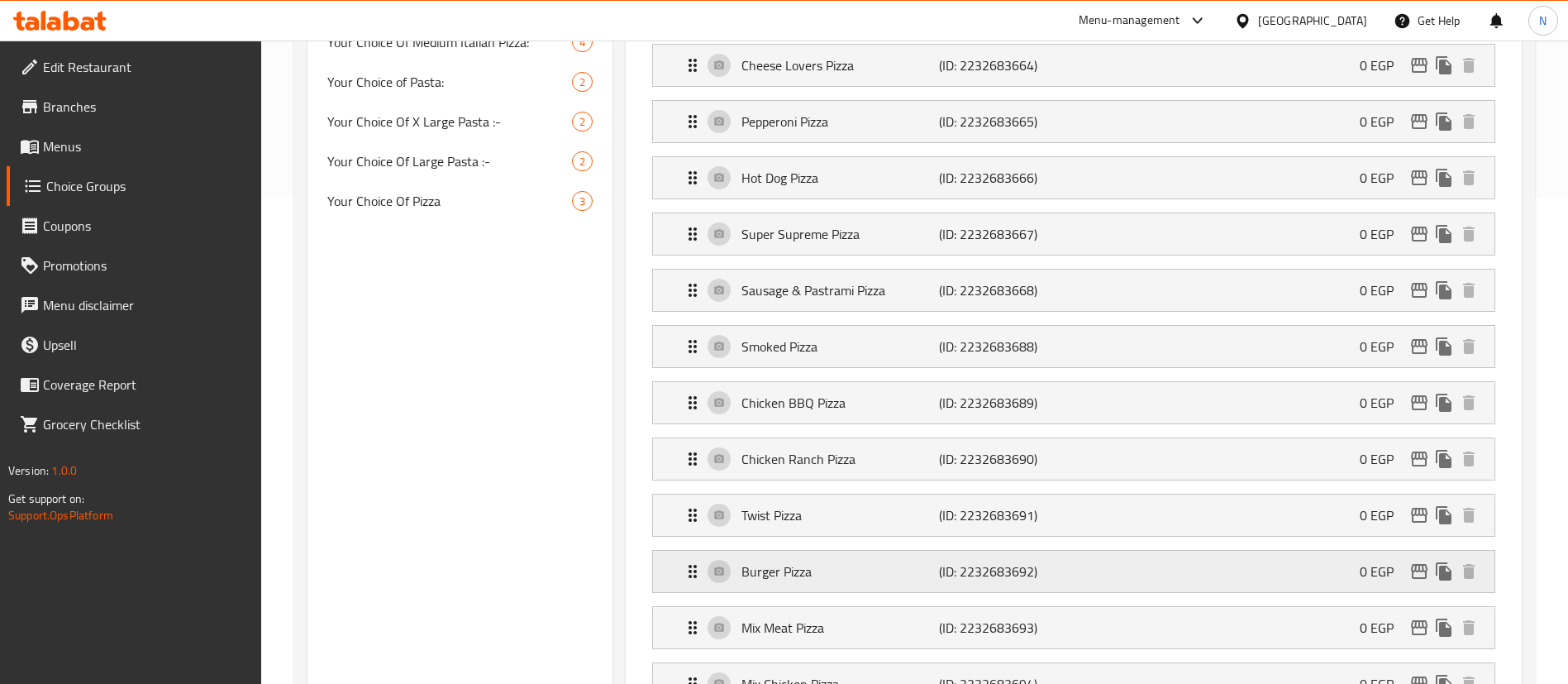
click at [818, 562] on p "Burger Pizza" at bounding box center [839, 571] width 196 height 20
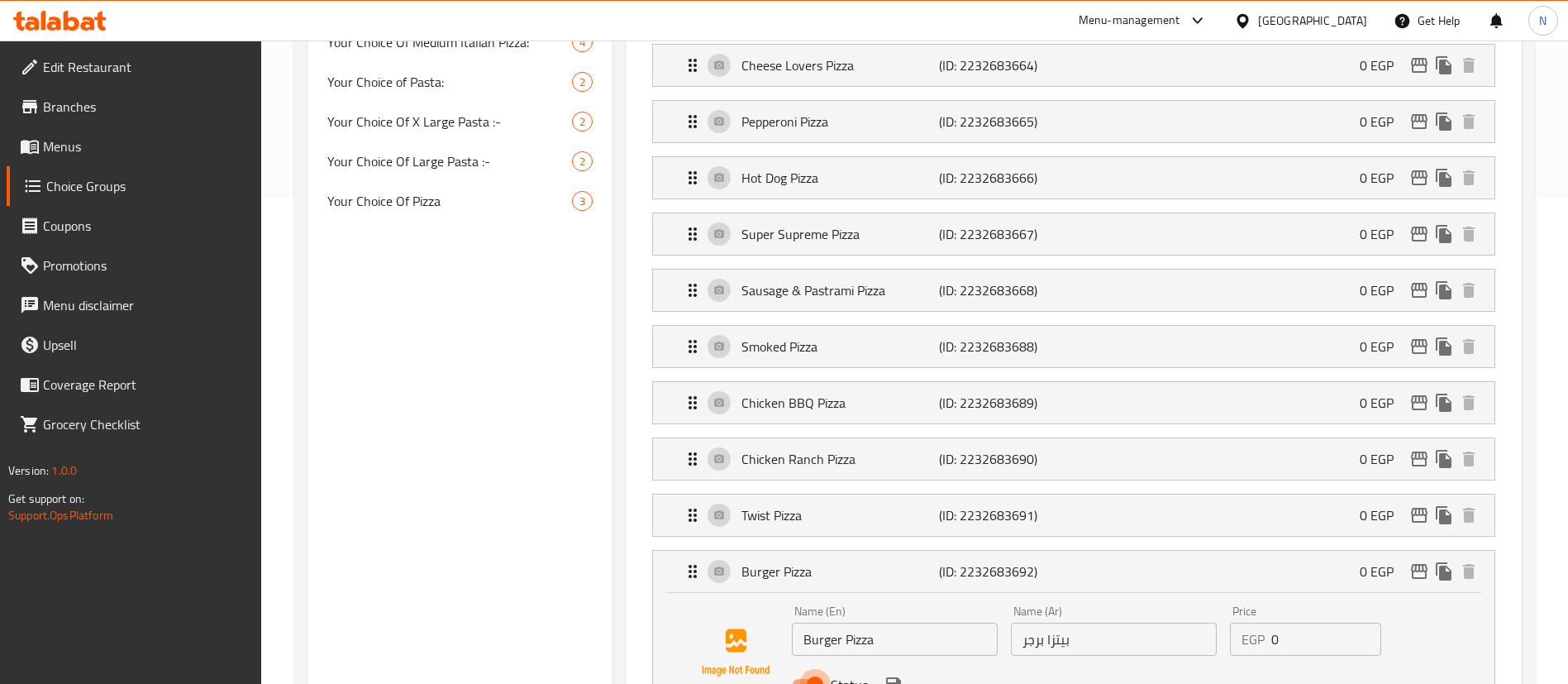
click at [814, 669] on input "Status" at bounding box center [815, 684] width 94 height 31
checkbox input "false"
click at [894, 677] on icon "save" at bounding box center [894, 685] width 15 height 15
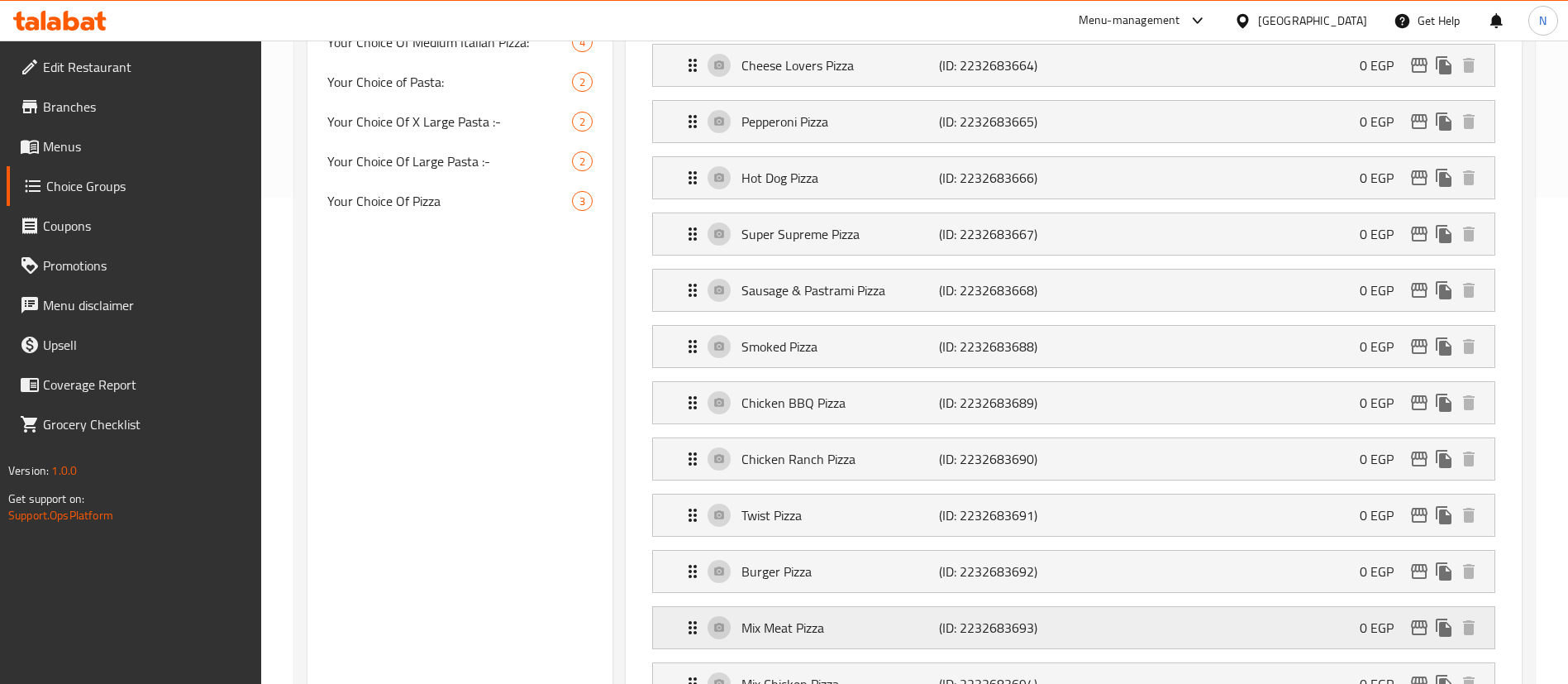
click at [803, 618] on p "Mix Meat Pizza" at bounding box center [839, 627] width 196 height 20
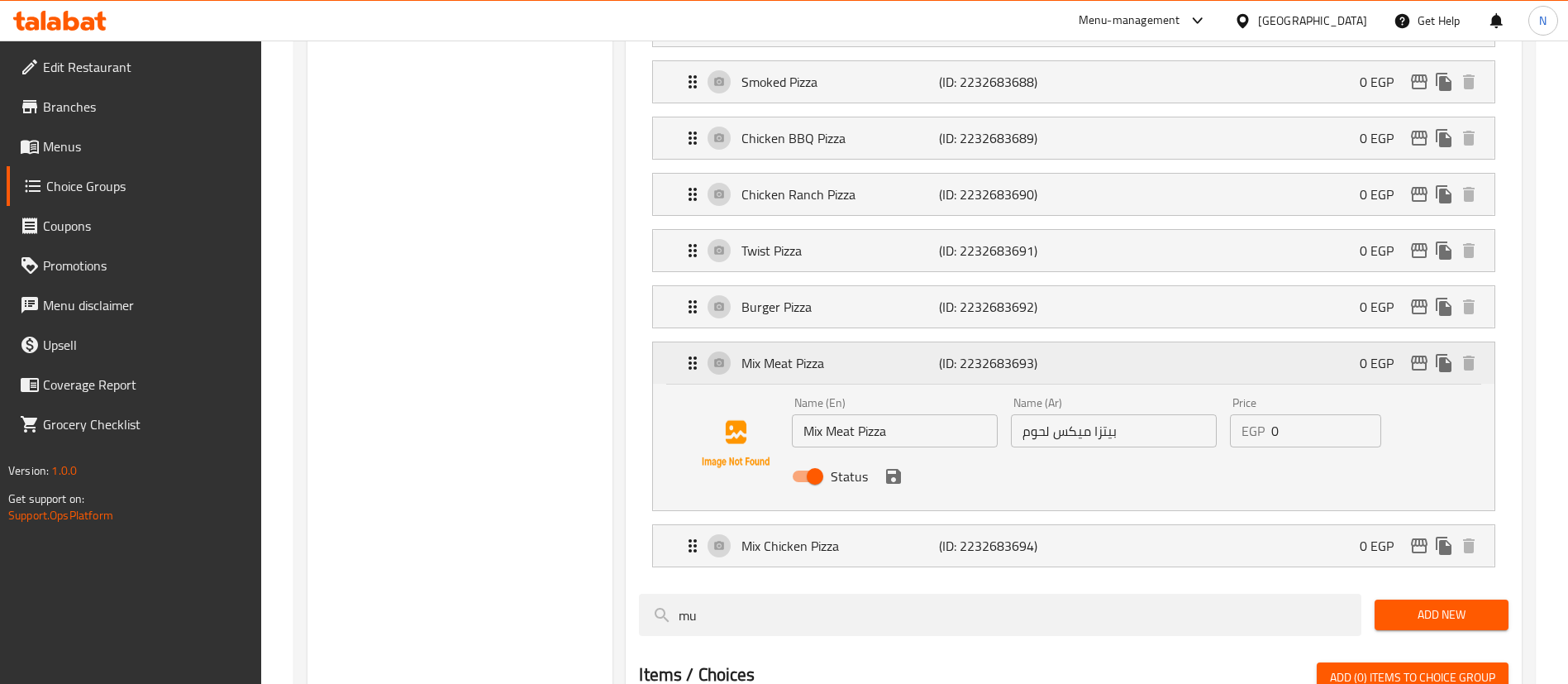
scroll to position [751, 0]
click at [810, 460] on input "Status" at bounding box center [815, 475] width 94 height 31
checkbox input "false"
click at [892, 468] on icon "save" at bounding box center [894, 475] width 15 height 15
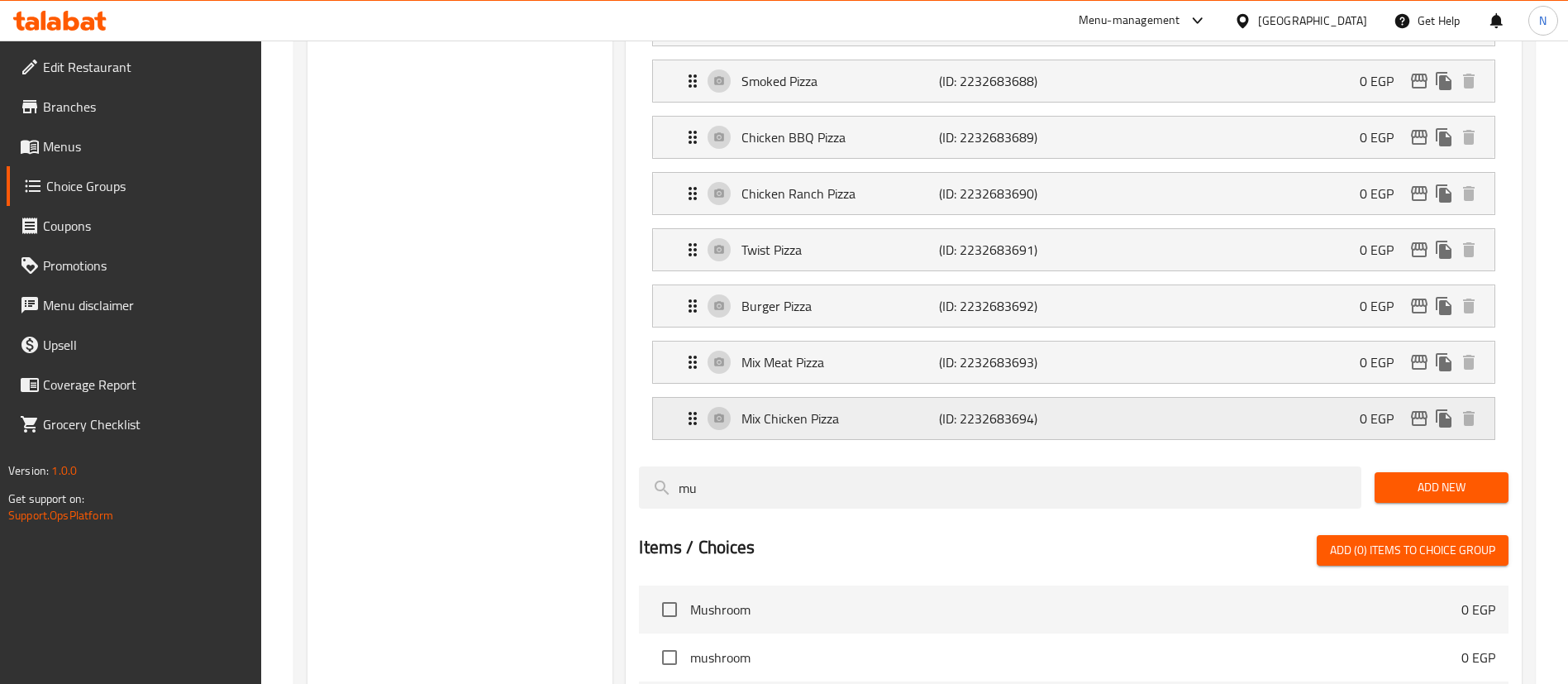
click at [823, 409] on p "Mix Chicken Pizza" at bounding box center [839, 418] width 196 height 20
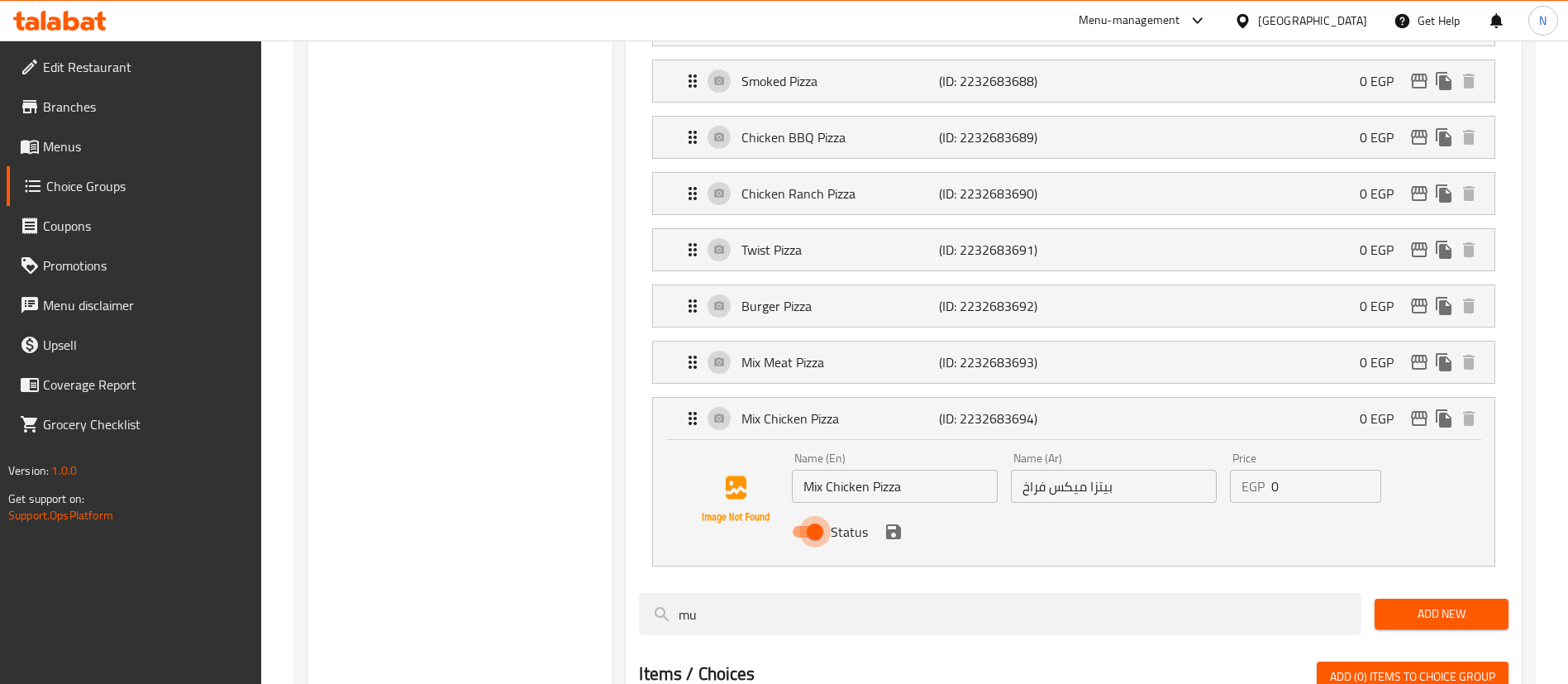
click at [815, 516] on input "Status" at bounding box center [815, 531] width 94 height 31
checkbox input "false"
click at [894, 522] on icon "save" at bounding box center [894, 531] width 20 height 20
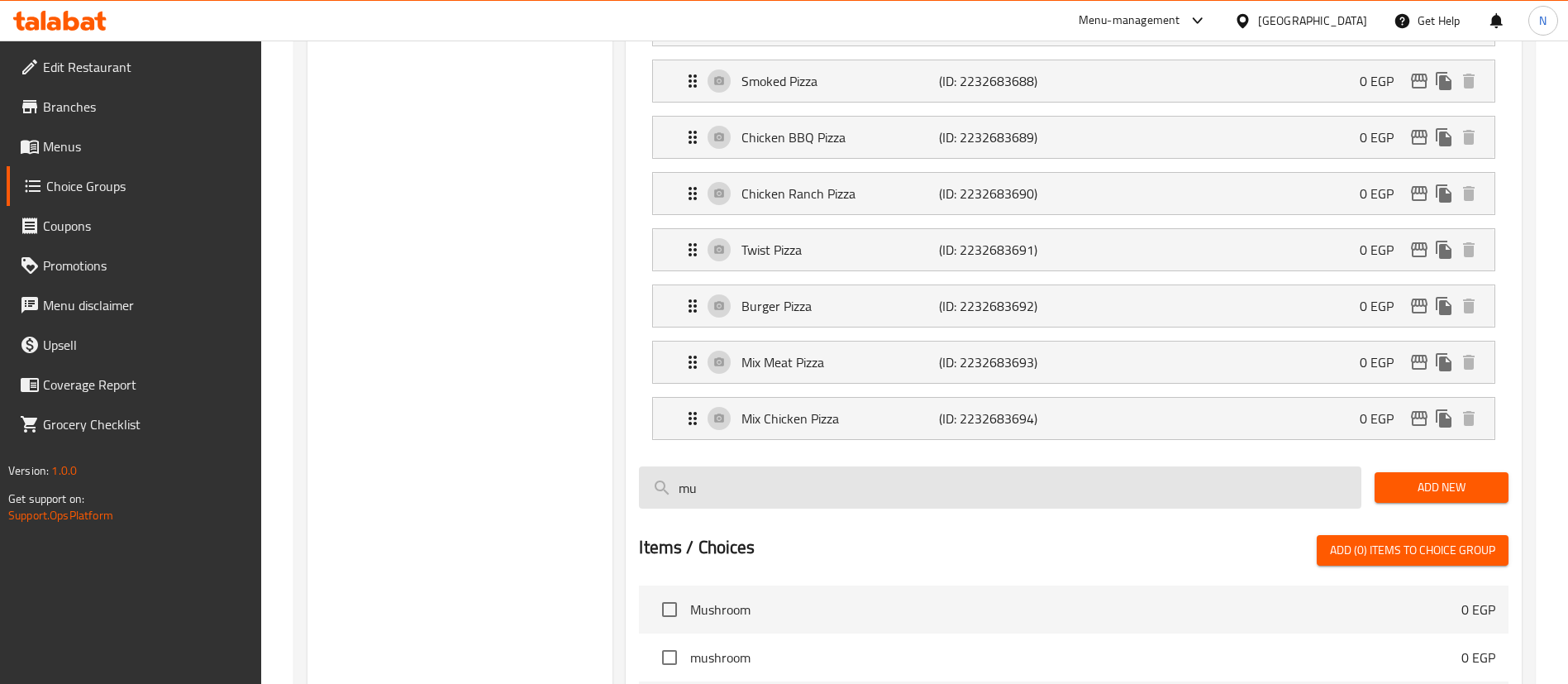
click at [821, 467] on input "mu" at bounding box center [1001, 488] width 723 height 42
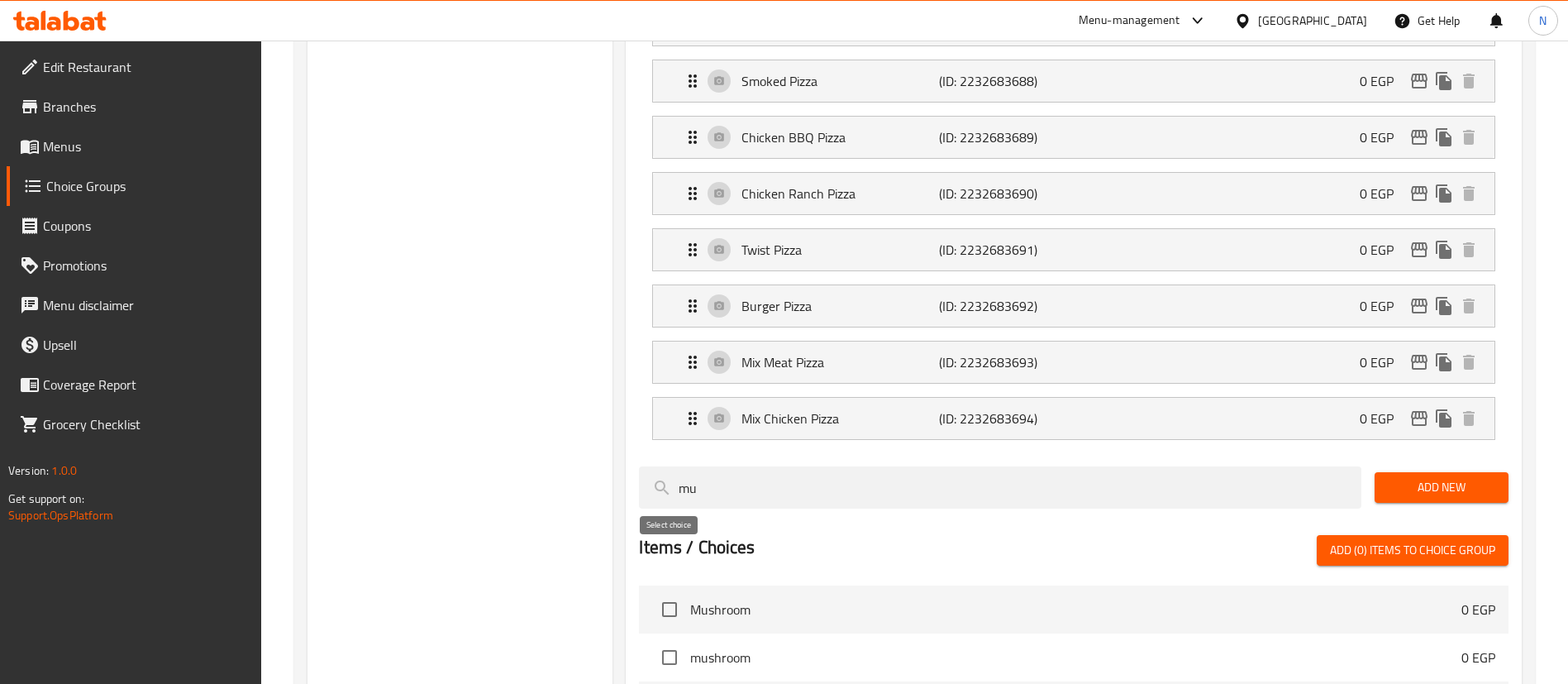
click at [671, 592] on input "checkbox" at bounding box center [670, 609] width 35 height 35
click at [1370, 540] on span "Add (1) items to choice group" at bounding box center [1412, 550] width 165 height 21
checkbox input "false"
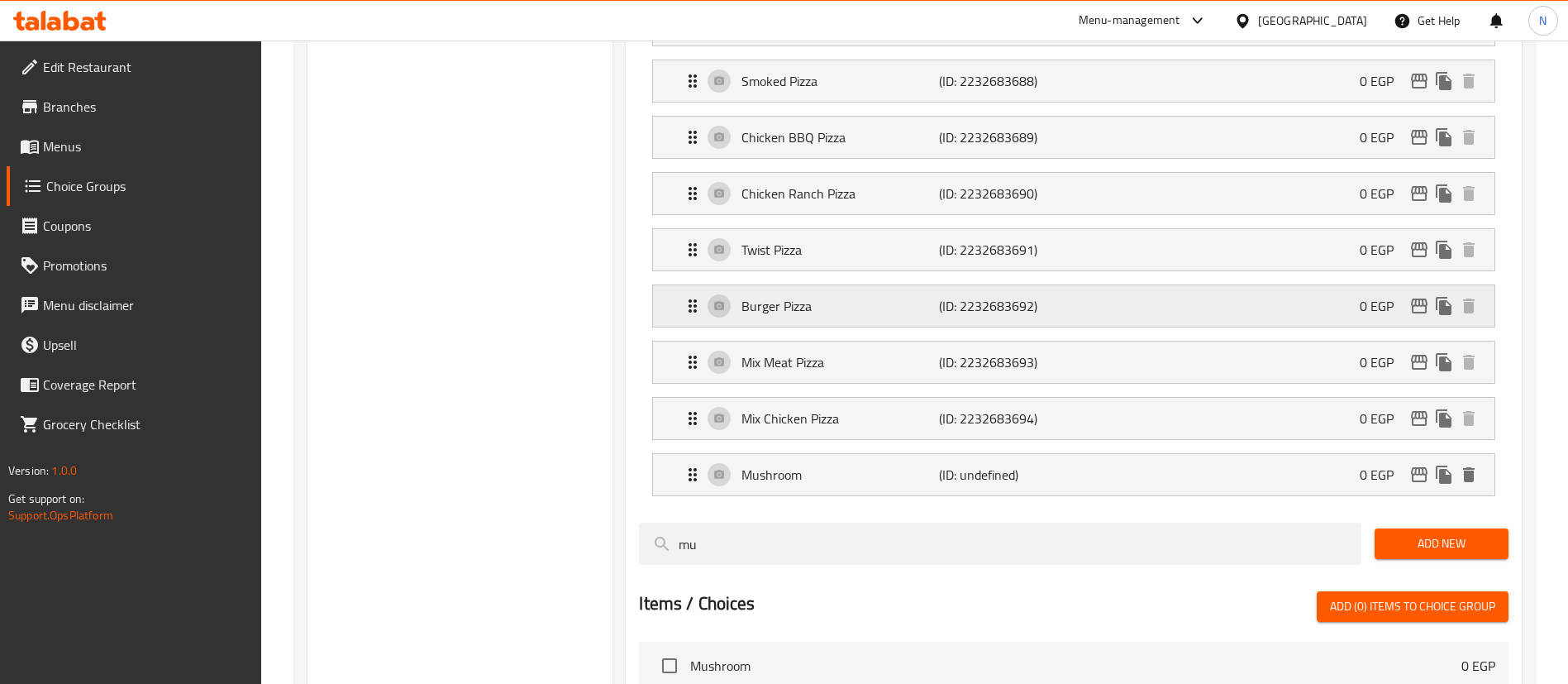
scroll to position [0, 0]
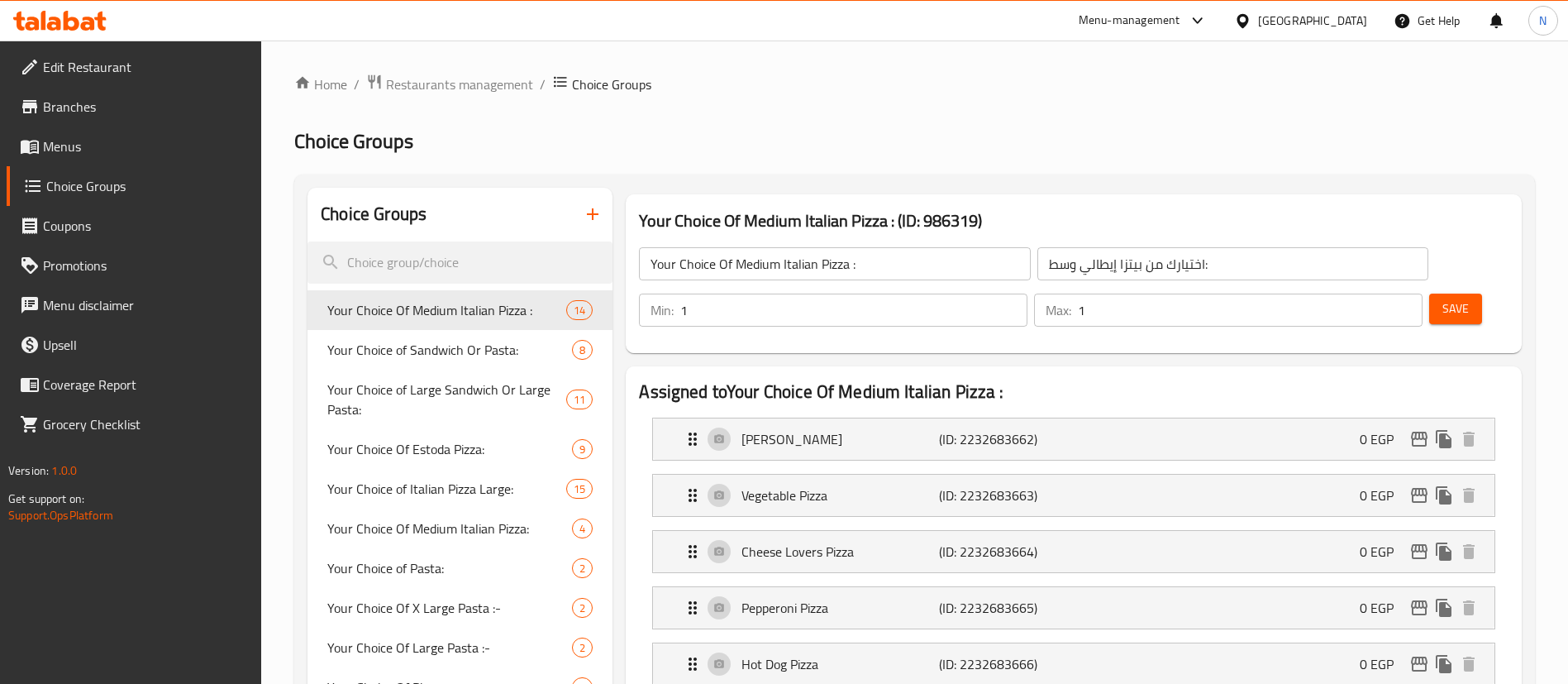
click at [1443, 299] on span "Save" at bounding box center [1456, 309] width 27 height 21
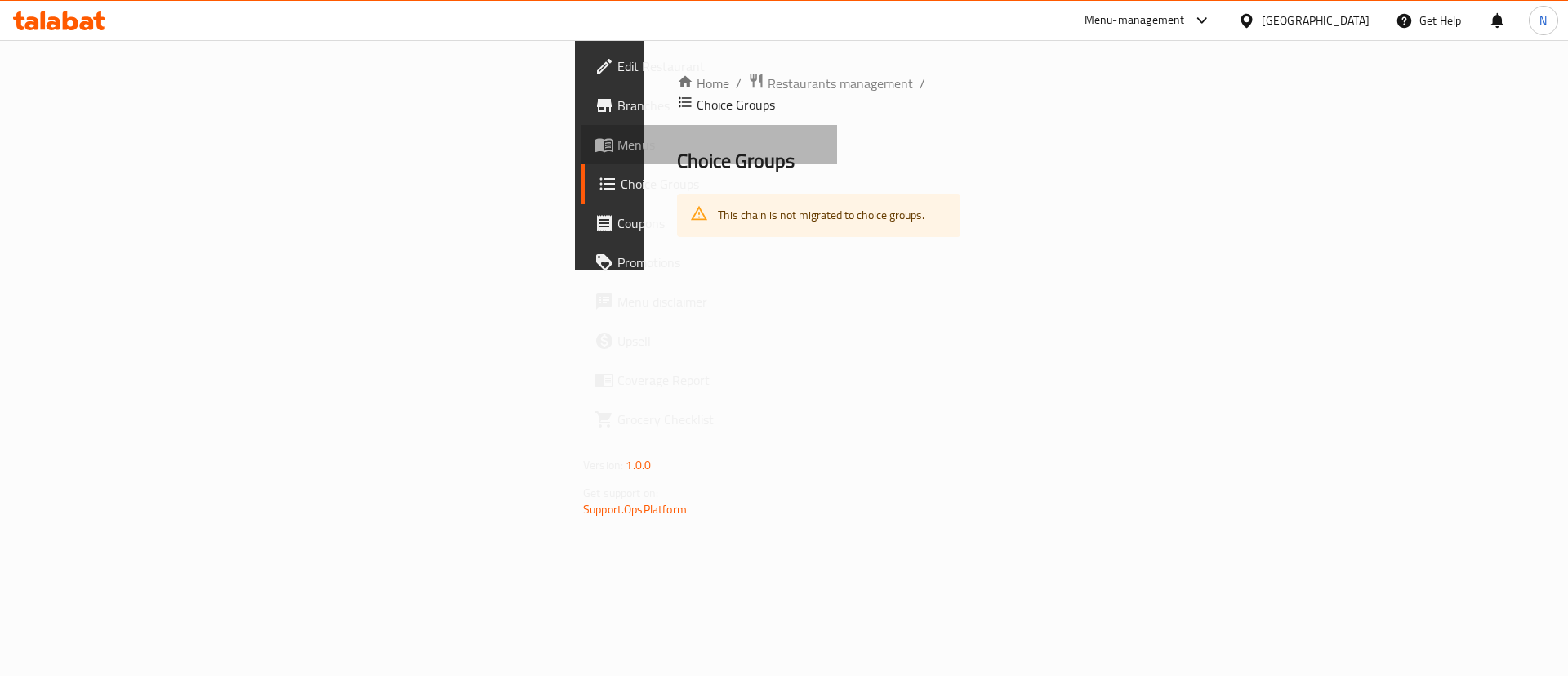
click at [618, 143] on span "Menus" at bounding box center [721, 144] width 207 height 20
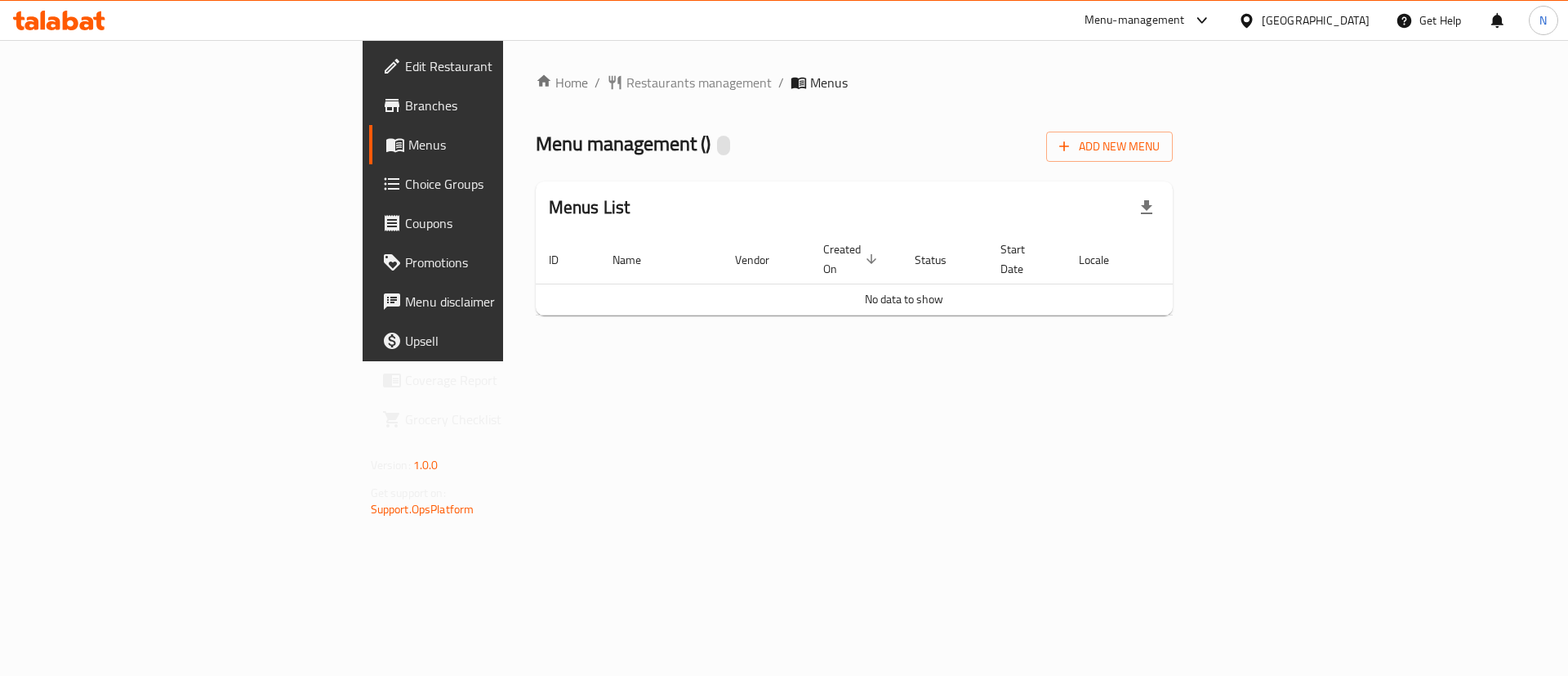
click at [1206, 355] on div "Home / Restaurants management / Menus Menu management ( ) Add New Menu Menus Li…" at bounding box center [855, 201] width 703 height 322
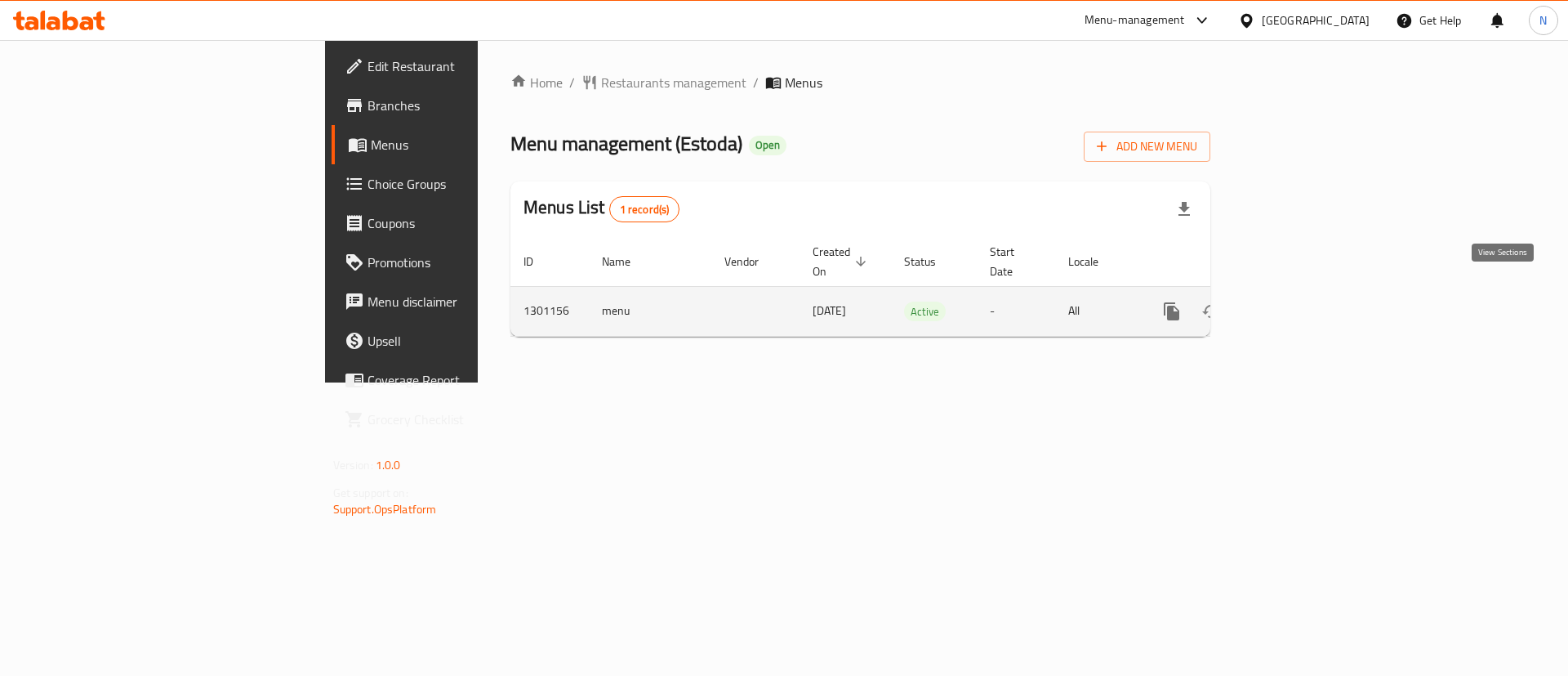
click at [1300, 302] on icon "enhanced table" at bounding box center [1290, 311] width 20 height 20
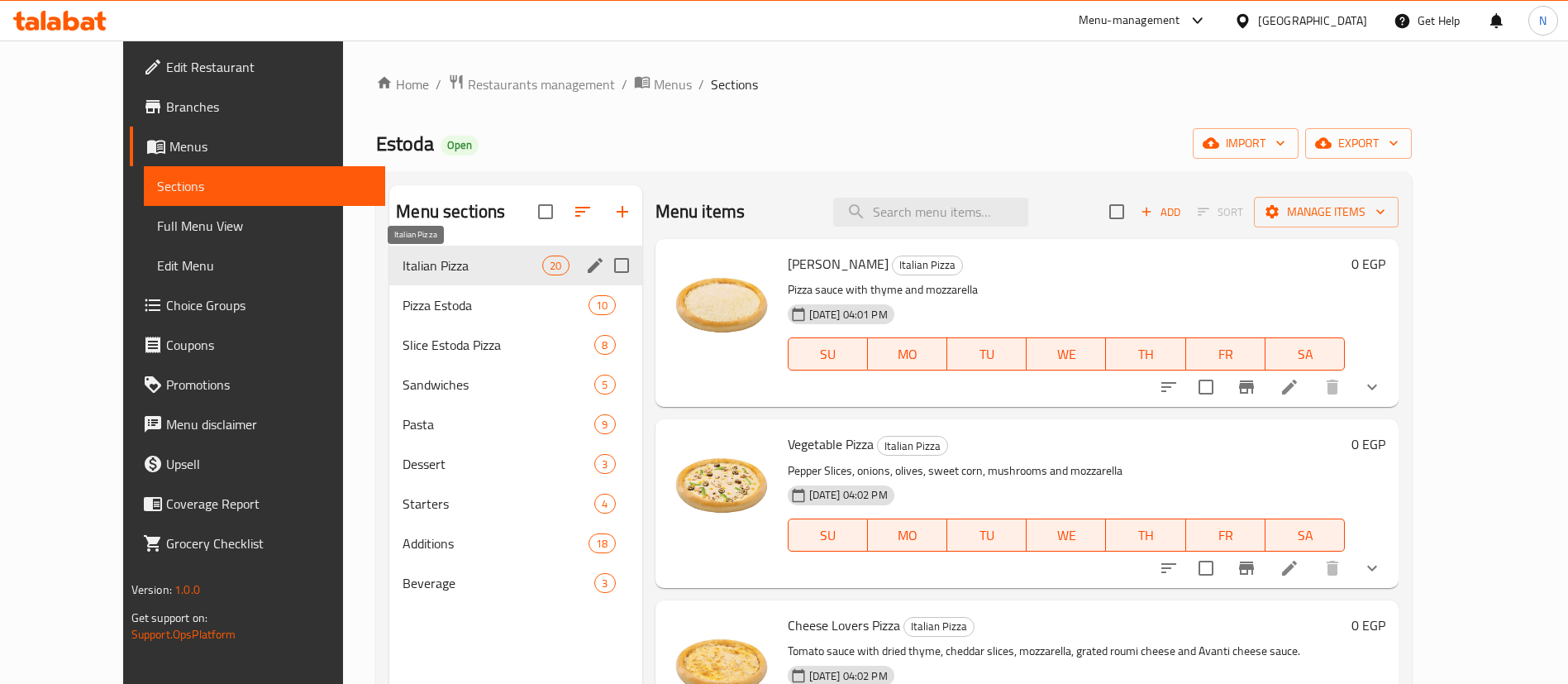
click at [429, 257] on span "Italian Pizza" at bounding box center [471, 265] width 139 height 20
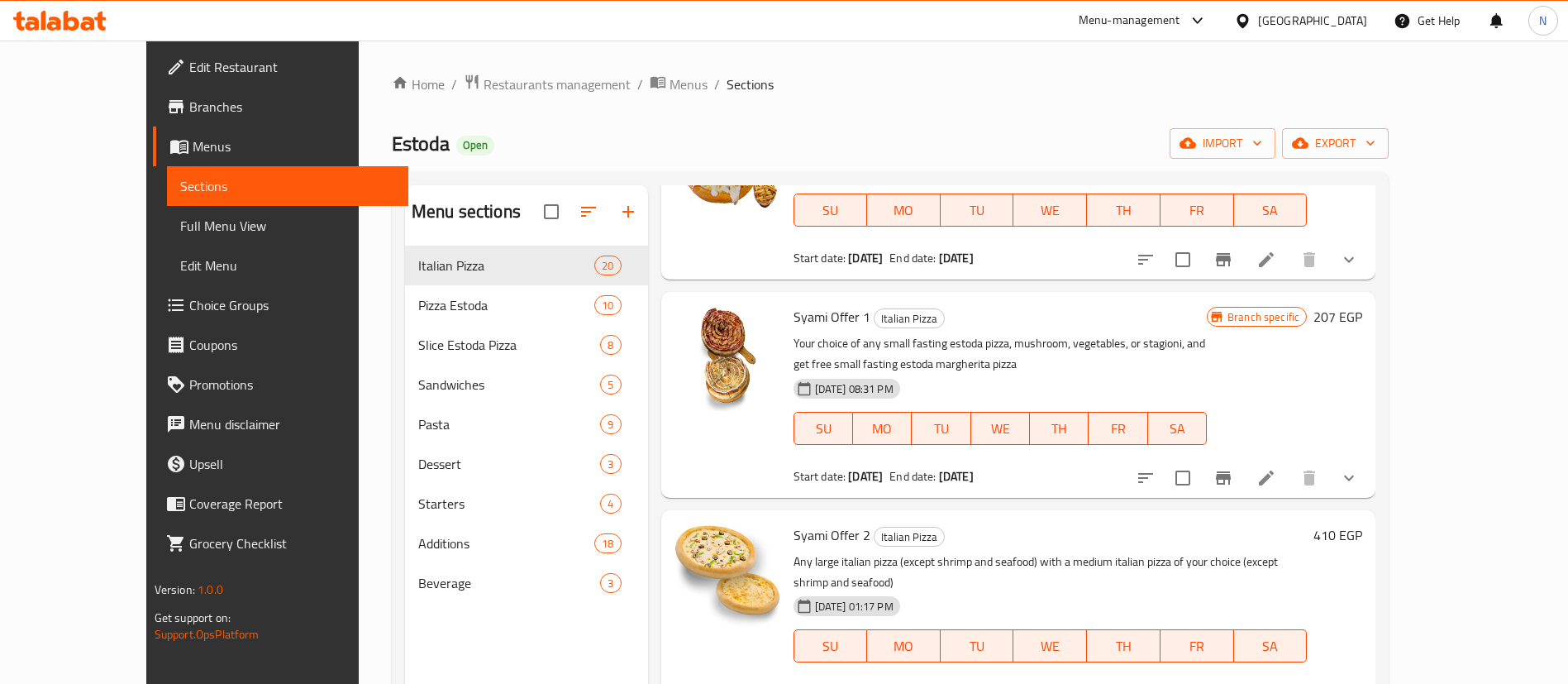
scroll to position [231, 0]
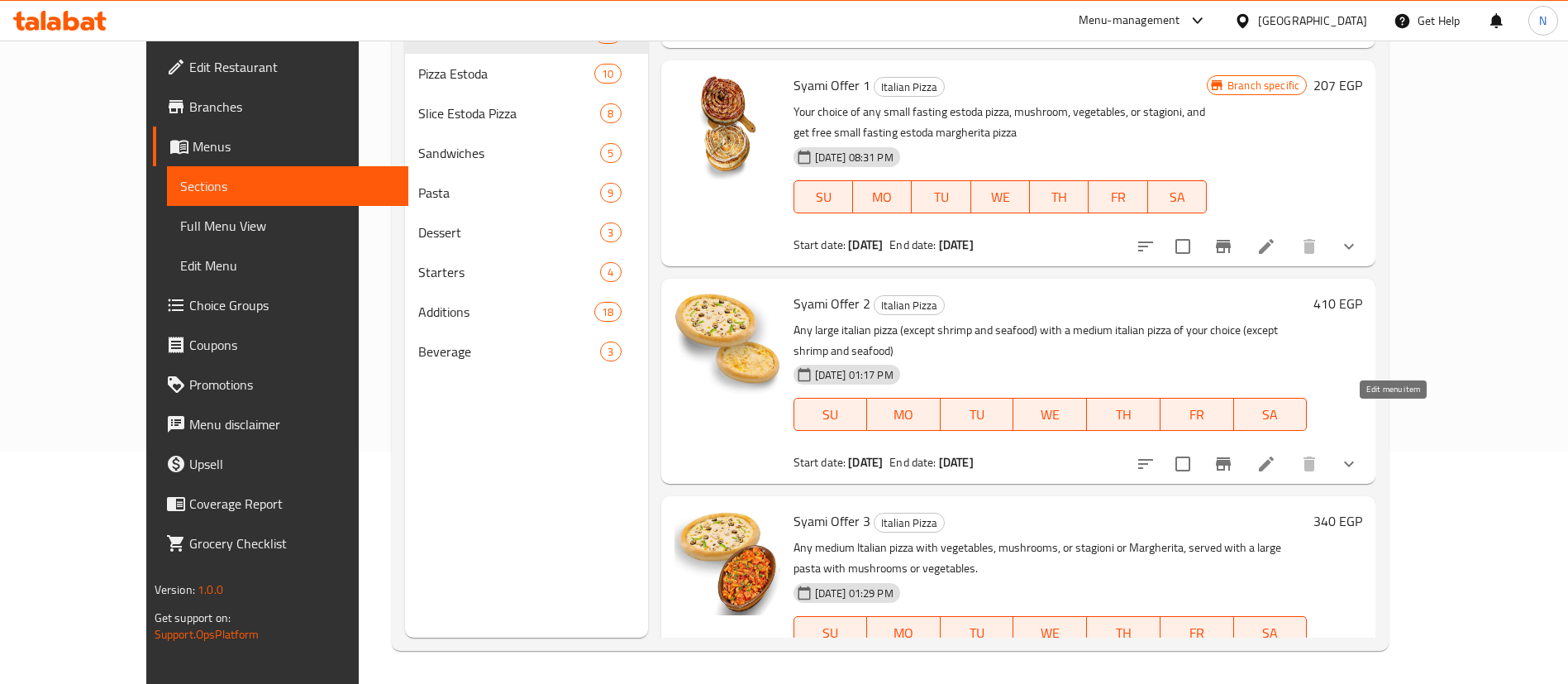
click at [1274, 456] on icon at bounding box center [1266, 464] width 15 height 15
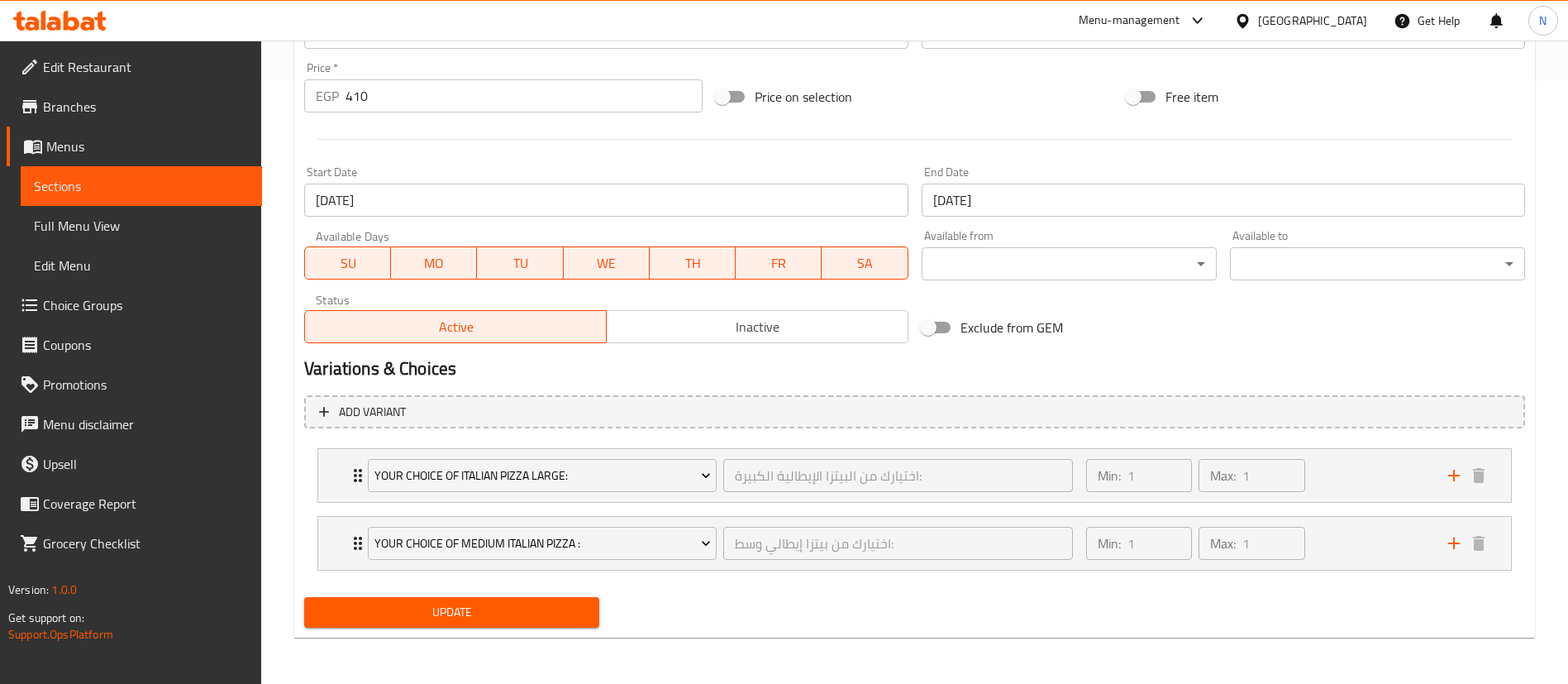
scroll to position [603, 0]
click at [358, 471] on icon "Expand" at bounding box center [358, 475] width 9 height 13
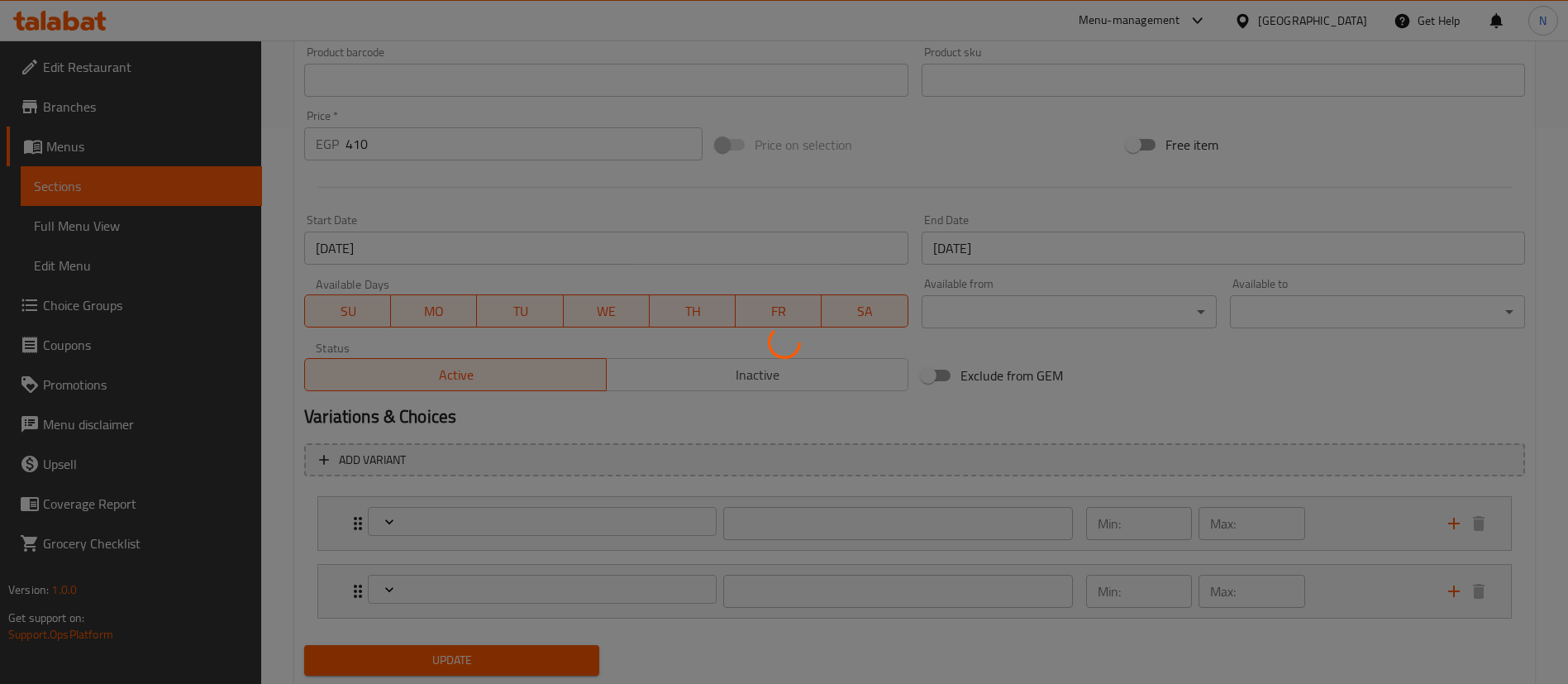
type input "اختيارك من البيتزا الإيطالية الكبيرة:"
type input "1"
type input "اختيارك من بيتزا إيطالي وسط:"
type input "1"
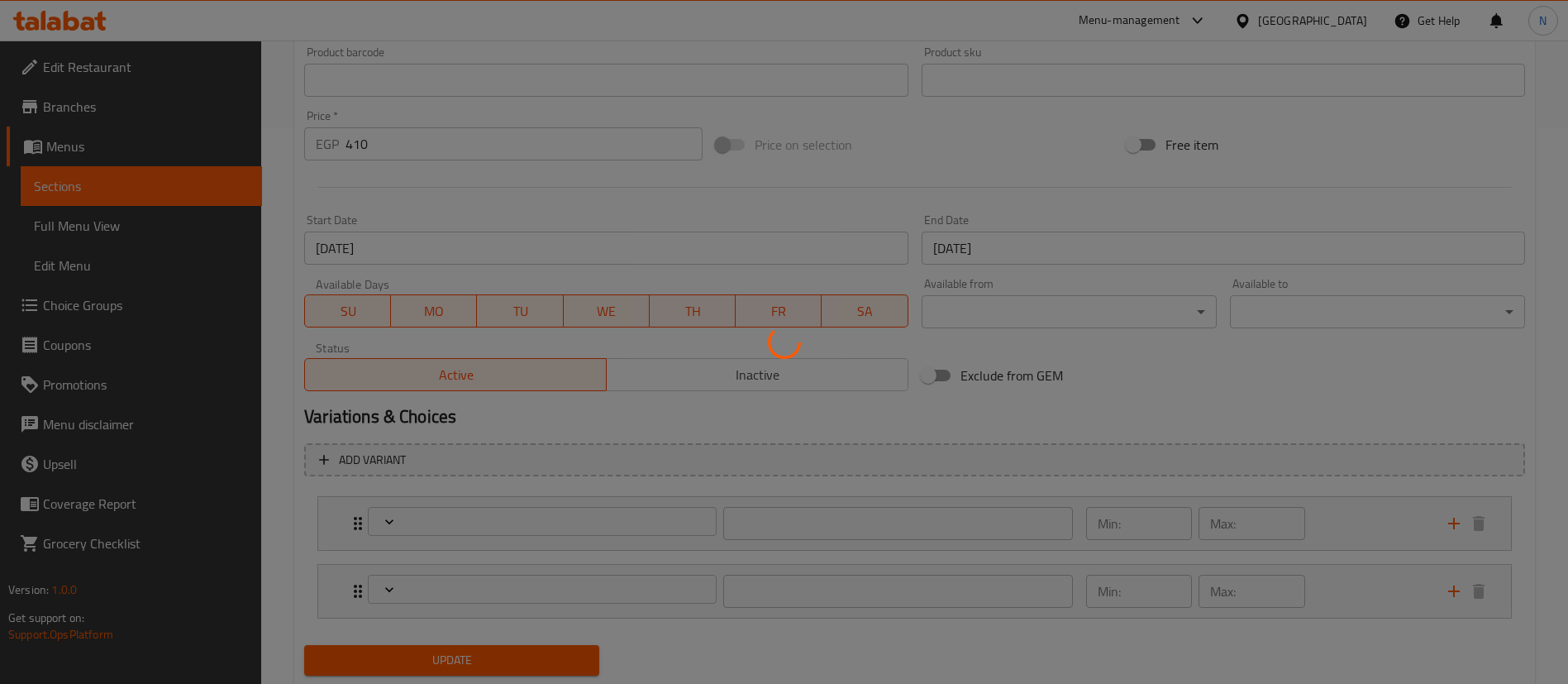
type input "1"
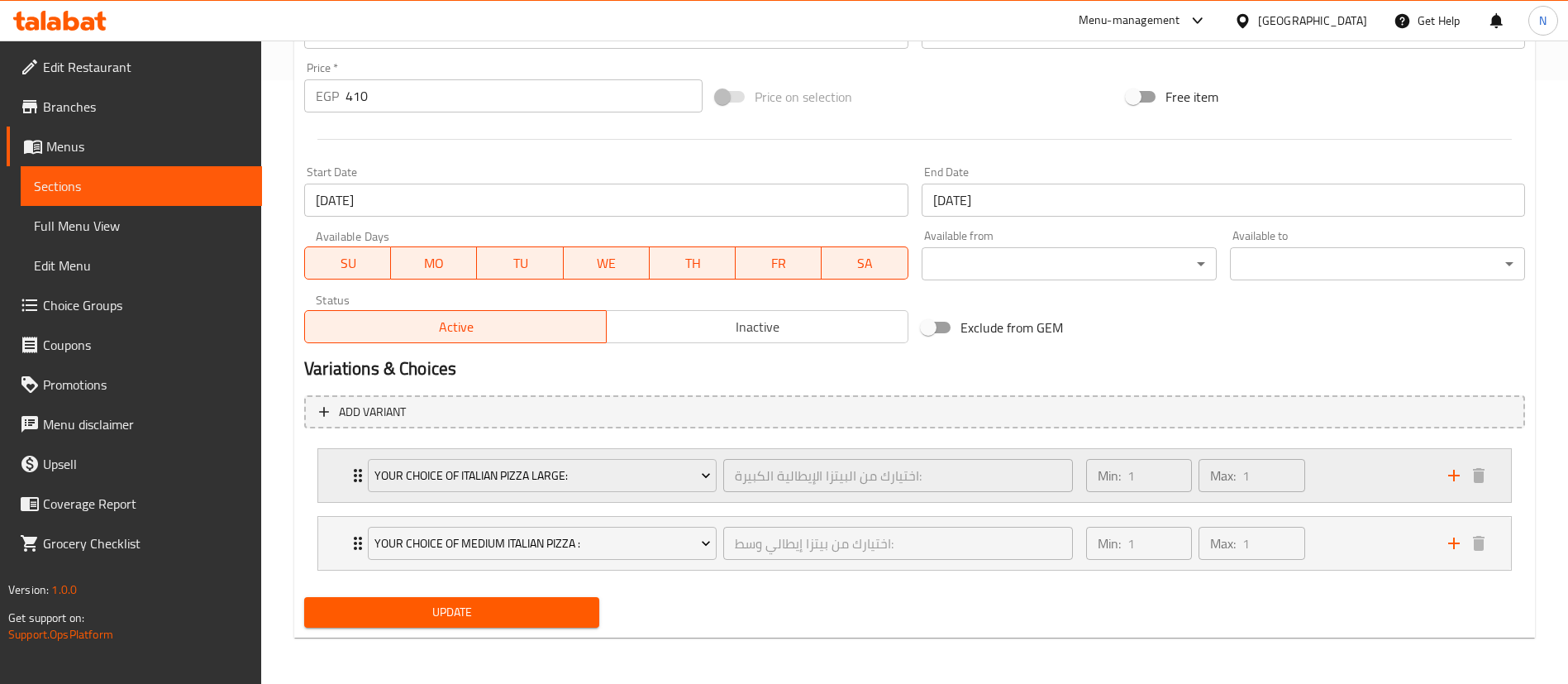
click at [350, 470] on icon "Expand" at bounding box center [358, 475] width 20 height 20
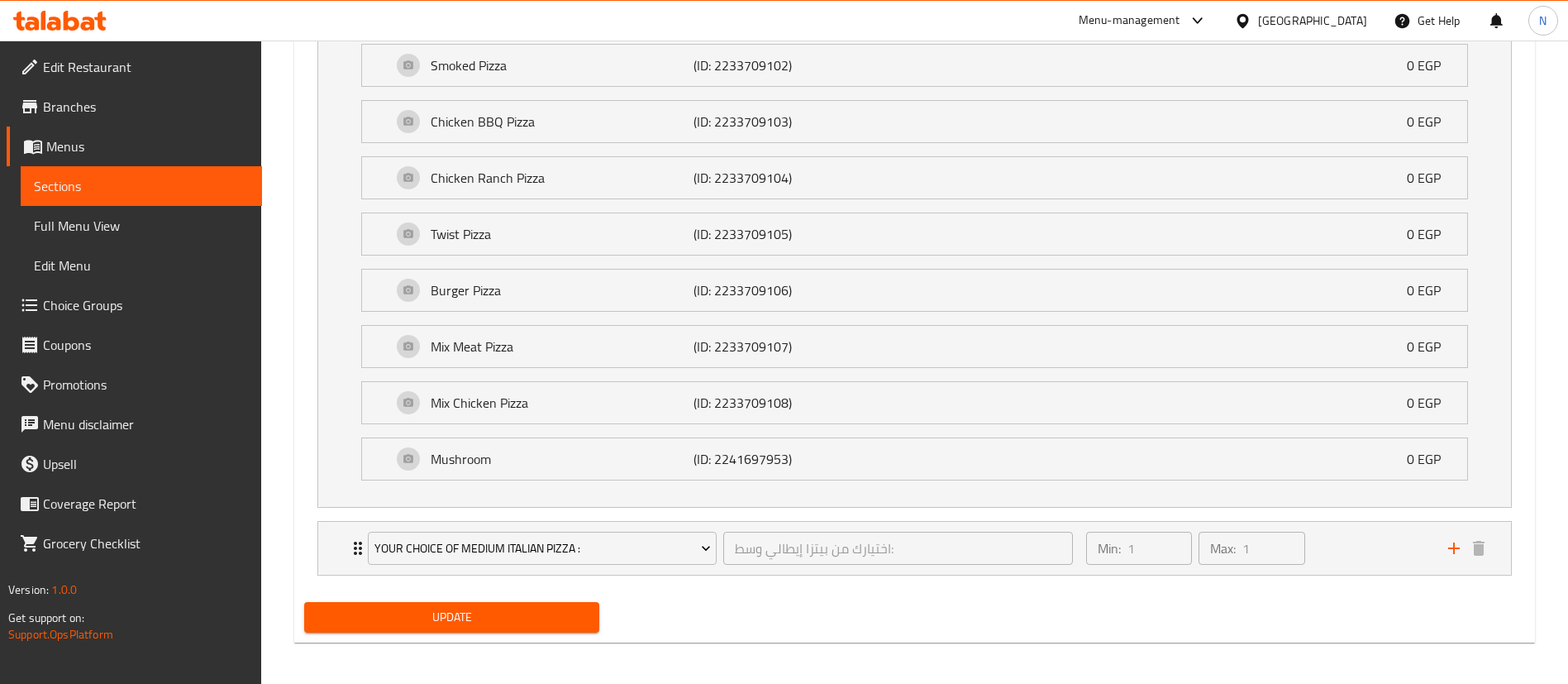
scroll to position [1481, 0]
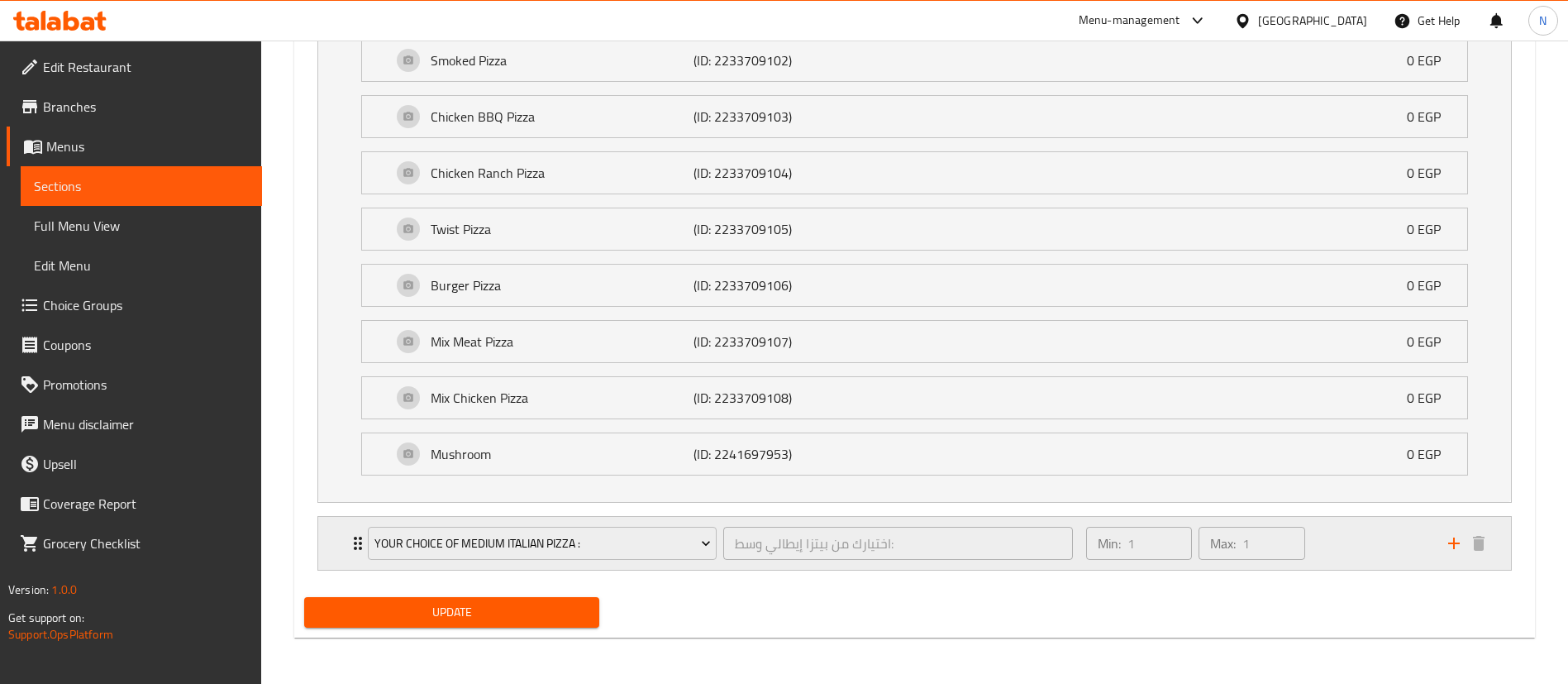
click at [354, 547] on icon "Expand" at bounding box center [358, 543] width 20 height 20
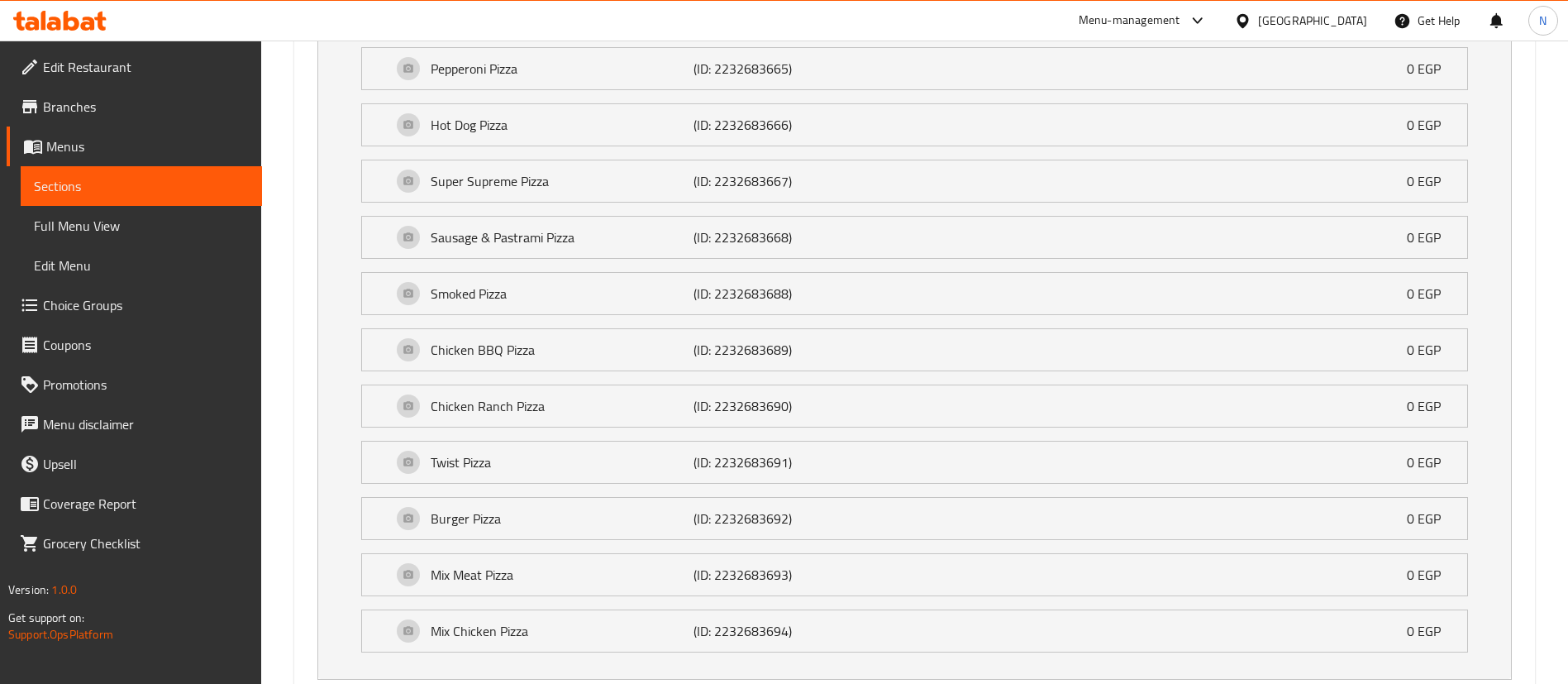
scroll to position [2302, 0]
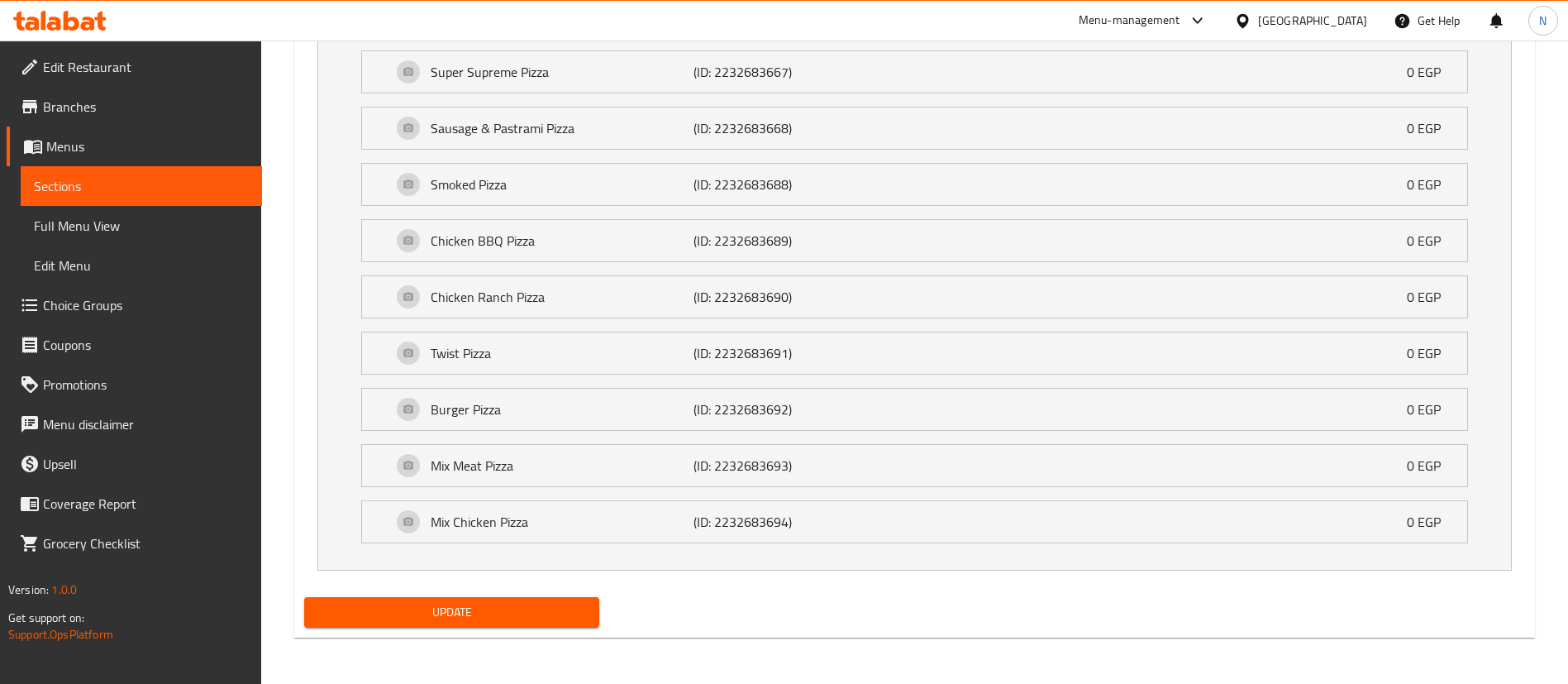
click at [180, 180] on span "Sections" at bounding box center [141, 186] width 215 height 20
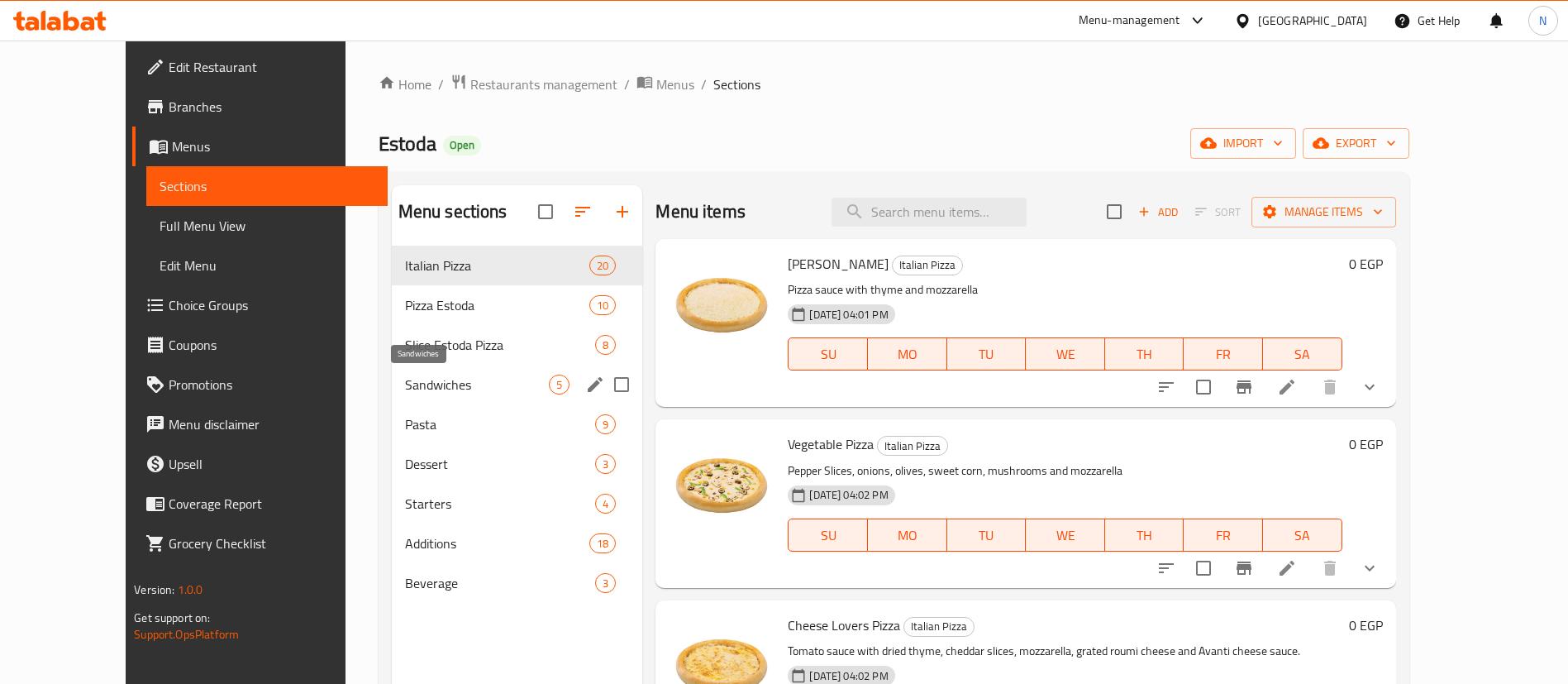
click at [482, 377] on span "Sandwiches" at bounding box center [477, 384] width 145 height 20
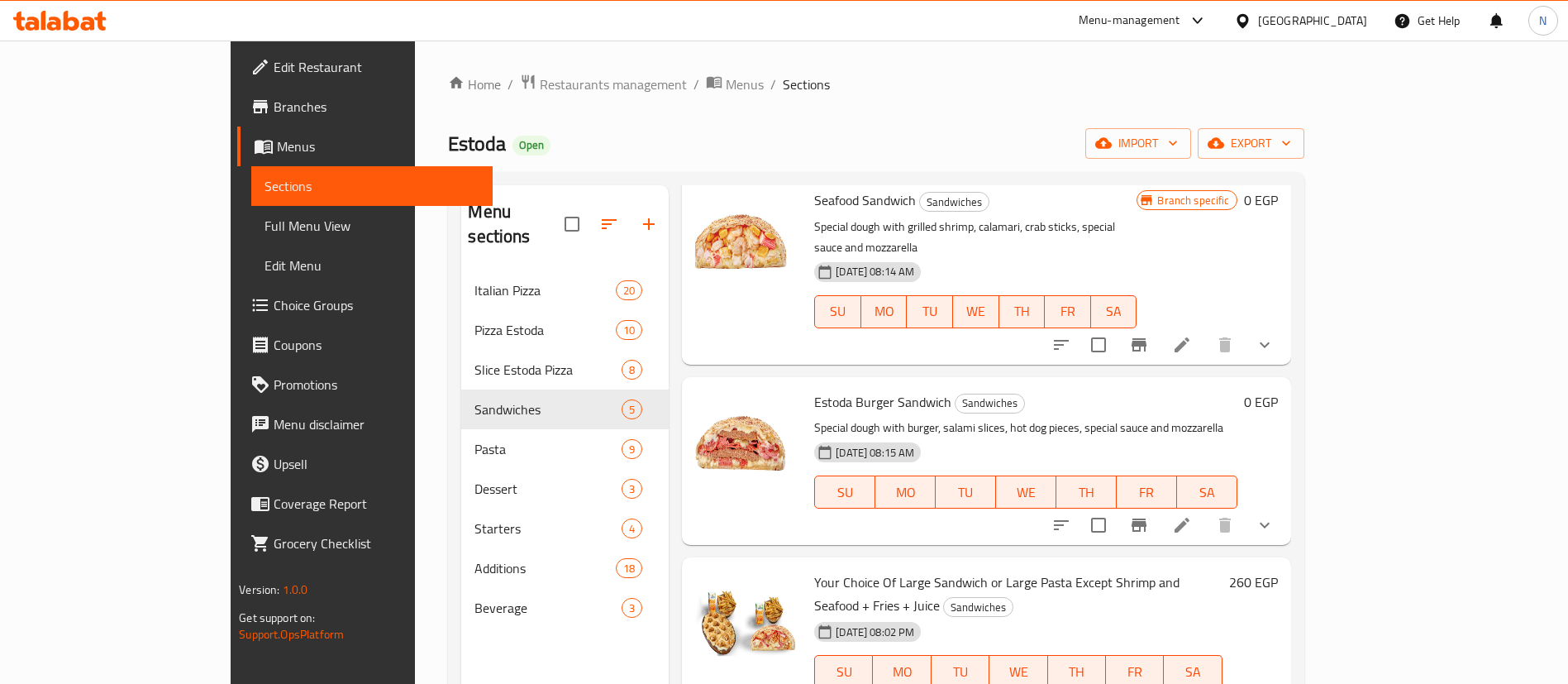
scroll to position [231, 0]
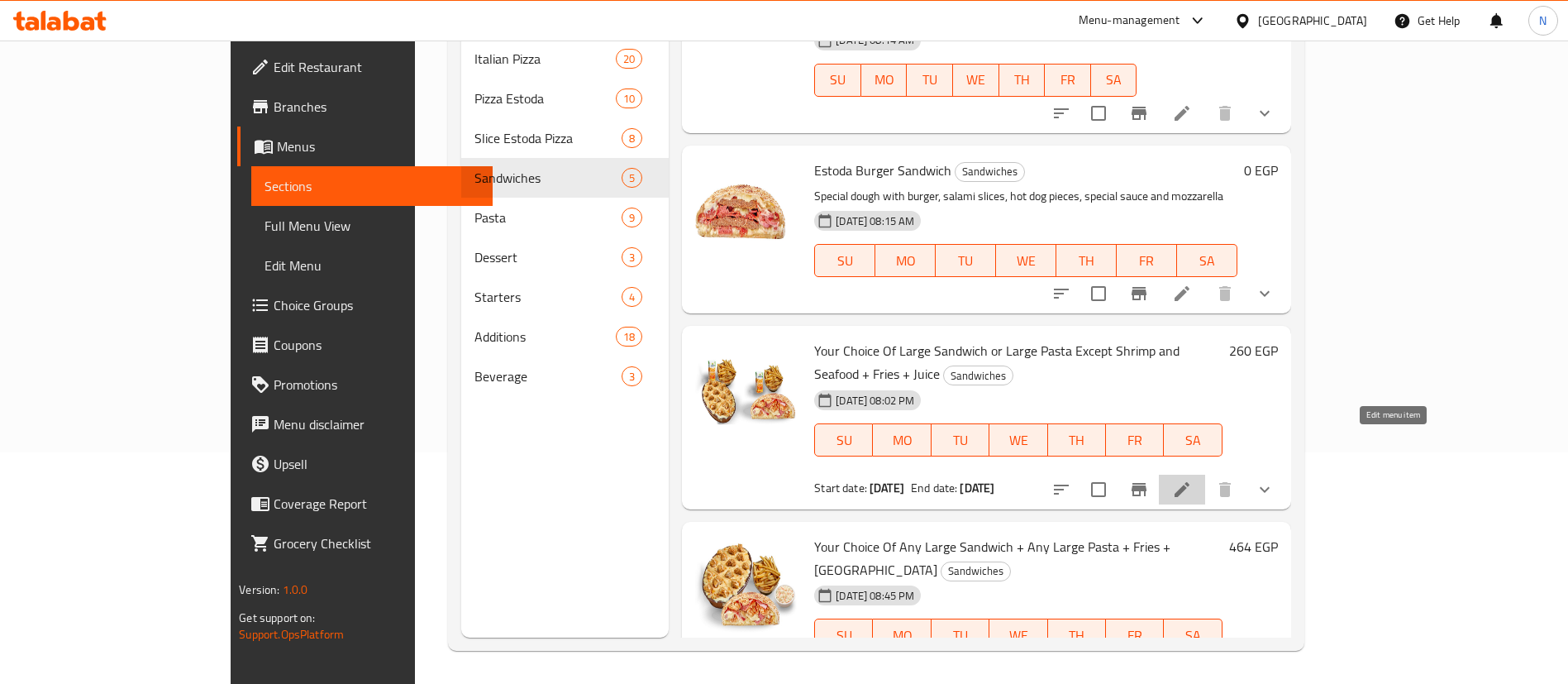
click at [1192, 480] on icon at bounding box center [1182, 490] width 20 height 20
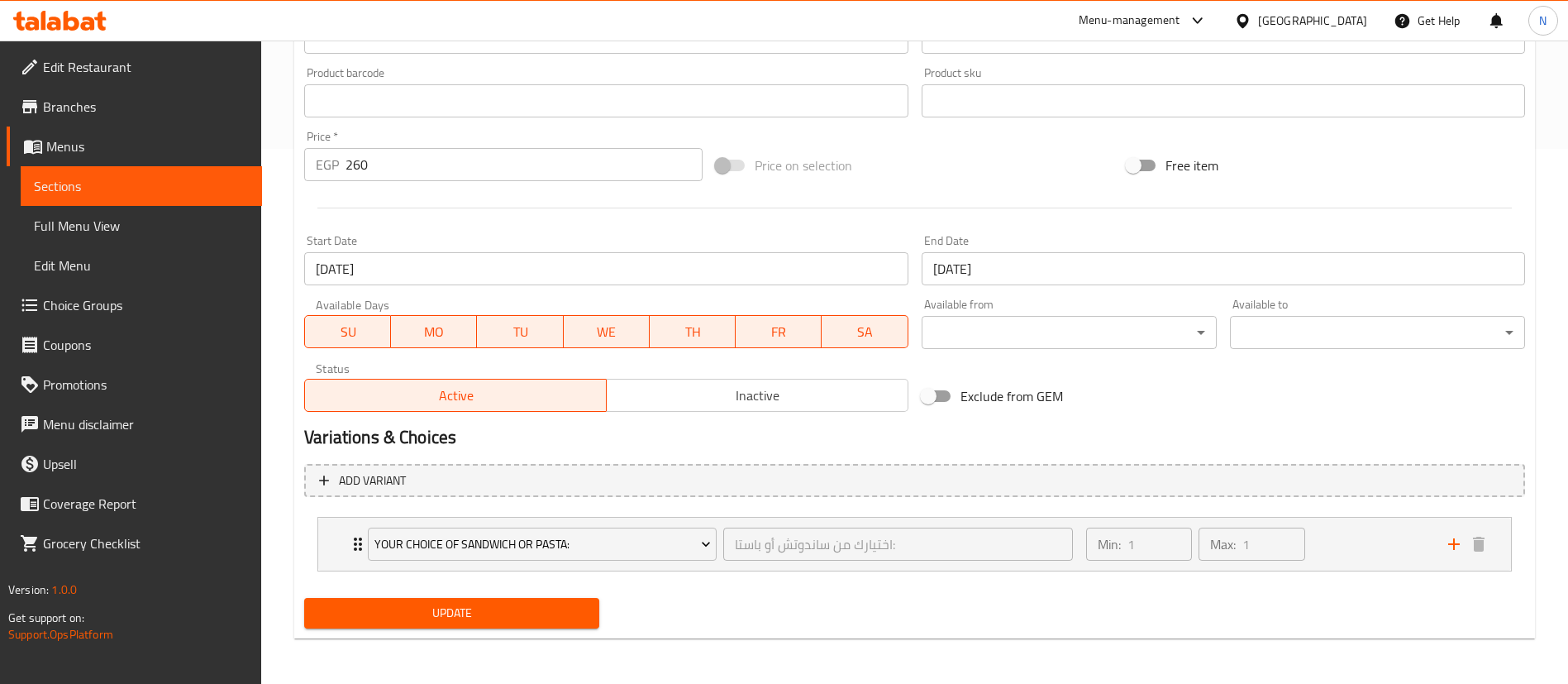
scroll to position [536, 0]
click at [363, 538] on div "Your Choice of Sandwich Or Pasta: اختيارك من ساندوتش أو باستا: ​" at bounding box center [720, 544] width 725 height 53
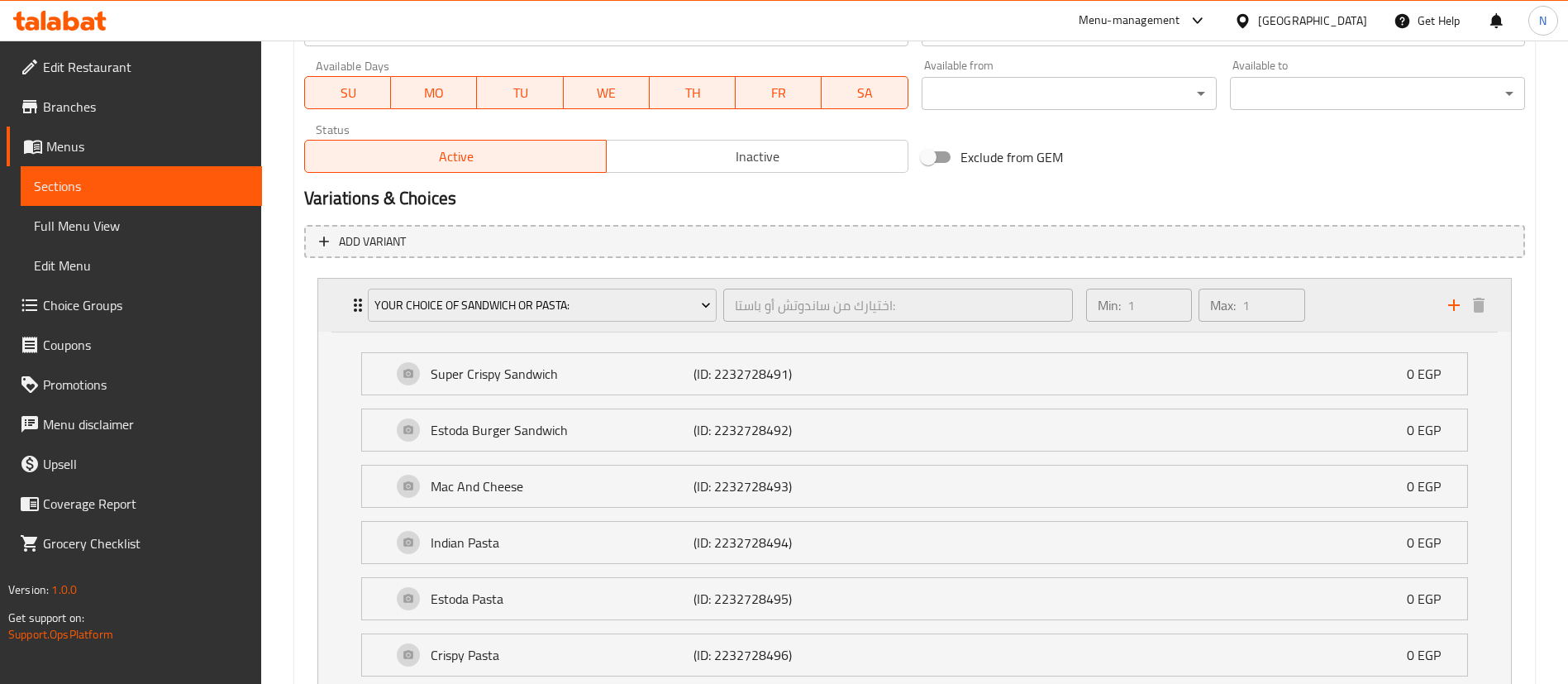
scroll to position [1020, 0]
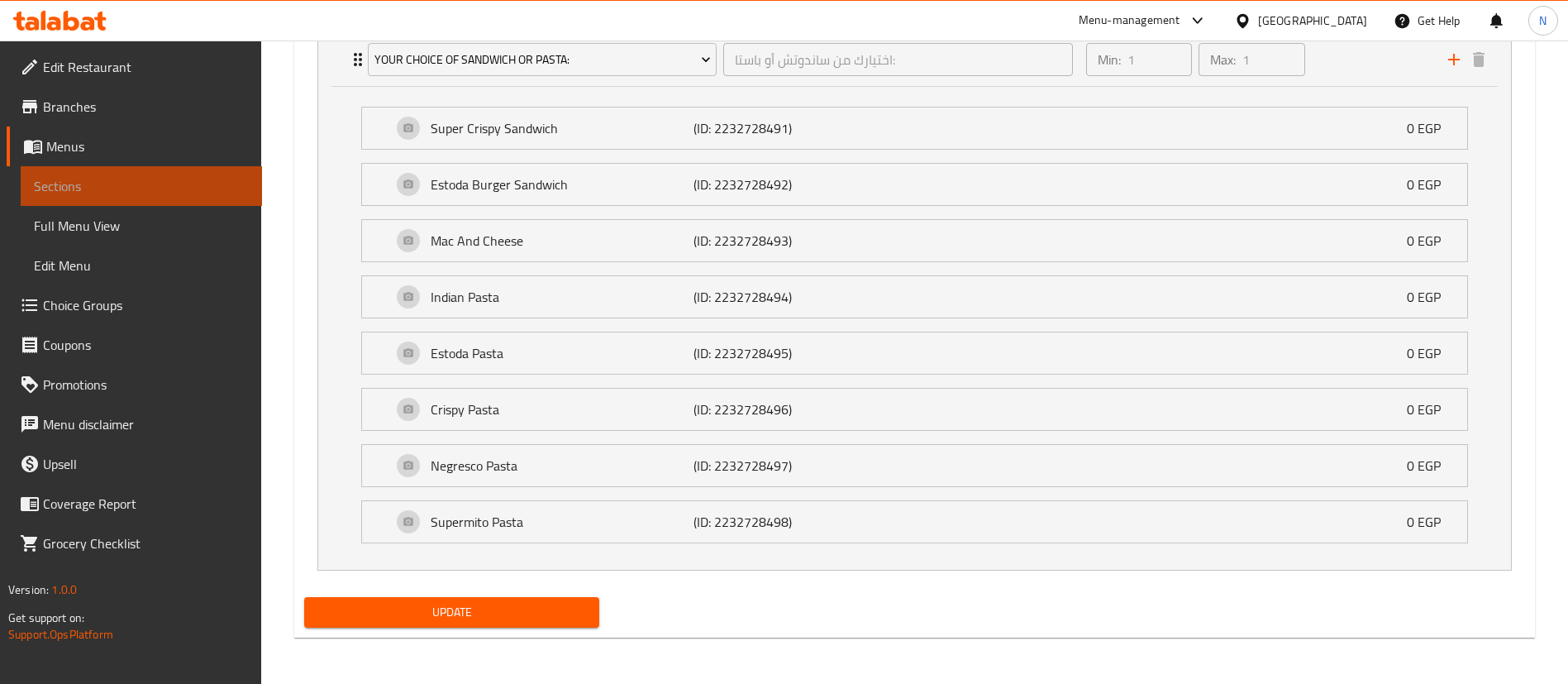
click at [196, 183] on span "Sections" at bounding box center [141, 186] width 215 height 20
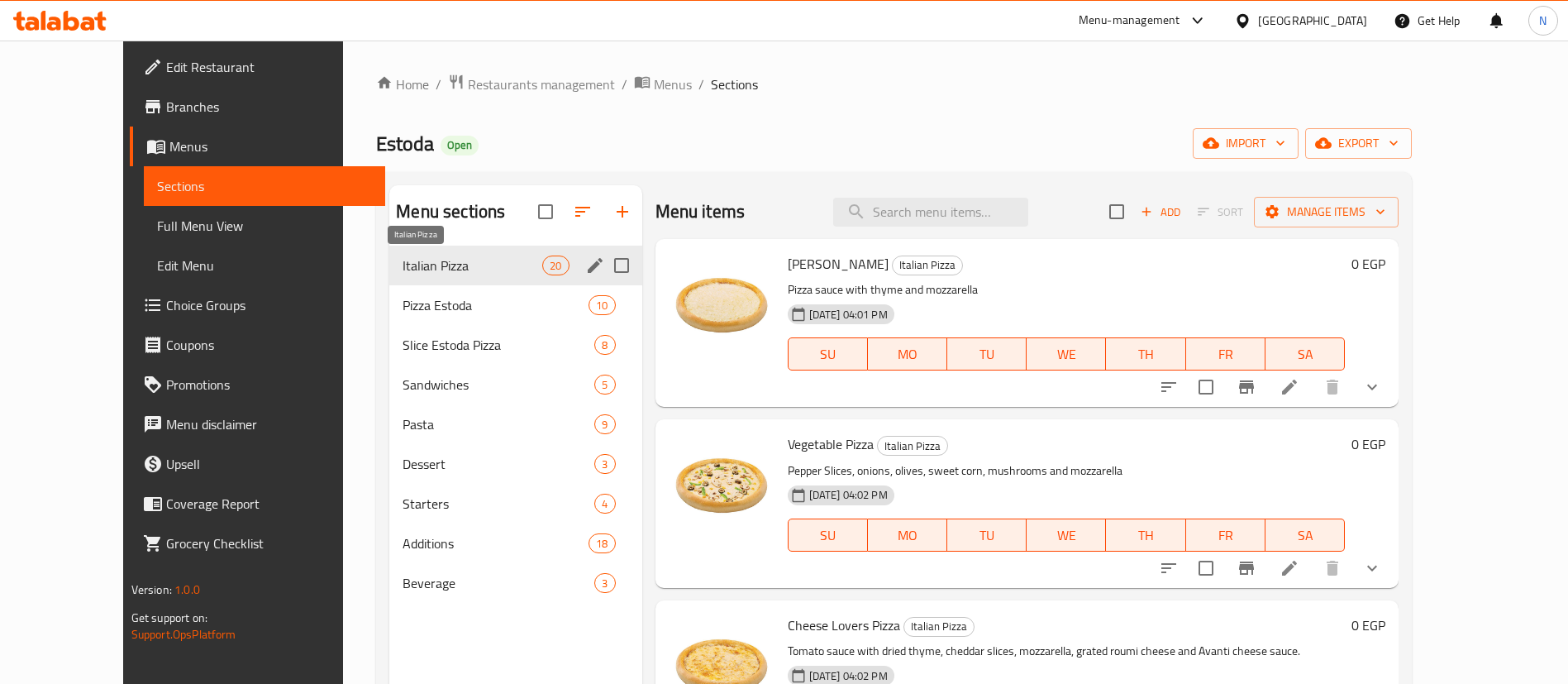
click at [412, 270] on span "Italian Pizza" at bounding box center [471, 265] width 139 height 20
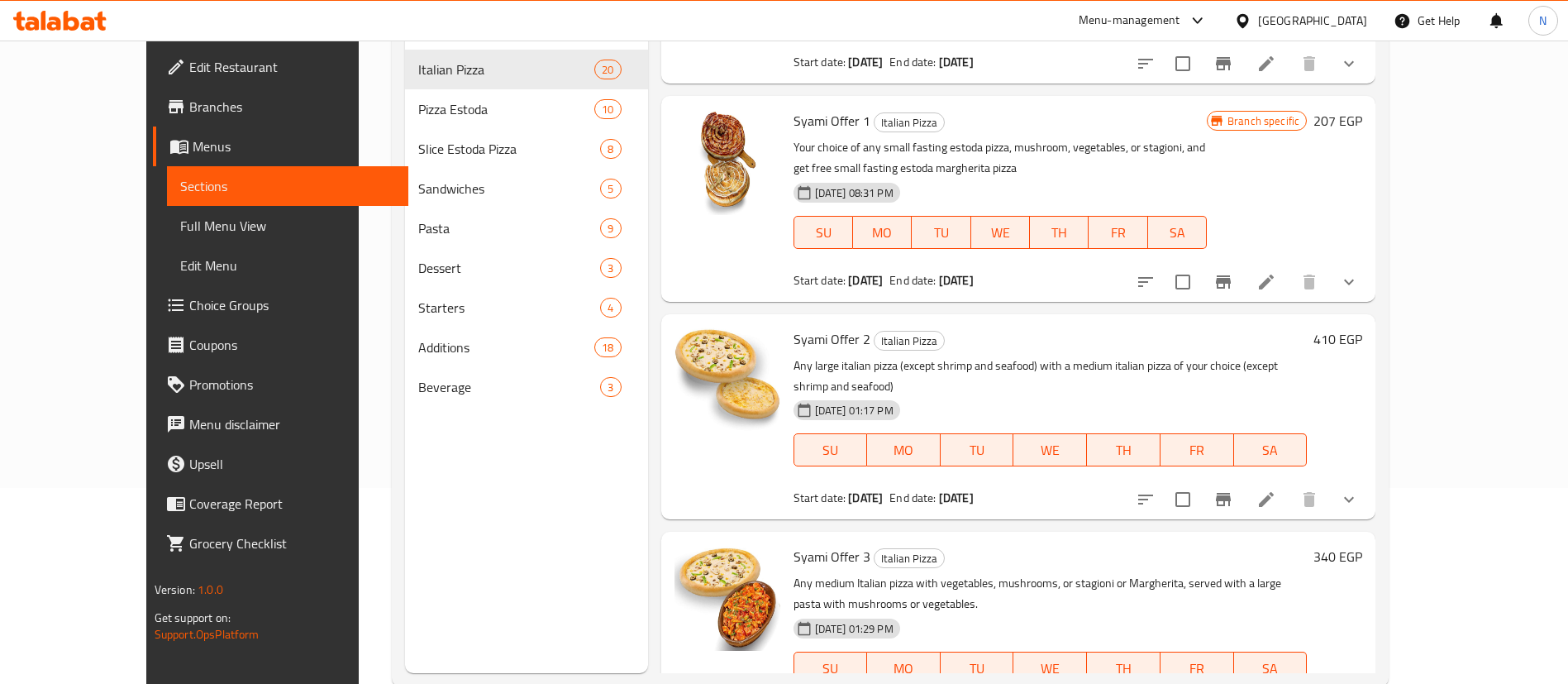
scroll to position [197, 0]
